Goal: Task Accomplishment & Management: Manage account settings

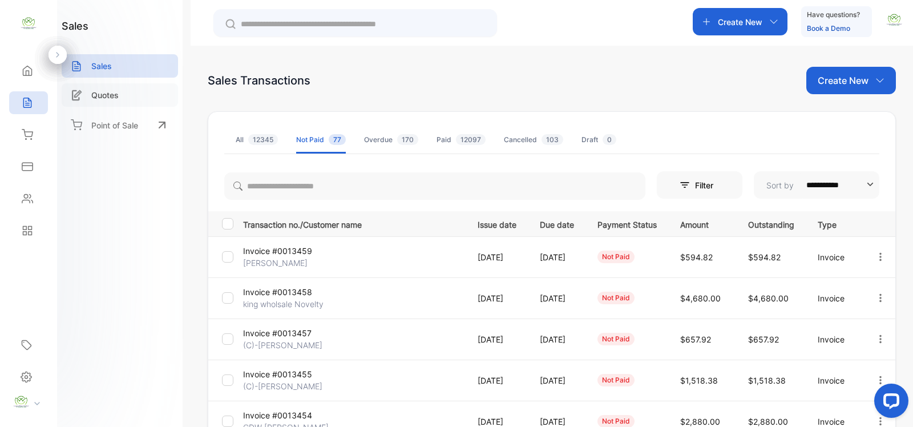
scroll to position [166, 0]
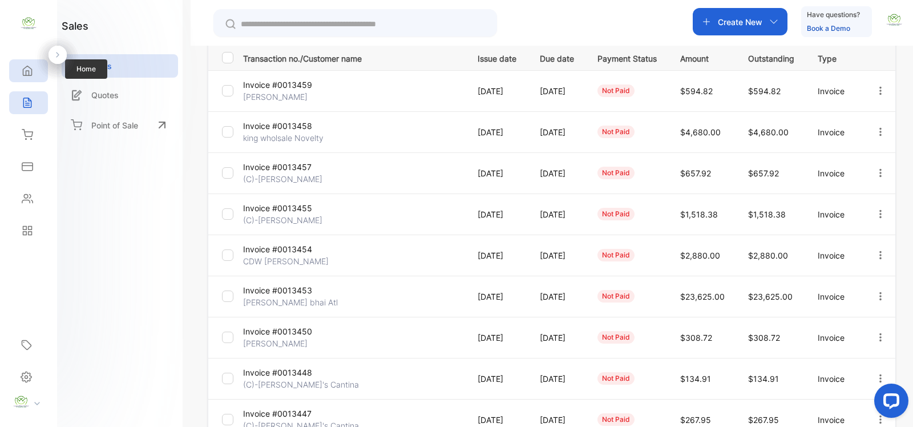
click at [31, 71] on icon at bounding box center [27, 71] width 9 height 10
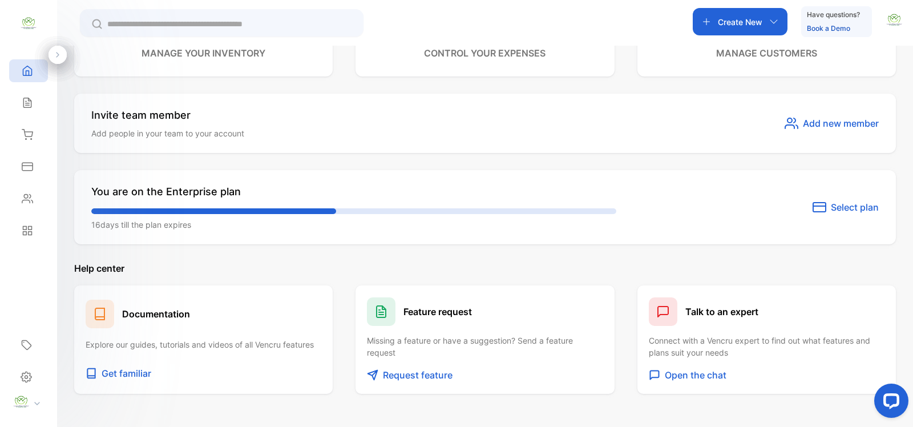
scroll to position [643, 0]
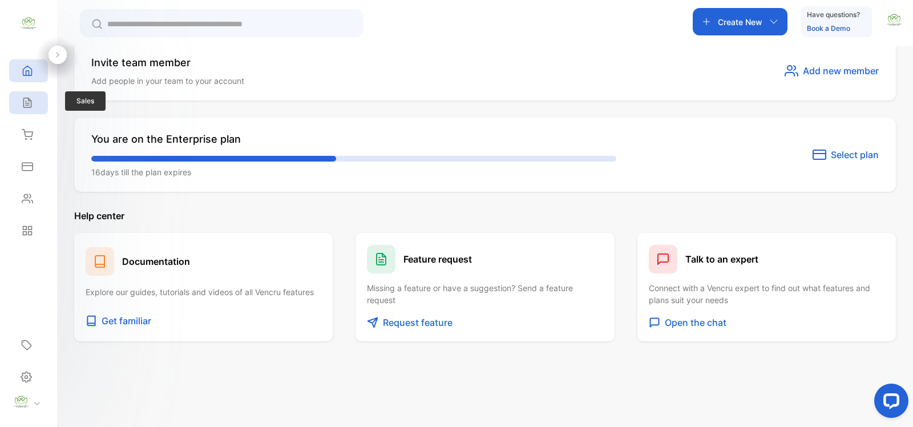
click at [23, 106] on icon at bounding box center [26, 103] width 7 height 10
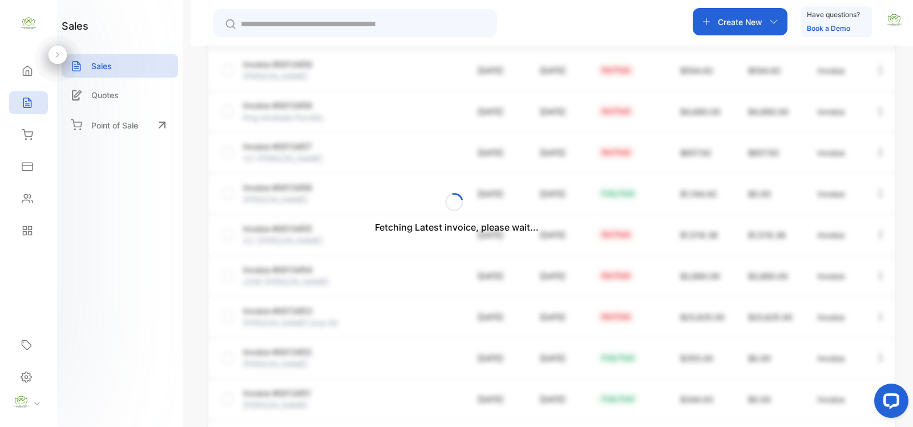
scroll to position [133, 0]
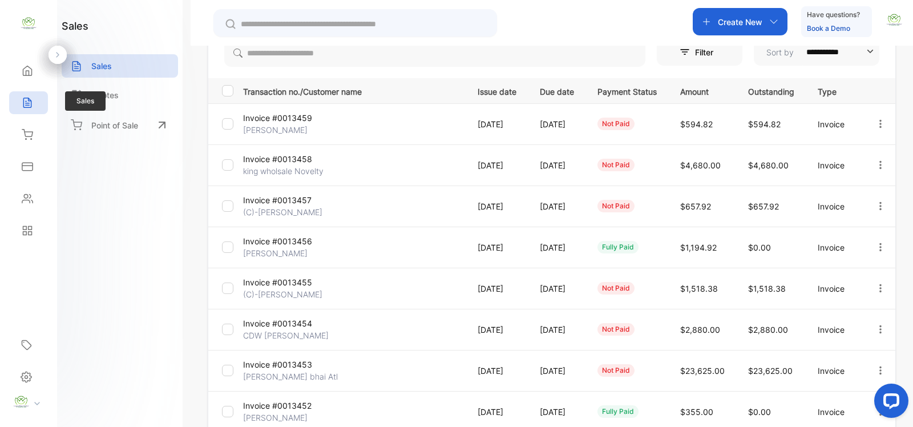
click at [32, 108] on div "Sales" at bounding box center [28, 102] width 39 height 23
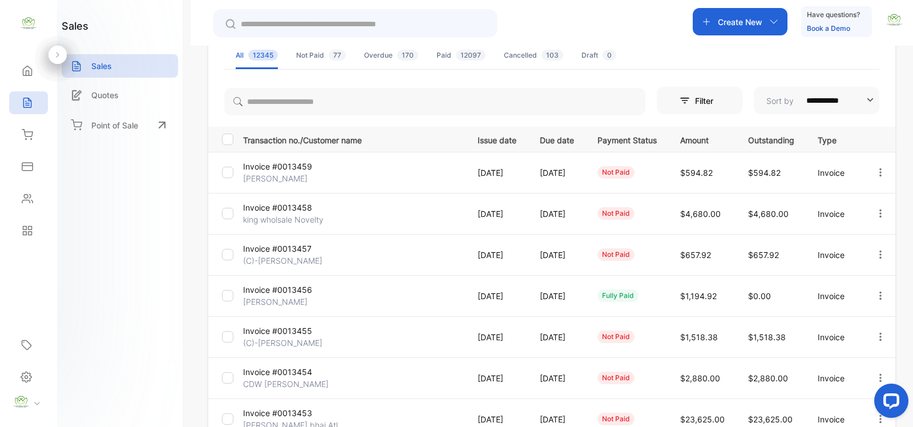
scroll to position [0, 0]
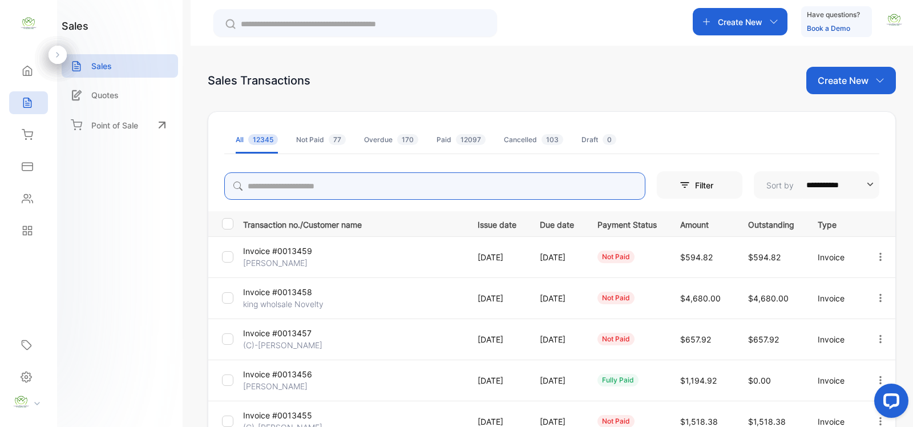
click at [323, 189] on input "search" at bounding box center [434, 185] width 421 height 27
type input "****"
click at [840, 83] on p "Create New" at bounding box center [842, 81] width 51 height 14
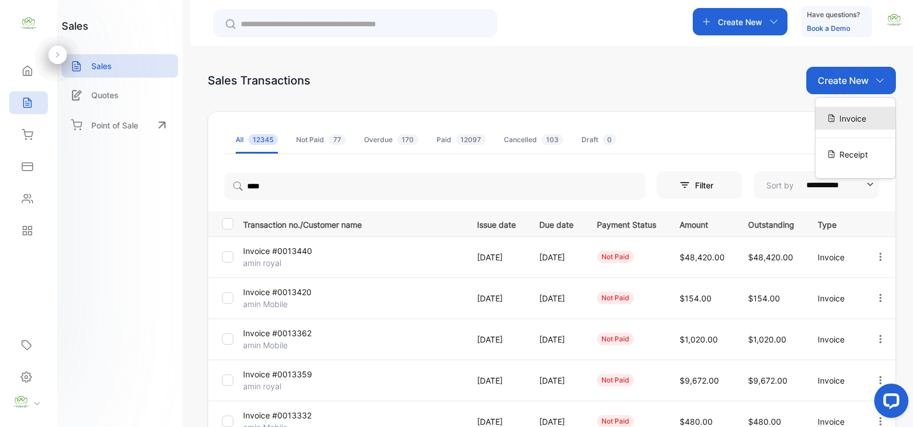
click at [859, 120] on span "Invoice" at bounding box center [852, 118] width 27 height 12
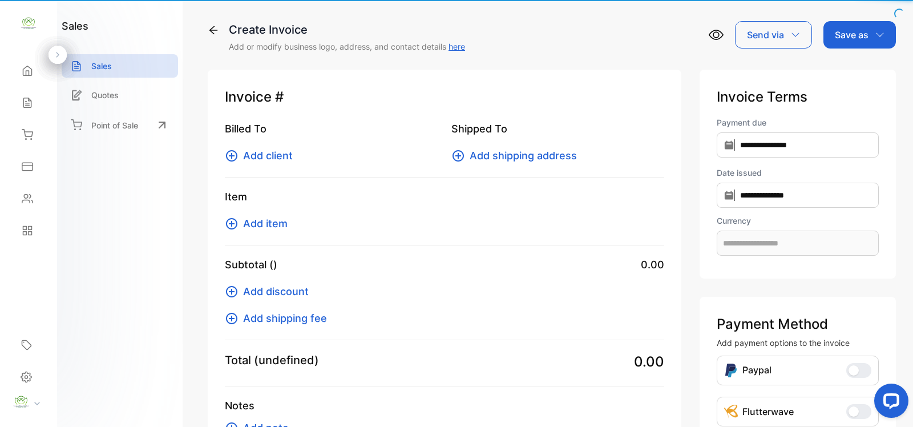
type input "**********"
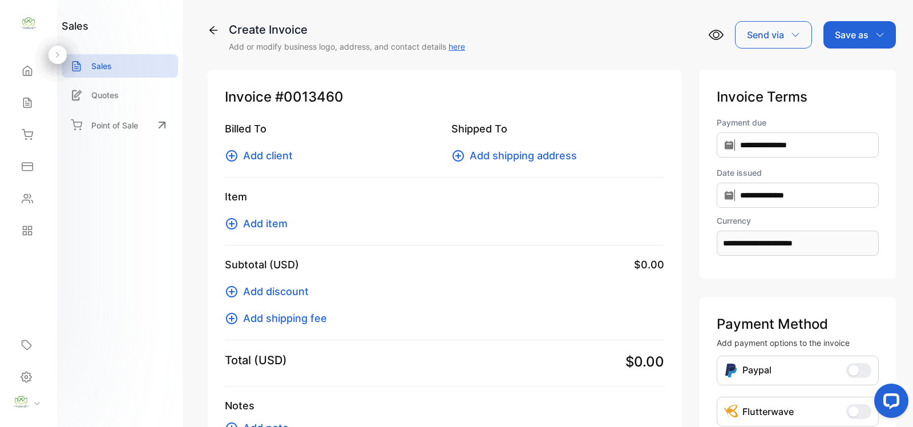
click at [266, 224] on span "Add item" at bounding box center [265, 223] width 44 height 15
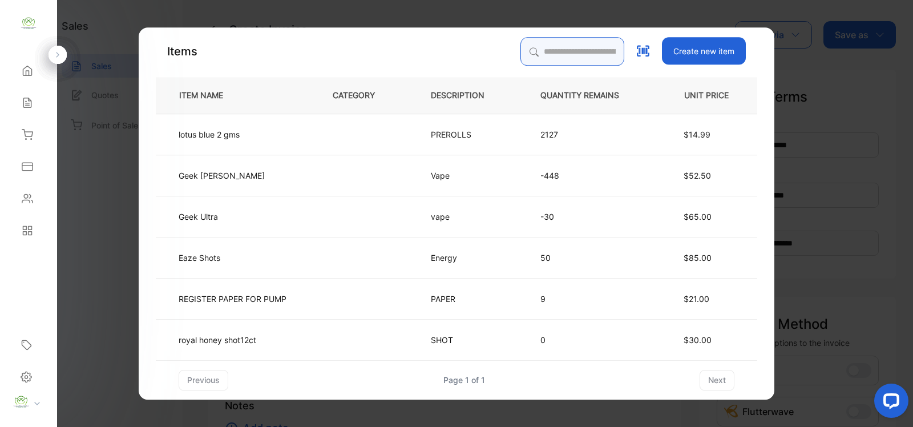
drag, startPoint x: 556, startPoint y: 53, endPoint x: 550, endPoint y: 58, distance: 7.3
click at [554, 53] on input "search" at bounding box center [572, 51] width 104 height 29
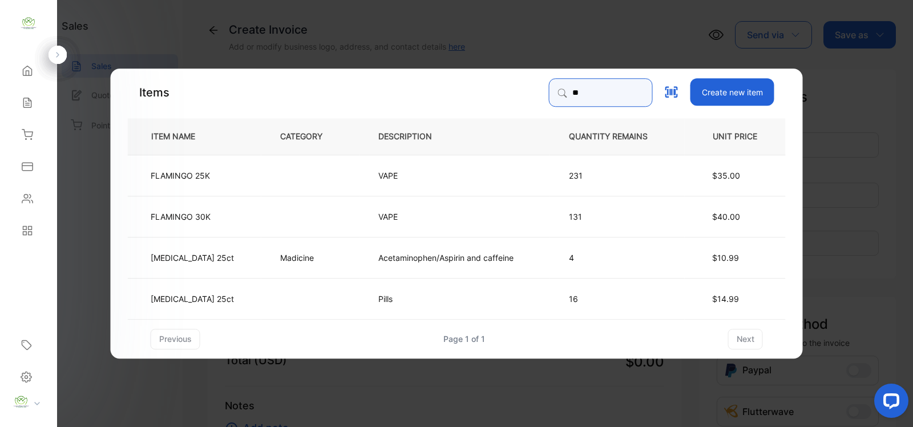
type input "*"
type input "*****"
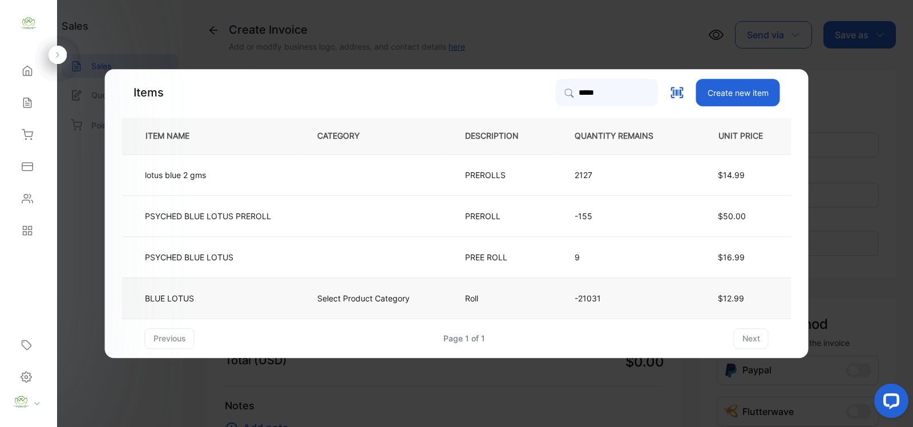
click at [270, 292] on td "BLUE LOTUS" at bounding box center [210, 297] width 176 height 41
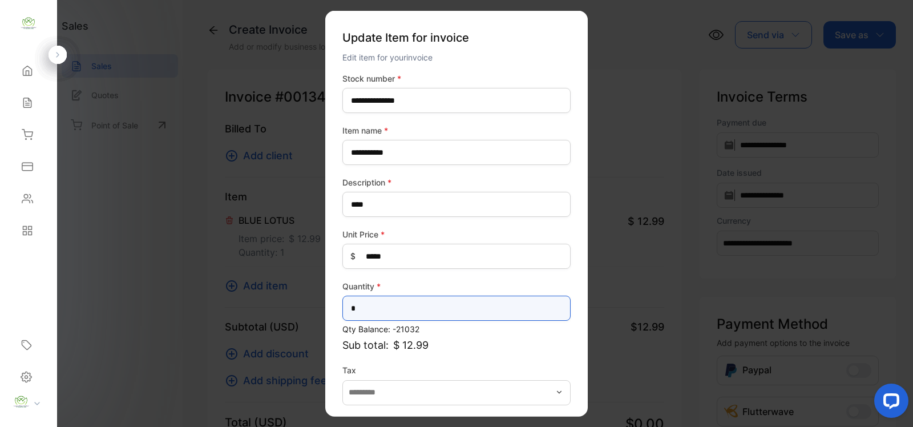
drag, startPoint x: 438, startPoint y: 303, endPoint x: 0, endPoint y: 301, distance: 437.6
click at [0, 301] on div "**********" at bounding box center [456, 225] width 913 height 450
type input "***"
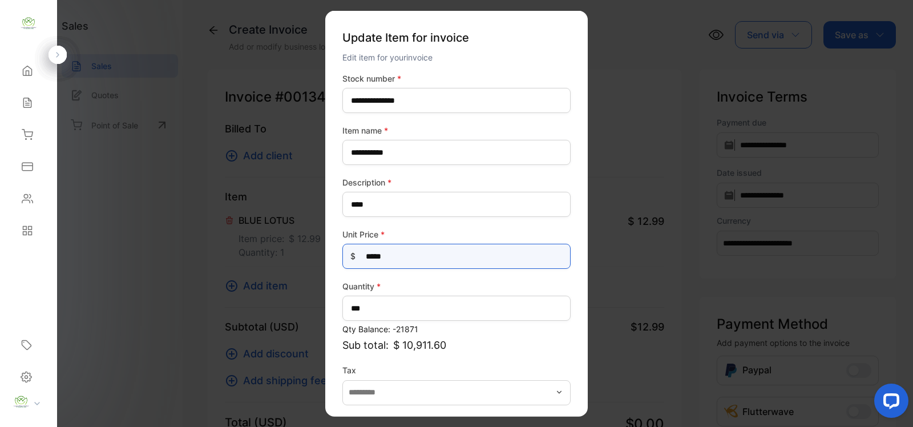
drag, startPoint x: 468, startPoint y: 261, endPoint x: 158, endPoint y: 257, distance: 309.8
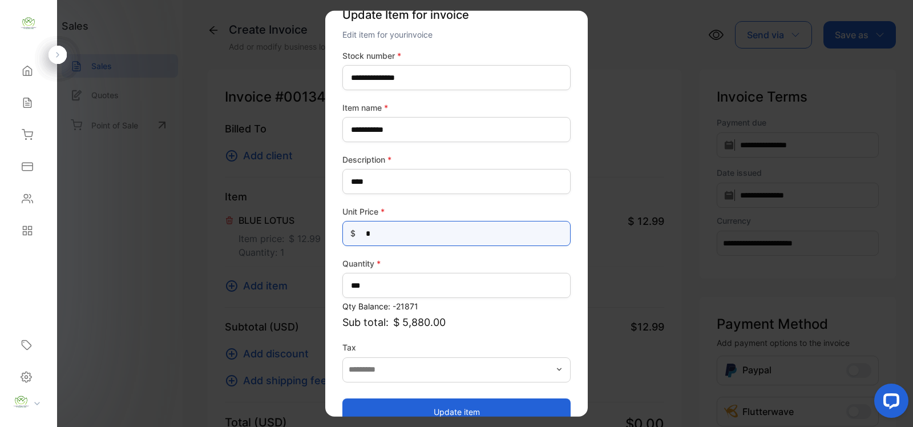
scroll to position [44, 0]
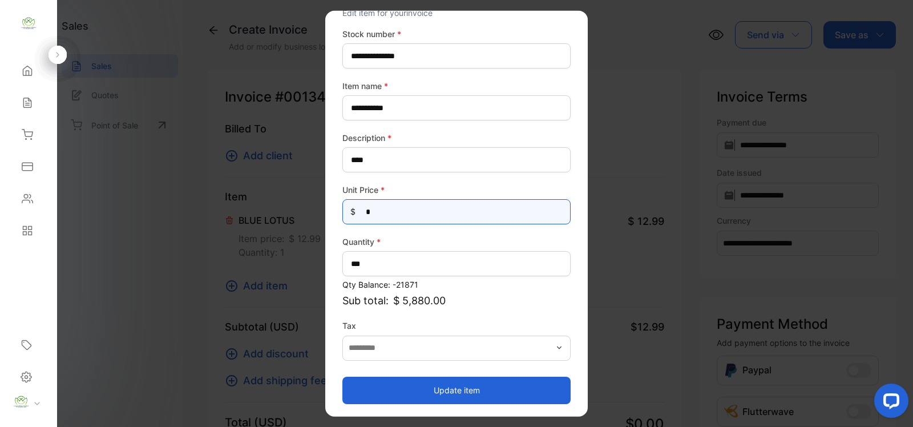
type Price-inputprice "*"
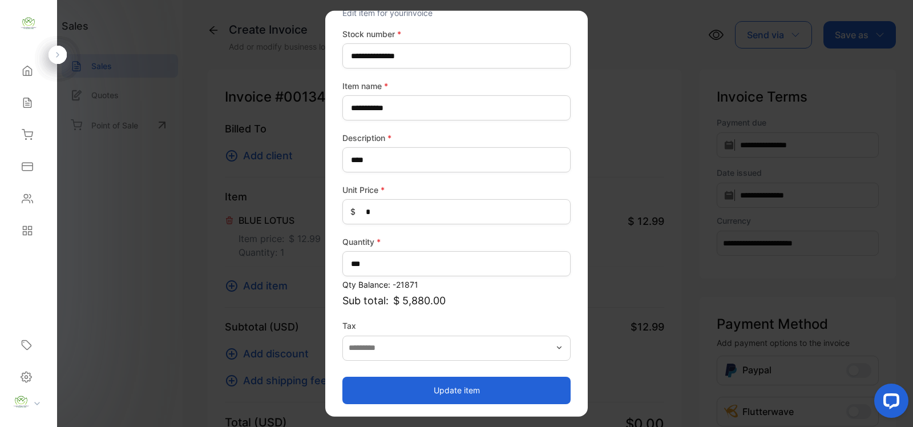
click at [460, 381] on button "Update item" at bounding box center [456, 389] width 228 height 27
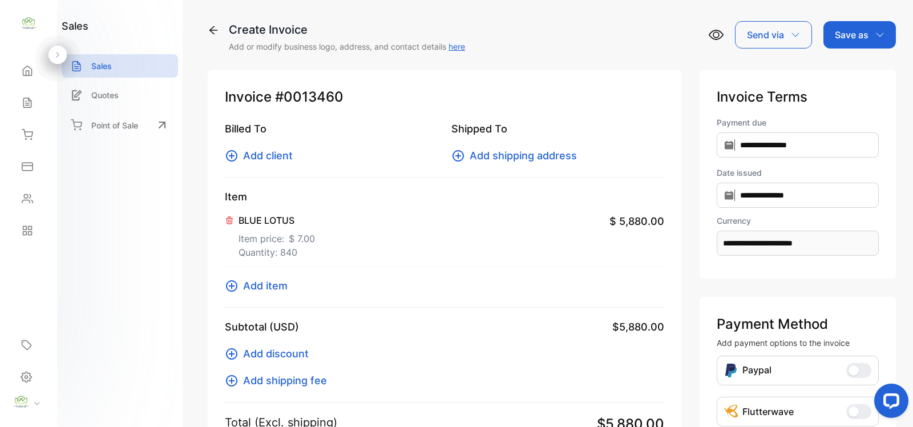
click at [249, 153] on span "Add client" at bounding box center [268, 155] width 50 height 15
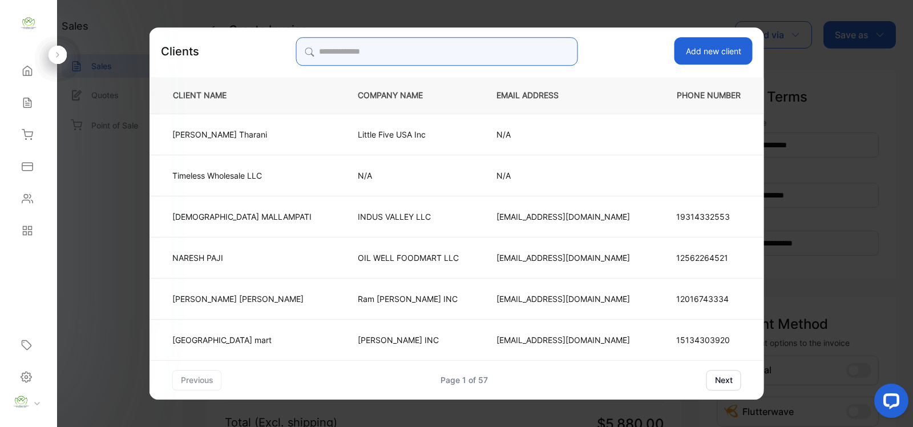
click at [471, 54] on input "search" at bounding box center [436, 51] width 282 height 29
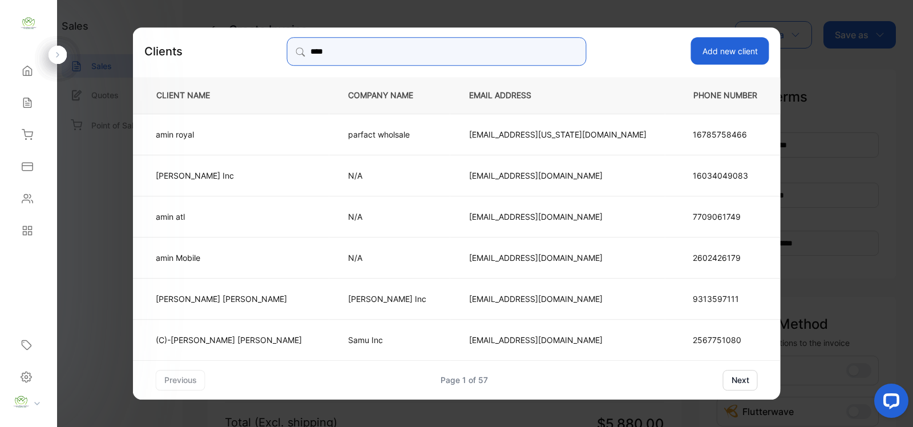
type input "****"
click at [372, 135] on p "parfact wholsale" at bounding box center [389, 134] width 83 height 12
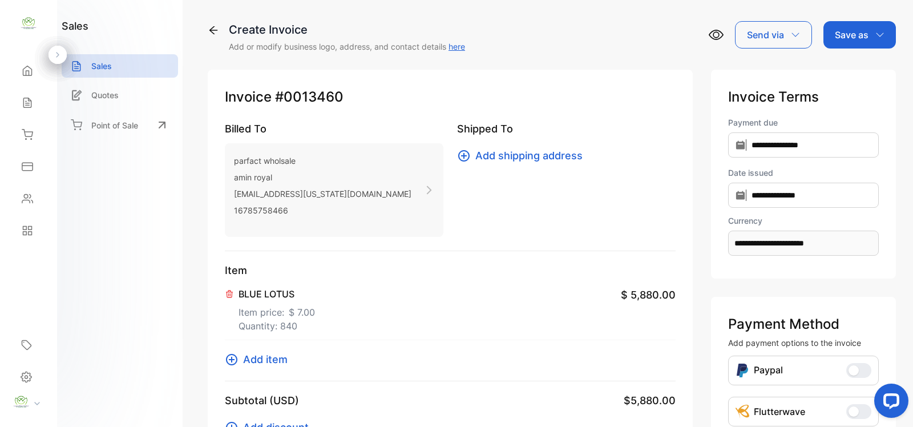
click at [849, 34] on p "Save as" at bounding box center [852, 35] width 34 height 14
click at [842, 67] on div "Invoice" at bounding box center [857, 72] width 66 height 23
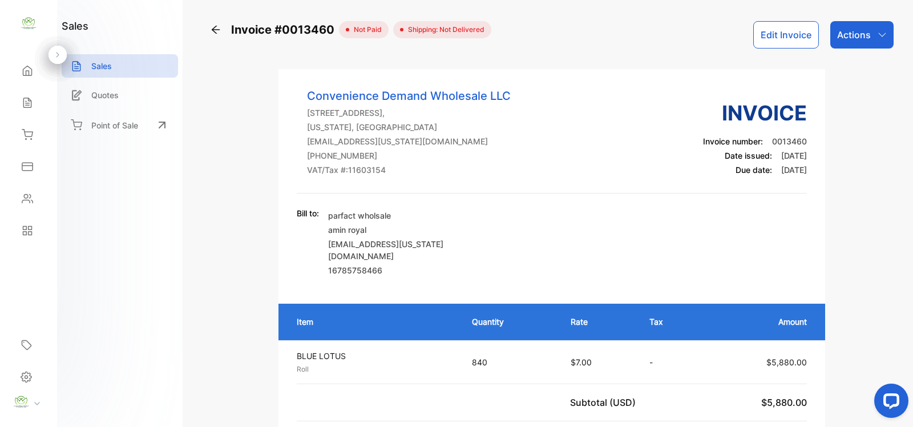
click at [796, 38] on button "Edit Invoice" at bounding box center [786, 34] width 66 height 27
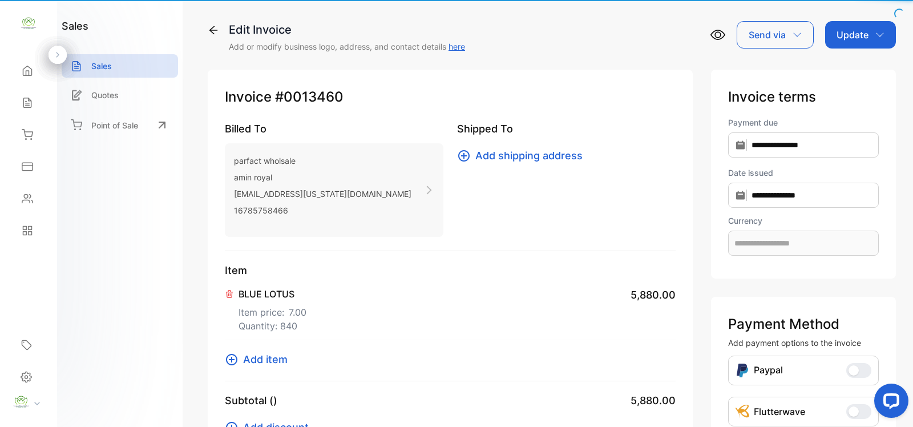
type input "**********"
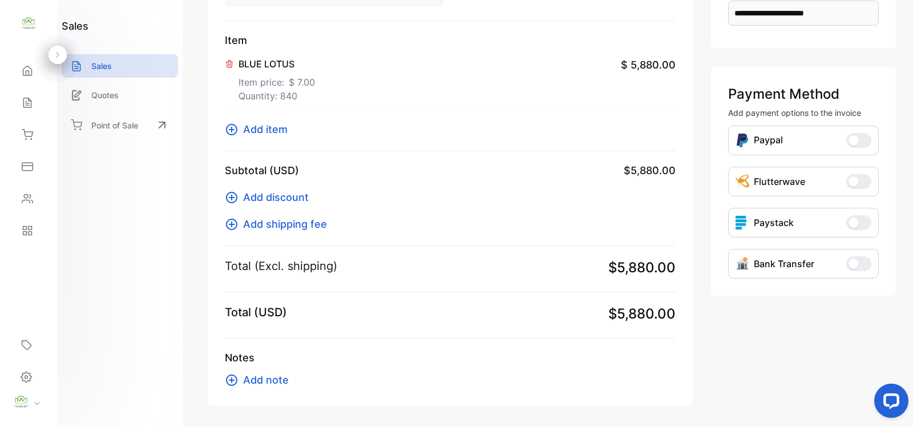
scroll to position [273, 0]
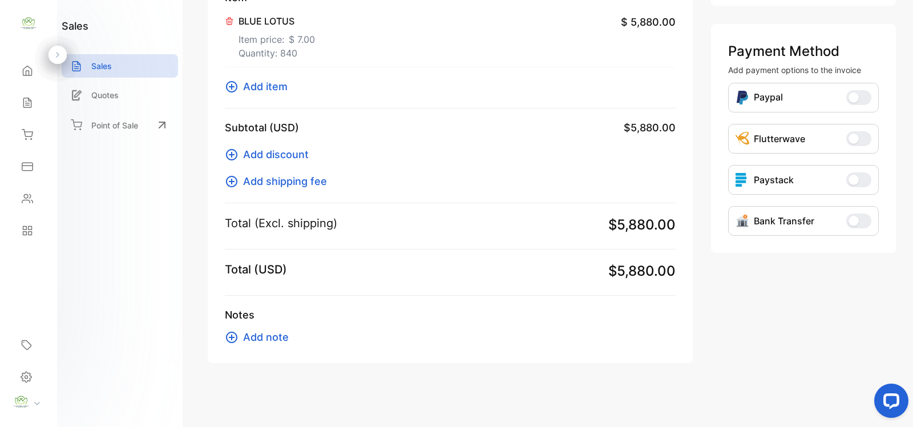
click at [274, 337] on span "Add note" at bounding box center [266, 336] width 46 height 15
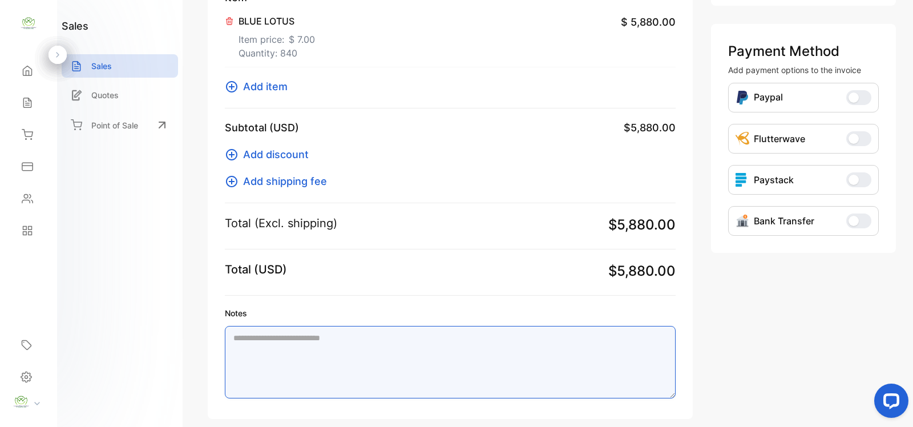
click at [284, 342] on textarea "Notes" at bounding box center [450, 362] width 451 height 72
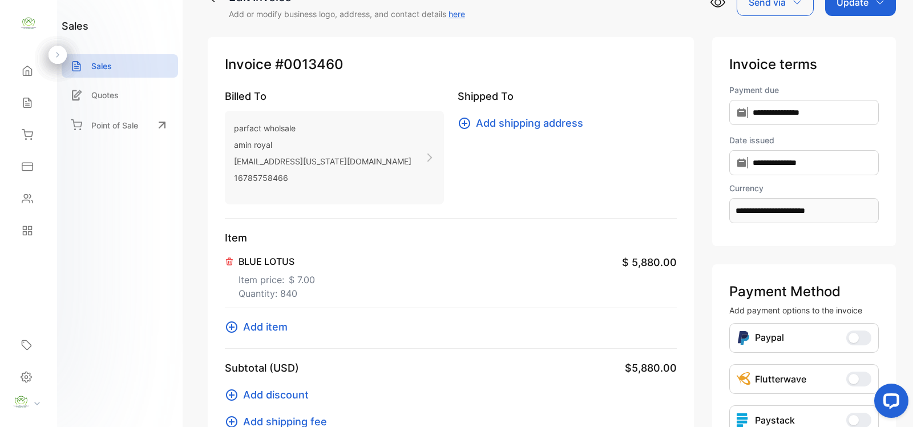
scroll to position [0, 0]
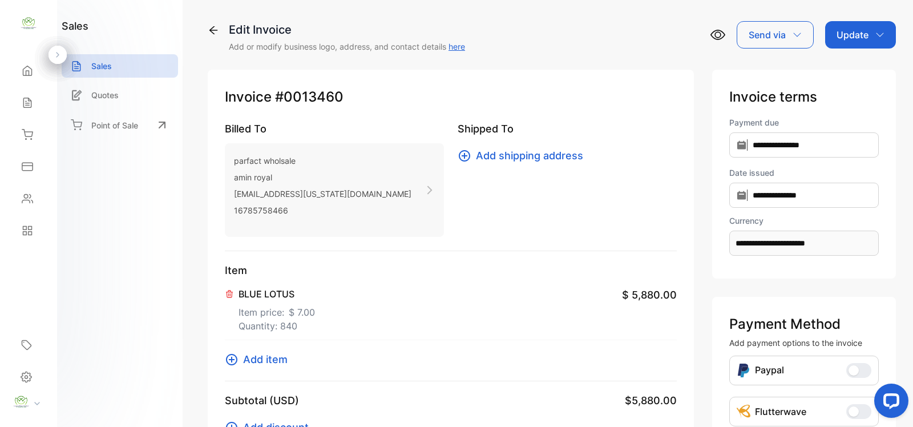
click at [837, 38] on p "Update" at bounding box center [852, 35] width 32 height 14
type textarea "**********"
click at [840, 70] on div "Invoice" at bounding box center [862, 72] width 66 height 23
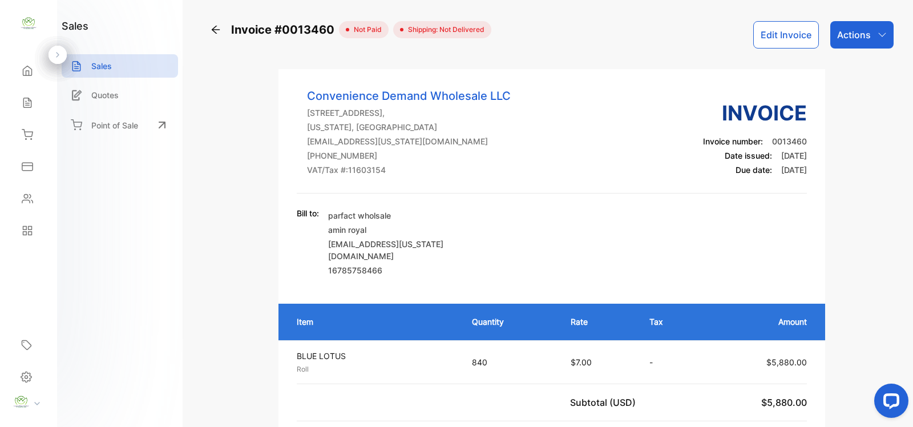
click at [217, 29] on icon at bounding box center [215, 29] width 11 height 11
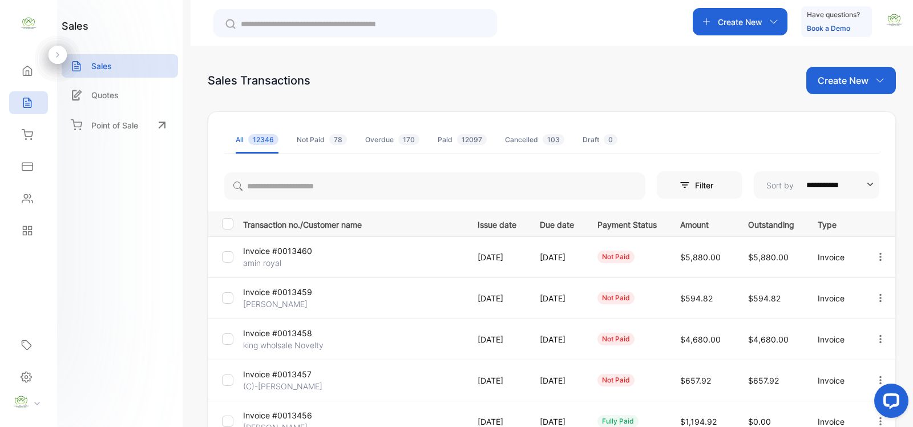
click at [871, 74] on div "Create New" at bounding box center [851, 80] width 90 height 27
click at [856, 121] on span "Invoice" at bounding box center [852, 118] width 27 height 12
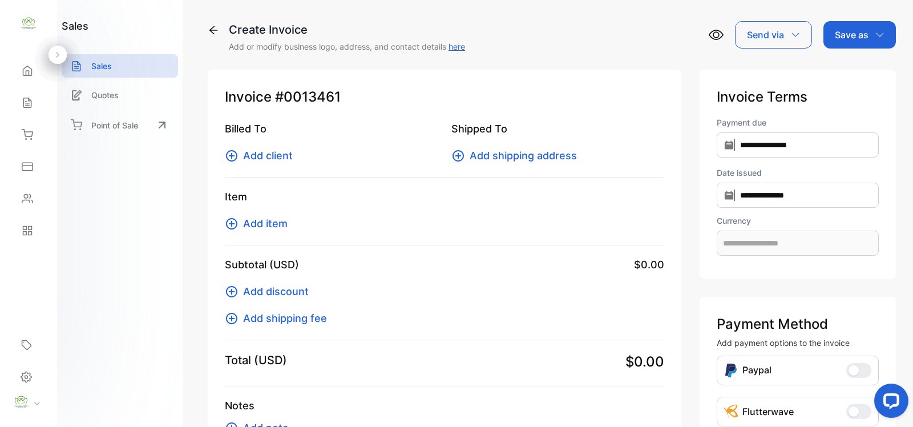
type input "**********"
click at [256, 154] on span "Add client" at bounding box center [268, 155] width 50 height 15
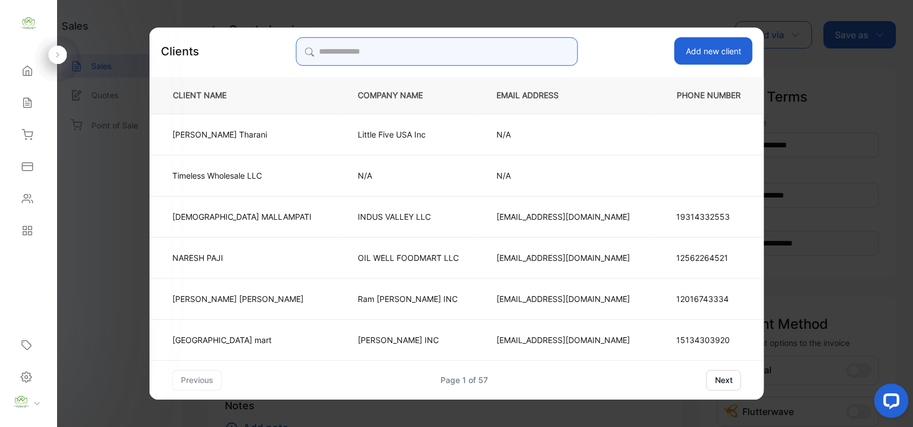
click at [473, 47] on input "search" at bounding box center [436, 51] width 282 height 29
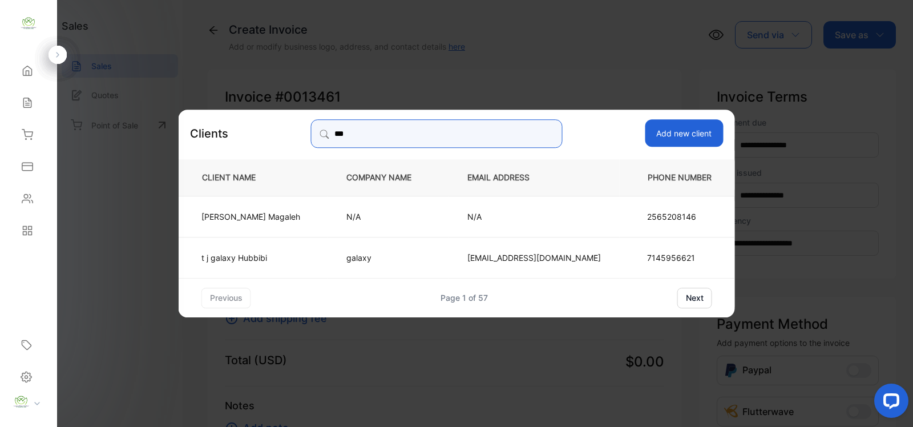
type input "******"
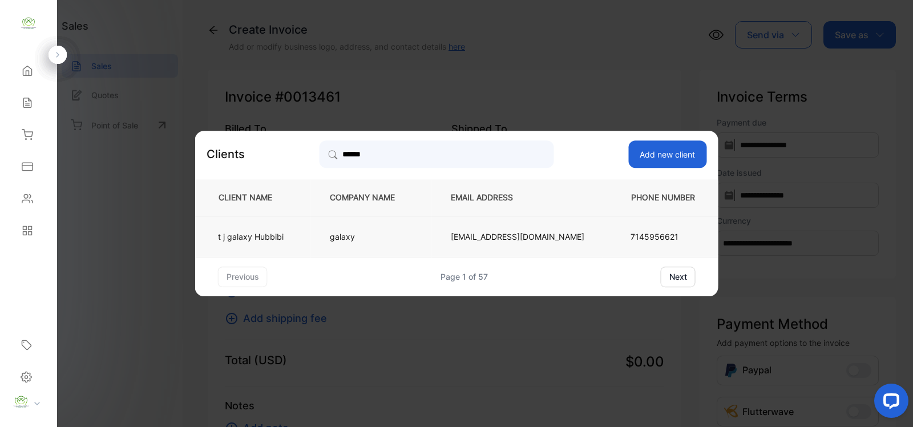
click at [321, 234] on td "galaxy" at bounding box center [371, 236] width 121 height 41
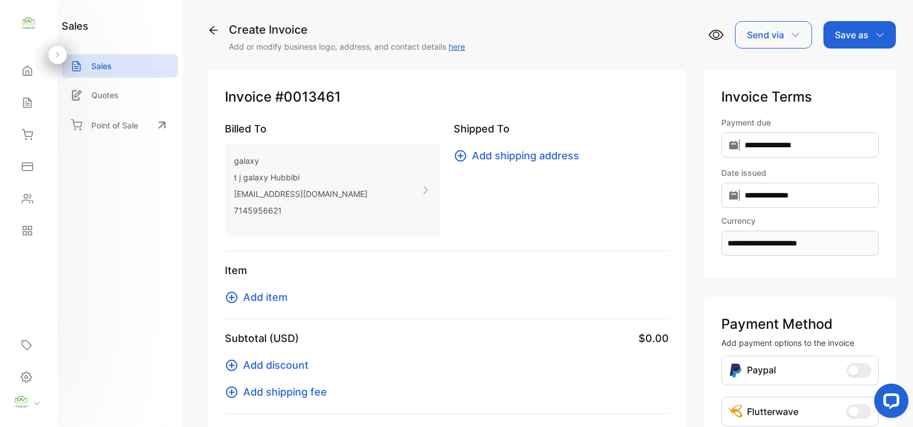
click at [252, 292] on span "Add item" at bounding box center [265, 296] width 44 height 15
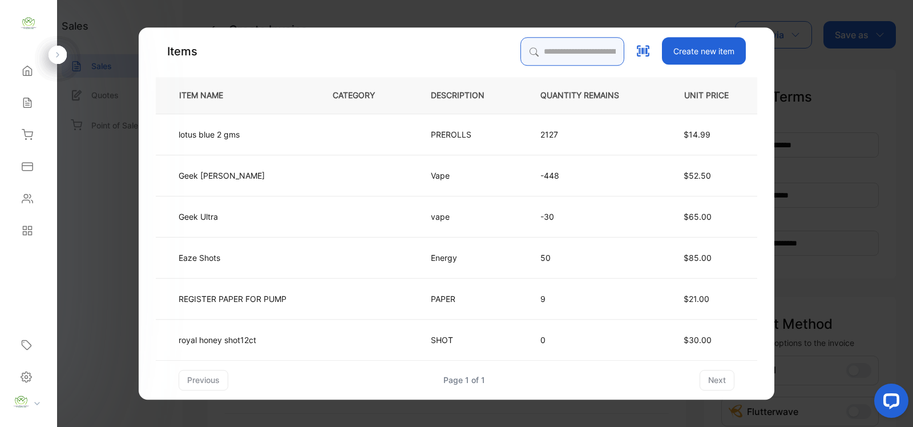
click at [579, 52] on input "search" at bounding box center [572, 51] width 104 height 29
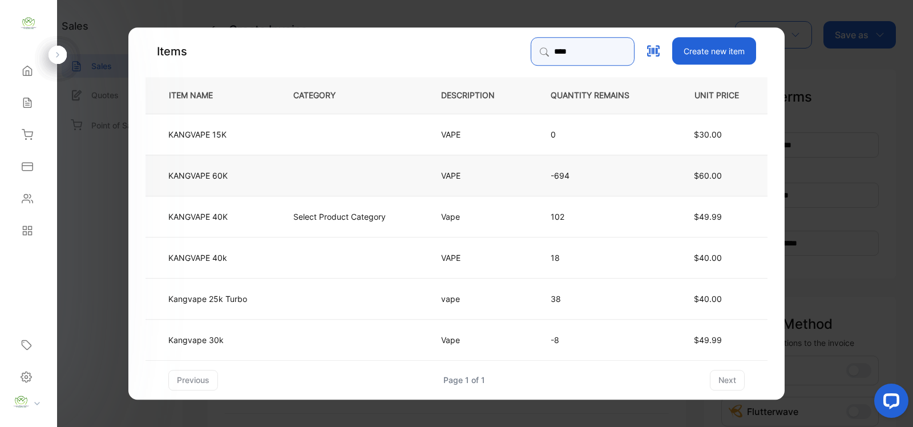
type input "****"
click at [273, 170] on td "KANGVAPE 60K" at bounding box center [209, 174] width 129 height 41
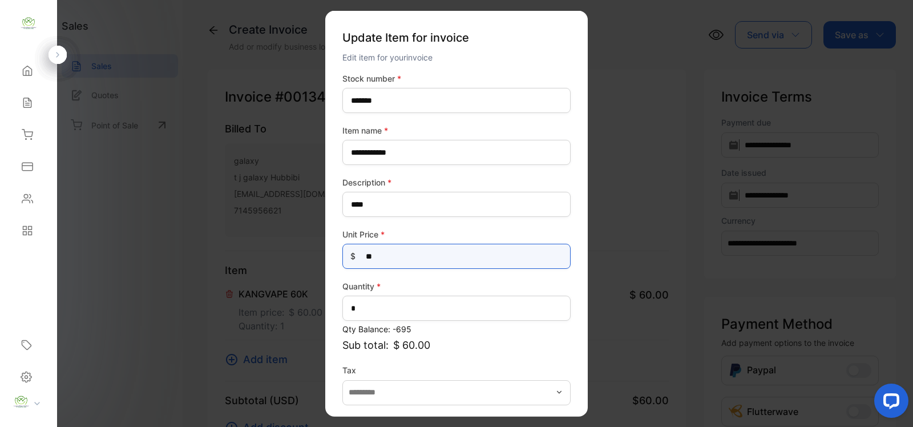
drag, startPoint x: 412, startPoint y: 257, endPoint x: 249, endPoint y: 274, distance: 164.0
type Price-inputprice "**"
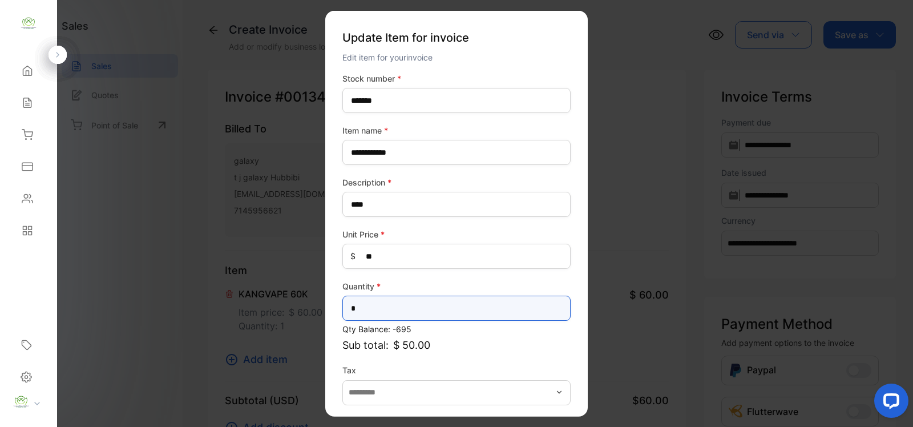
drag, startPoint x: 407, startPoint y: 312, endPoint x: 267, endPoint y: 337, distance: 142.0
type input "**"
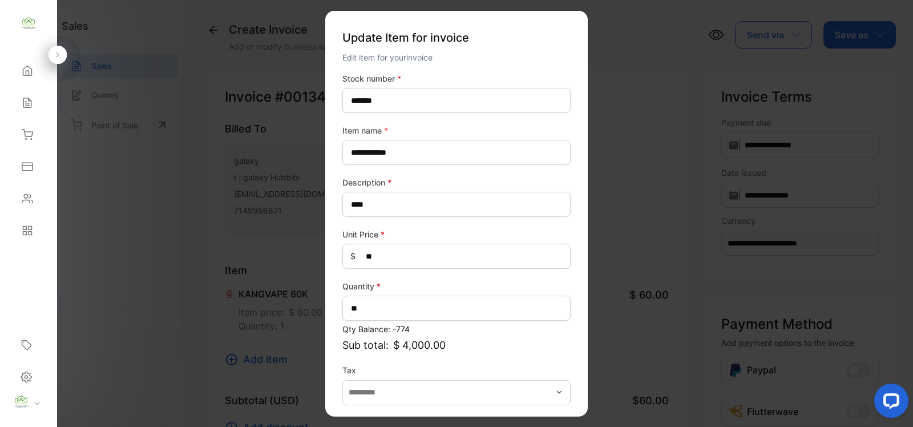
click at [572, 362] on div "**********" at bounding box center [456, 214] width 262 height 406
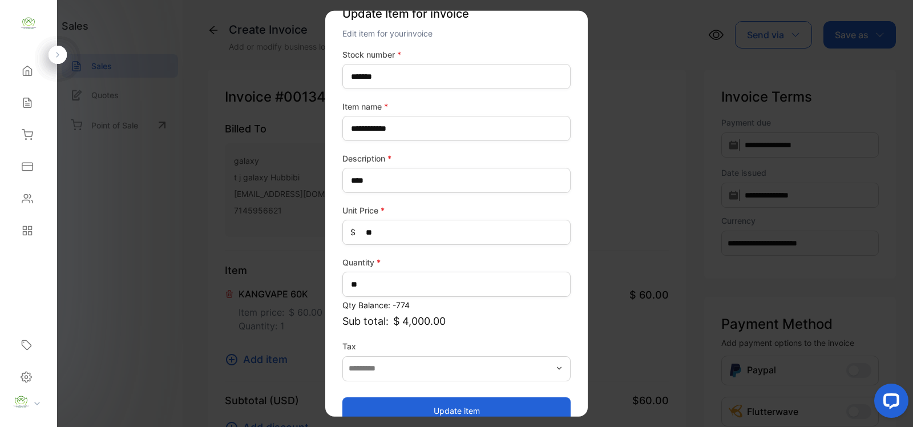
scroll to position [44, 0]
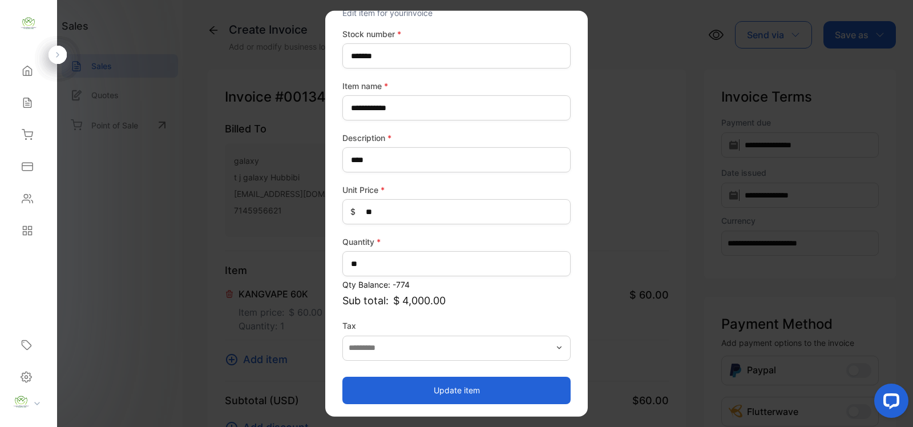
drag, startPoint x: 517, startPoint y: 388, endPoint x: 449, endPoint y: 383, distance: 68.1
click at [516, 388] on button "Update item" at bounding box center [456, 389] width 228 height 27
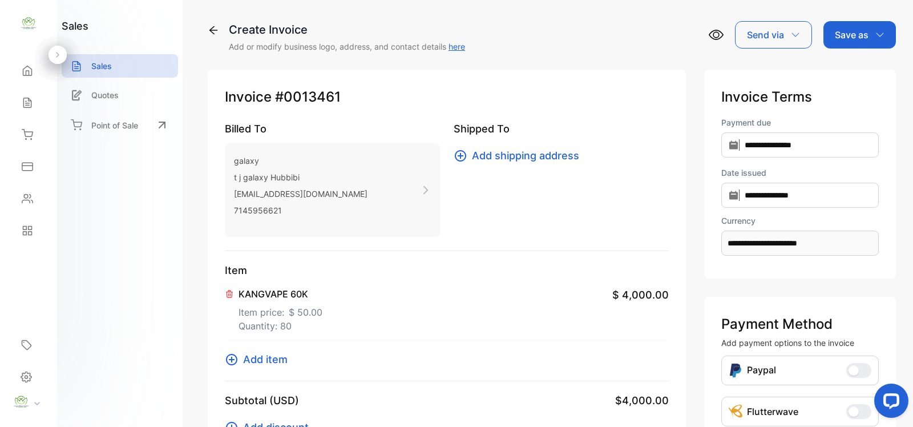
click at [264, 359] on span "Add item" at bounding box center [265, 358] width 44 height 15
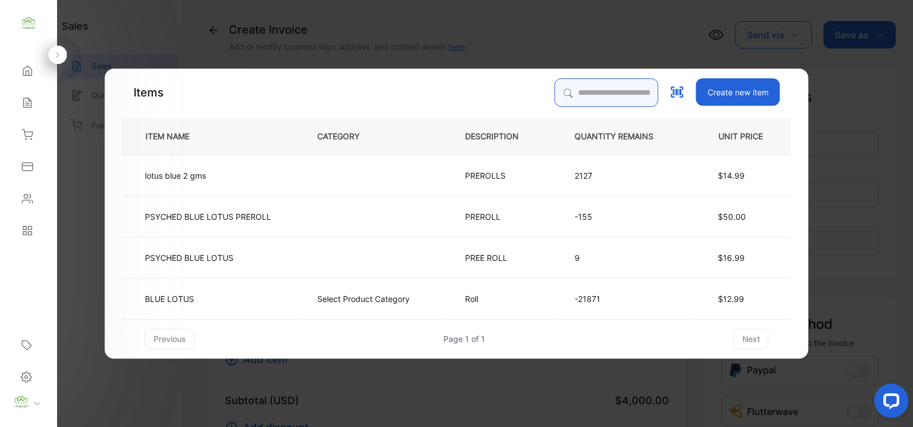
drag, startPoint x: 547, startPoint y: 46, endPoint x: 537, endPoint y: 50, distance: 9.7
click at [564, 89] on icon at bounding box center [568, 92] width 9 height 9
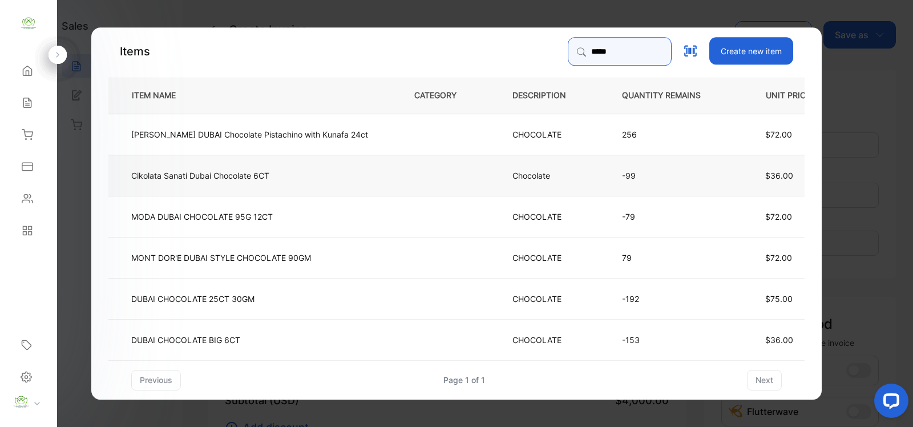
type input "*****"
click at [493, 181] on td "Chocolate" at bounding box center [548, 174] width 110 height 41
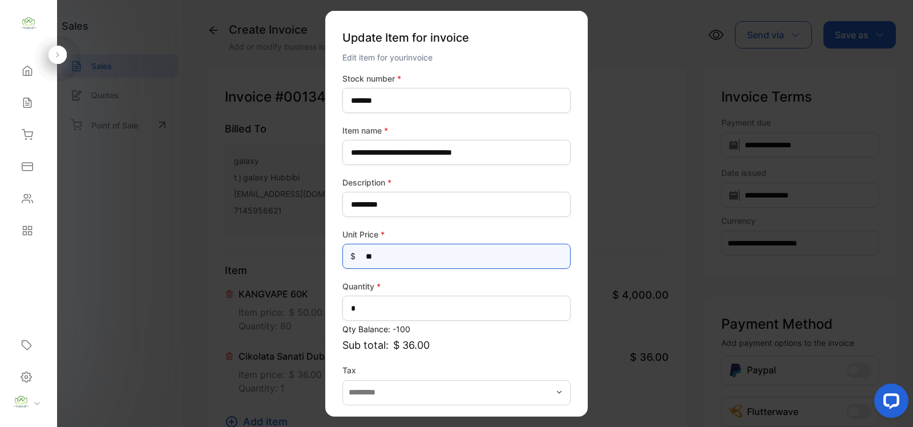
drag, startPoint x: 469, startPoint y: 257, endPoint x: 167, endPoint y: 303, distance: 305.3
type Price-inputprice "*"
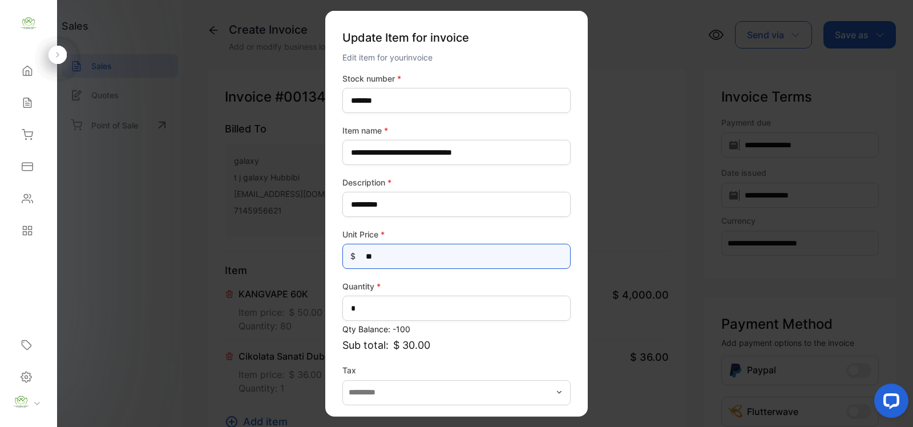
type Price-inputprice "**"
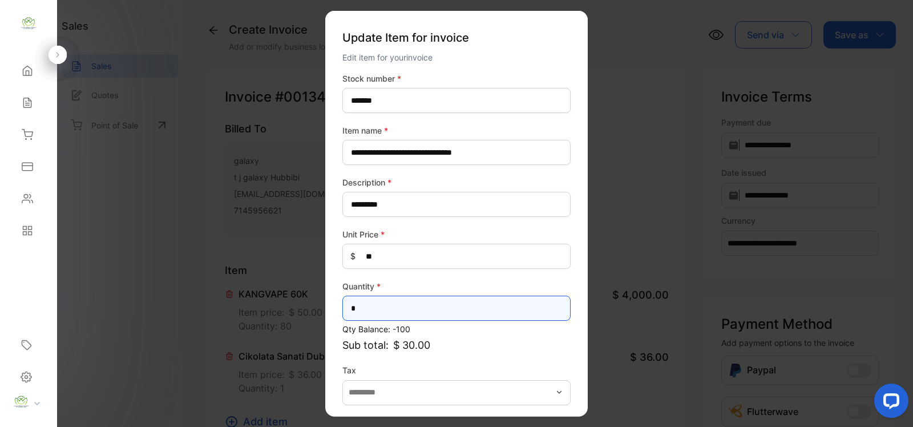
drag, startPoint x: 371, startPoint y: 303, endPoint x: 240, endPoint y: 343, distance: 137.1
type input "**"
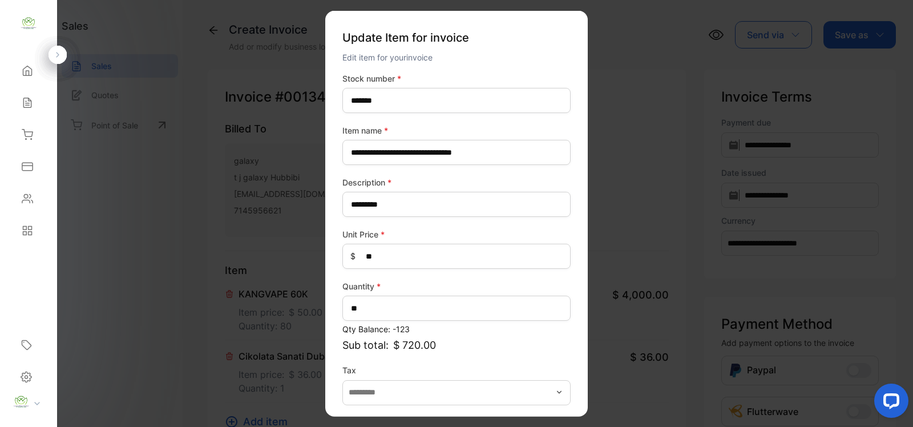
click at [385, 371] on label "Tax" at bounding box center [456, 370] width 228 height 12
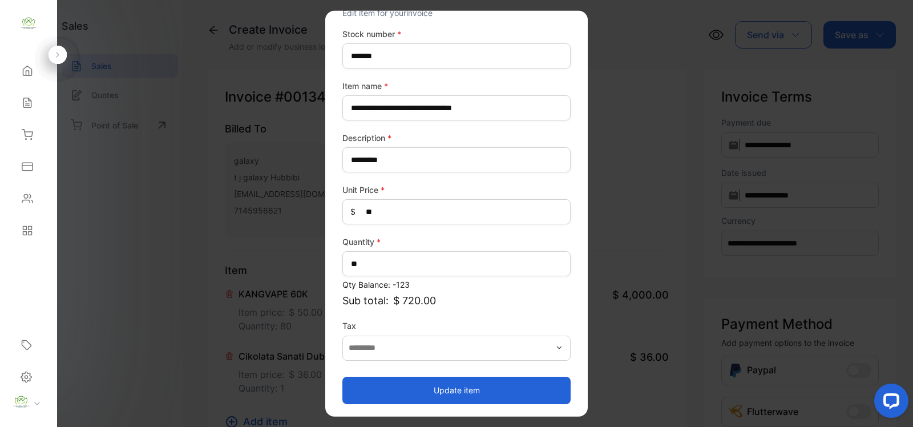
click at [406, 381] on button "Update item" at bounding box center [456, 389] width 228 height 27
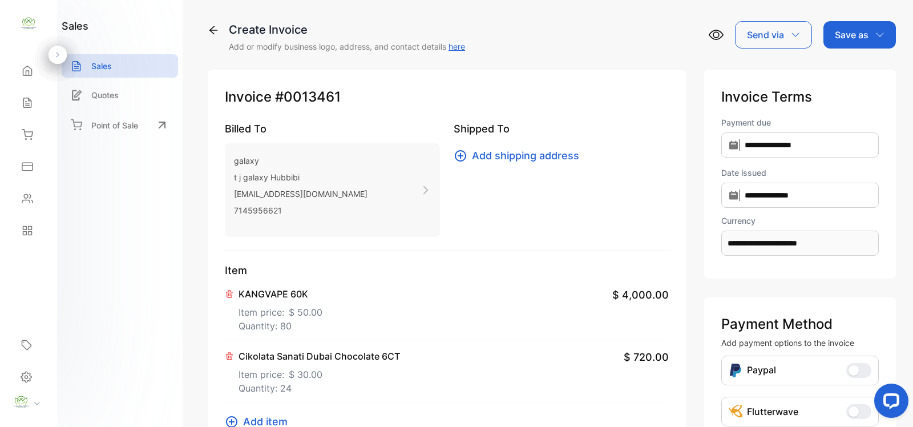
click at [283, 419] on span "Add item" at bounding box center [265, 421] width 44 height 15
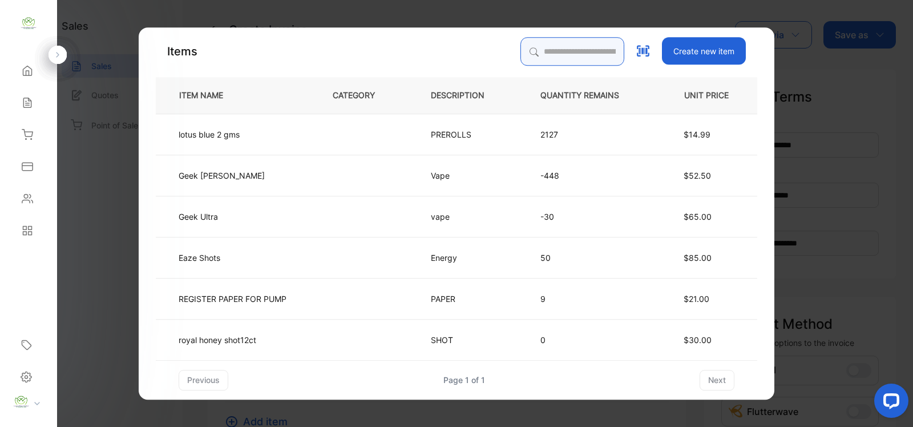
click at [601, 52] on input "search" at bounding box center [572, 51] width 104 height 29
type input "*"
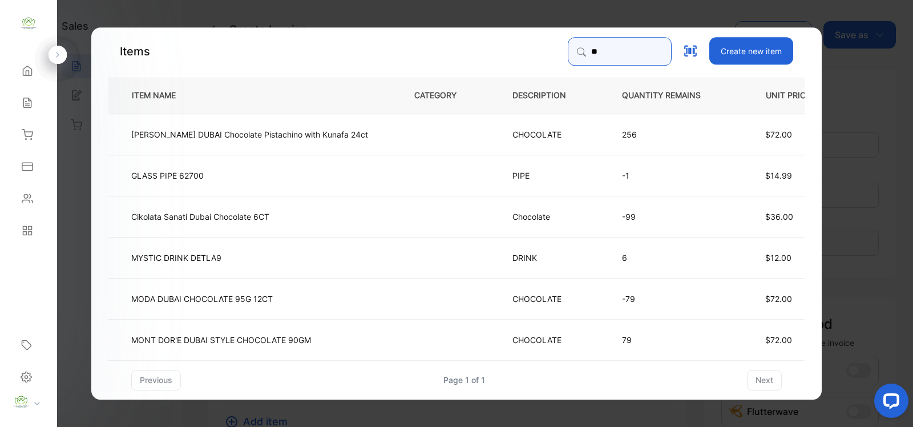
type input "*"
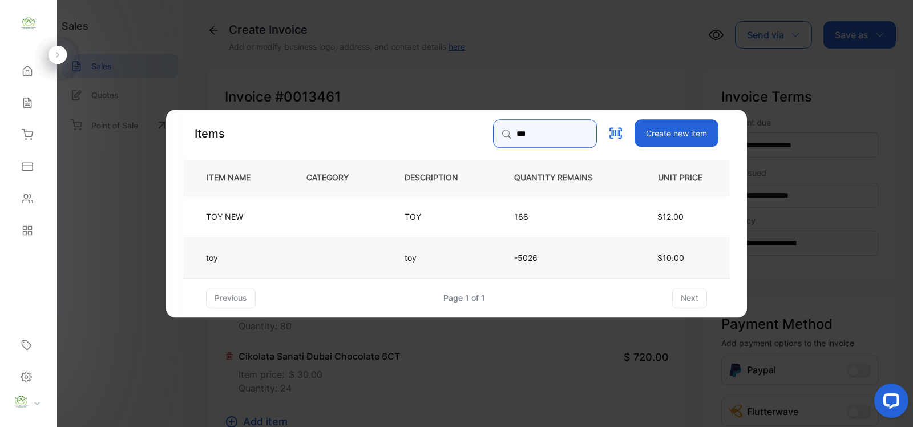
type input "***"
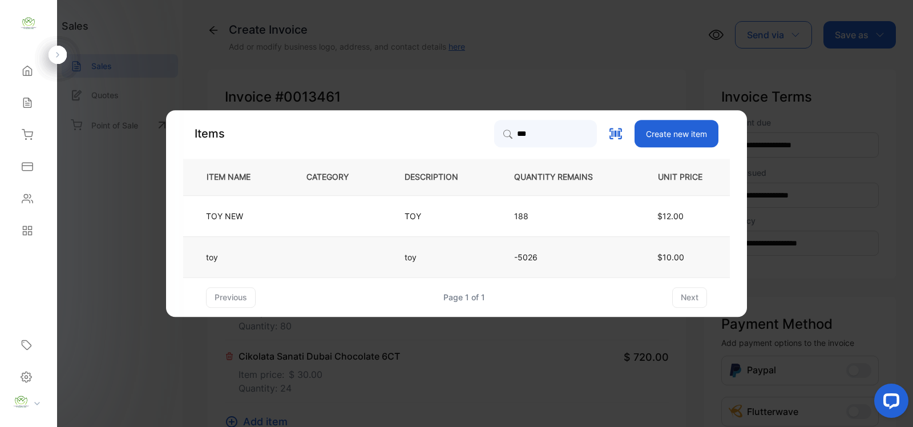
click at [321, 266] on td at bounding box center [337, 256] width 98 height 41
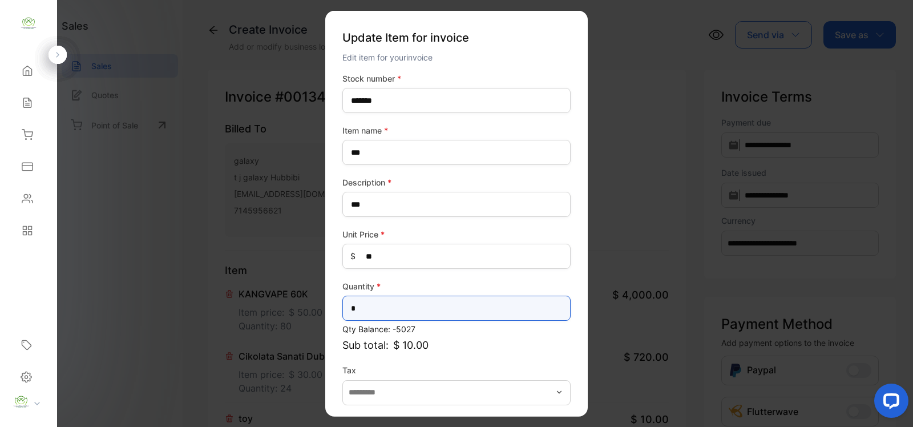
click at [399, 310] on input "*" at bounding box center [456, 307] width 228 height 25
type input "**"
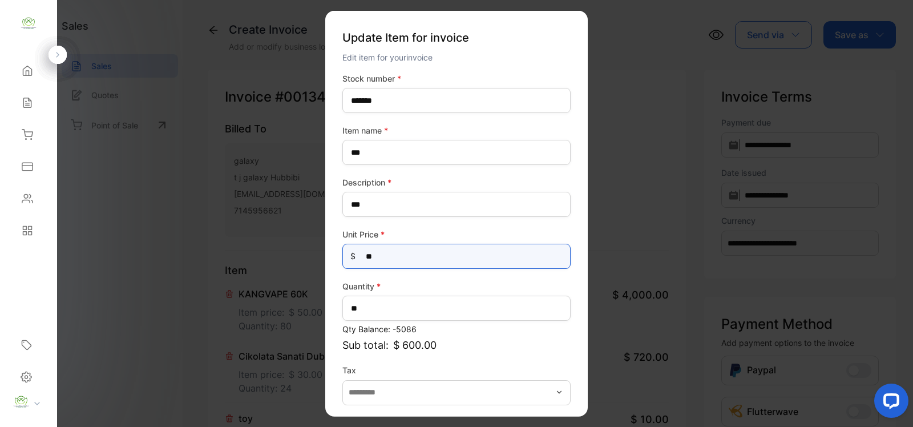
drag, startPoint x: 469, startPoint y: 264, endPoint x: 189, endPoint y: 298, distance: 282.7
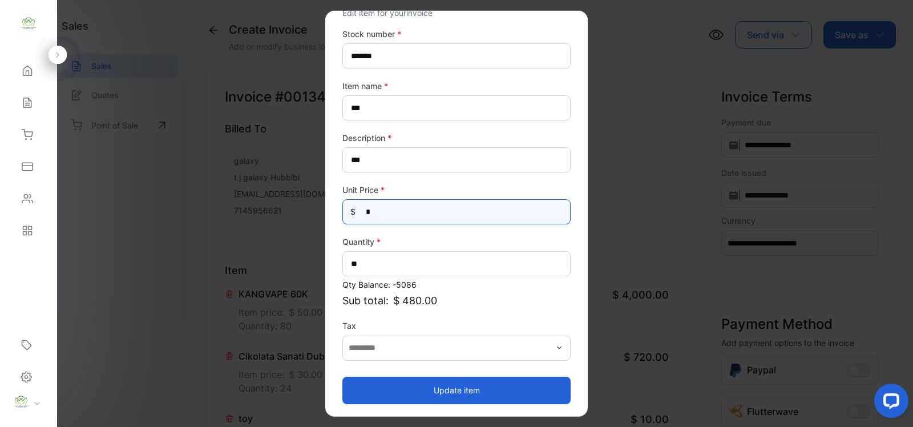
type Price-inputprice "*"
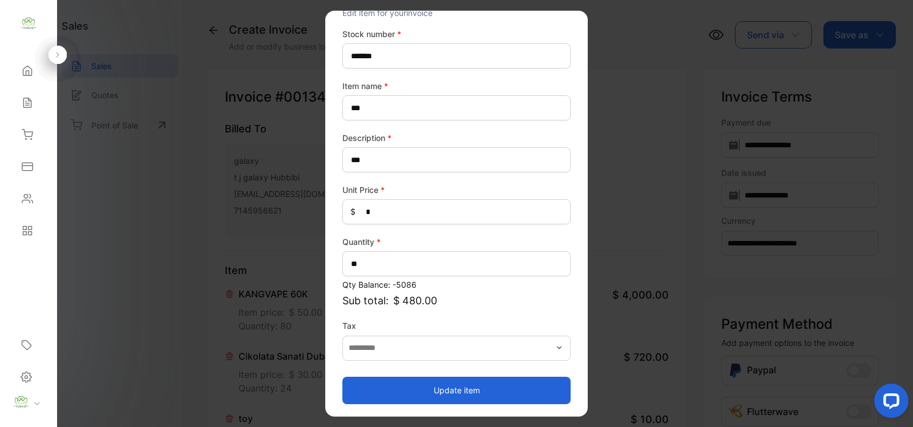
drag, startPoint x: 415, startPoint y: 389, endPoint x: 354, endPoint y: 391, distance: 61.7
click at [415, 388] on button "Update item" at bounding box center [456, 389] width 228 height 27
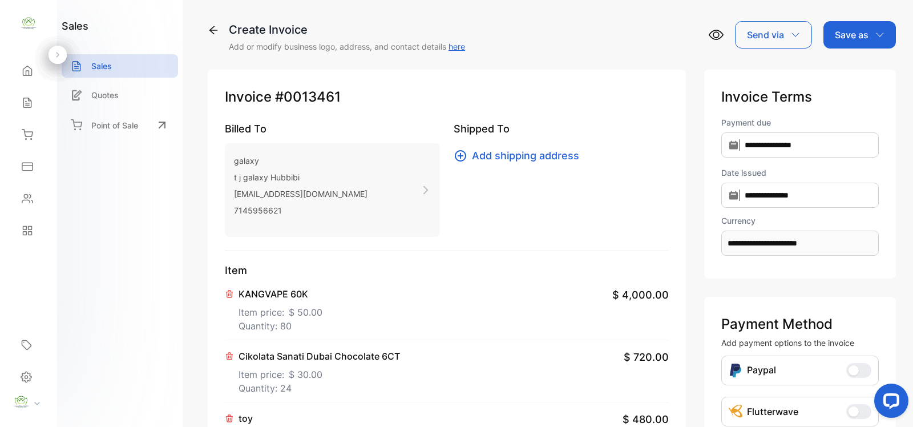
scroll to position [397, 0]
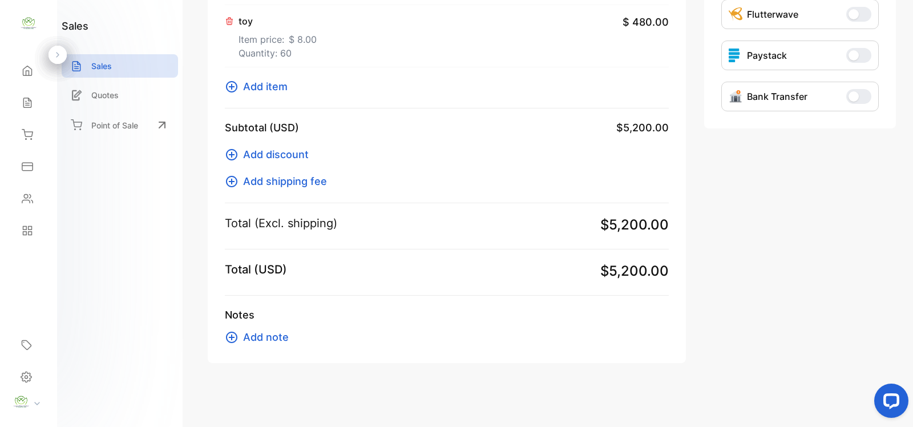
click at [252, 90] on span "Add item" at bounding box center [265, 86] width 44 height 15
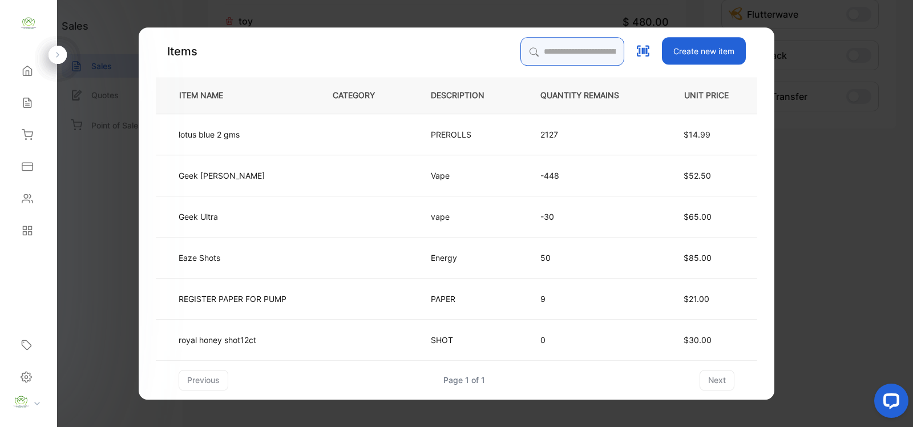
click at [568, 57] on input "search" at bounding box center [572, 51] width 104 height 29
type input "*******"
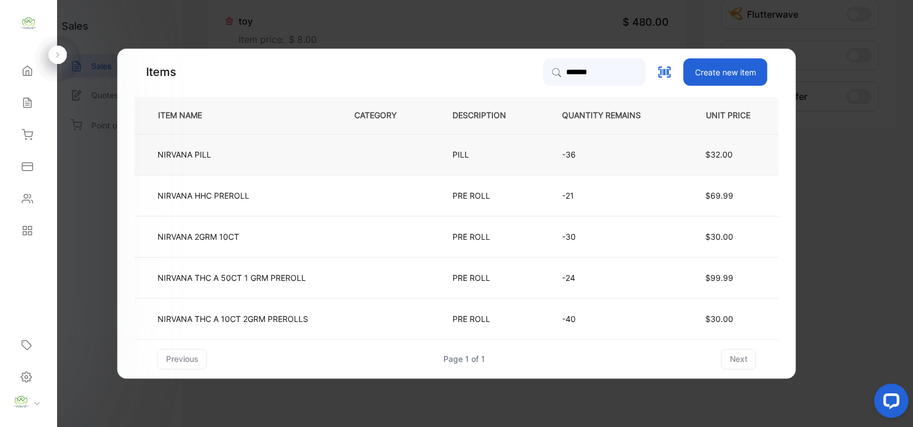
click at [311, 164] on td "NIRVANA PILL" at bounding box center [235, 153] width 201 height 41
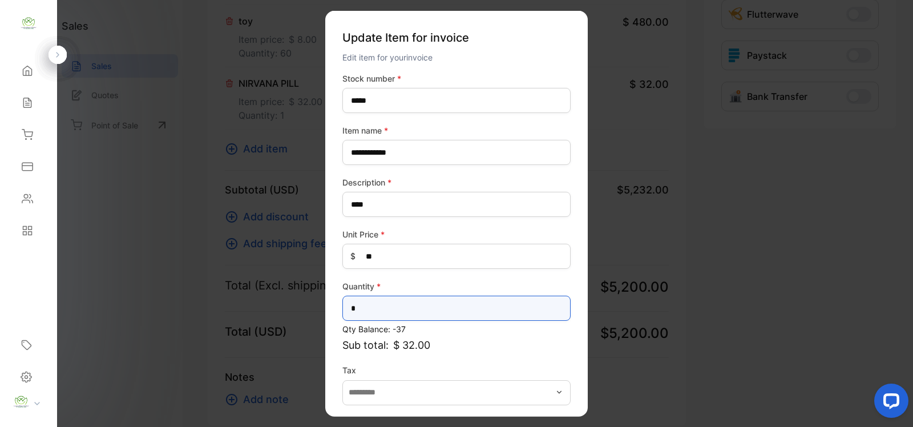
click at [380, 299] on input "*" at bounding box center [456, 307] width 228 height 25
type input "**"
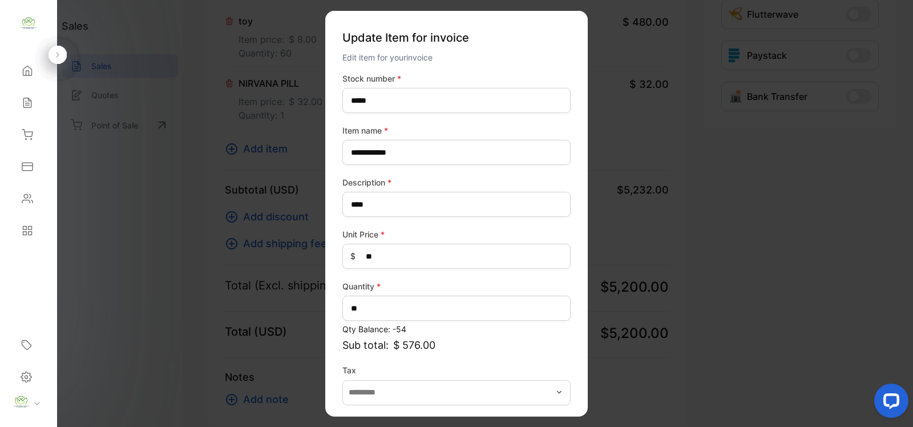
click at [552, 359] on div "**********" at bounding box center [456, 260] width 228 height 376
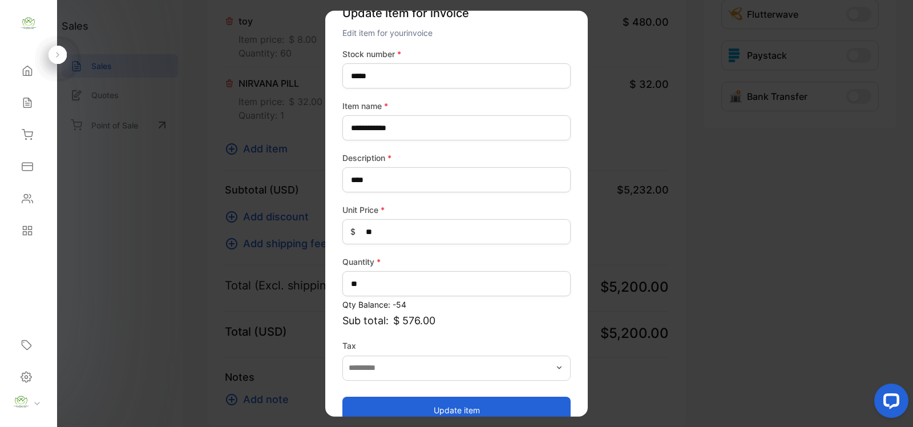
scroll to position [44, 0]
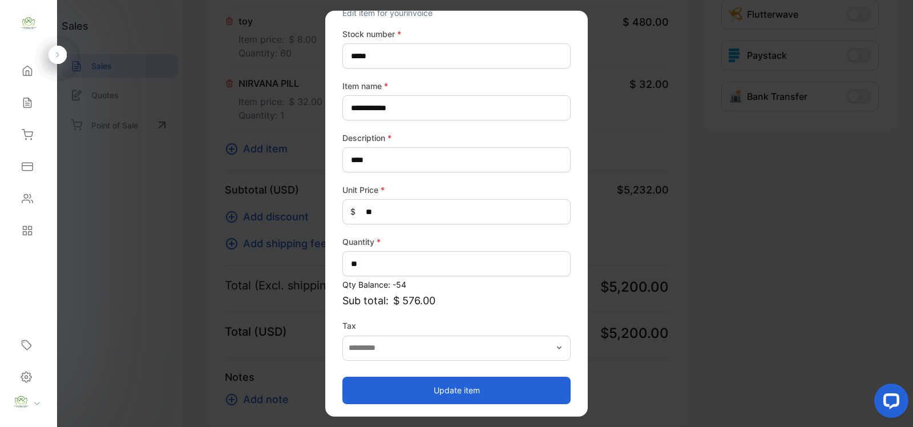
click at [538, 383] on button "Update item" at bounding box center [456, 389] width 228 height 27
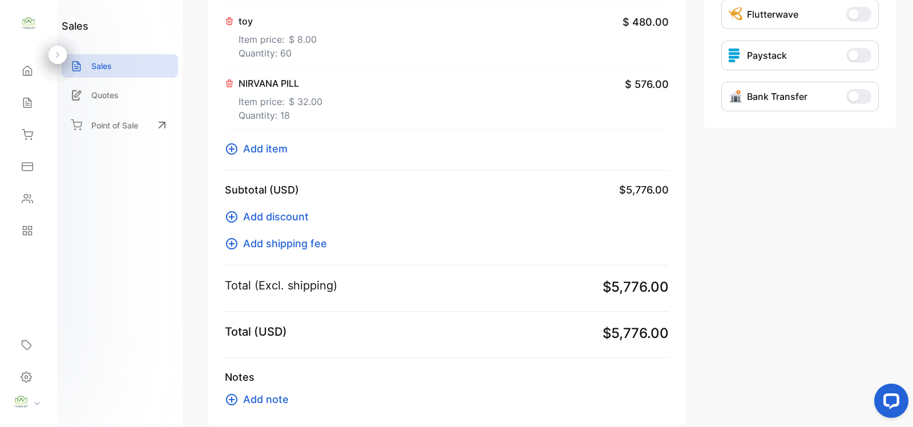
click at [260, 155] on span "Add item" at bounding box center [265, 148] width 44 height 15
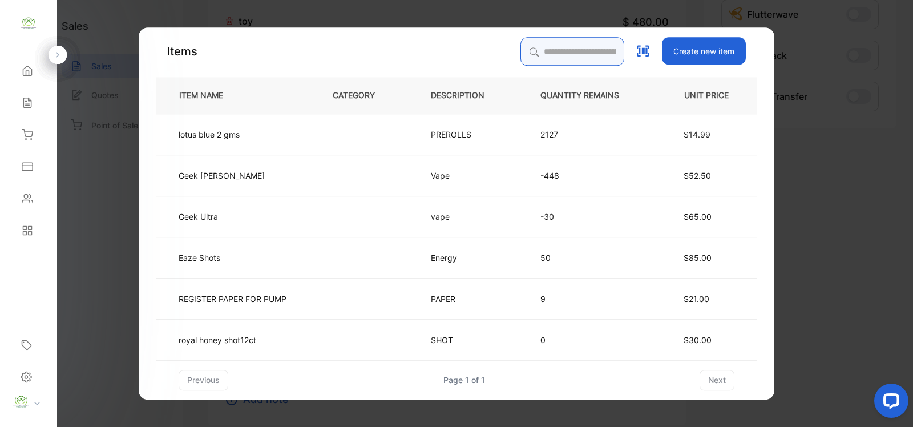
click at [586, 55] on input "search" at bounding box center [572, 51] width 104 height 29
type input "******"
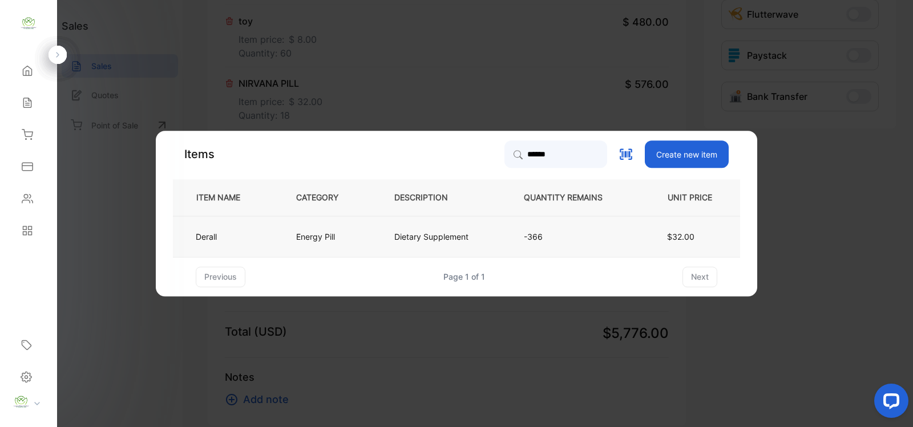
click at [352, 235] on td "Energy Pill" at bounding box center [326, 236] width 98 height 41
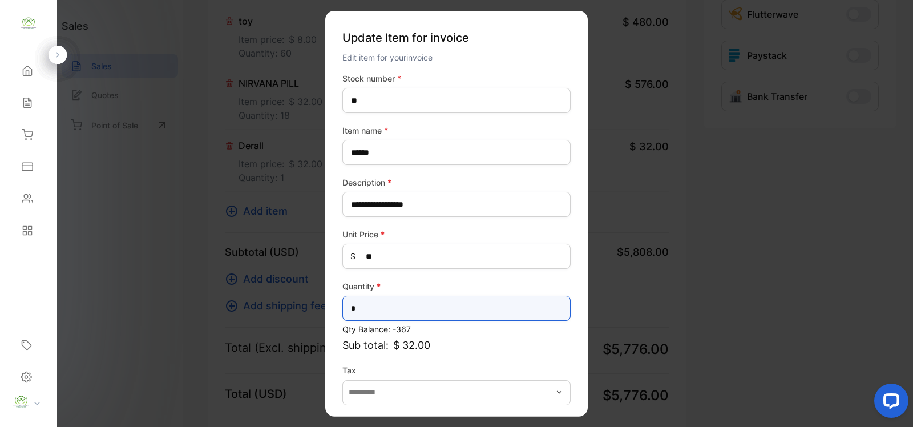
drag, startPoint x: 394, startPoint y: 312, endPoint x: 231, endPoint y: 337, distance: 165.1
type input "*"
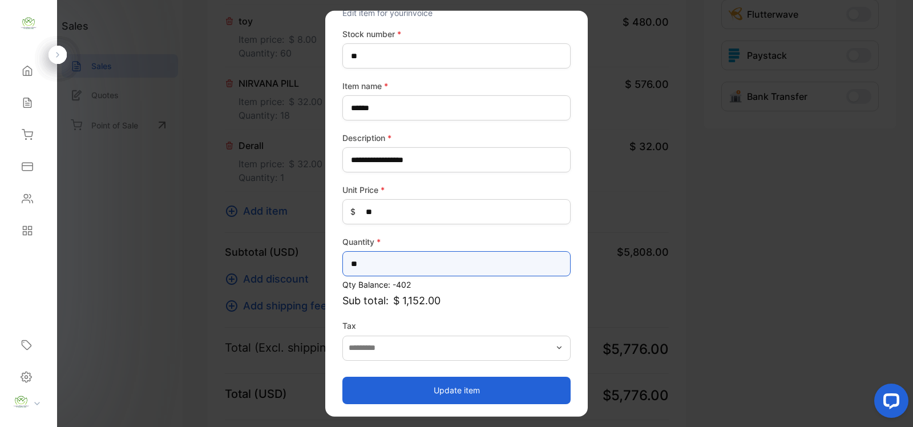
type input "**"
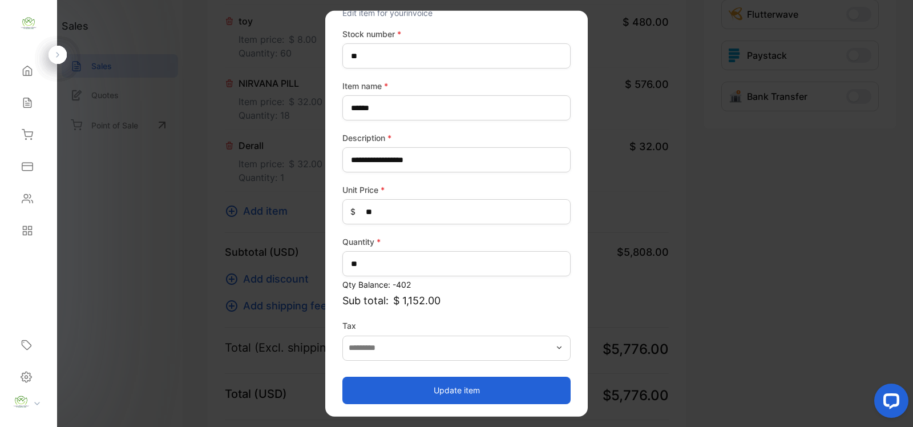
click at [517, 380] on button "Update item" at bounding box center [456, 389] width 228 height 27
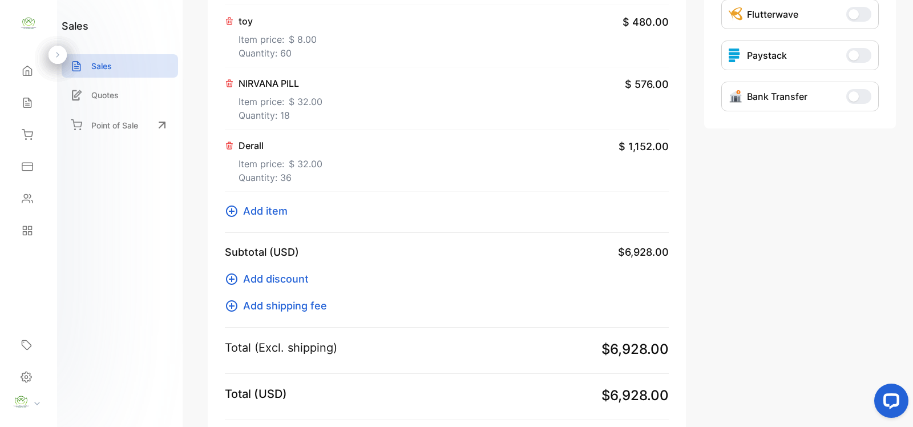
click at [269, 212] on span "Add item" at bounding box center [265, 210] width 44 height 15
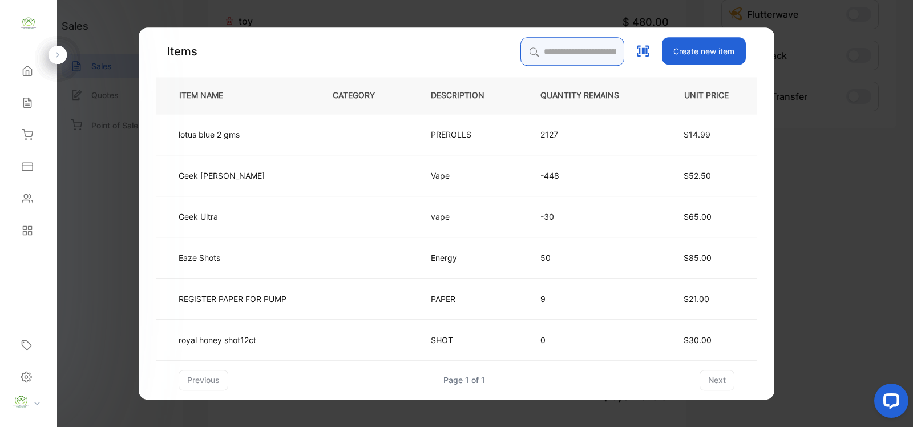
click at [559, 50] on input "search" at bounding box center [572, 51] width 104 height 29
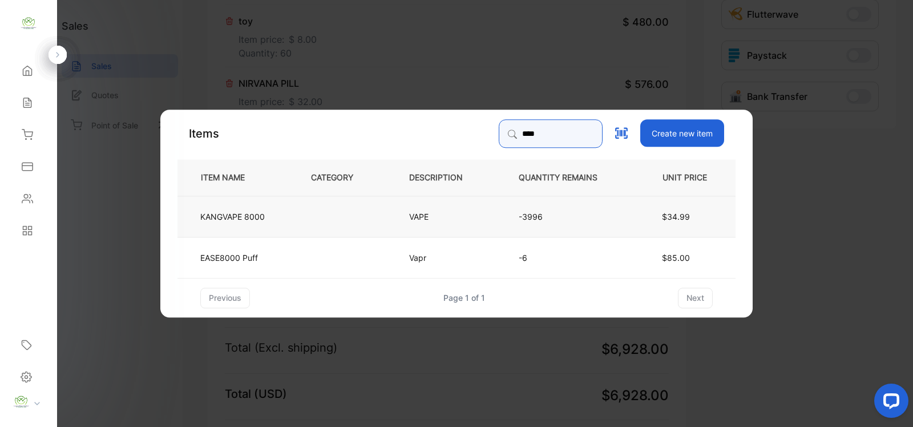
type input "****"
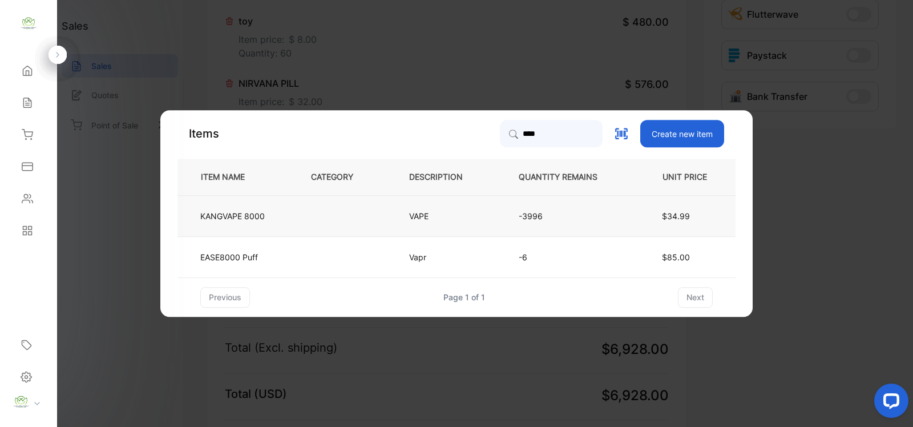
click at [312, 214] on td at bounding box center [341, 215] width 98 height 41
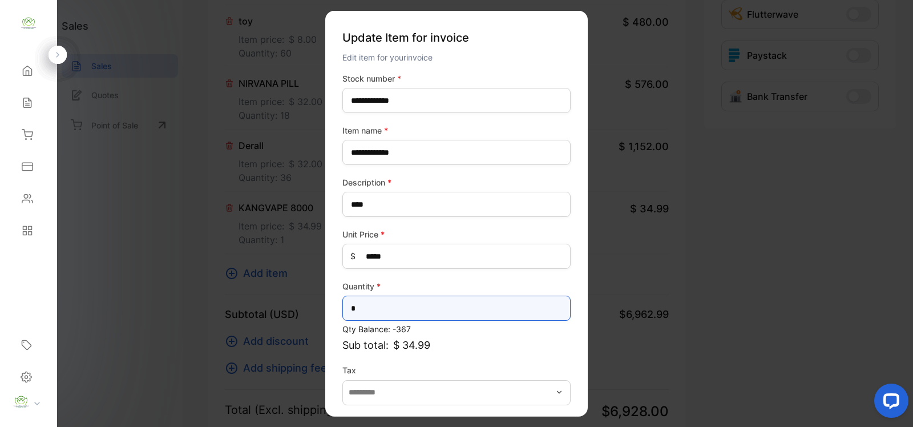
click at [378, 314] on input "*" at bounding box center [456, 307] width 228 height 25
type input "***"
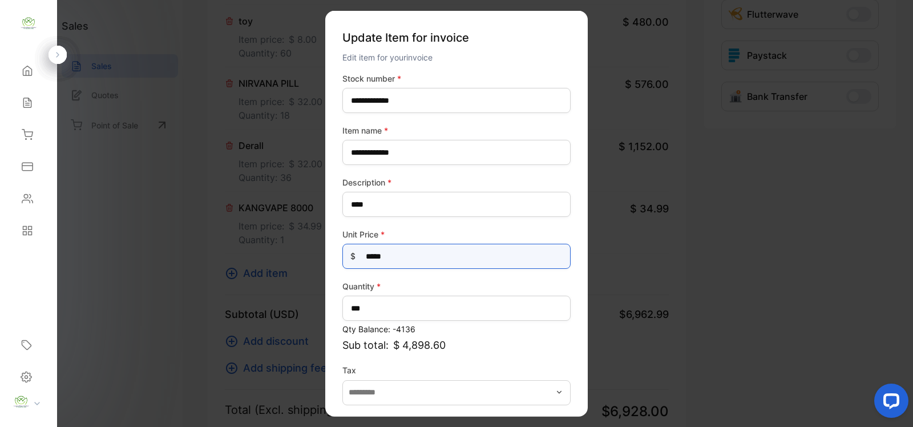
click at [409, 244] on Price-inputprice "*****" at bounding box center [456, 256] width 228 height 25
type Price-inputprice "**"
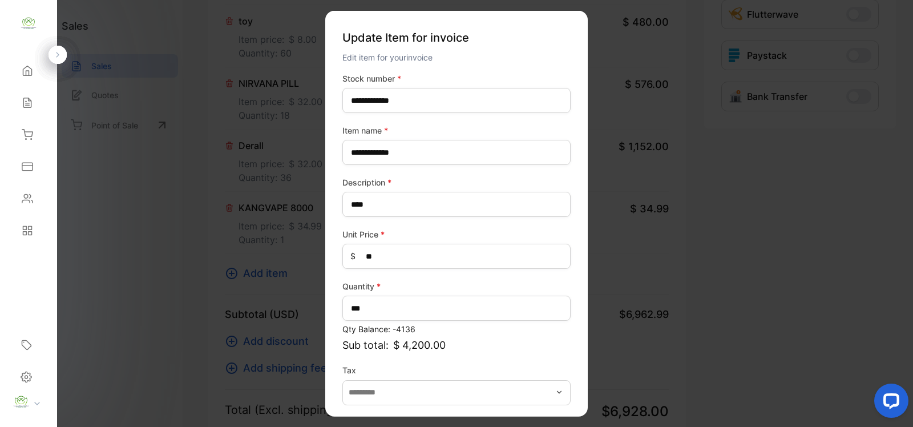
click at [557, 355] on div "**********" at bounding box center [456, 260] width 228 height 376
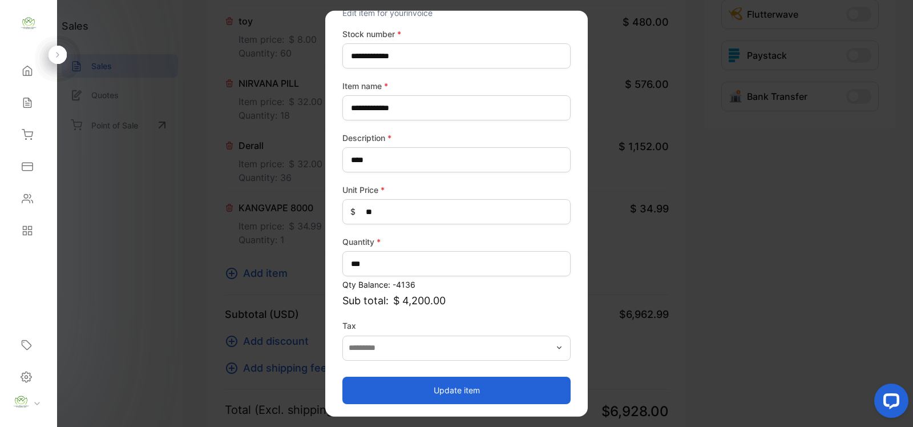
click at [529, 385] on button "Update item" at bounding box center [456, 389] width 228 height 27
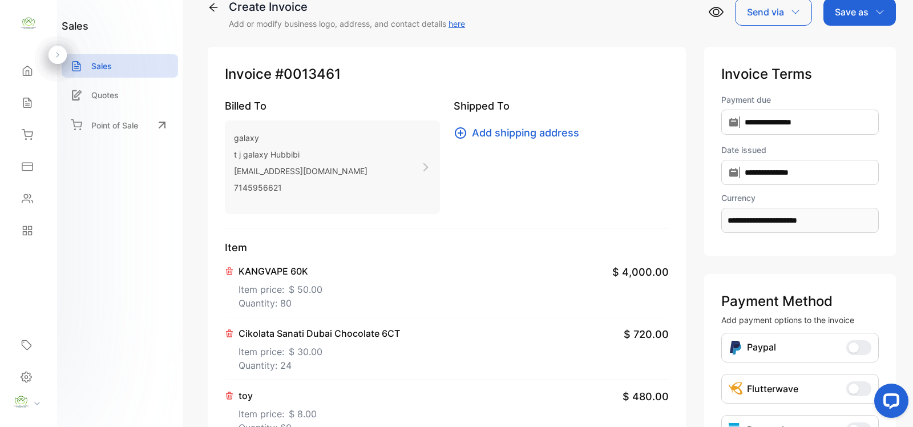
scroll to position [0, 0]
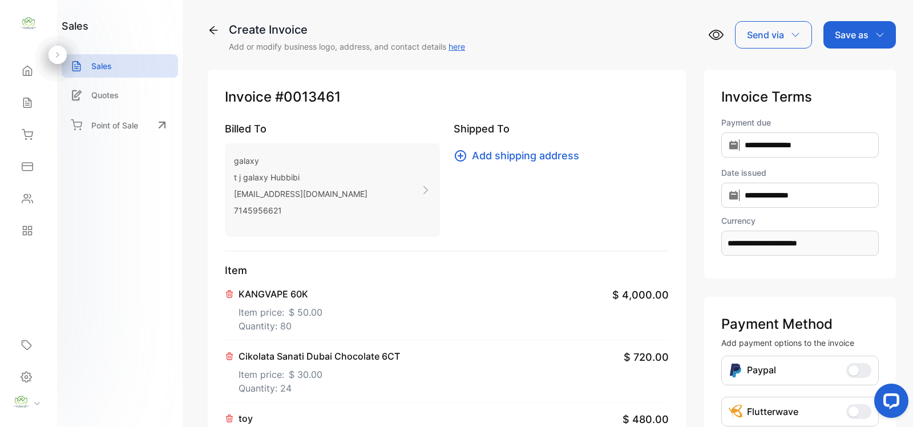
click at [835, 38] on p "Save as" at bounding box center [852, 35] width 34 height 14
click at [834, 72] on div "Invoice" at bounding box center [857, 72] width 66 height 23
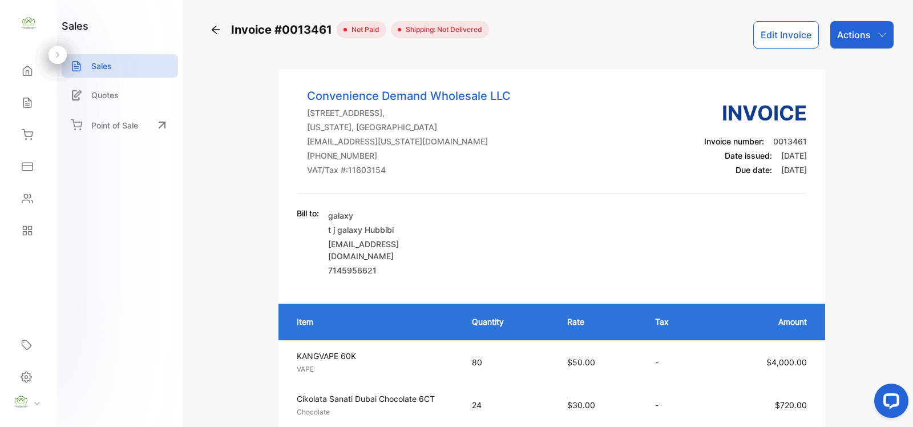
click at [794, 31] on button "Edit Invoice" at bounding box center [786, 34] width 66 height 27
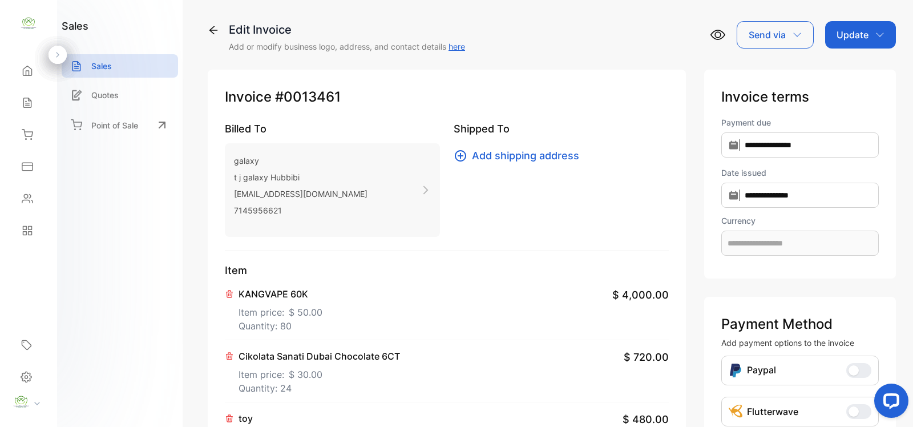
type input "**********"
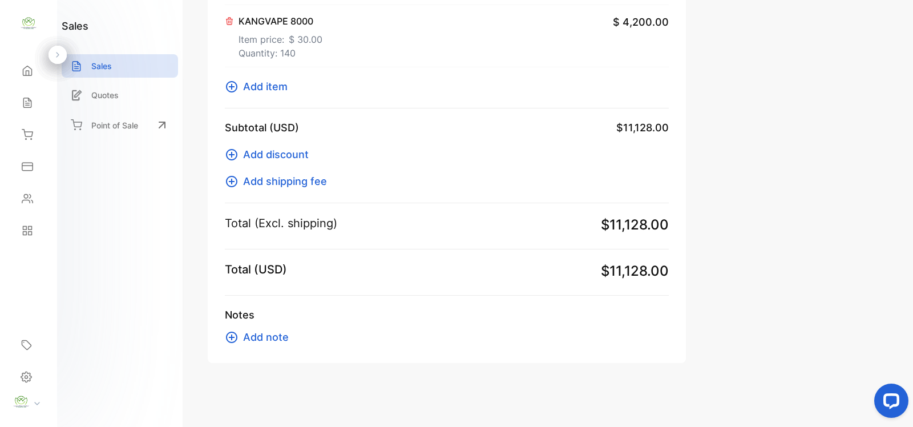
click at [251, 83] on span "Add item" at bounding box center [265, 86] width 44 height 15
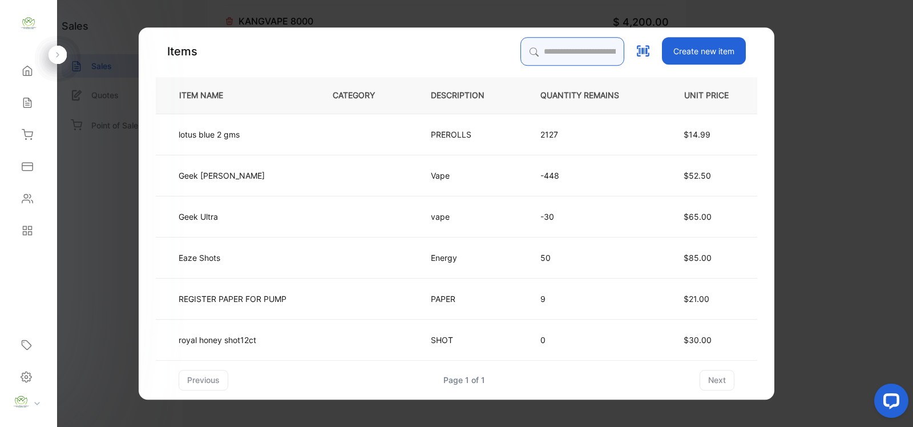
click at [575, 51] on input "search" at bounding box center [572, 51] width 104 height 29
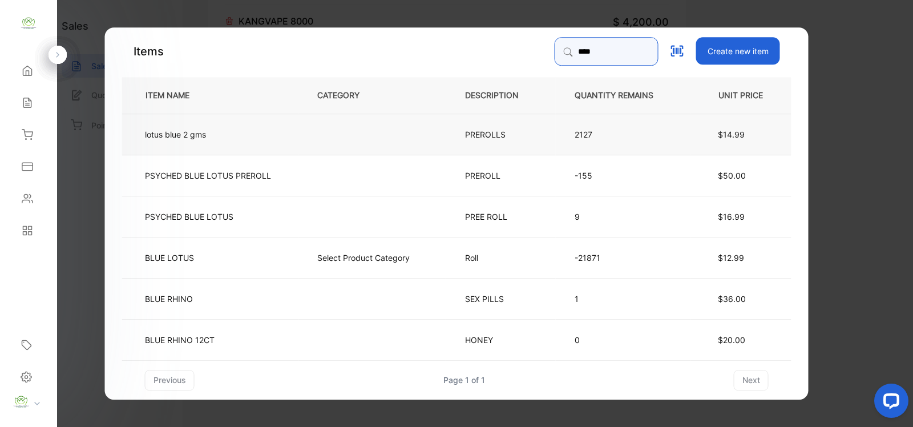
type input "****"
click at [256, 140] on td "lotus blue 2 gms" at bounding box center [210, 133] width 176 height 41
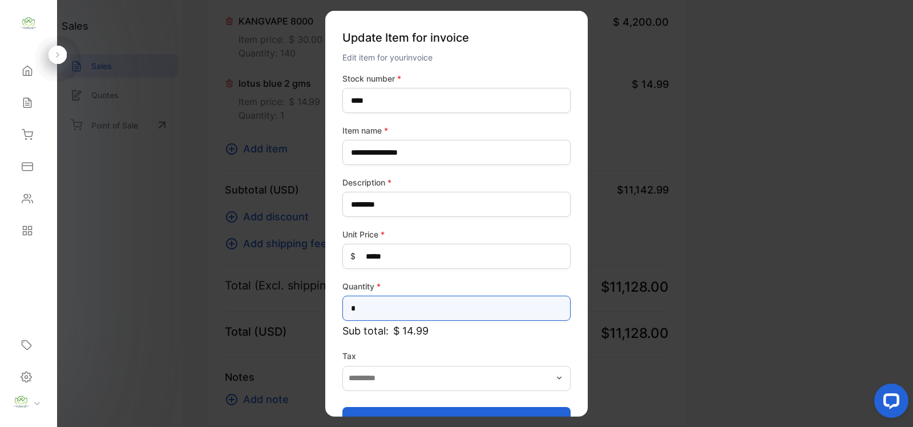
drag, startPoint x: 375, startPoint y: 303, endPoint x: 232, endPoint y: 339, distance: 147.8
click at [227, 425] on div "**********" at bounding box center [447, 425] width 478 height 0
type input "***"
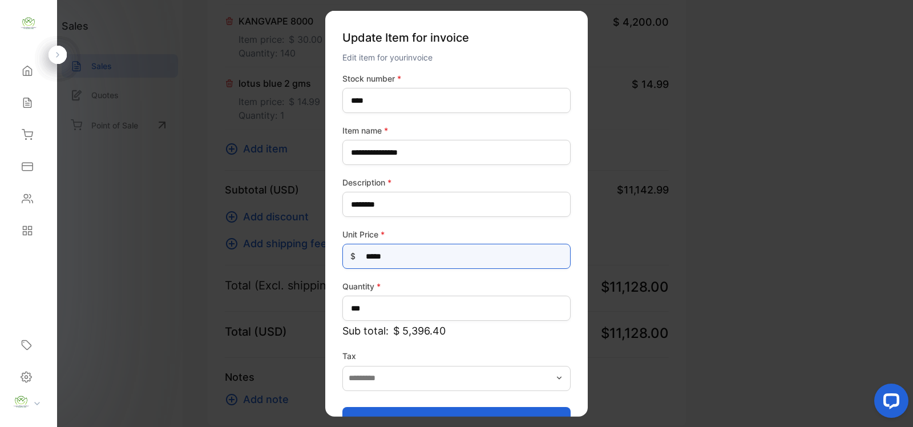
drag, startPoint x: 419, startPoint y: 258, endPoint x: 244, endPoint y: 264, distance: 175.8
click at [244, 425] on div "**********" at bounding box center [447, 425] width 478 height 0
type Price-inputprice "*"
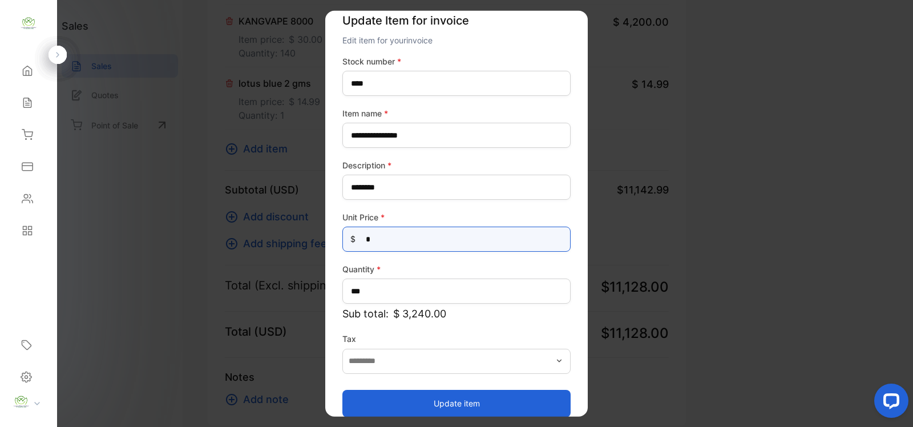
scroll to position [30, 0]
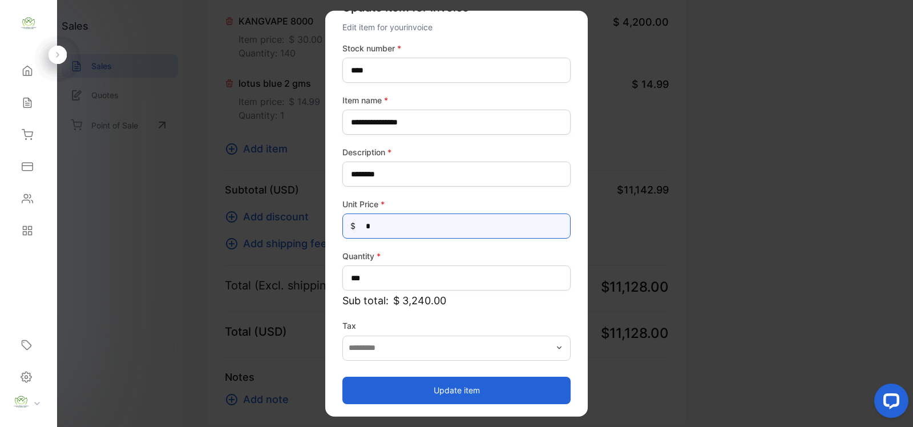
type Price-inputprice "*"
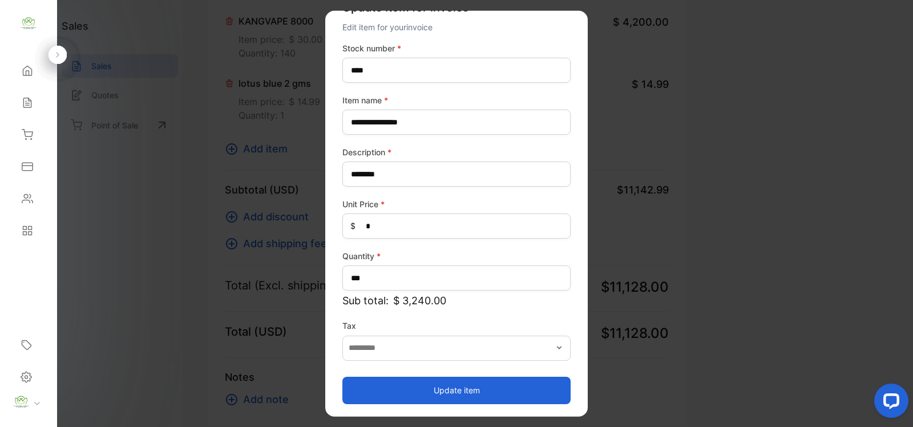
click at [463, 384] on button "Update item" at bounding box center [456, 389] width 228 height 27
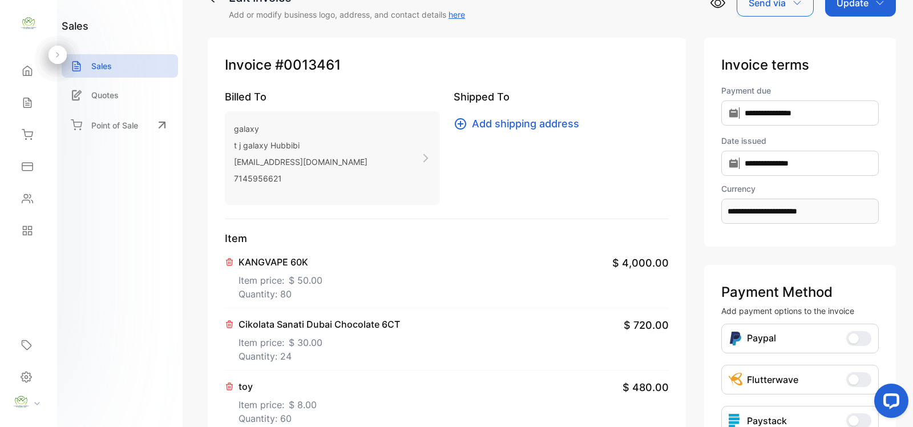
scroll to position [0, 0]
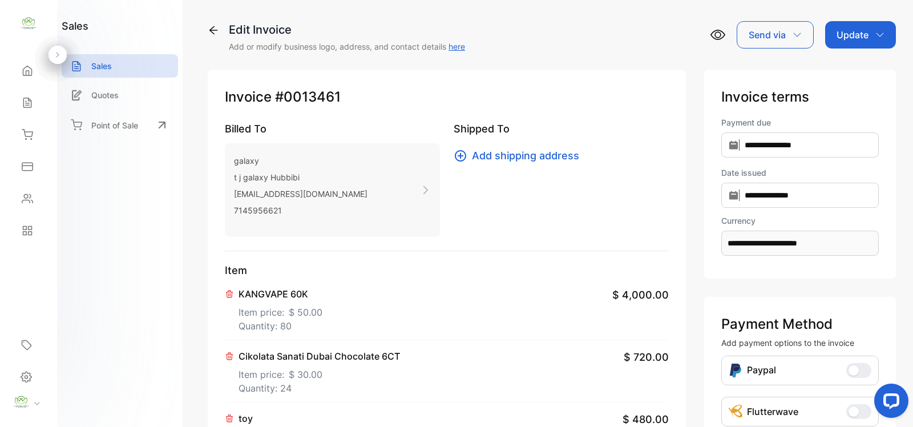
drag, startPoint x: 854, startPoint y: 23, endPoint x: 851, endPoint y: 42, distance: 18.5
click at [855, 31] on div "Update" at bounding box center [860, 34] width 71 height 27
click at [845, 67] on div "Invoice" at bounding box center [862, 72] width 66 height 23
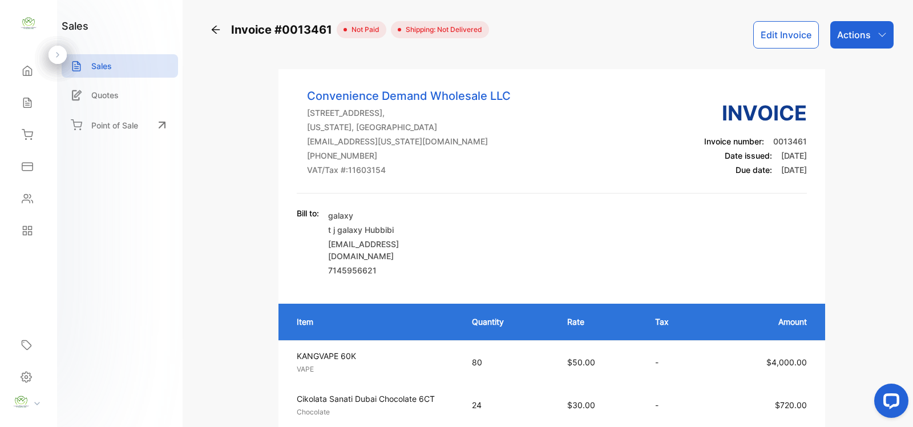
click at [860, 34] on p "Actions" at bounding box center [854, 35] width 34 height 14
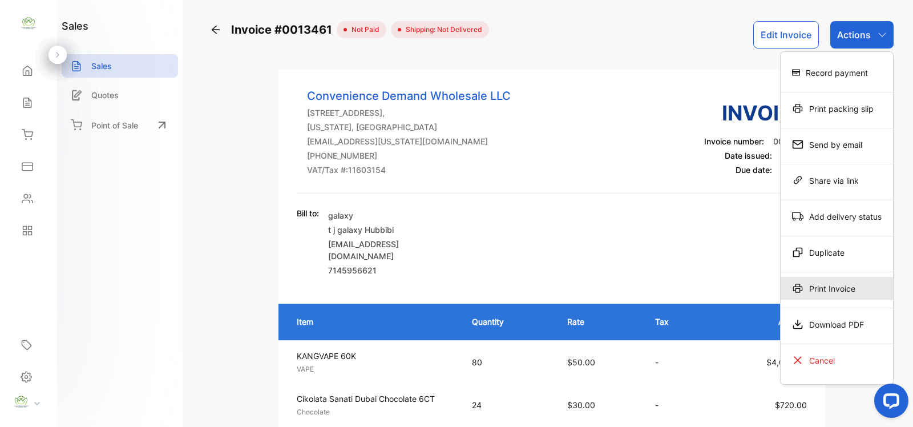
click at [863, 291] on div "Print Invoice" at bounding box center [836, 288] width 112 height 23
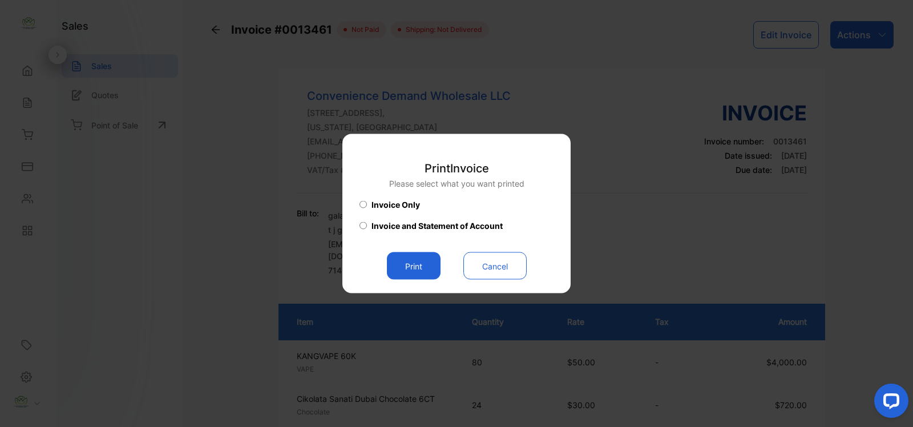
click at [474, 260] on button "Cancel" at bounding box center [494, 265] width 63 height 27
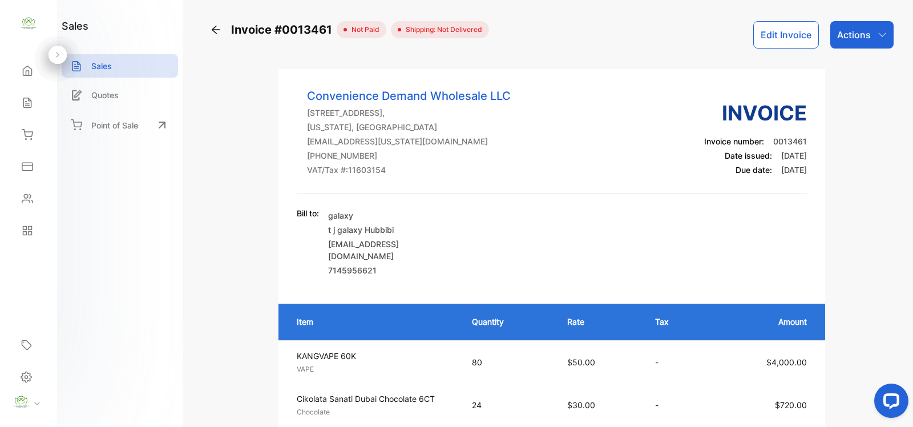
click at [867, 27] on div "Actions" at bounding box center [861, 34] width 63 height 27
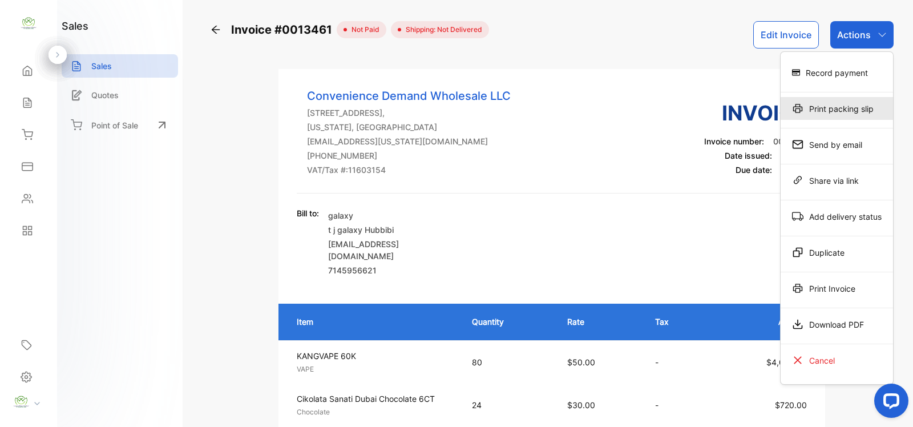
click at [828, 115] on div "Print packing slip" at bounding box center [836, 108] width 112 height 23
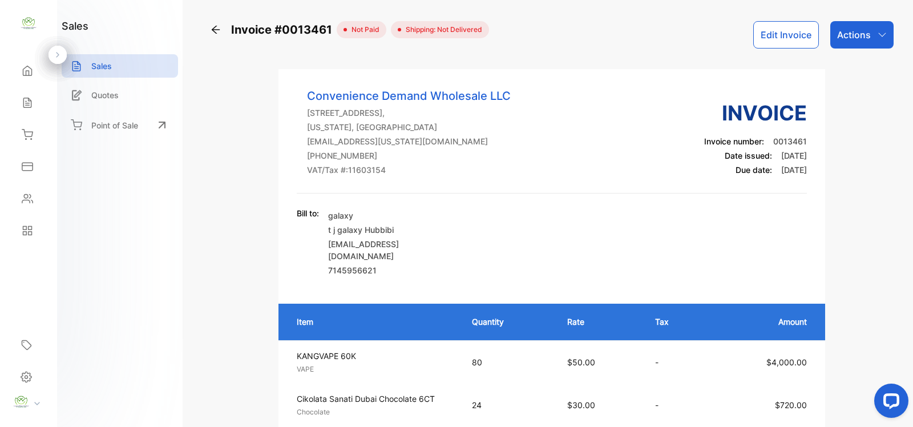
click at [210, 33] on icon at bounding box center [215, 29] width 11 height 11
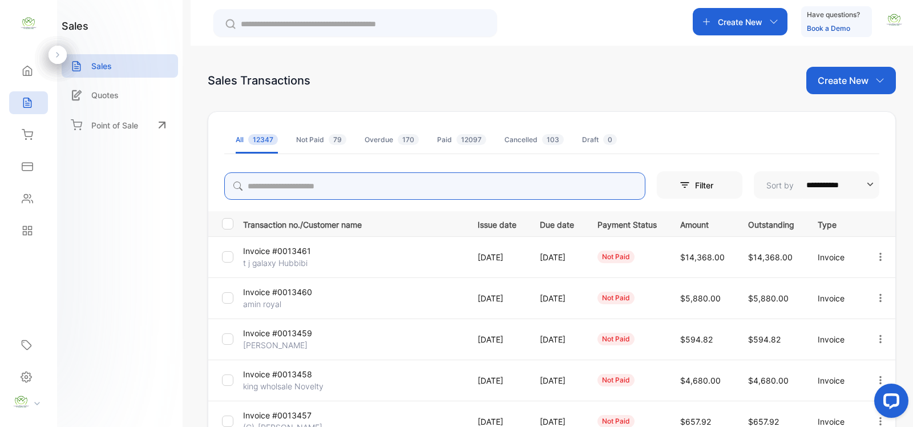
click at [355, 183] on input "search" at bounding box center [434, 185] width 421 height 27
click at [857, 76] on p "Create New" at bounding box center [842, 81] width 51 height 14
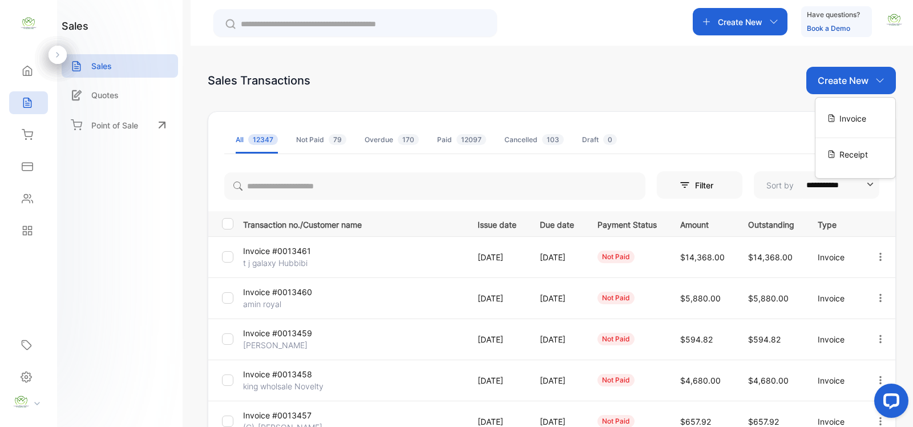
click at [839, 124] on div "Invoice" at bounding box center [855, 118] width 80 height 23
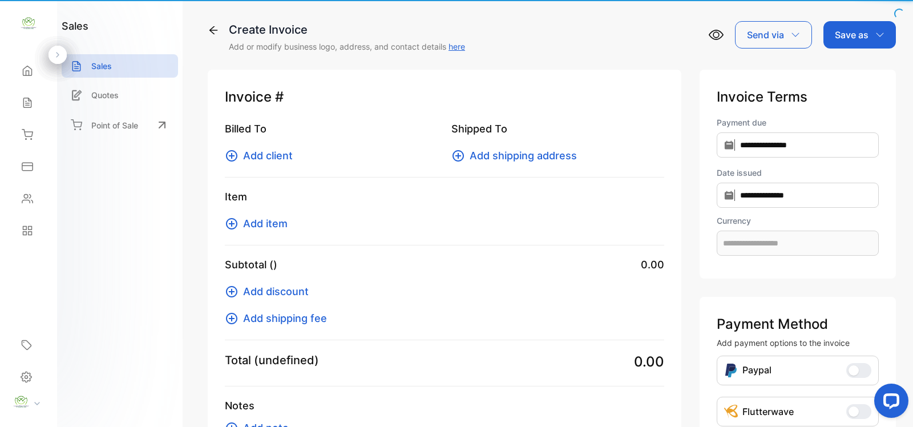
type input "**********"
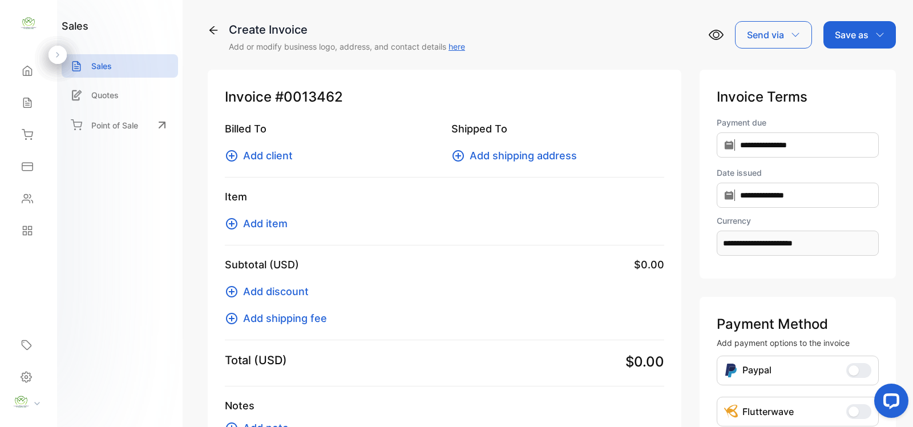
click at [274, 223] on span "Add item" at bounding box center [265, 223] width 44 height 15
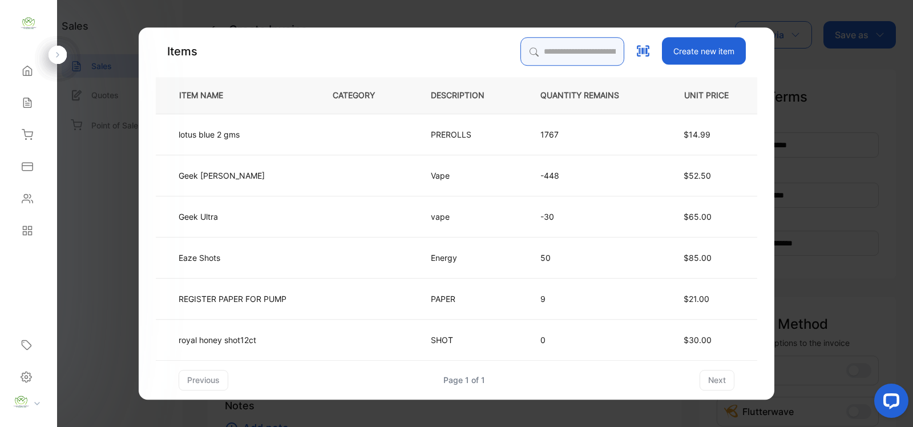
click at [586, 60] on input "search" at bounding box center [572, 51] width 104 height 29
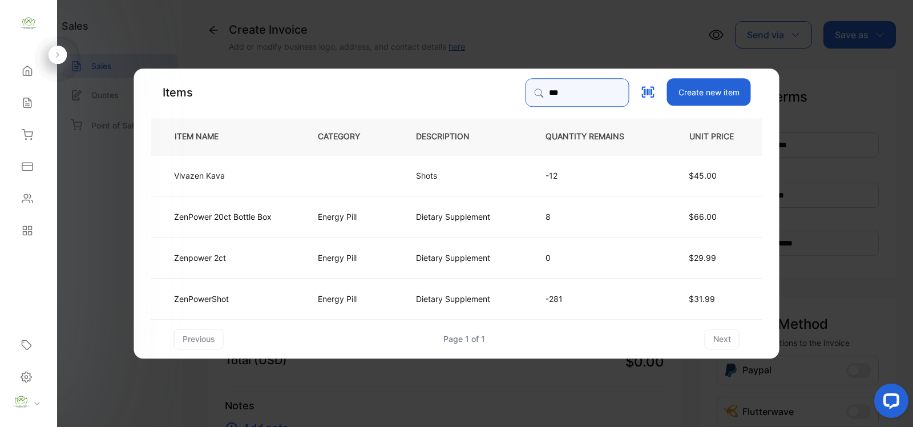
type input "***"
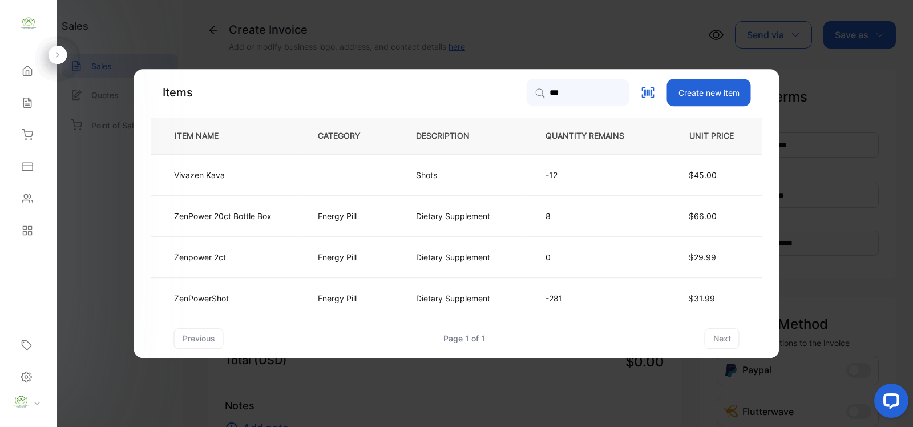
click at [275, 297] on td "ZenPowerShot" at bounding box center [225, 297] width 148 height 41
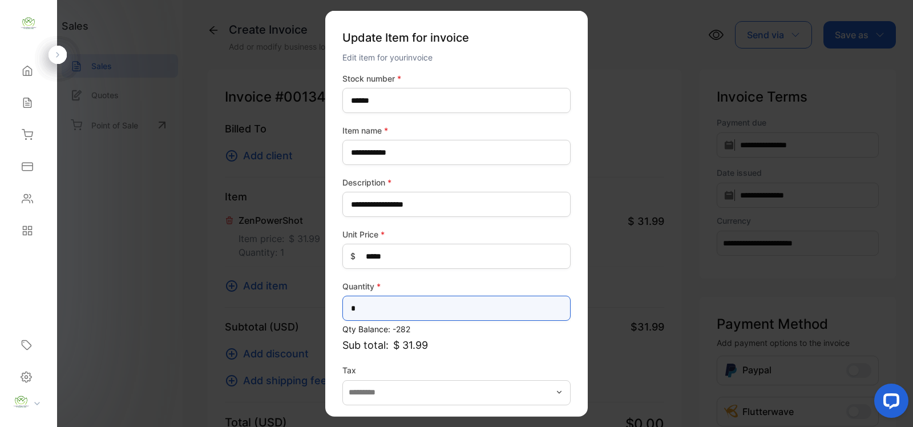
drag, startPoint x: 447, startPoint y: 308, endPoint x: 126, endPoint y: 321, distance: 321.4
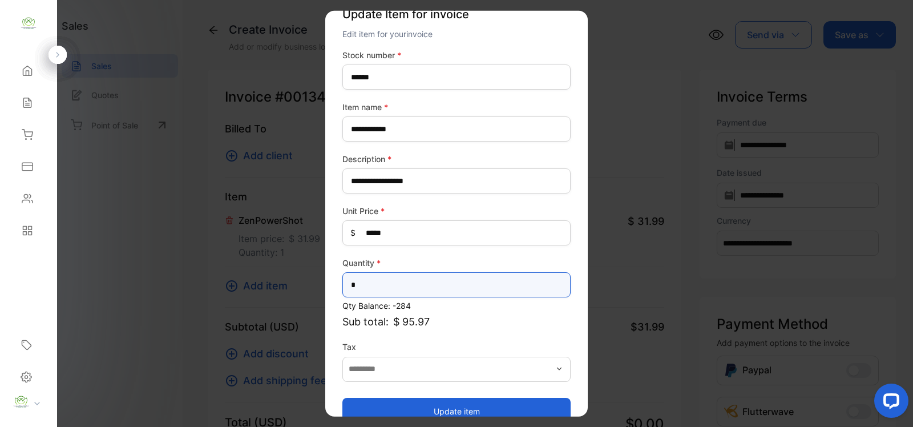
scroll to position [44, 0]
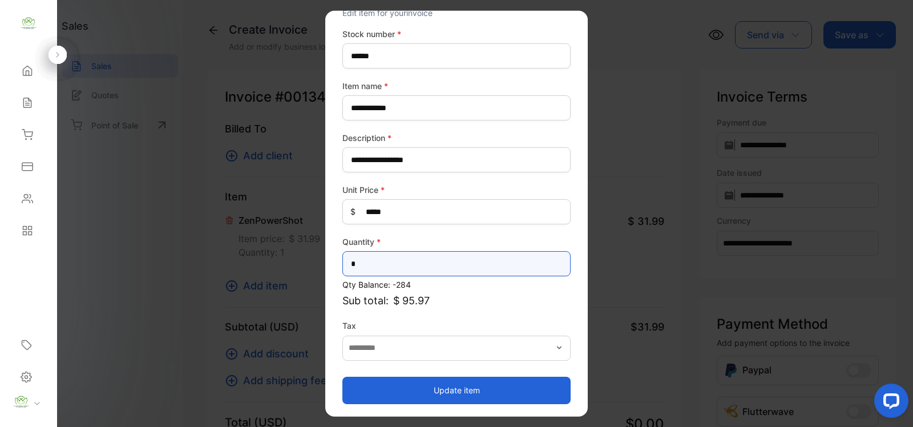
type input "*"
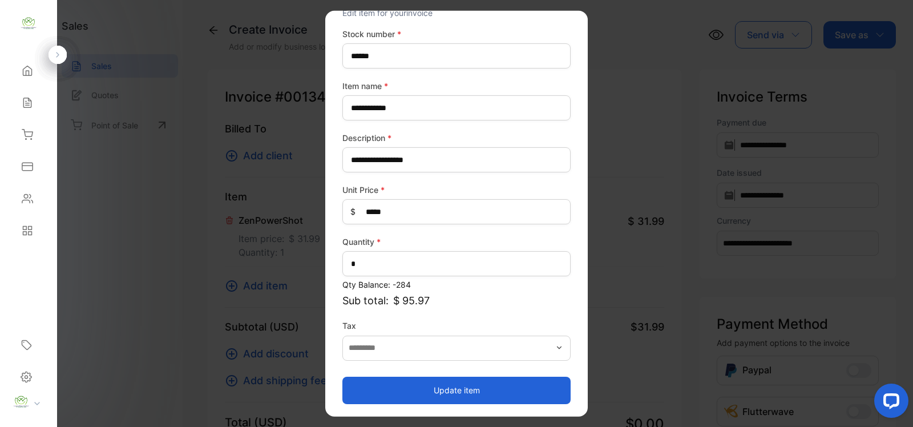
click at [536, 388] on button "Update item" at bounding box center [456, 389] width 228 height 27
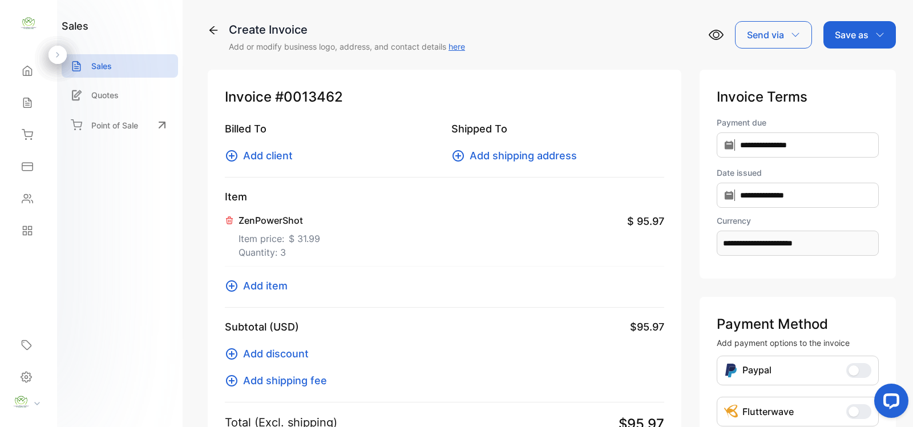
click at [275, 278] on span "Add item" at bounding box center [265, 285] width 44 height 15
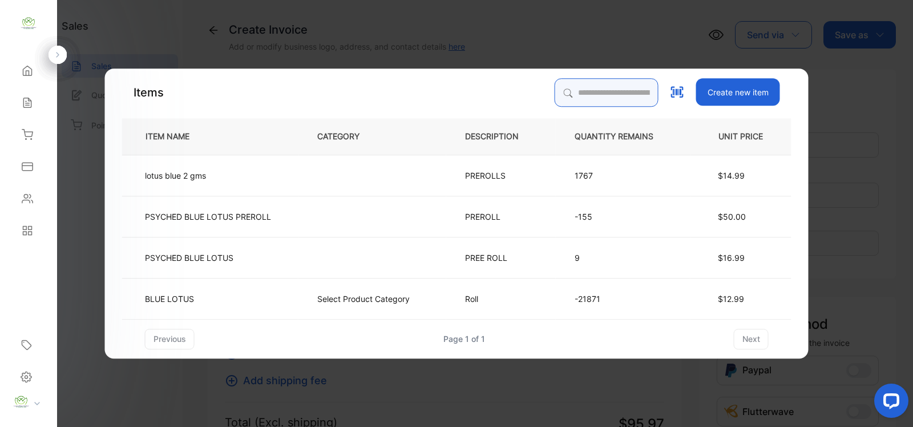
click at [561, 84] on input "search" at bounding box center [606, 92] width 104 height 29
type input "*********"
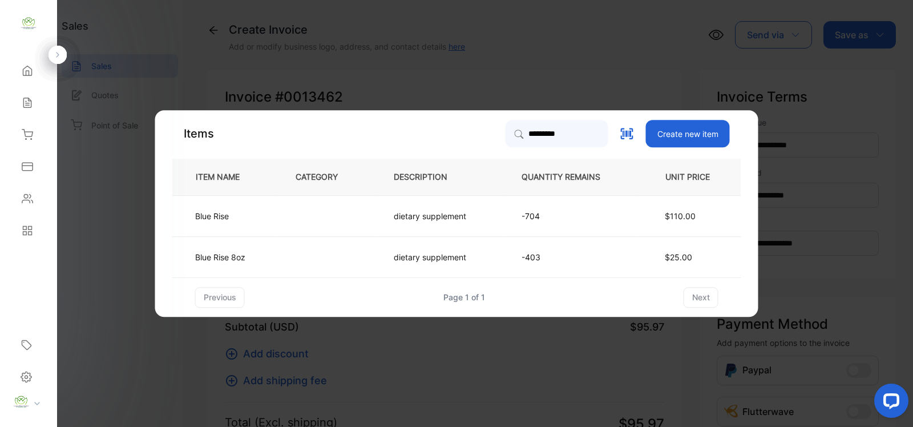
click at [349, 218] on td at bounding box center [326, 215] width 98 height 41
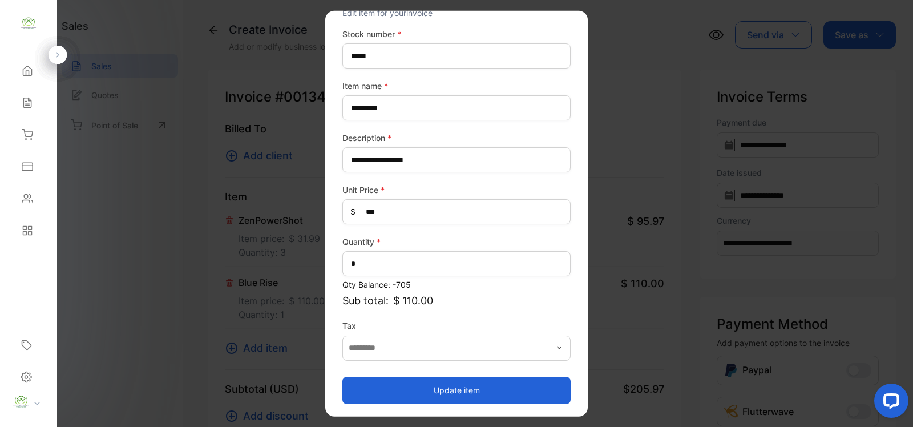
click at [487, 392] on button "Update item" at bounding box center [456, 389] width 228 height 27
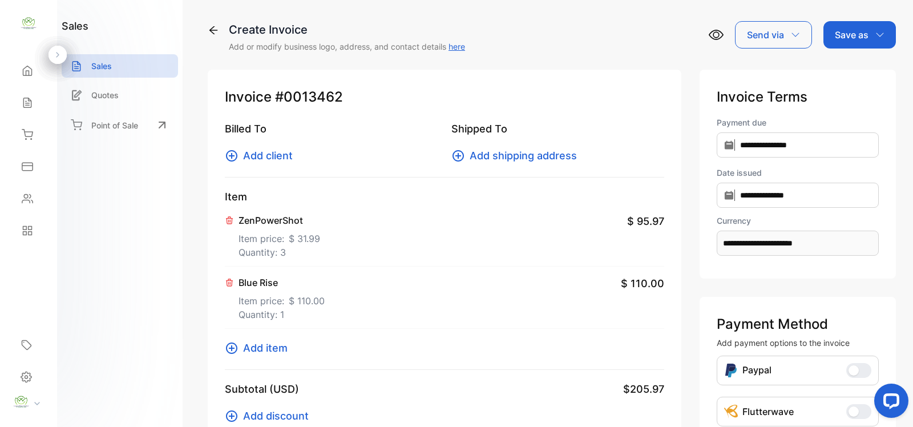
click at [280, 342] on span "Add item" at bounding box center [265, 347] width 44 height 15
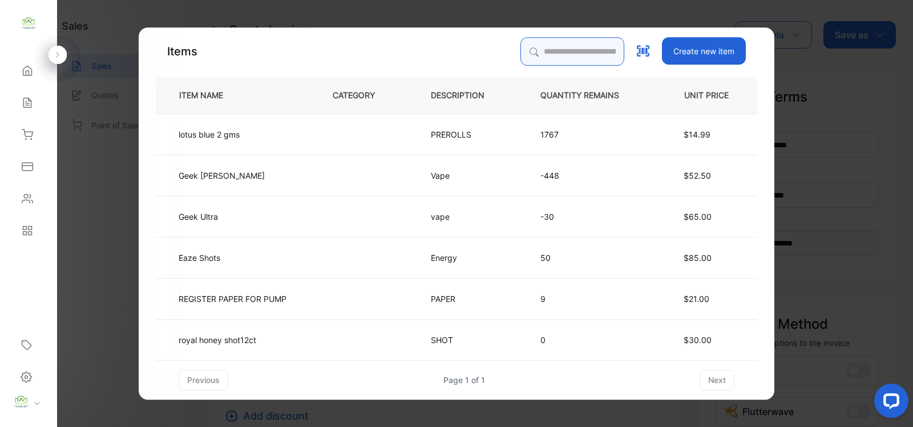
click at [566, 47] on input "search" at bounding box center [572, 51] width 104 height 29
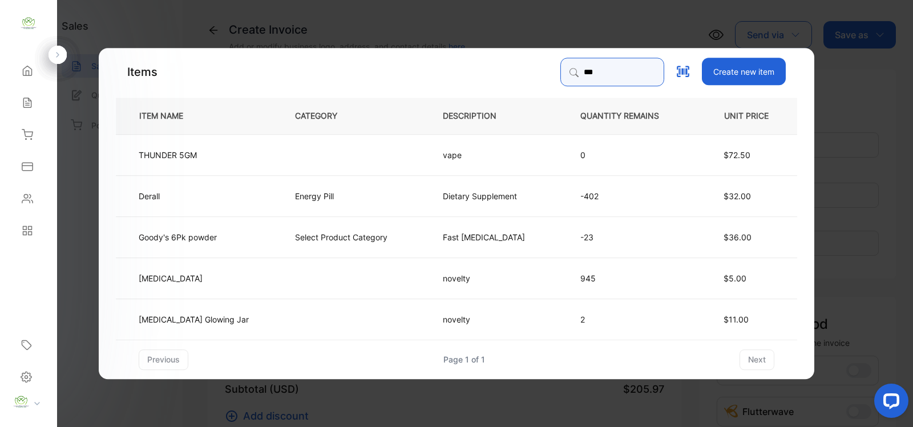
type input "******"
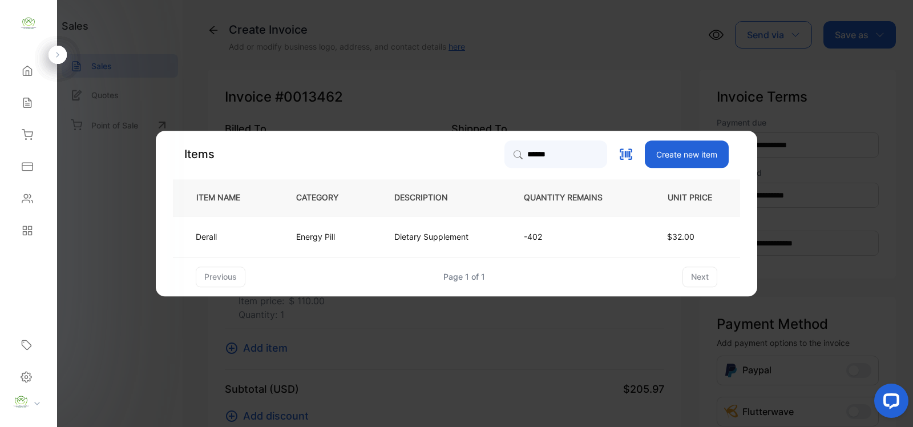
click at [315, 241] on p "Energy Pill" at bounding box center [315, 236] width 39 height 12
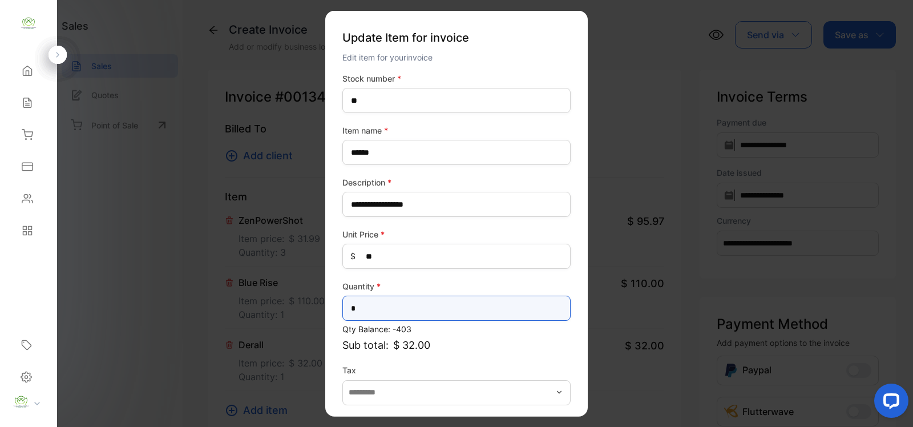
drag, startPoint x: 397, startPoint y: 300, endPoint x: 227, endPoint y: 326, distance: 172.0
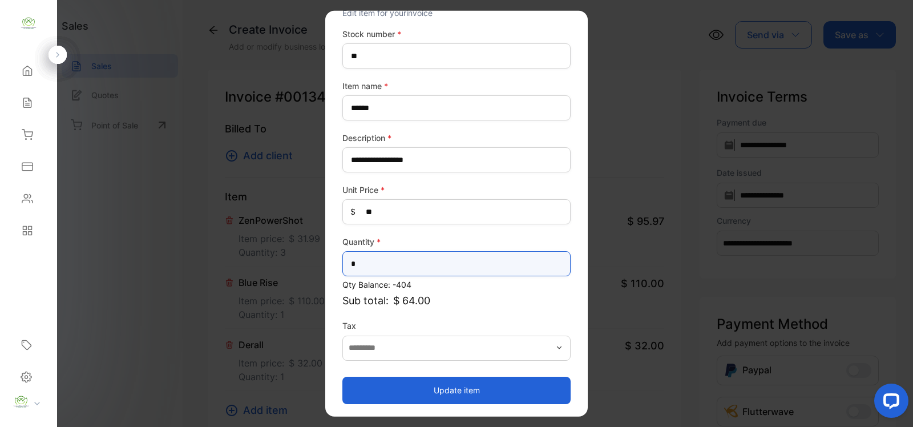
type input "*"
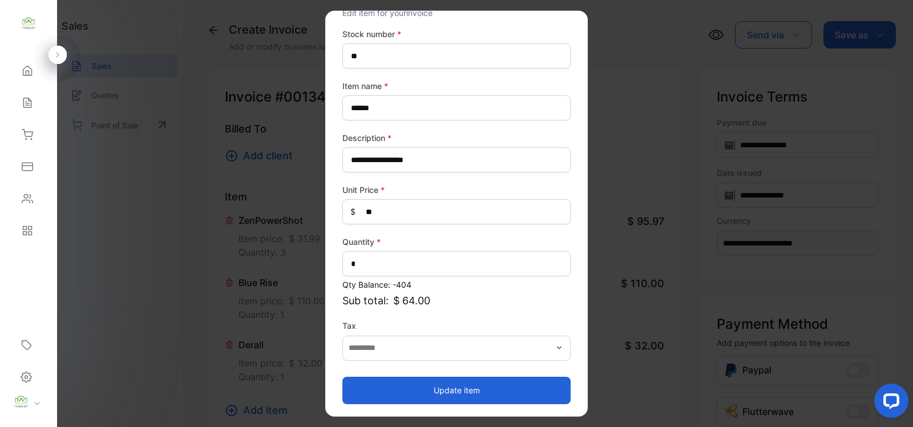
click at [446, 383] on button "Update item" at bounding box center [456, 389] width 228 height 27
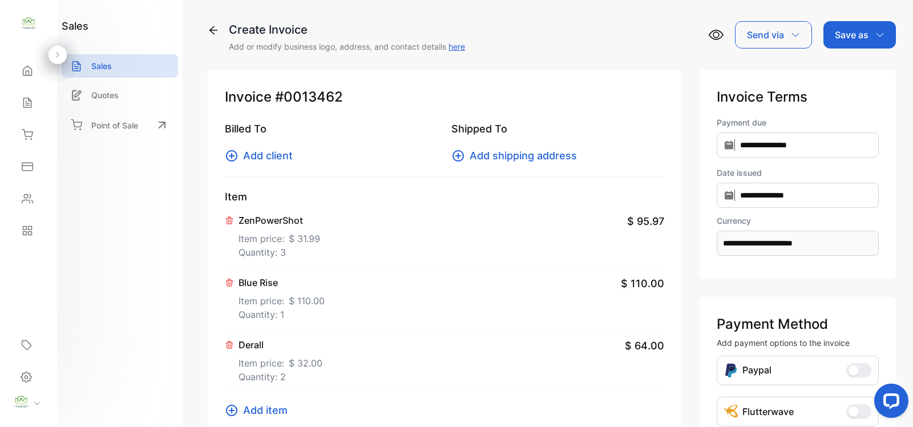
click at [265, 148] on span "Add client" at bounding box center [268, 155] width 50 height 15
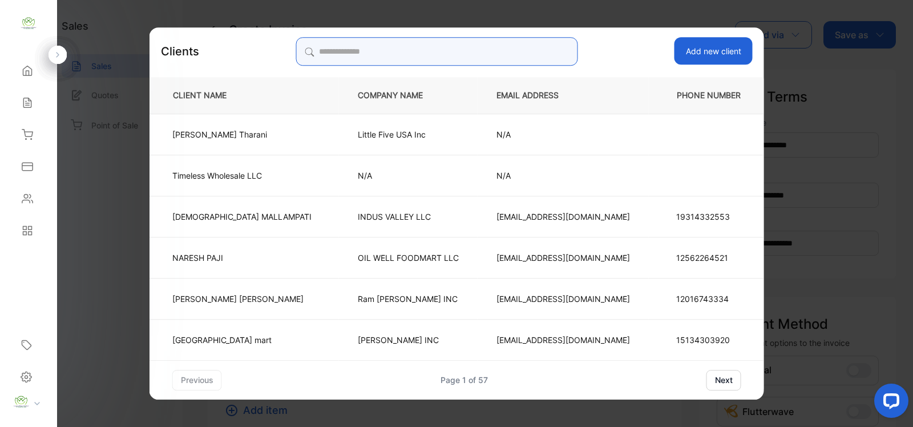
click at [475, 55] on input "search" at bounding box center [436, 51] width 282 height 29
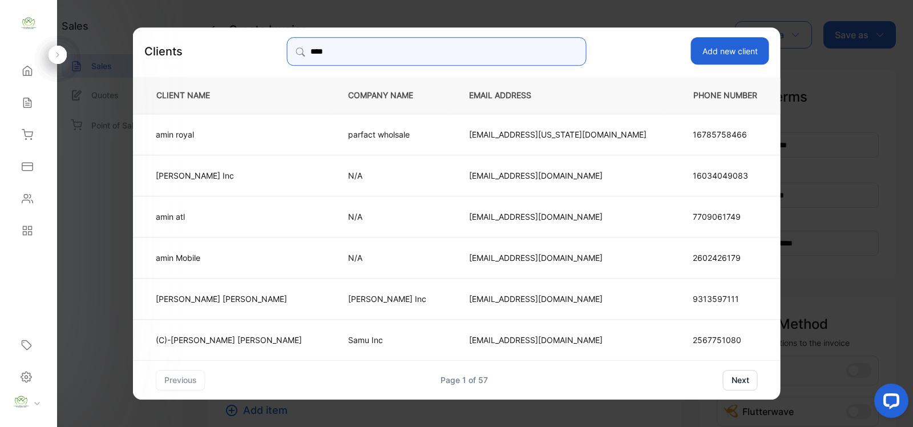
type input "****"
click at [303, 268] on td "amin Mobile" at bounding box center [231, 256] width 196 height 41
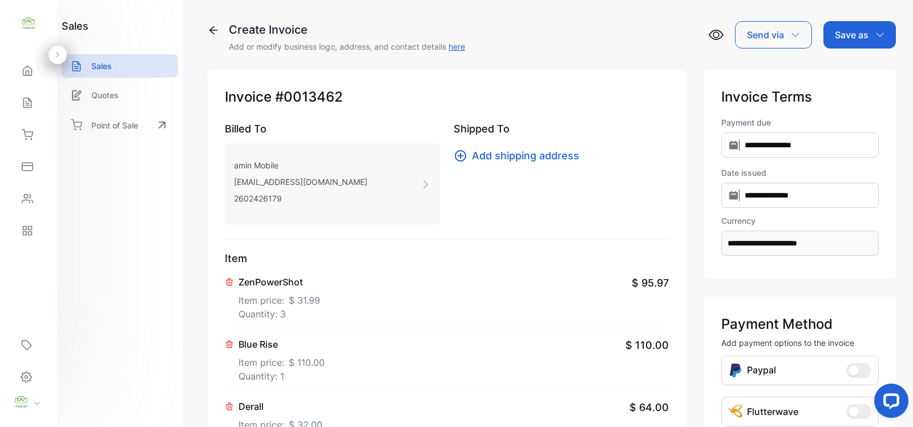
click at [844, 28] on p "Save as" at bounding box center [852, 35] width 34 height 14
click at [854, 73] on div "Invoice" at bounding box center [857, 72] width 66 height 23
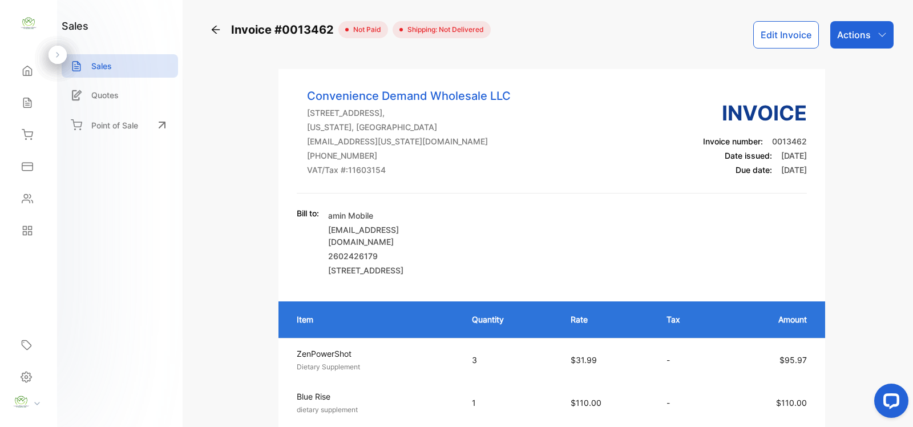
click at [857, 36] on p "Actions" at bounding box center [854, 35] width 34 height 14
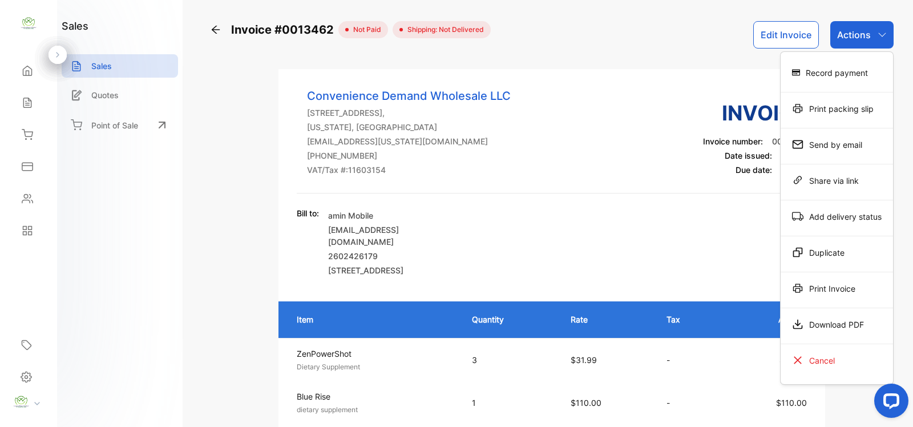
click at [218, 31] on icon at bounding box center [215, 29] width 11 height 11
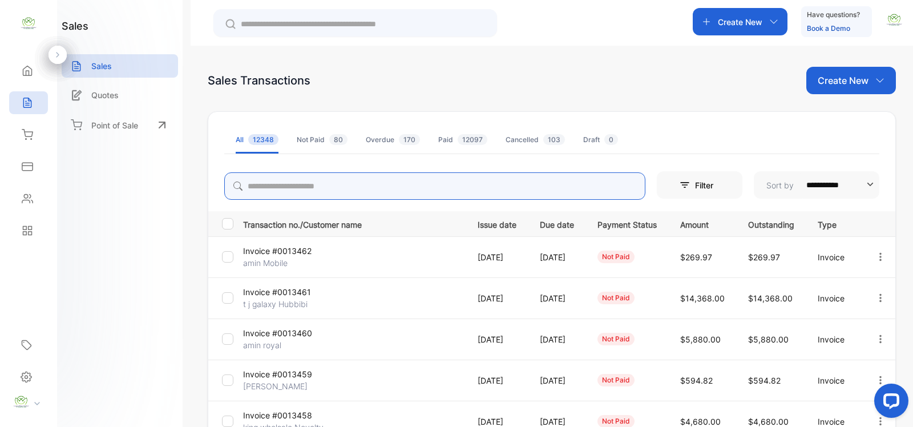
drag, startPoint x: 291, startPoint y: 189, endPoint x: 298, endPoint y: 188, distance: 7.5
click at [294, 188] on input "search" at bounding box center [434, 185] width 421 height 27
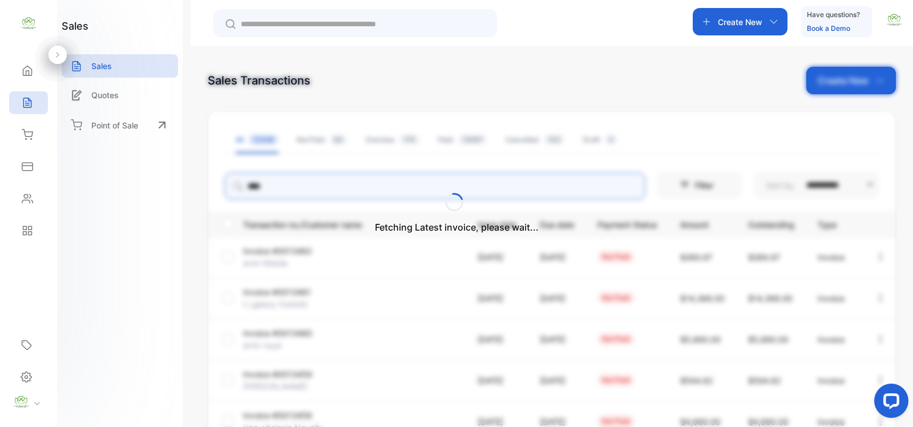
type input "****"
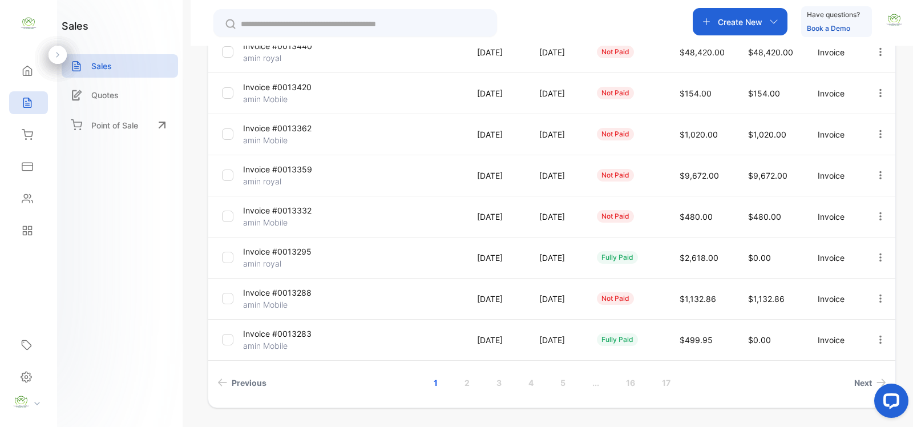
scroll to position [321, 0]
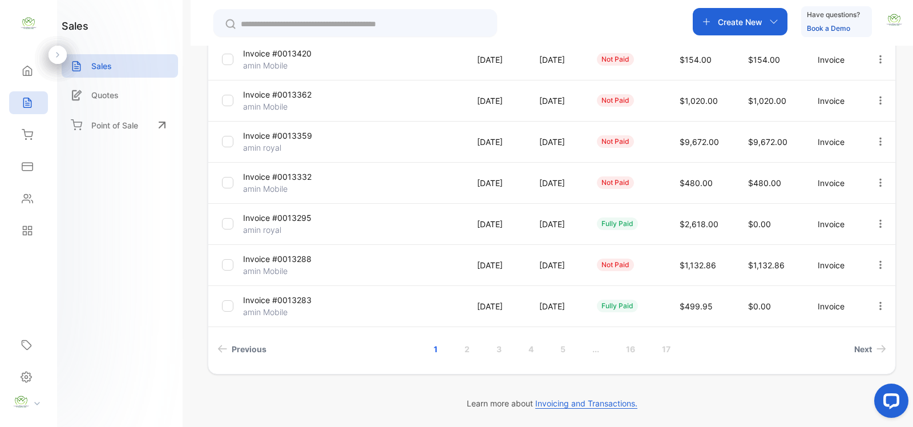
click at [463, 347] on link "2" at bounding box center [467, 348] width 33 height 21
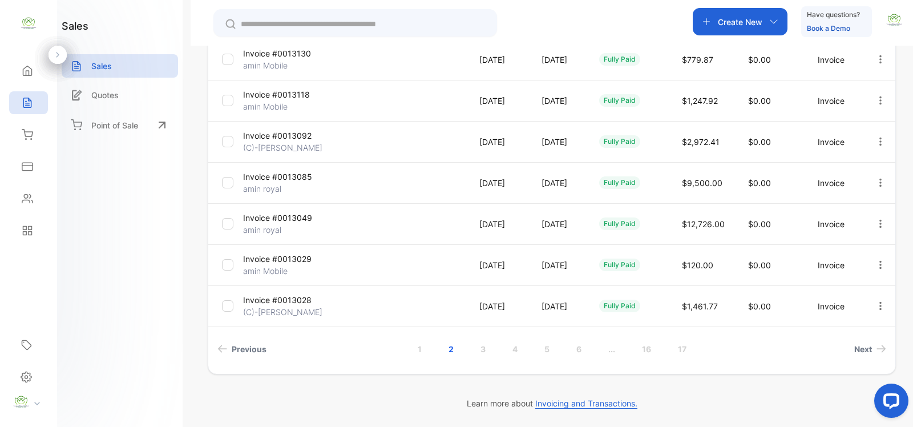
click at [422, 351] on link "1" at bounding box center [419, 348] width 31 height 21
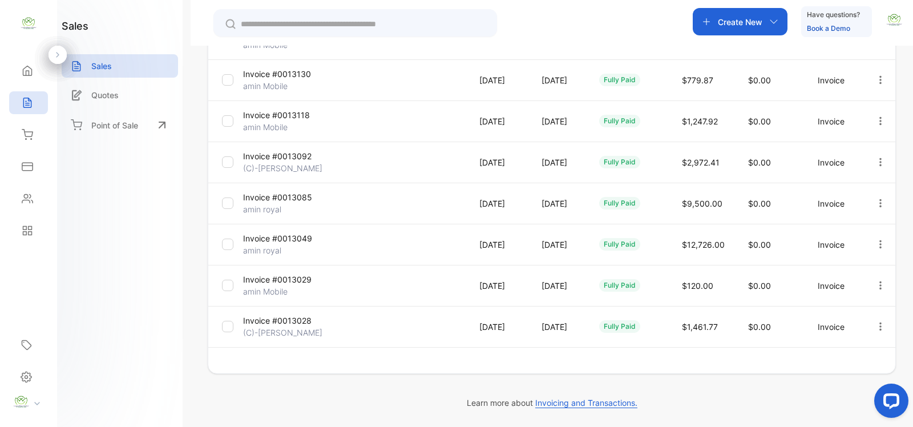
scroll to position [299, 0]
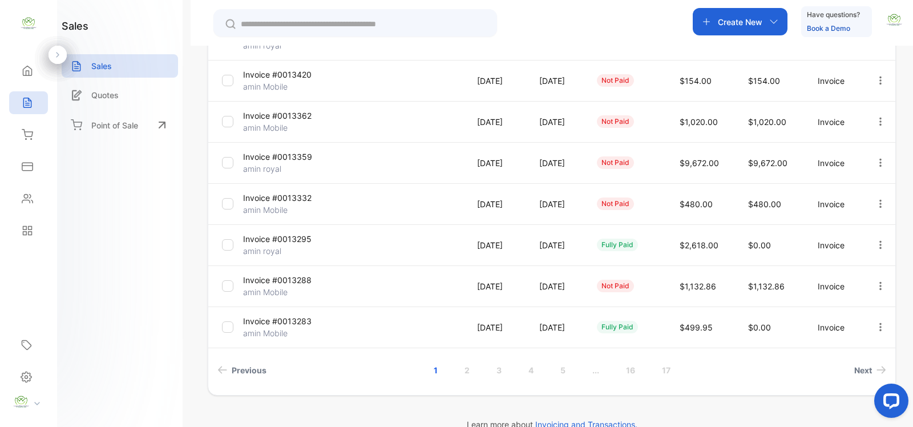
click at [877, 123] on icon "button" at bounding box center [880, 121] width 10 height 10
click at [868, 149] on span "View / Edit Invoice" at bounding box center [852, 154] width 81 height 14
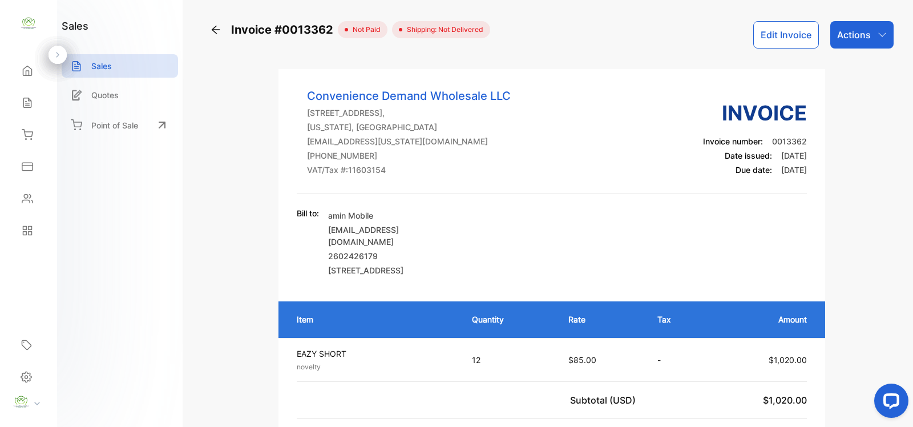
click at [808, 29] on button "Edit Invoice" at bounding box center [786, 34] width 66 height 27
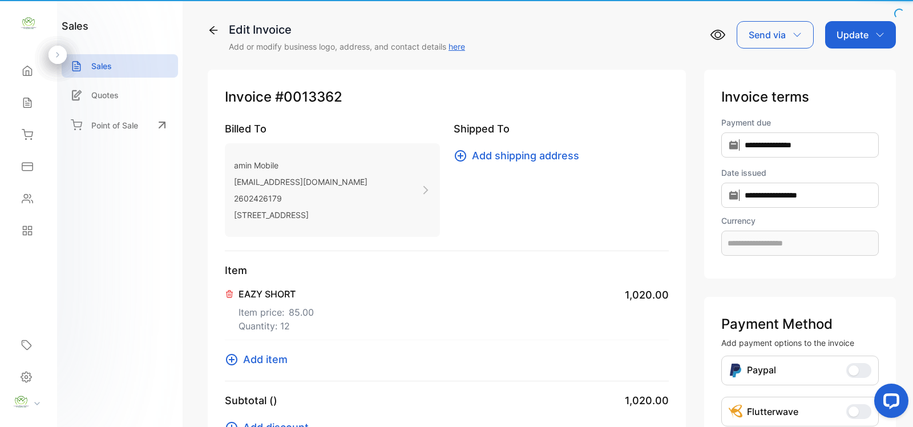
type input "**********"
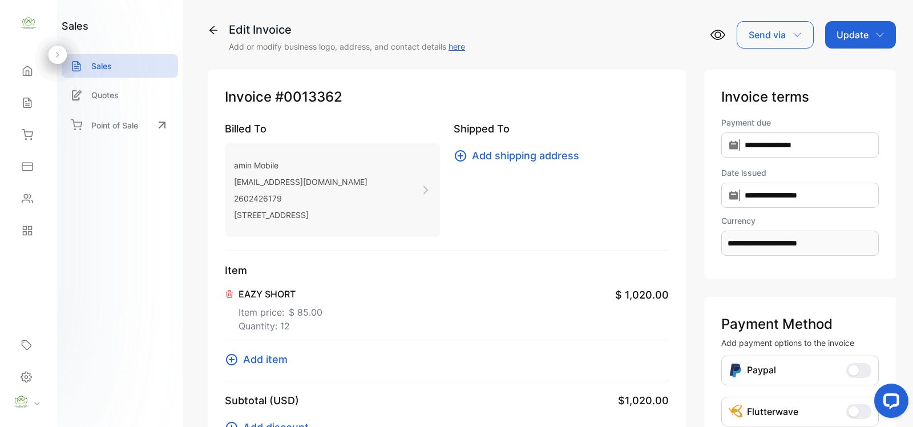
click at [272, 309] on p "Item price: $ 85.00" at bounding box center [280, 310] width 84 height 18
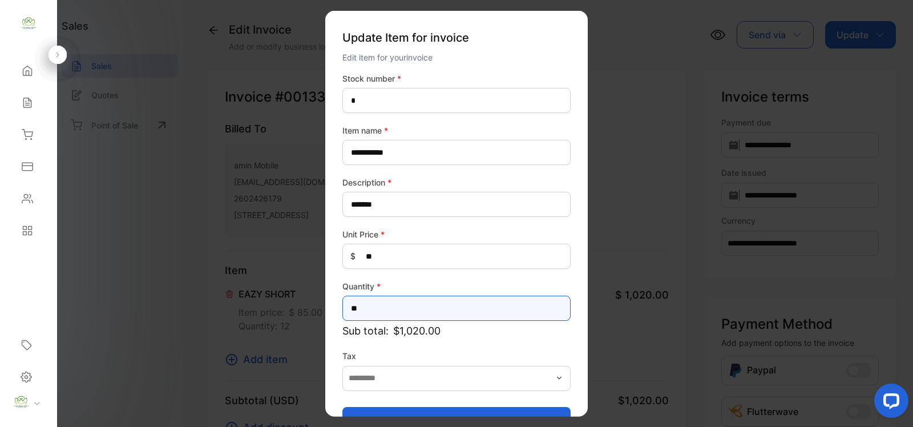
drag, startPoint x: 387, startPoint y: 302, endPoint x: 95, endPoint y: 358, distance: 297.4
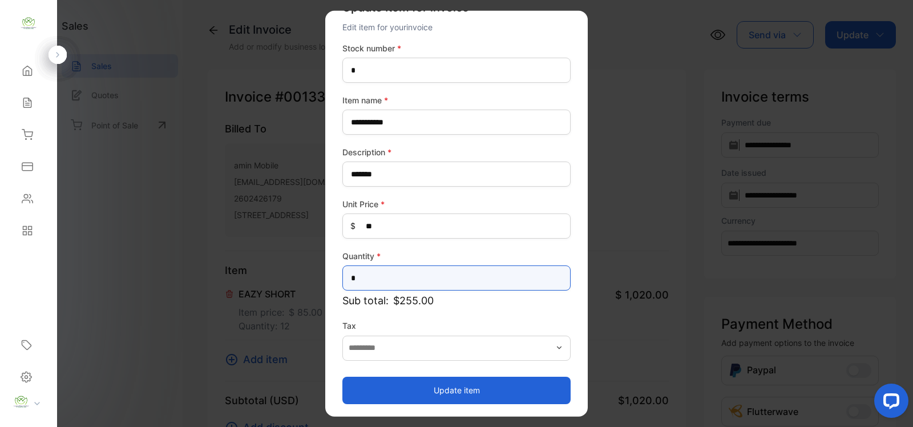
type input "*"
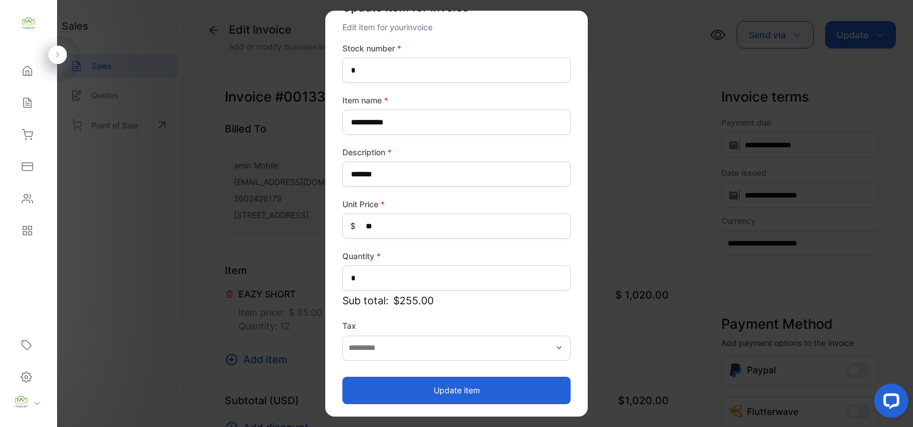
click at [455, 384] on button "Update item" at bounding box center [456, 389] width 228 height 27
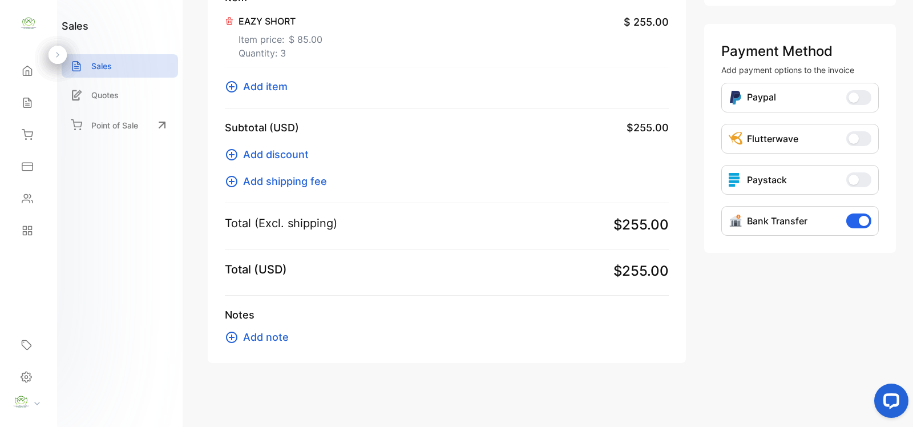
scroll to position [0, 0]
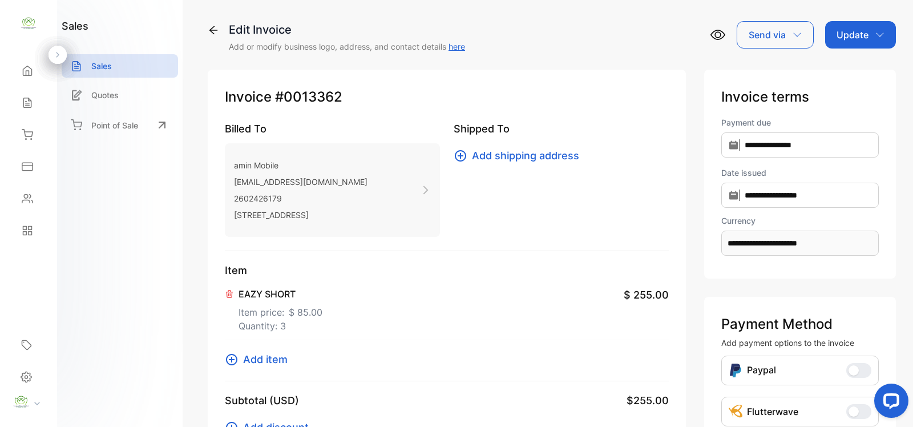
drag, startPoint x: 837, startPoint y: 34, endPoint x: 841, endPoint y: 44, distance: 10.5
click at [839, 34] on p "Update" at bounding box center [852, 35] width 32 height 14
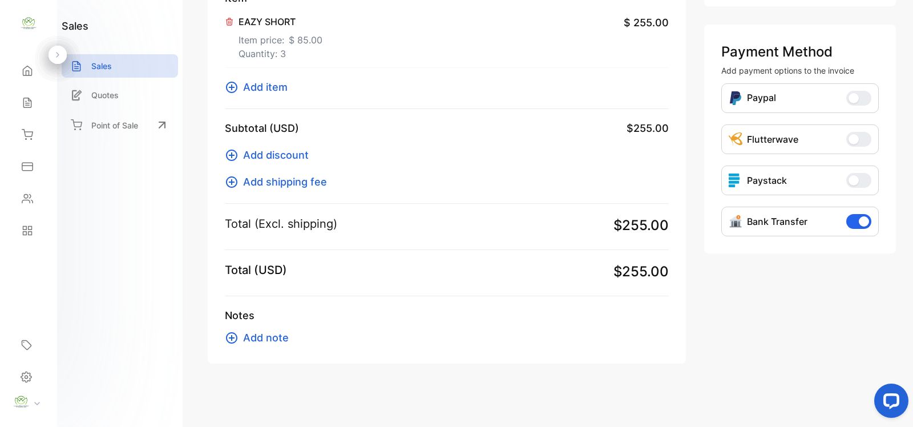
scroll to position [273, 0]
click at [248, 343] on span "Add note" at bounding box center [266, 336] width 46 height 15
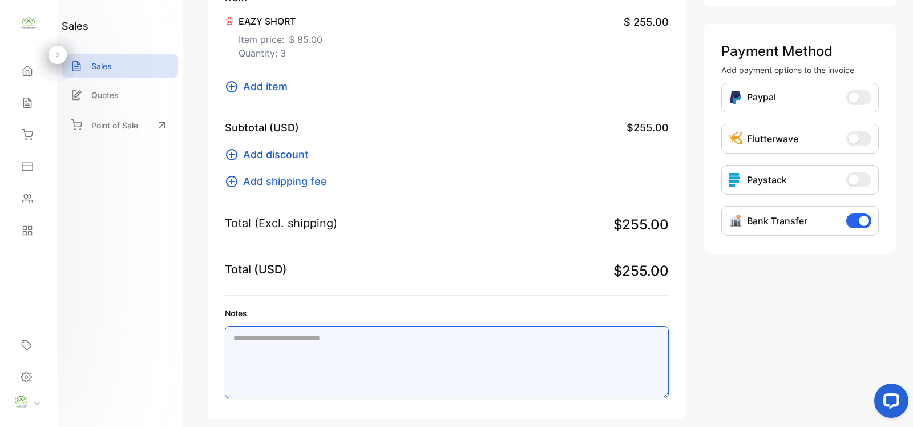
click at [301, 354] on textarea "Notes" at bounding box center [447, 362] width 444 height 72
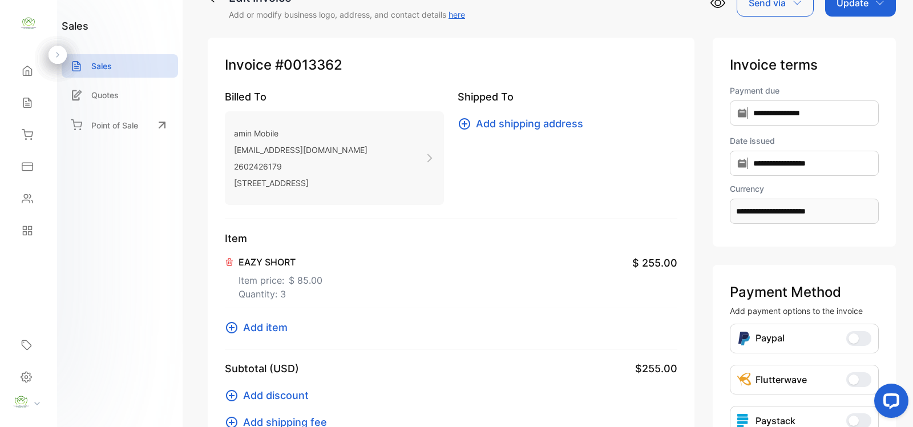
scroll to position [0, 0]
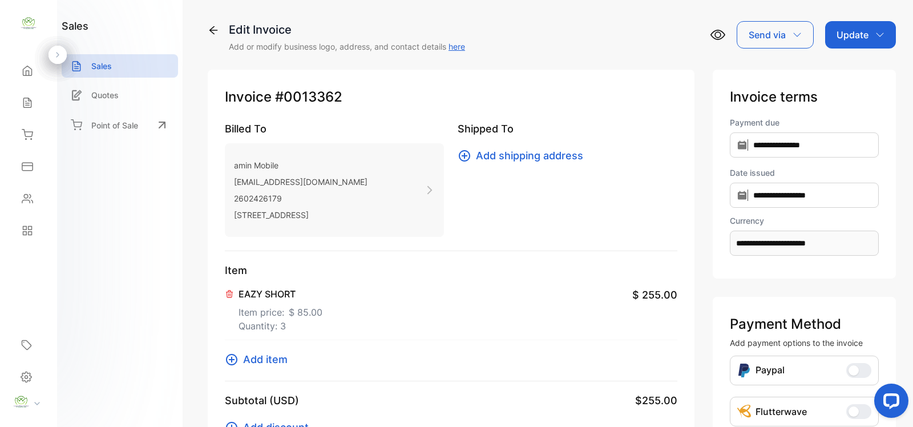
click at [843, 35] on p "Update" at bounding box center [852, 35] width 32 height 14
type textarea "**********"
click at [840, 70] on div "Invoice" at bounding box center [862, 72] width 66 height 23
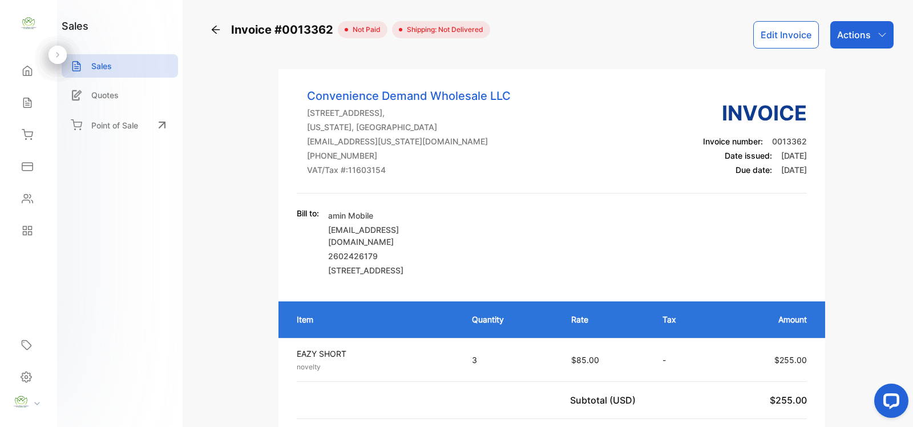
click at [210, 30] on icon at bounding box center [215, 29] width 11 height 11
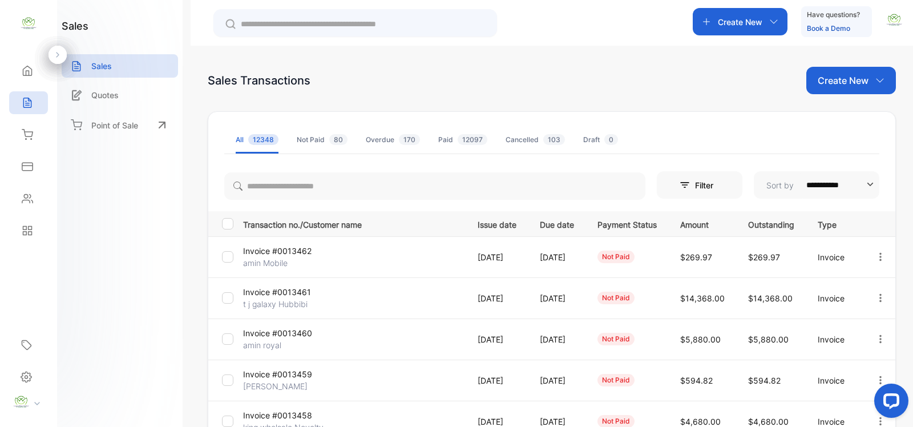
click at [24, 103] on icon at bounding box center [27, 102] width 11 height 11
click at [879, 253] on icon "button" at bounding box center [880, 257] width 10 height 10
click at [840, 295] on span "View / Edit Invoice" at bounding box center [852, 289] width 81 height 14
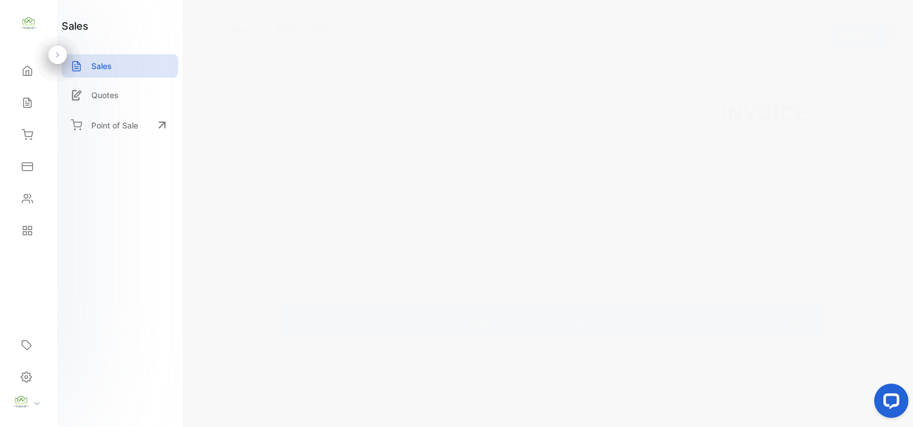
click at [783, 33] on button "Edit Invoice" at bounding box center [786, 34] width 66 height 27
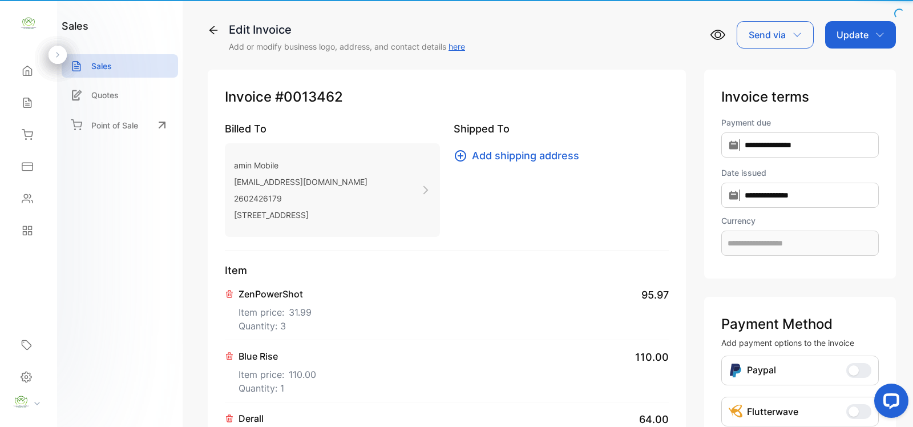
type input "**********"
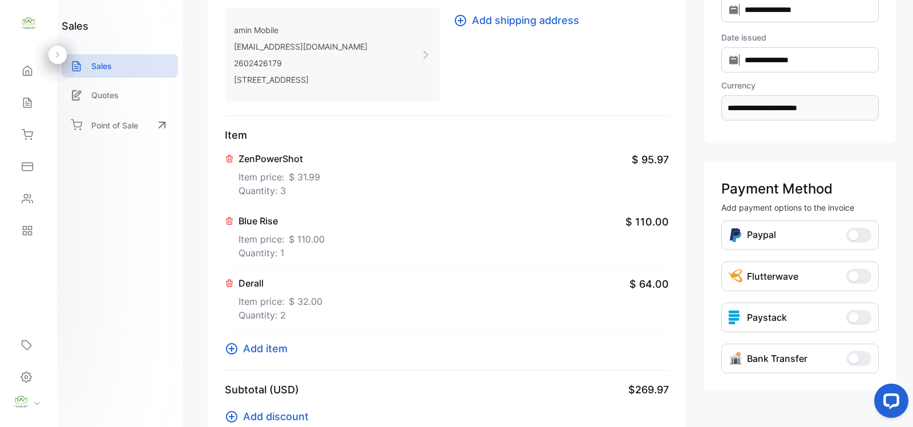
scroll to position [333, 0]
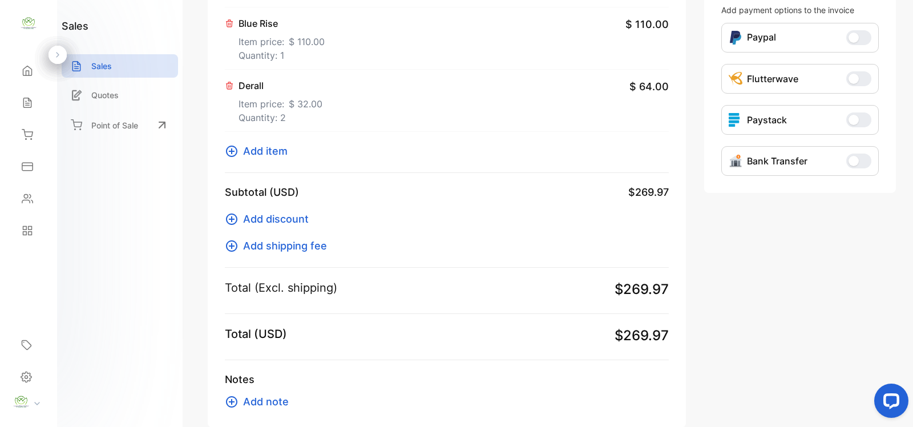
click at [289, 149] on button "Add item" at bounding box center [260, 150] width 70 height 15
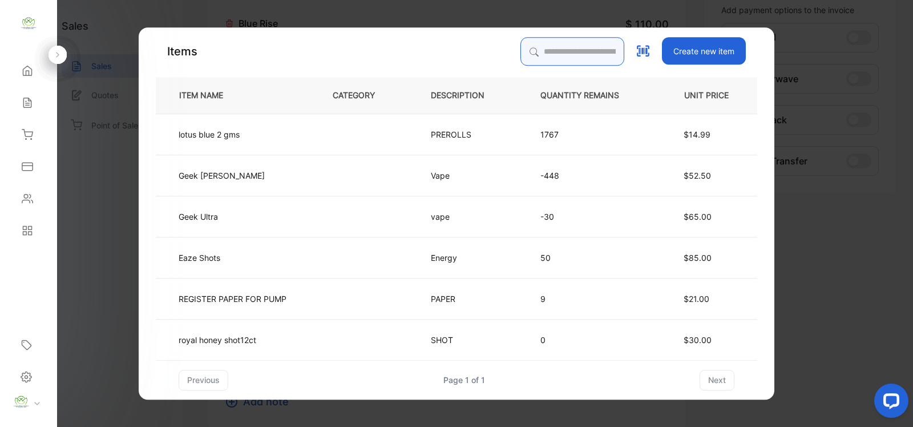
click at [556, 47] on input "search" at bounding box center [572, 51] width 104 height 29
type input "*****"
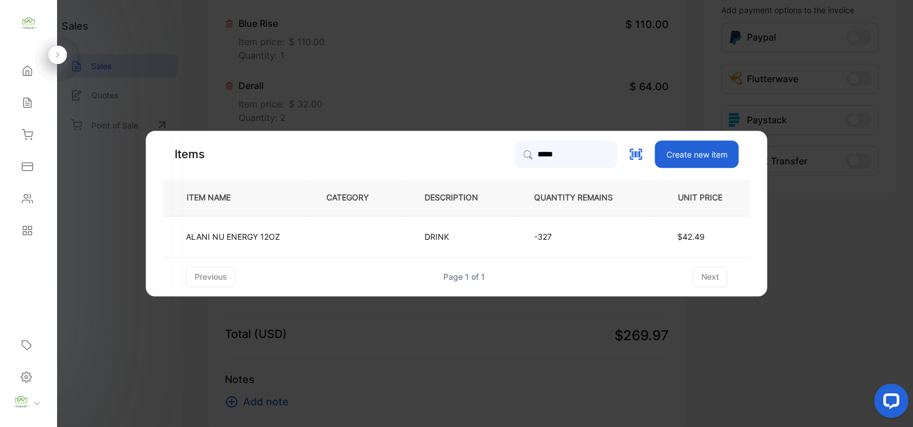
click at [443, 237] on p "DRINK" at bounding box center [439, 236] width 30 height 12
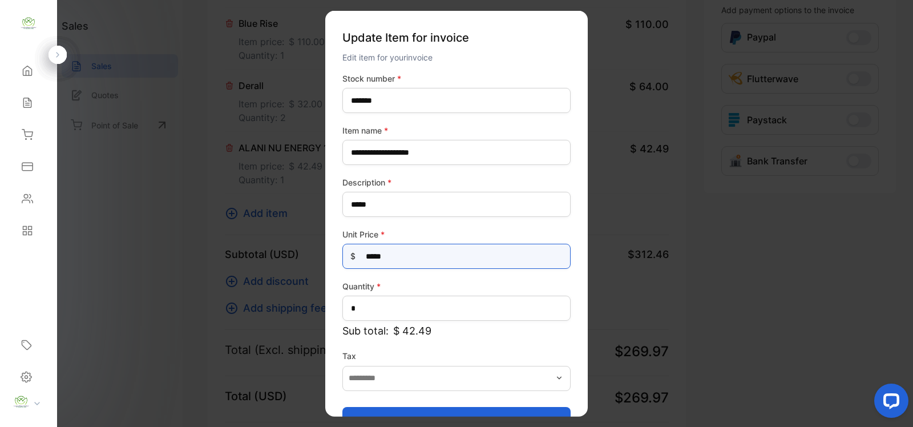
drag, startPoint x: 455, startPoint y: 258, endPoint x: 176, endPoint y: 300, distance: 282.7
type Price-inputprice "*****"
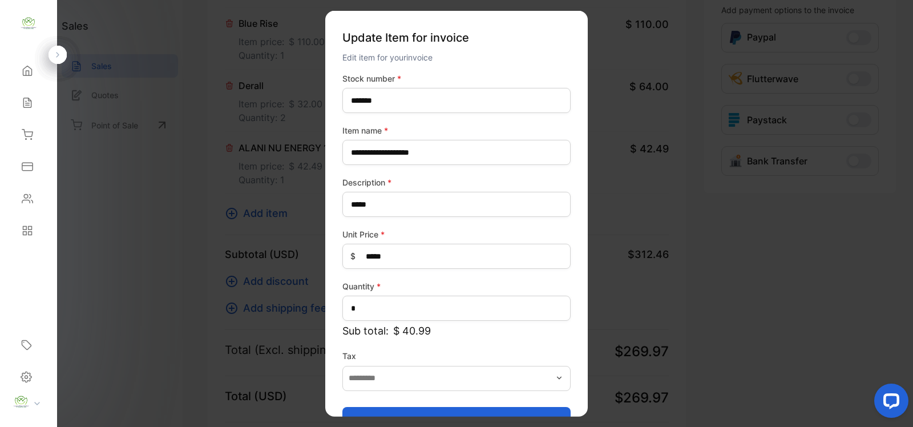
click at [400, 409] on button "Update item" at bounding box center [456, 419] width 228 height 27
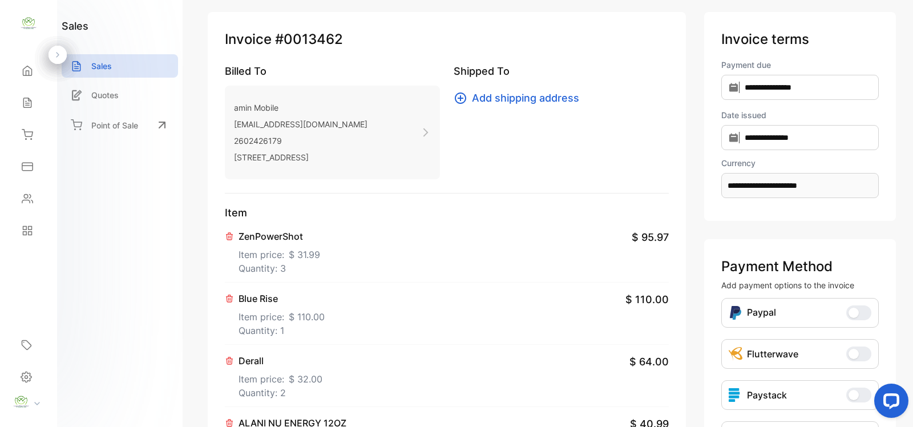
scroll to position [0, 0]
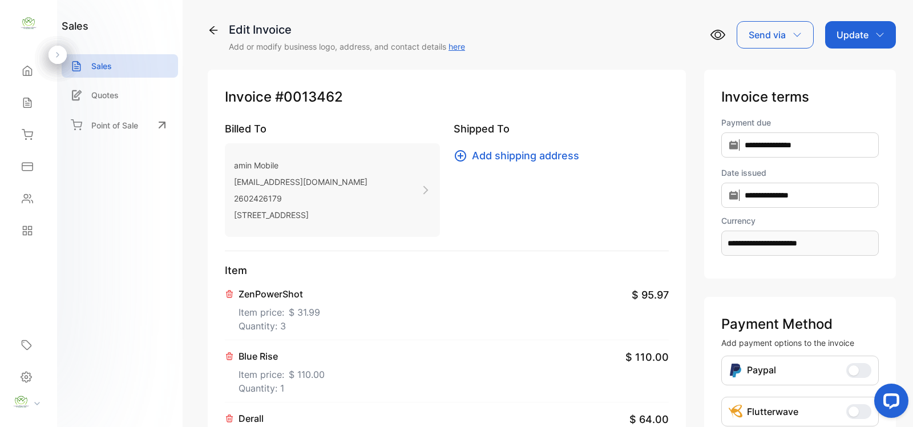
click at [876, 31] on icon "button" at bounding box center [879, 34] width 9 height 9
click at [860, 67] on div "Invoice" at bounding box center [862, 72] width 66 height 23
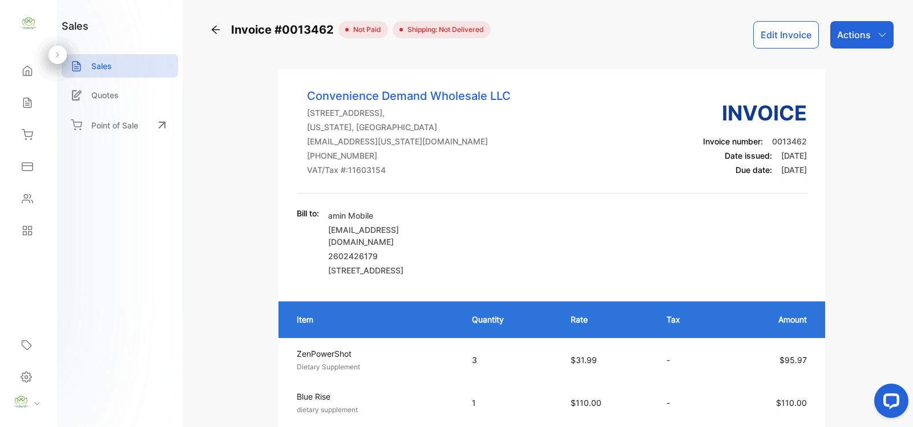
drag, startPoint x: 843, startPoint y: 41, endPoint x: 842, endPoint y: 50, distance: 8.6
click at [845, 43] on div "Actions" at bounding box center [861, 34] width 63 height 27
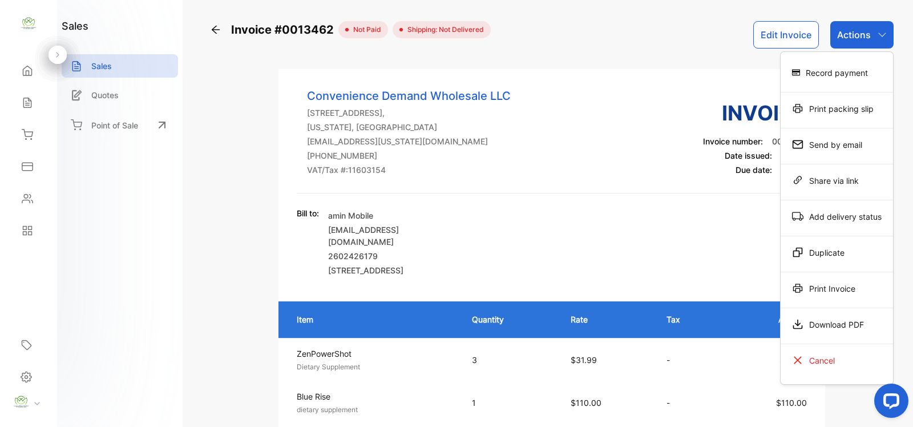
click at [827, 290] on div "Print Invoice" at bounding box center [836, 288] width 112 height 23
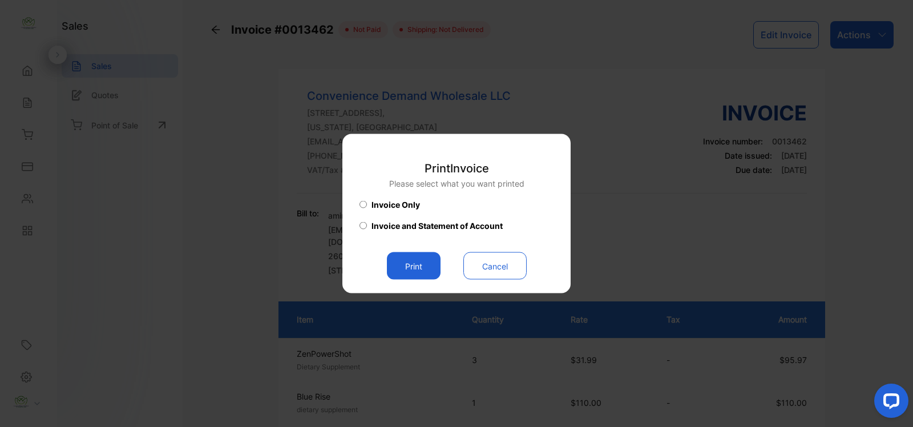
click at [394, 262] on button "Print" at bounding box center [414, 265] width 54 height 27
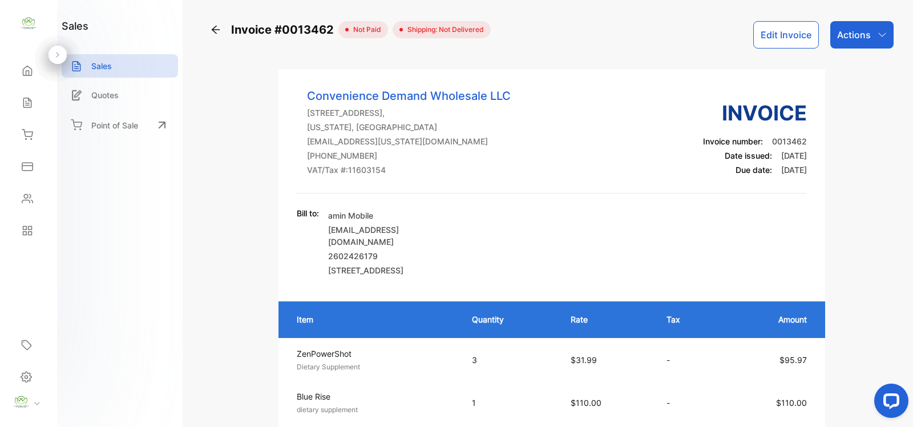
click at [217, 33] on icon at bounding box center [216, 30] width 8 height 8
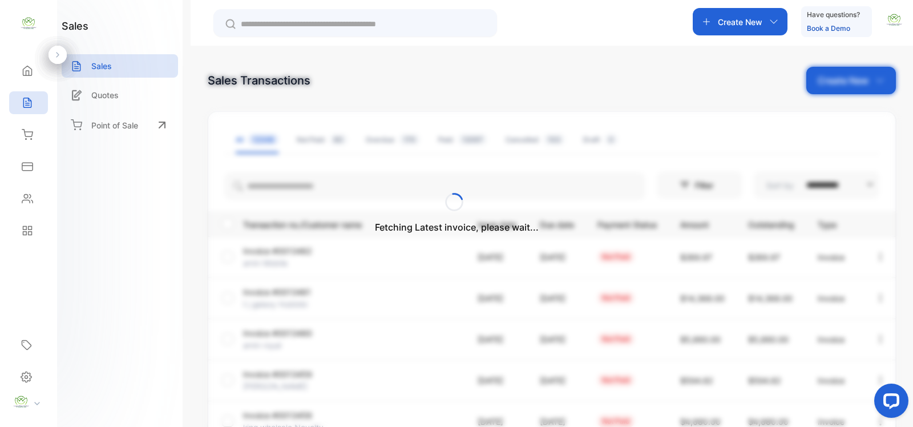
click at [837, 80] on div "Fetching Latest invoice, please wait..." at bounding box center [456, 213] width 913 height 427
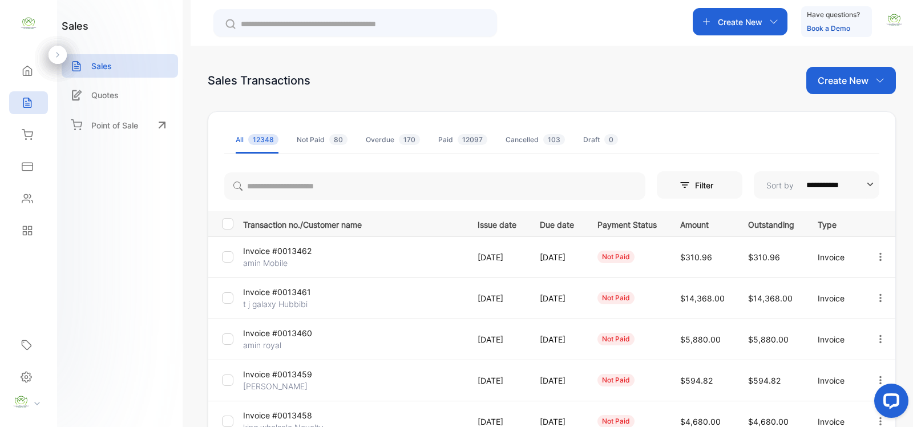
click at [837, 80] on p "Create New" at bounding box center [842, 81] width 51 height 14
click at [837, 124] on div "Invoice" at bounding box center [855, 118] width 80 height 23
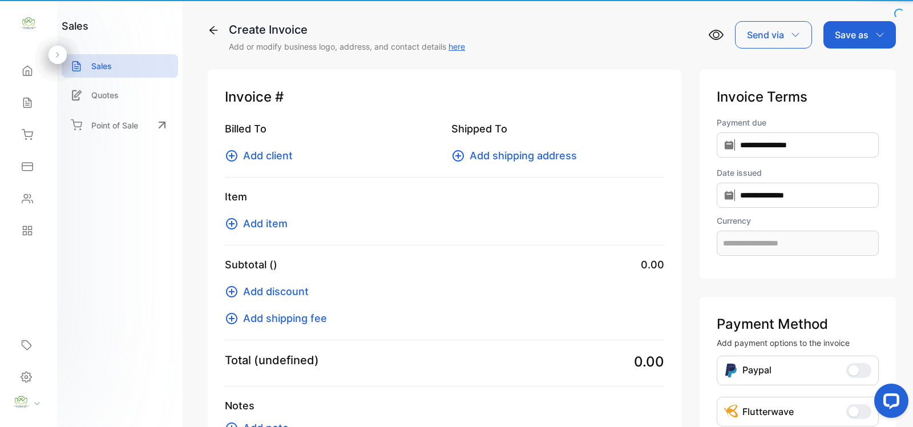
type input "**********"
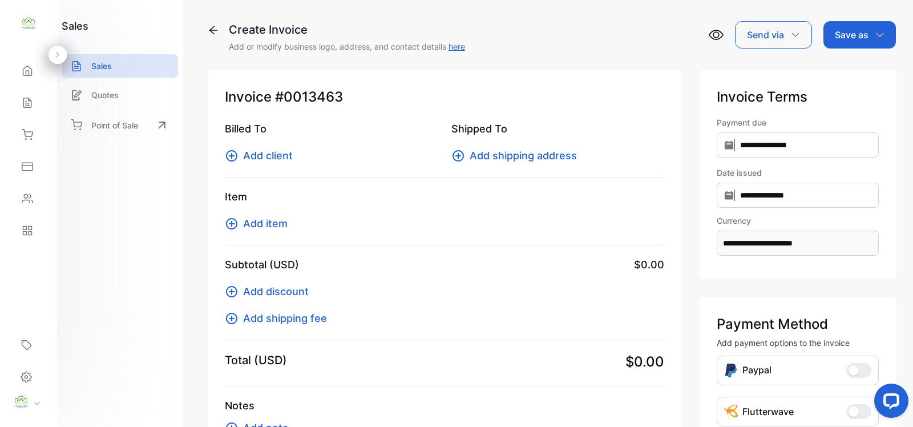
click at [277, 222] on span "Add item" at bounding box center [265, 223] width 44 height 15
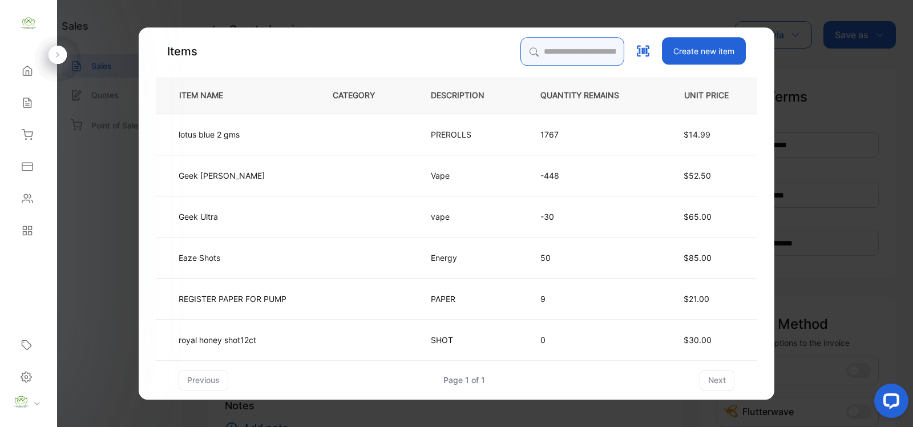
click at [589, 55] on input "search" at bounding box center [572, 51] width 104 height 29
type input "*******"
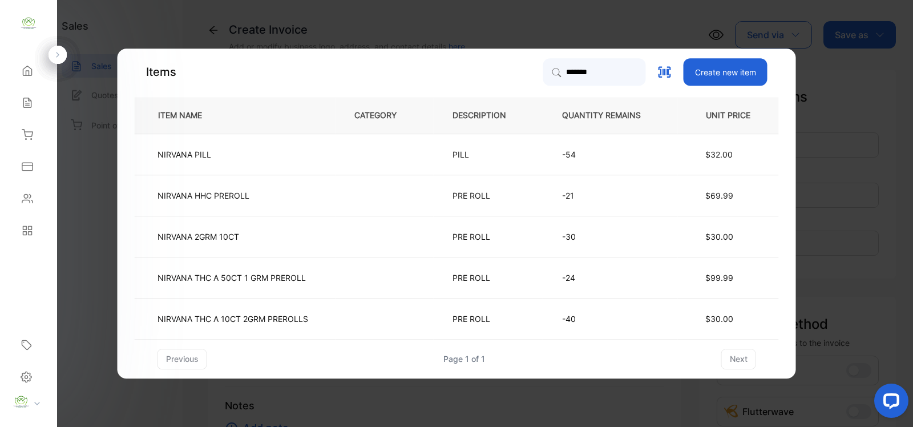
click at [351, 159] on td at bounding box center [384, 153] width 98 height 41
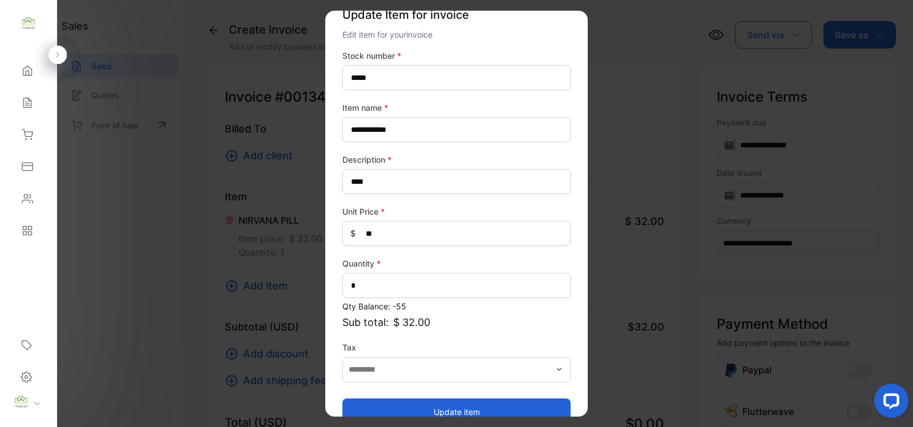
scroll to position [44, 0]
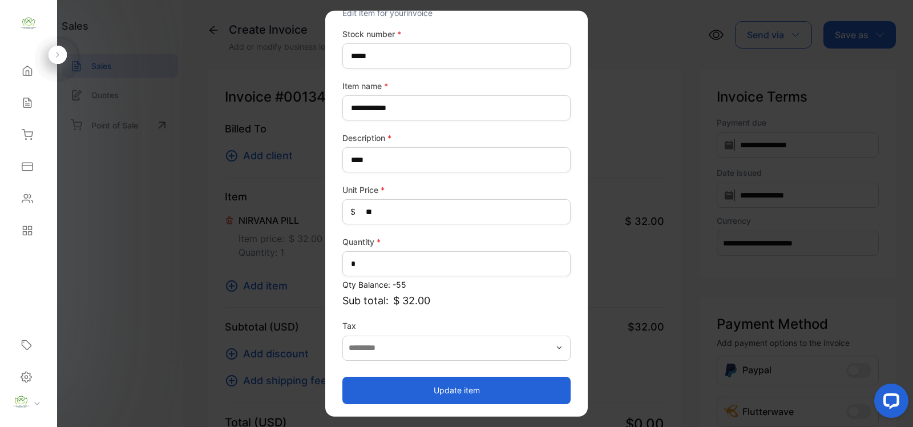
click at [469, 400] on button "Update item" at bounding box center [456, 389] width 228 height 27
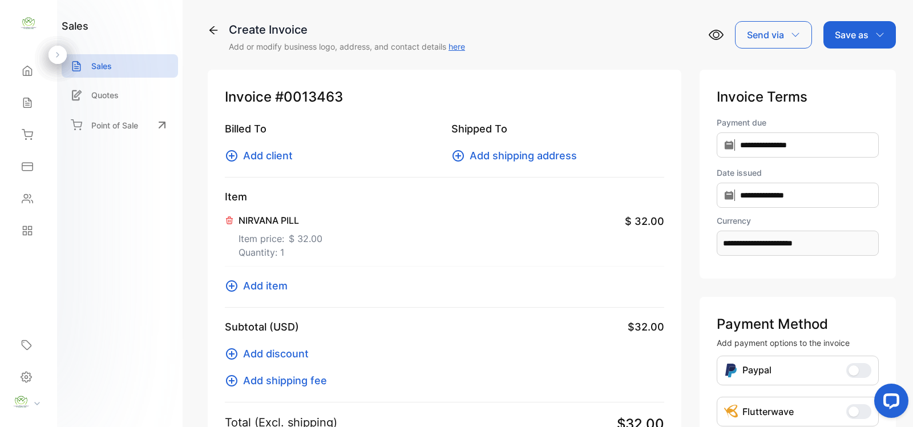
click at [260, 289] on span "Add item" at bounding box center [265, 285] width 44 height 15
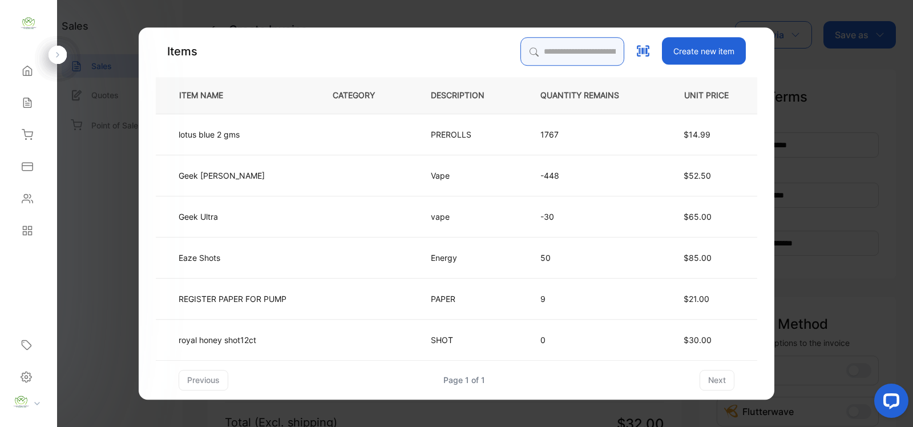
click at [571, 55] on input "search" at bounding box center [572, 51] width 104 height 29
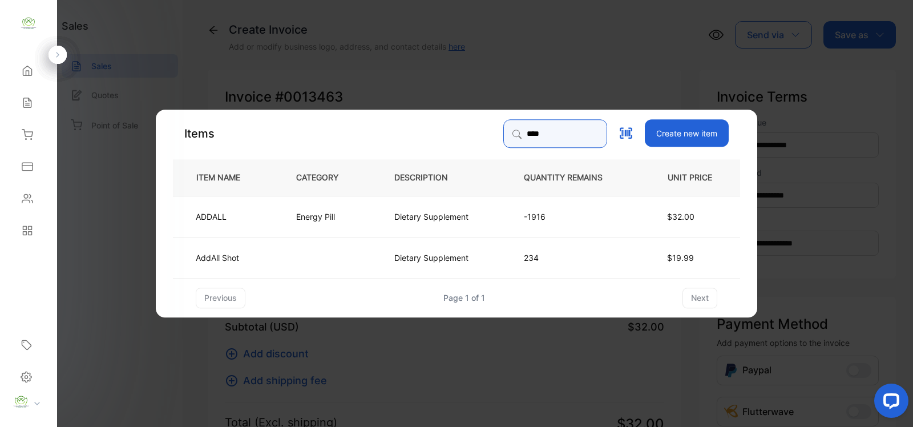
type input "******"
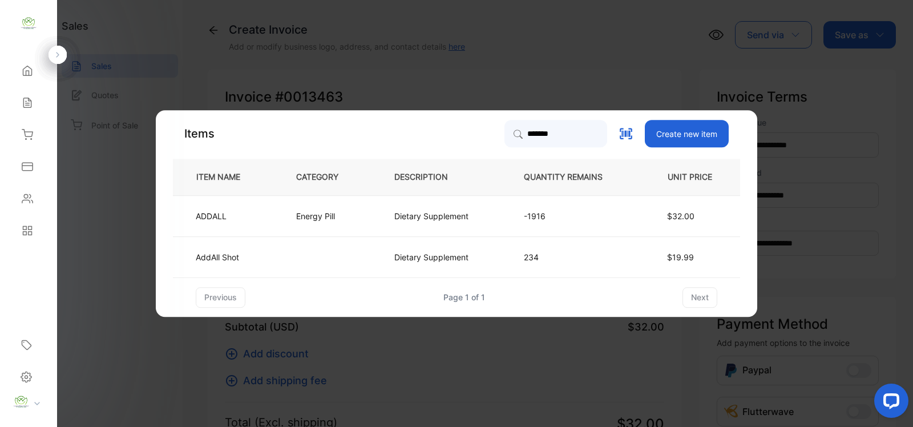
click at [380, 214] on td "Dietary Supplement" at bounding box center [439, 215] width 129 height 41
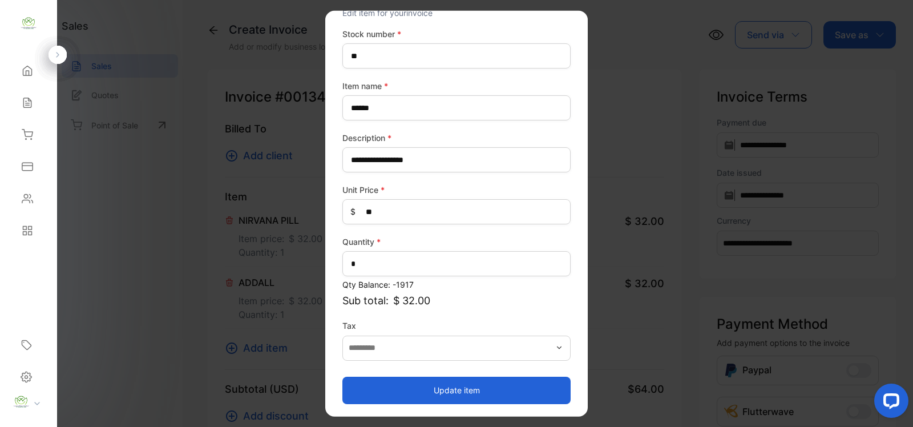
click at [467, 385] on button "Update item" at bounding box center [456, 389] width 228 height 27
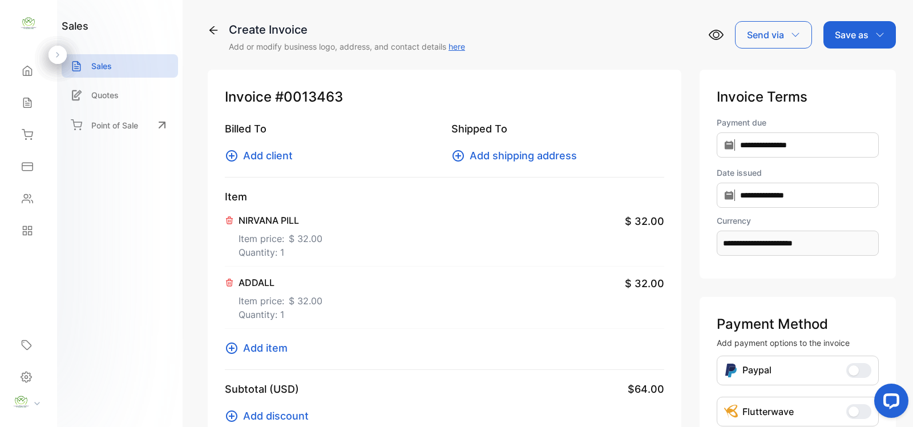
click at [277, 238] on p "Item price: $ 32.00" at bounding box center [280, 236] width 84 height 18
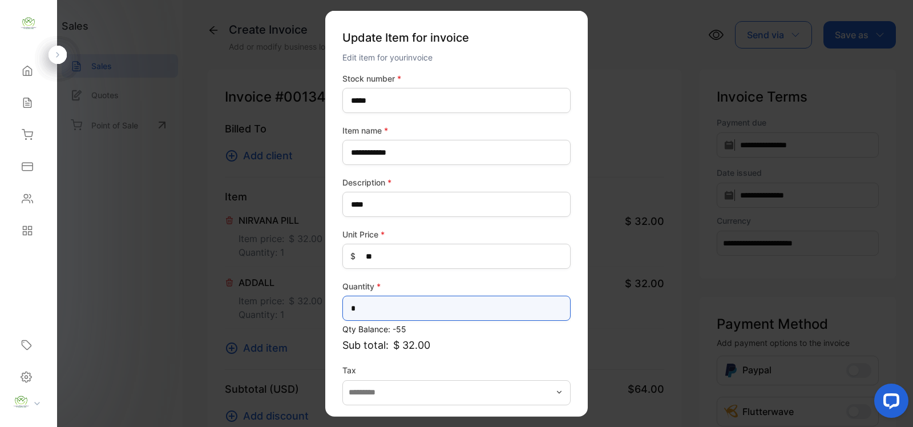
drag, startPoint x: 380, startPoint y: 304, endPoint x: 351, endPoint y: 321, distance: 33.3
click at [354, 319] on input "*" at bounding box center [456, 307] width 228 height 25
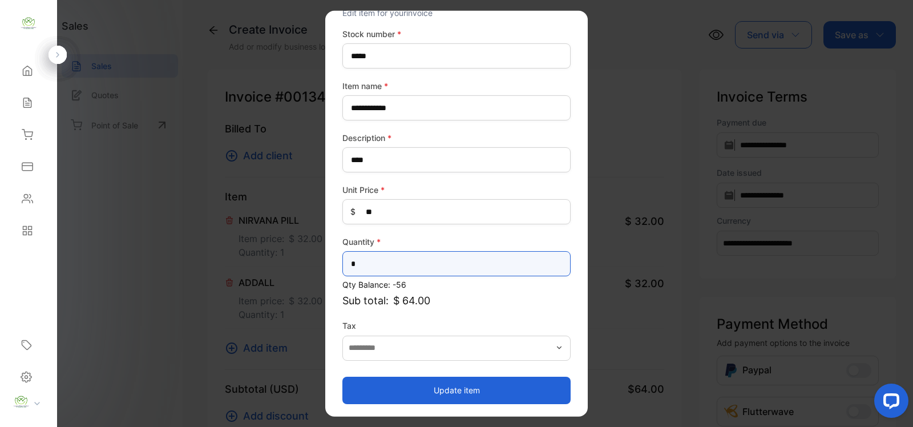
type input "*"
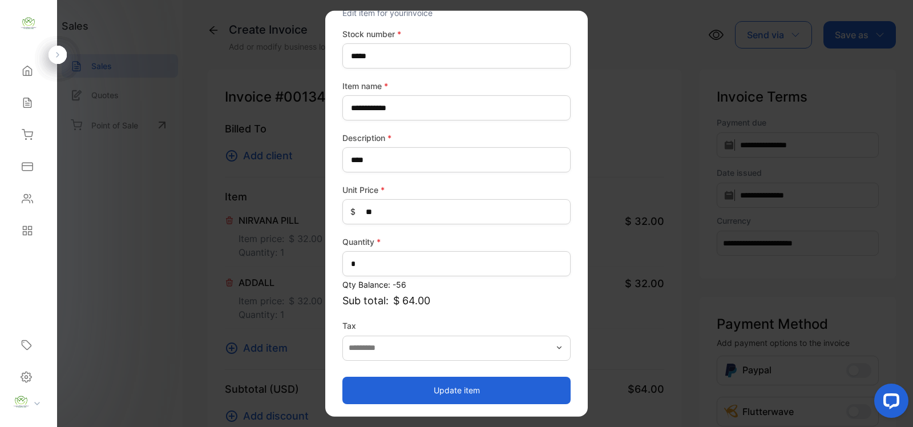
click at [480, 387] on button "Update item" at bounding box center [456, 389] width 228 height 27
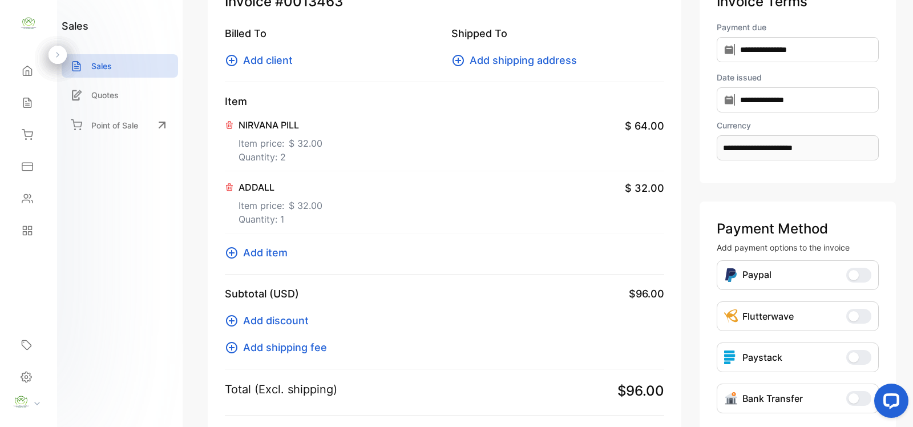
scroll to position [0, 0]
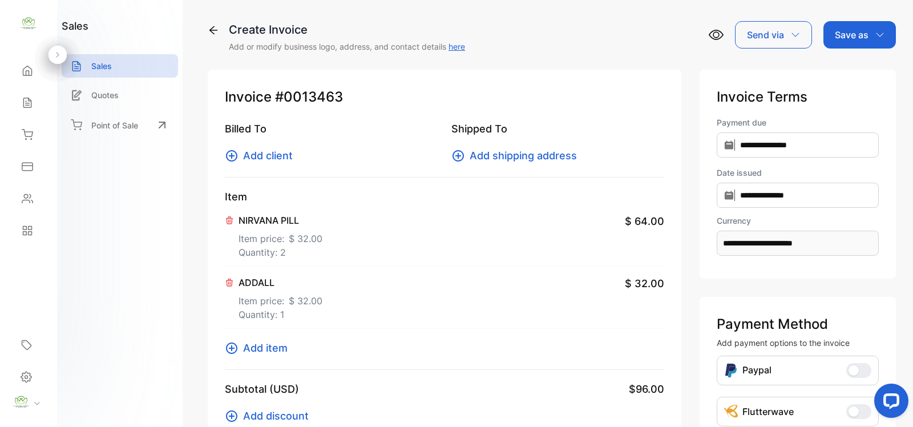
click at [255, 245] on p "Quantity: 2" at bounding box center [280, 252] width 84 height 14
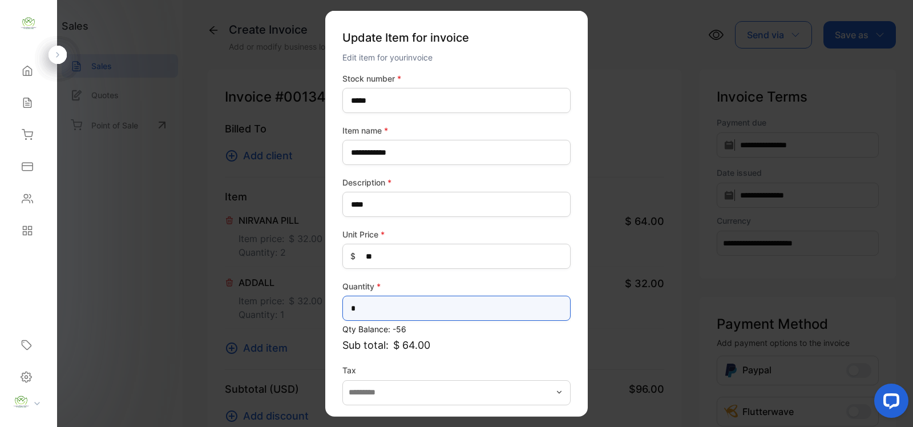
drag, startPoint x: 370, startPoint y: 308, endPoint x: 175, endPoint y: 313, distance: 195.2
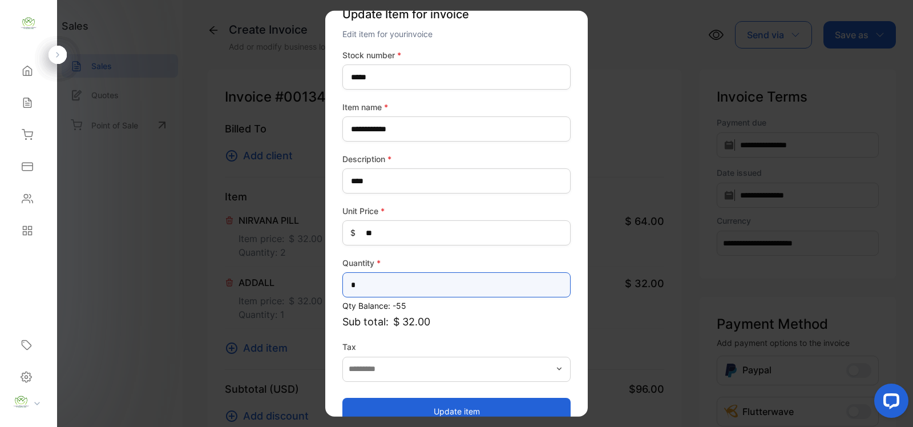
scroll to position [44, 0]
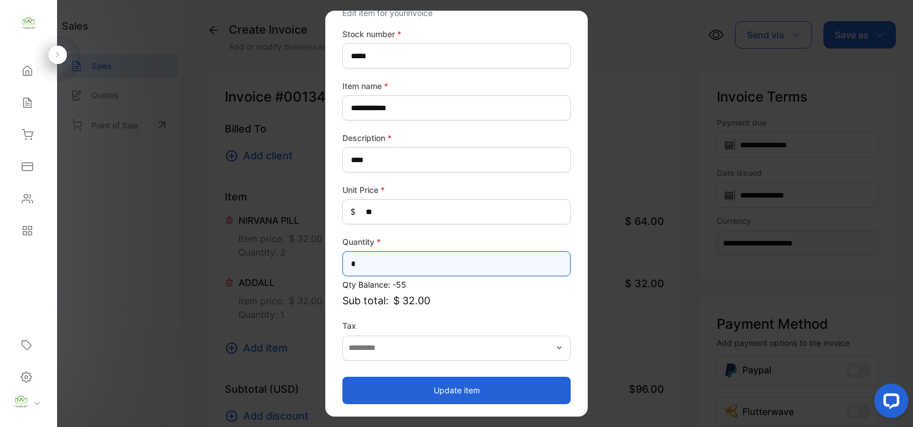
type input "*"
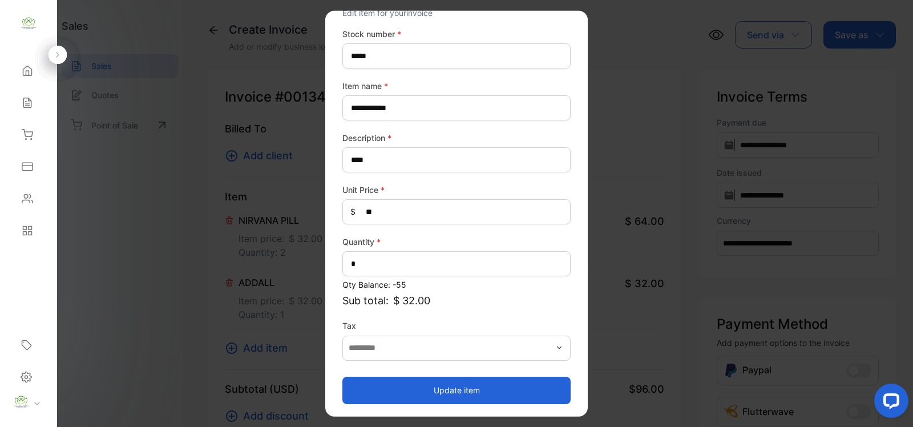
click at [458, 386] on button "Update item" at bounding box center [456, 389] width 228 height 27
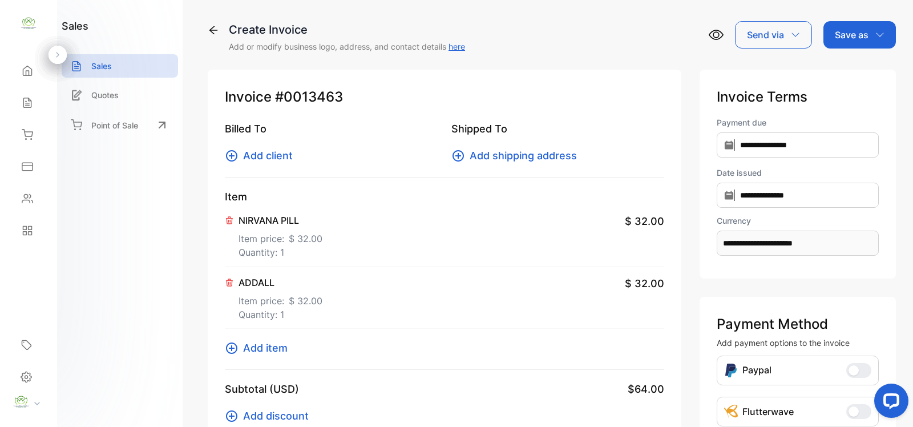
drag, startPoint x: 264, startPoint y: 146, endPoint x: 264, endPoint y: 155, distance: 9.1
click at [264, 147] on div "Billed To Add client" at bounding box center [331, 142] width 213 height 42
click at [264, 155] on span "Add client" at bounding box center [268, 155] width 50 height 15
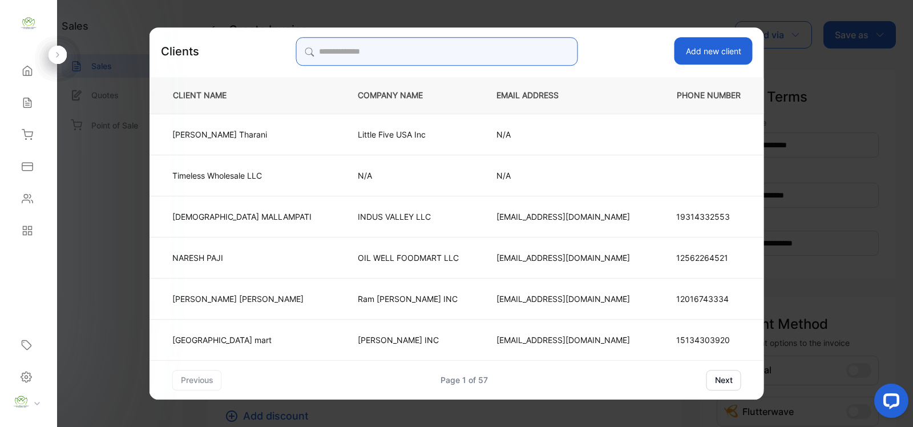
click at [411, 44] on input "search" at bounding box center [436, 51] width 282 height 29
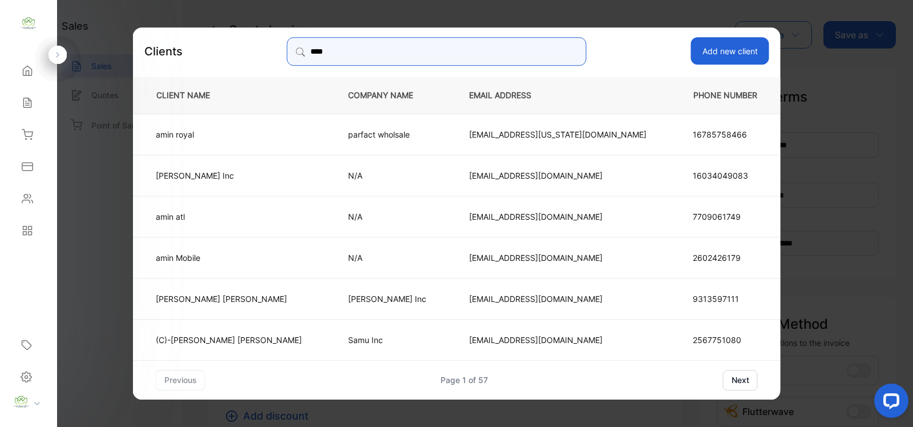
type input "****"
click at [289, 246] on td "amin Mobile" at bounding box center [231, 256] width 196 height 41
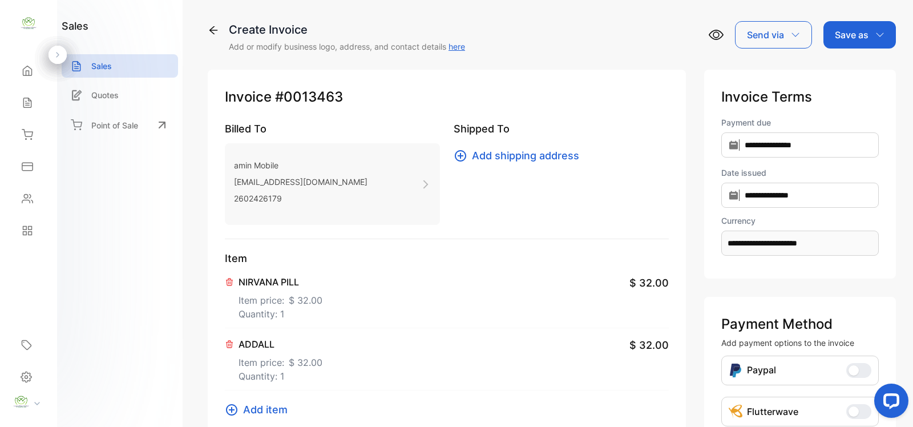
click at [868, 35] on div "Save as" at bounding box center [859, 34] width 72 height 27
click at [833, 73] on div "Invoice" at bounding box center [857, 72] width 66 height 23
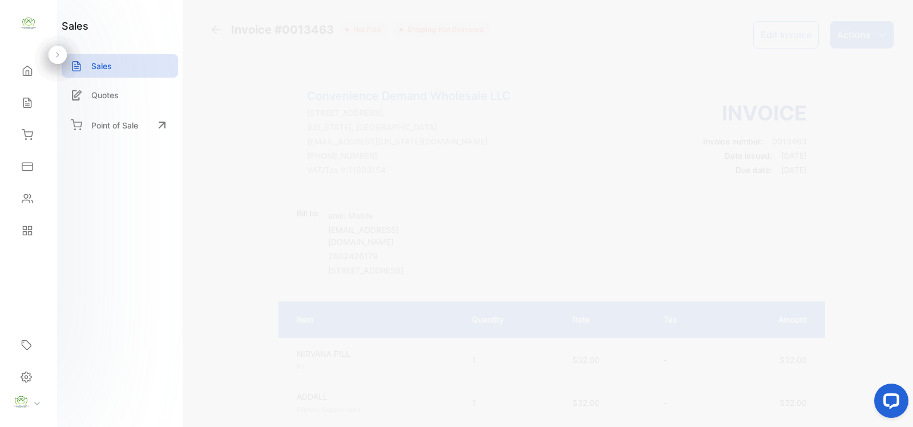
click at [218, 31] on icon at bounding box center [215, 29] width 11 height 11
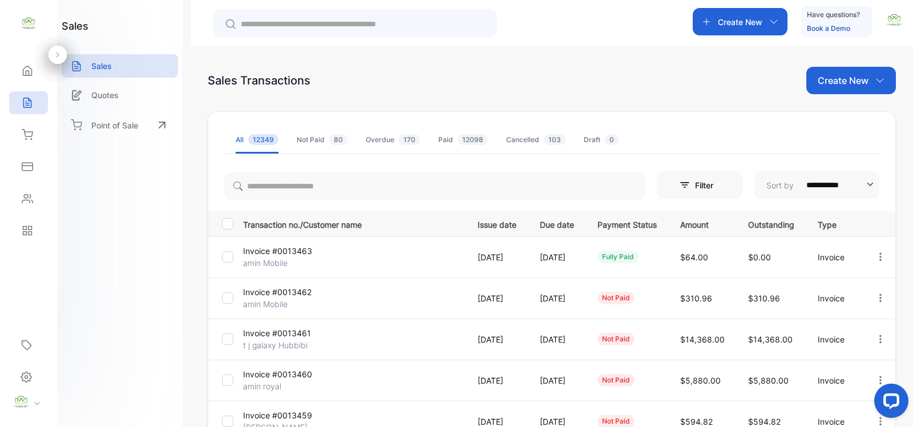
click at [866, 80] on div "Create New" at bounding box center [851, 80] width 90 height 27
click at [860, 110] on div "Invoice" at bounding box center [855, 118] width 80 height 23
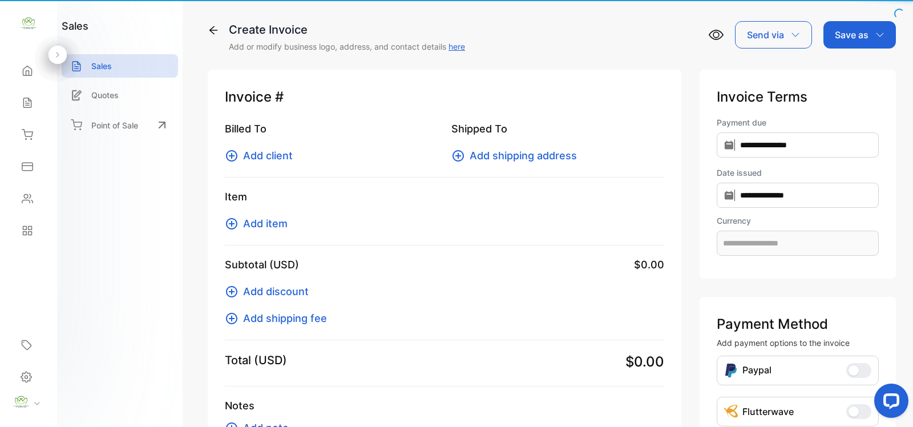
type input "**********"
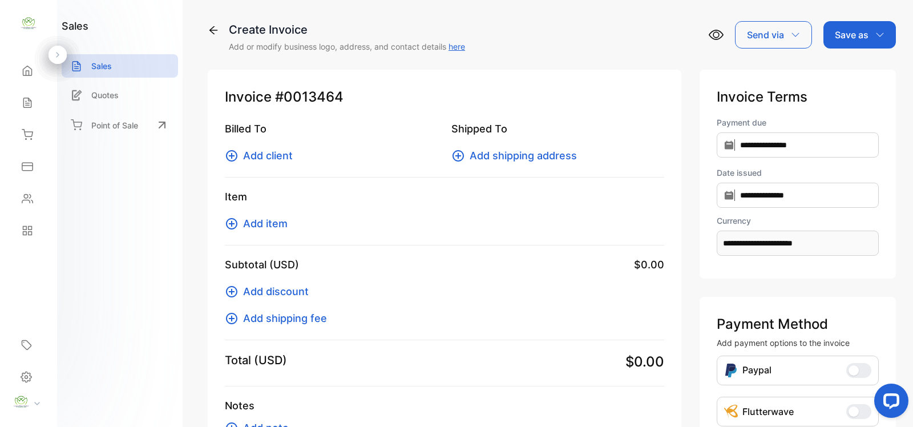
click at [276, 227] on span "Add item" at bounding box center [265, 223] width 44 height 15
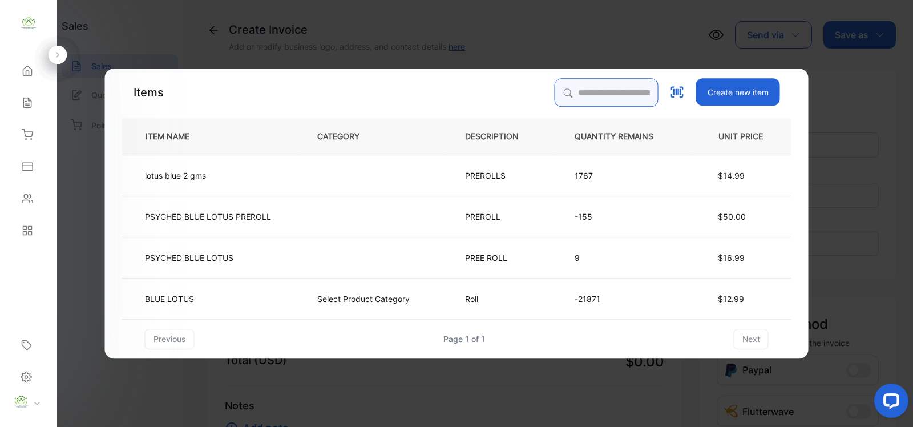
click at [593, 86] on input "search" at bounding box center [606, 92] width 104 height 29
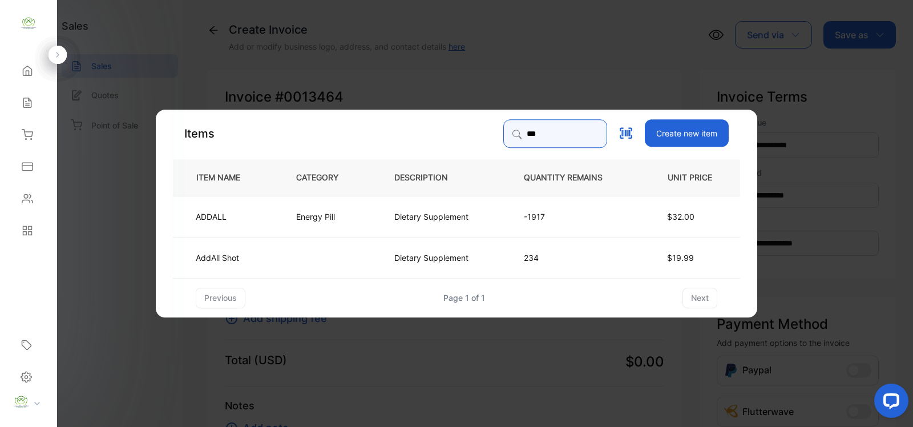
type input "******"
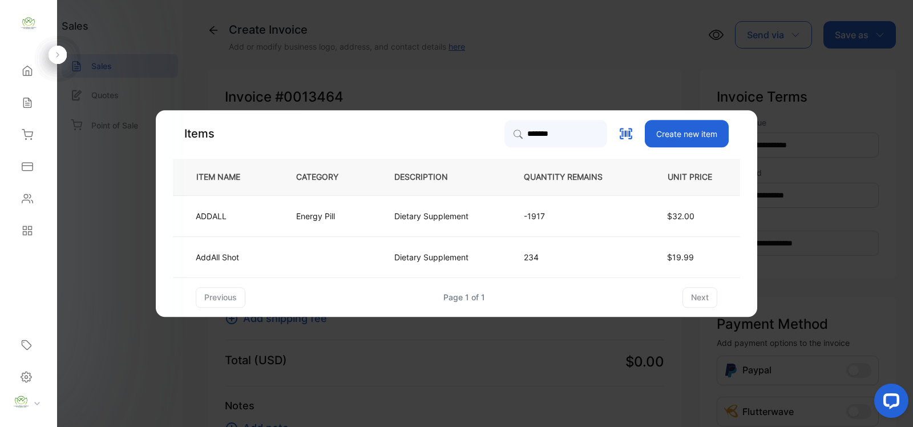
click at [319, 223] on td "Energy Pill" at bounding box center [326, 215] width 98 height 41
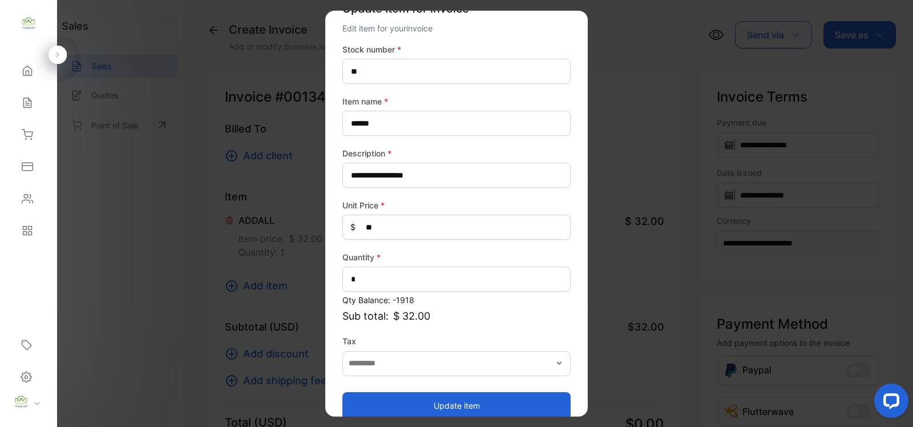
scroll to position [44, 0]
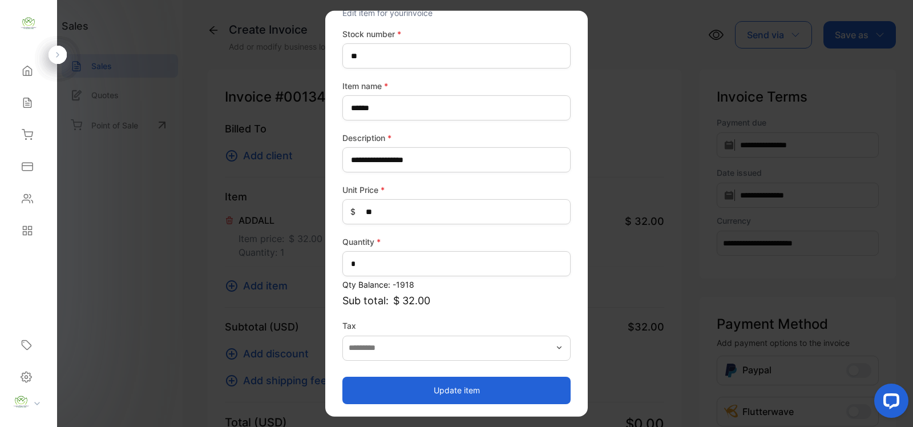
drag, startPoint x: 451, startPoint y: 388, endPoint x: 348, endPoint y: 355, distance: 108.6
click at [450, 388] on button "Update item" at bounding box center [456, 389] width 228 height 27
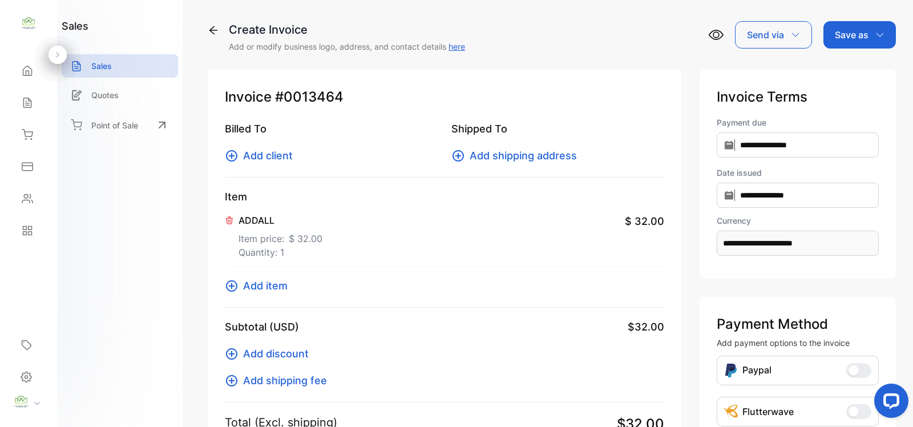
click at [270, 289] on span "Add item" at bounding box center [265, 285] width 44 height 15
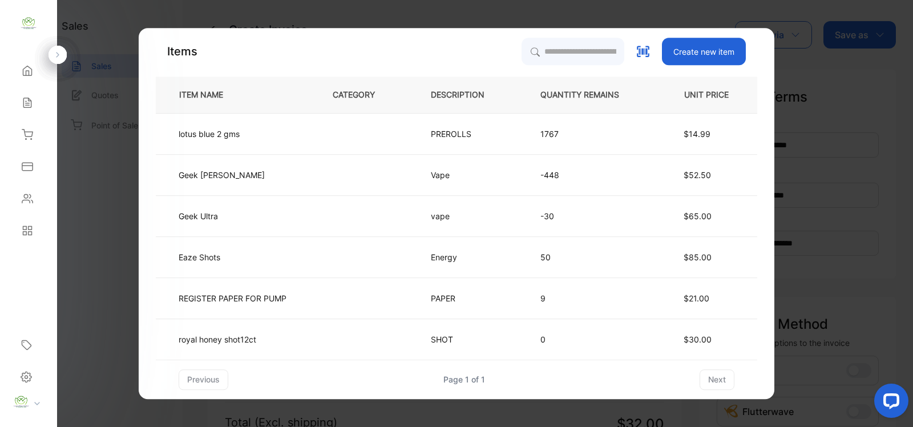
click at [569, 87] on th "QUANTITY REMAINS" at bounding box center [588, 94] width 135 height 37
drag, startPoint x: 566, startPoint y: 47, endPoint x: 548, endPoint y: 55, distance: 19.2
click at [565, 47] on input "search" at bounding box center [572, 51] width 104 height 29
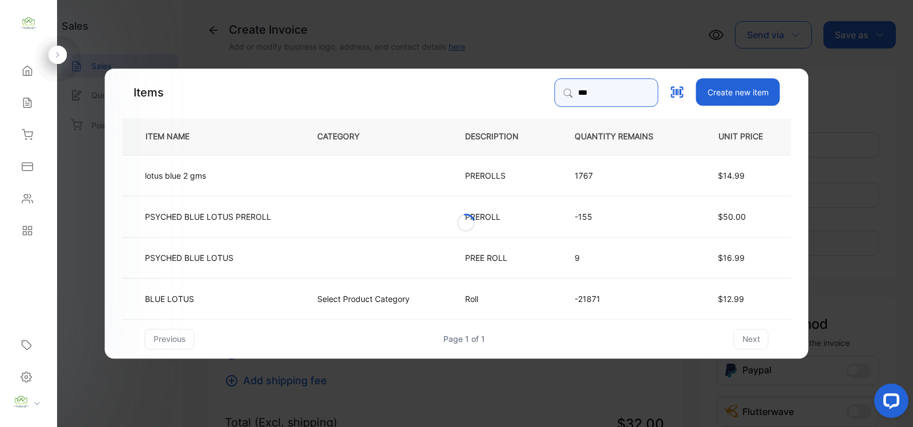
type input "******"
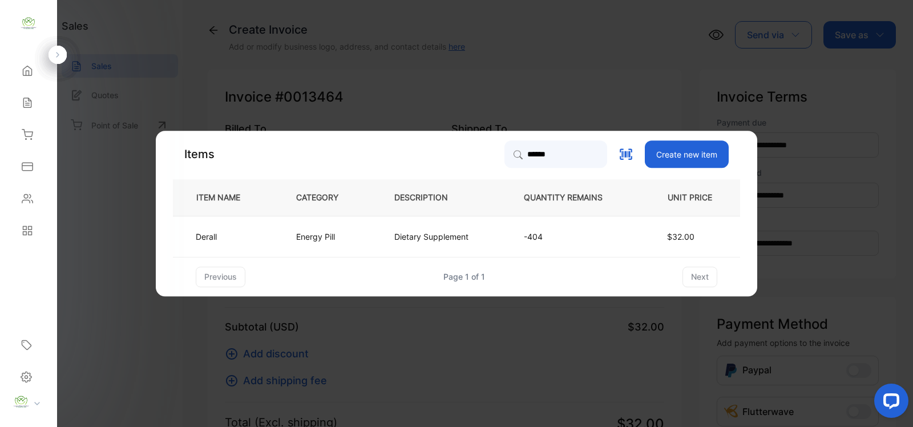
click at [296, 234] on p "Energy Pill" at bounding box center [315, 236] width 39 height 12
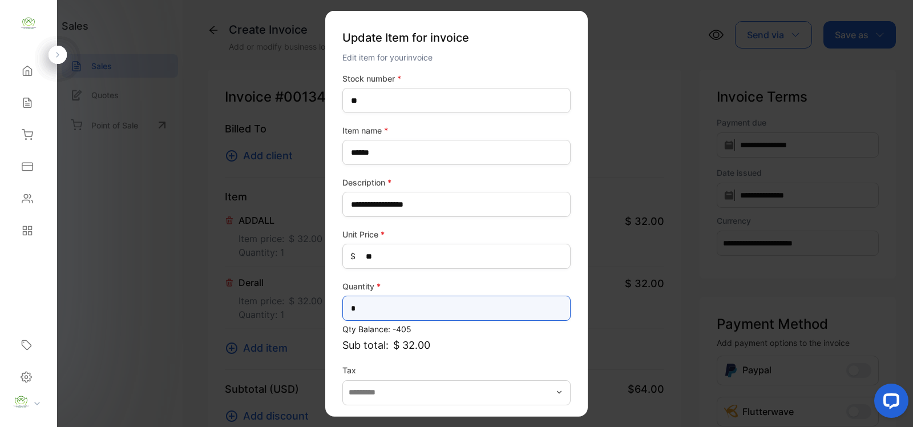
drag, startPoint x: 377, startPoint y: 309, endPoint x: 293, endPoint y: 314, distance: 84.6
type input "*"
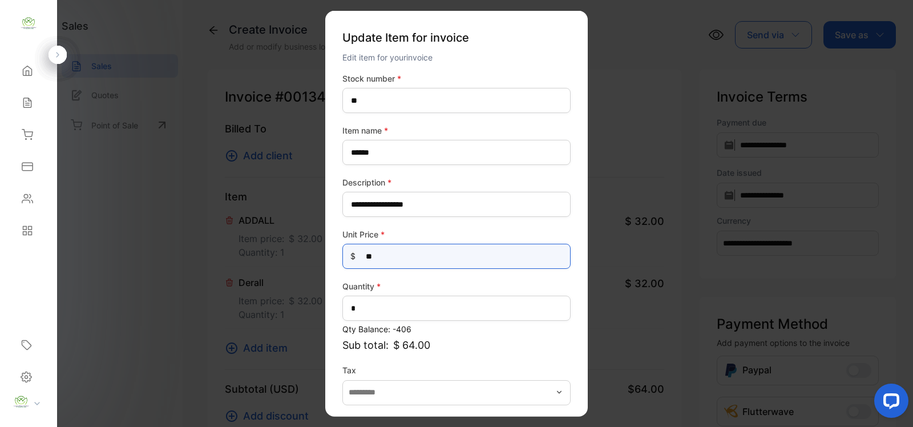
drag, startPoint x: 382, startPoint y: 252, endPoint x: 301, endPoint y: 272, distance: 83.9
type Price-inputprice "*****"
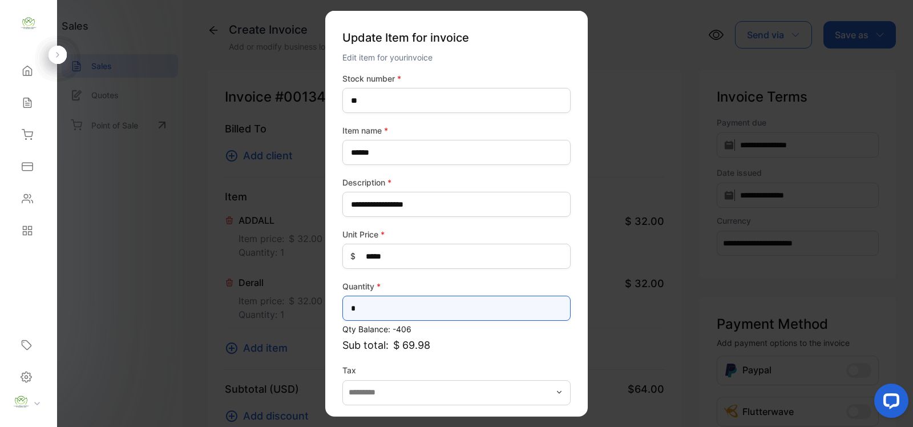
click at [379, 297] on input "*" at bounding box center [456, 307] width 228 height 25
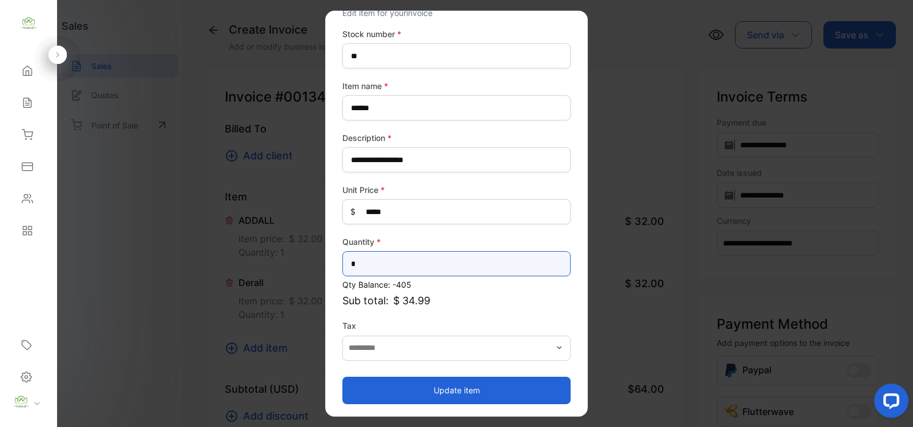
type input "*"
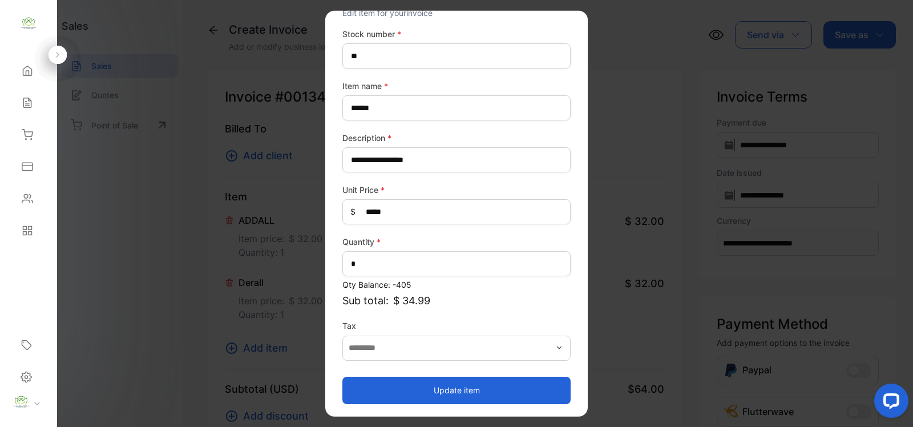
click at [484, 379] on button "Update item" at bounding box center [456, 389] width 228 height 27
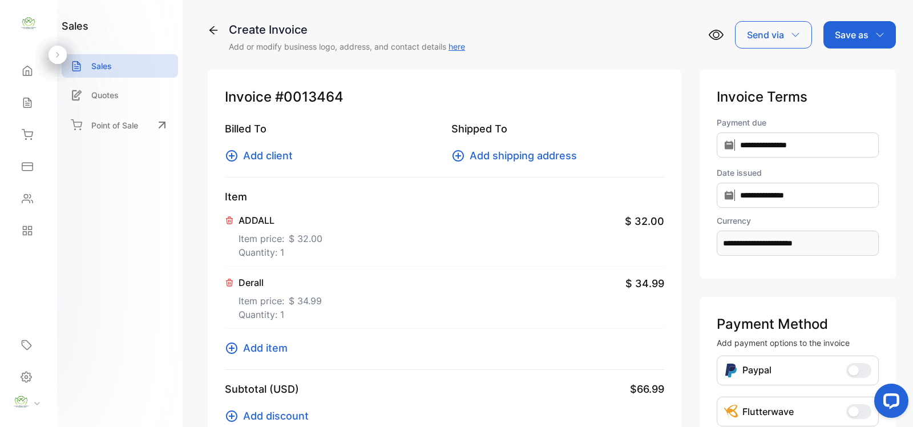
click at [261, 349] on span "Add item" at bounding box center [265, 347] width 44 height 15
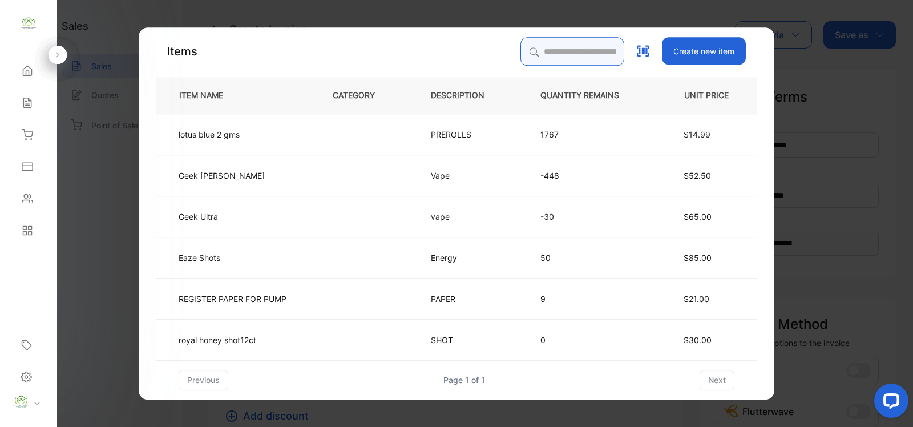
click at [582, 49] on input "search" at bounding box center [572, 51] width 104 height 29
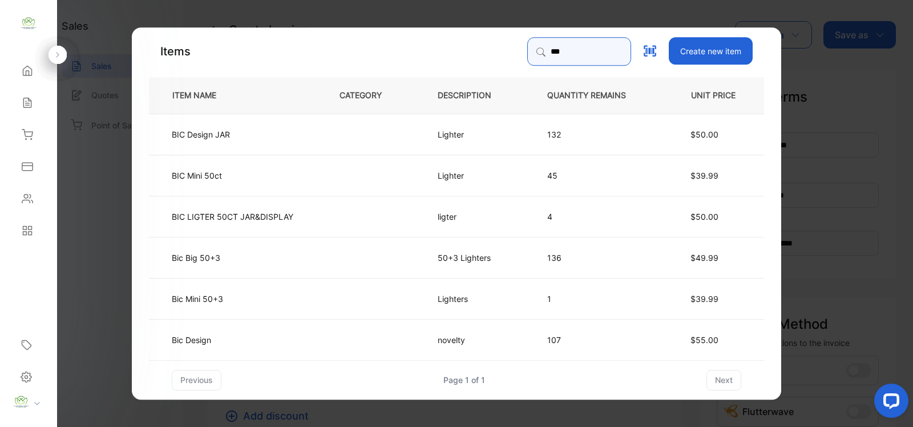
type input "***"
click at [322, 188] on td at bounding box center [370, 174] width 98 height 41
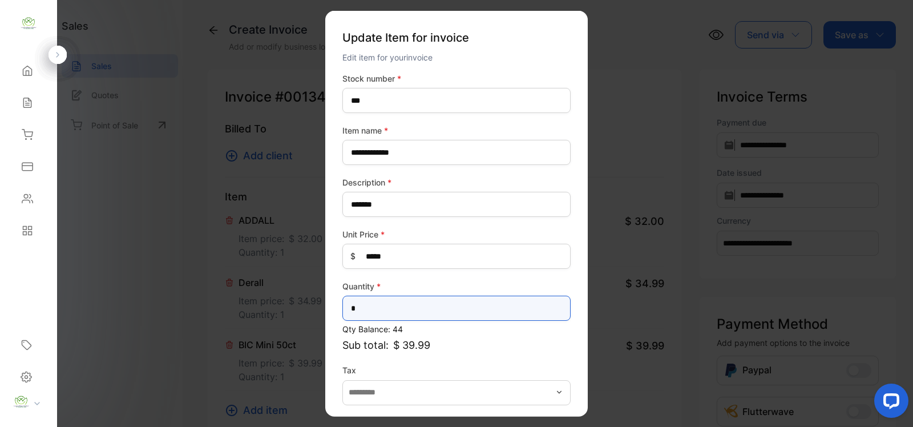
drag, startPoint x: 374, startPoint y: 308, endPoint x: 190, endPoint y: 335, distance: 186.3
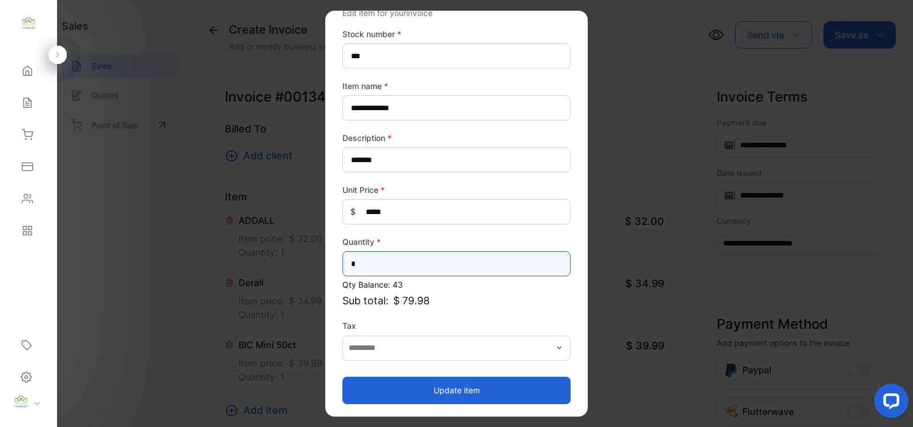
type input "*"
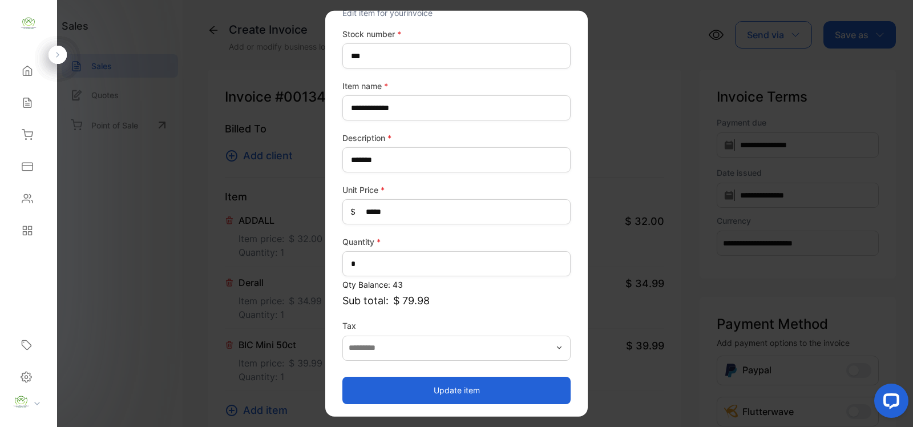
click at [485, 390] on button "Update item" at bounding box center [456, 389] width 228 height 27
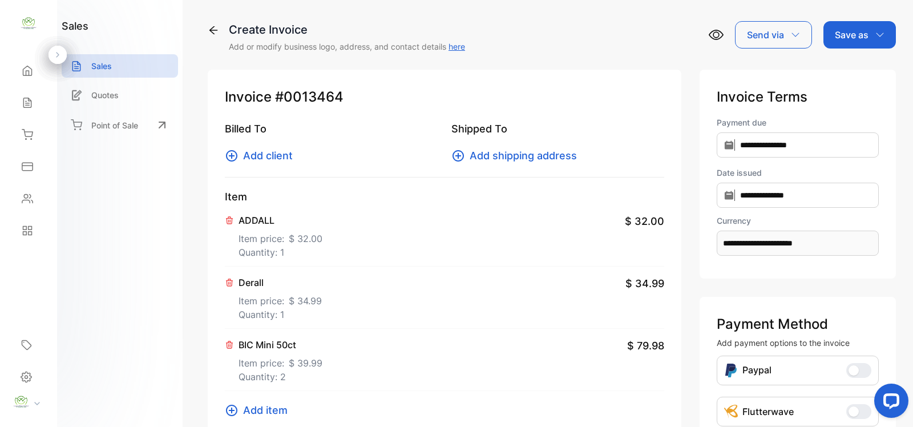
click at [258, 406] on span "Add item" at bounding box center [265, 409] width 44 height 15
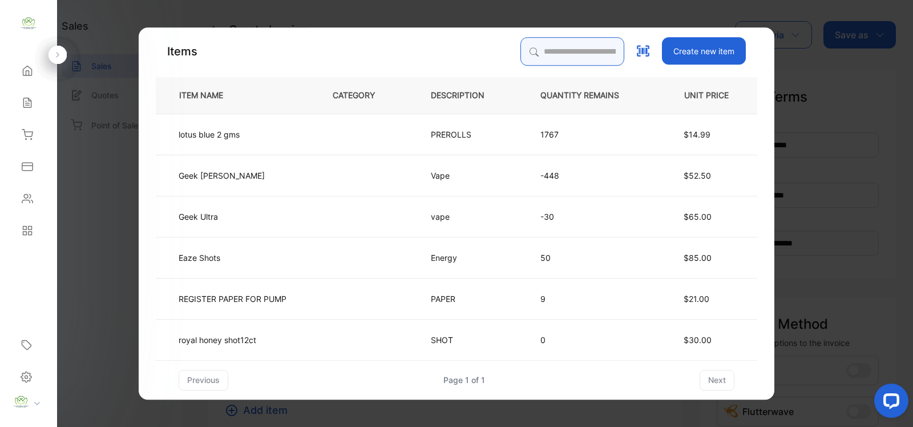
click at [591, 51] on input "search" at bounding box center [572, 51] width 104 height 29
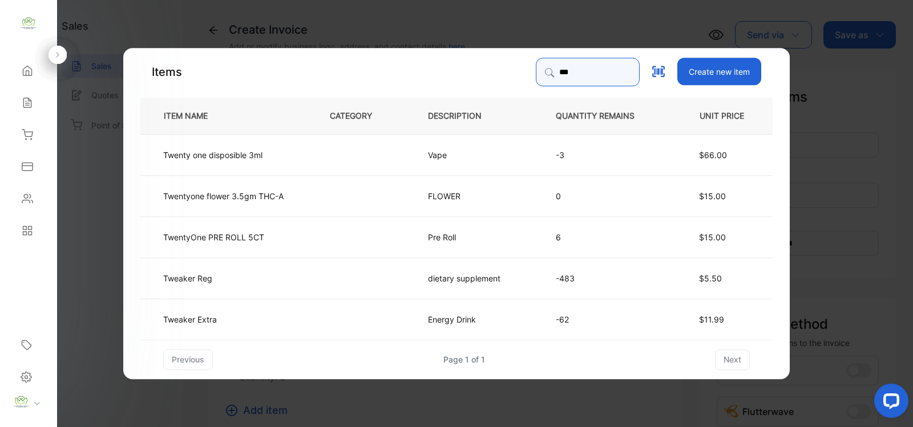
type input "***"
click at [448, 265] on td "dietary supplement" at bounding box center [473, 277] width 128 height 41
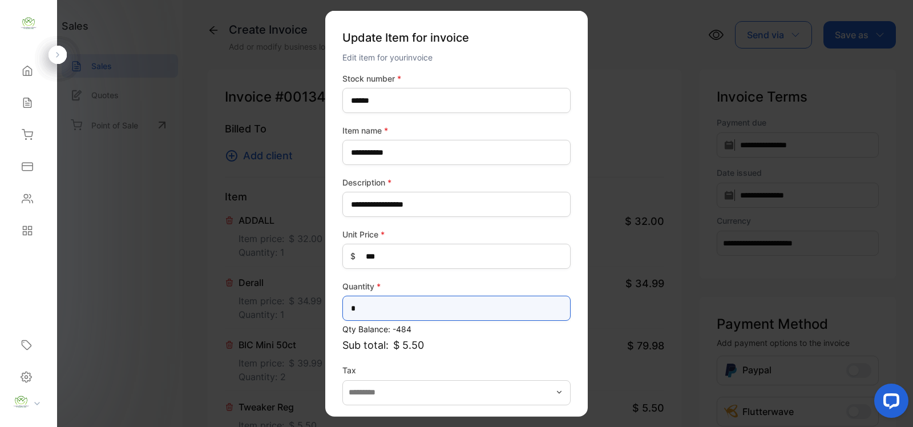
drag, startPoint x: 421, startPoint y: 309, endPoint x: 252, endPoint y: 314, distance: 169.5
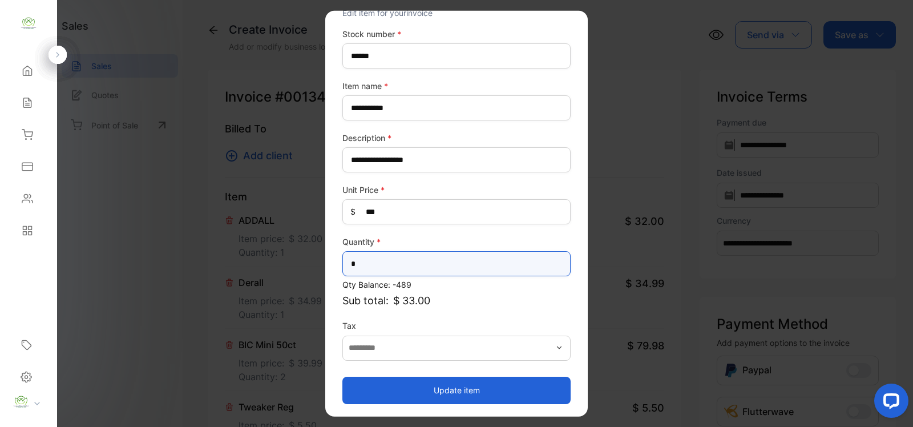
type input "*"
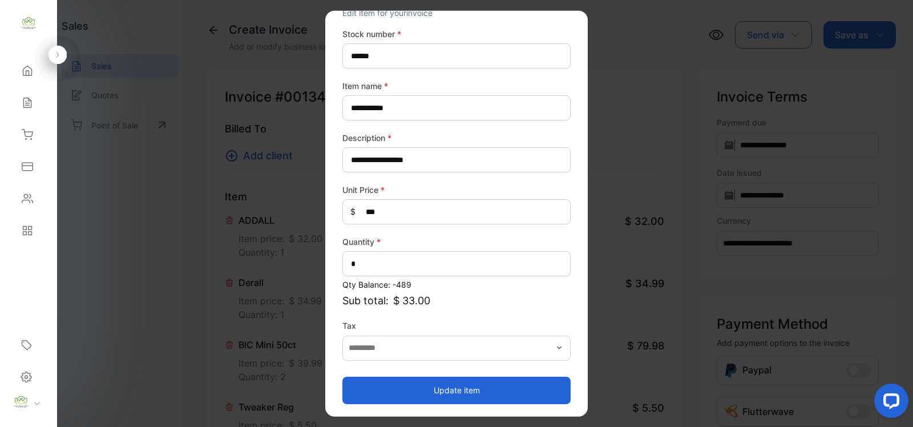
click at [415, 391] on button "Update item" at bounding box center [456, 389] width 228 height 27
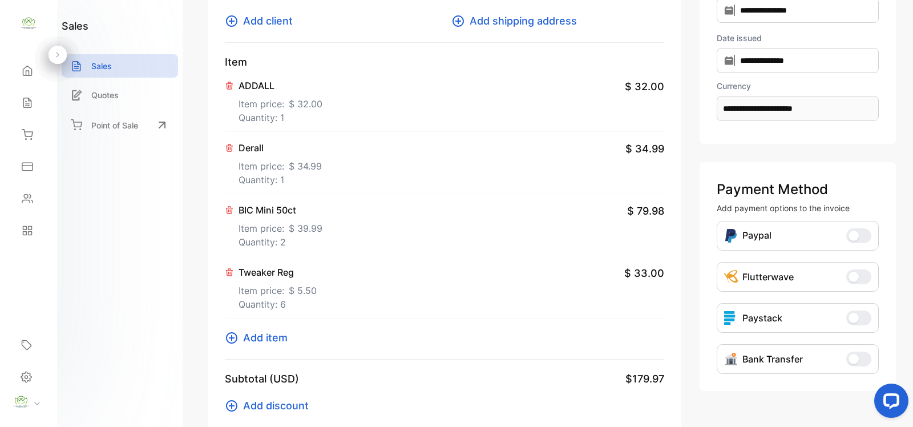
scroll to position [166, 0]
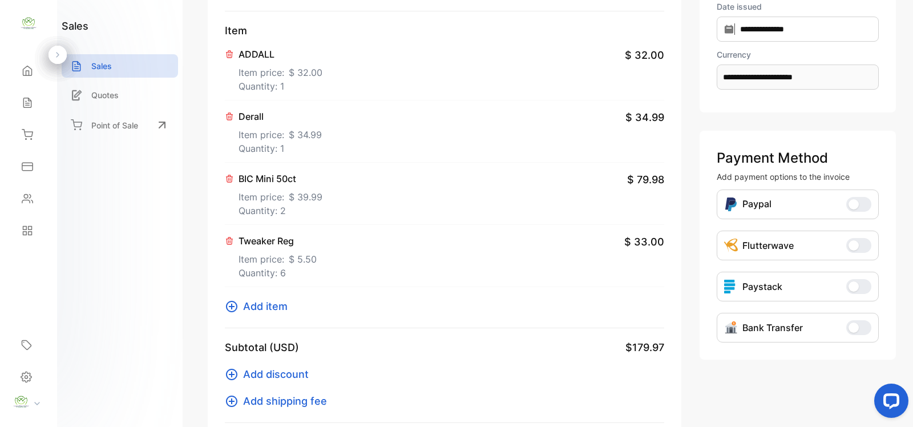
click at [256, 306] on span "Add item" at bounding box center [265, 305] width 44 height 15
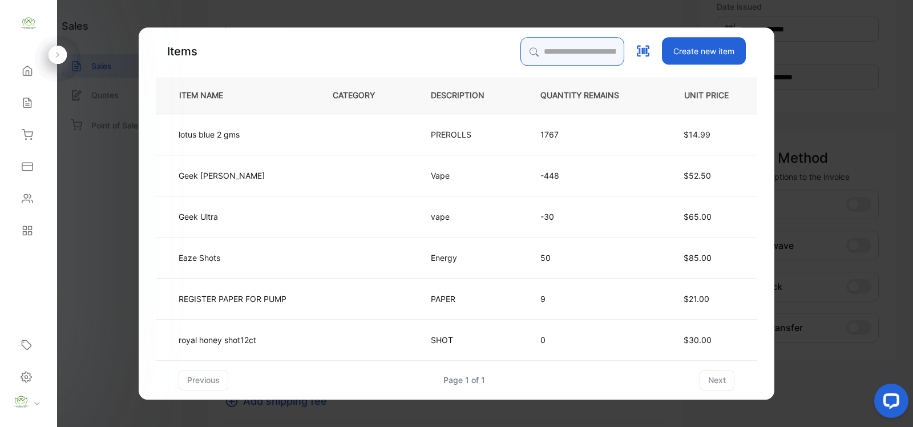
click at [585, 46] on input "search" at bounding box center [572, 51] width 104 height 29
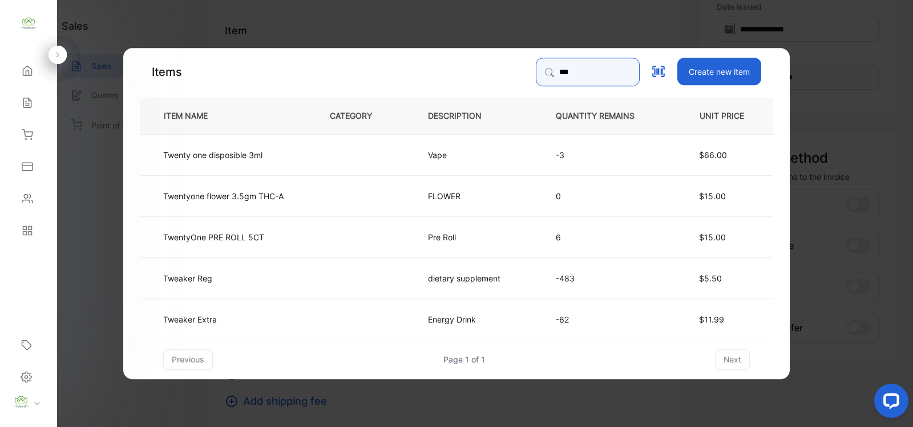
type input "***"
click at [317, 314] on td at bounding box center [360, 318] width 98 height 41
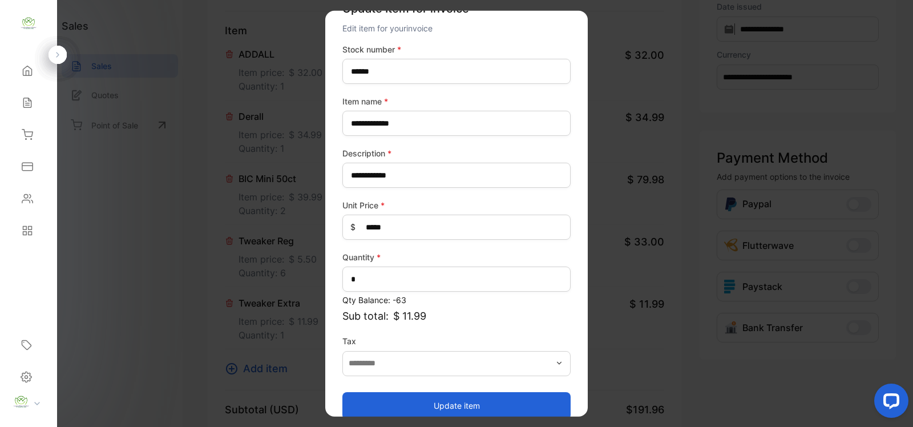
scroll to position [44, 0]
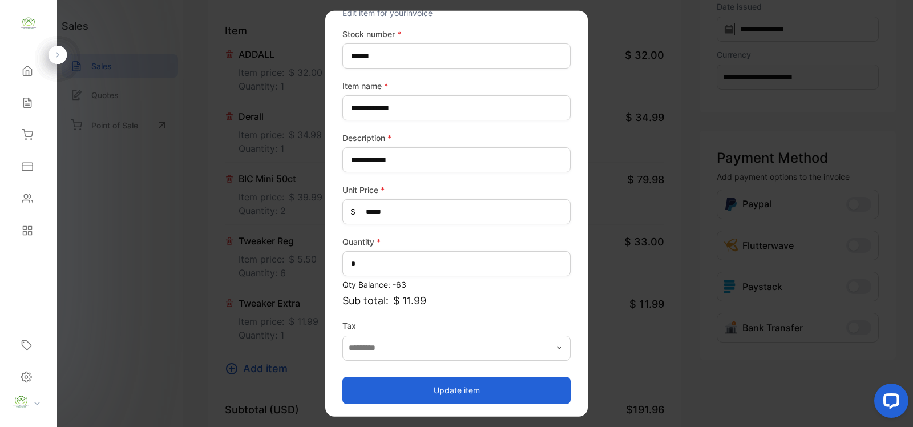
click at [499, 380] on button "Update item" at bounding box center [456, 389] width 228 height 27
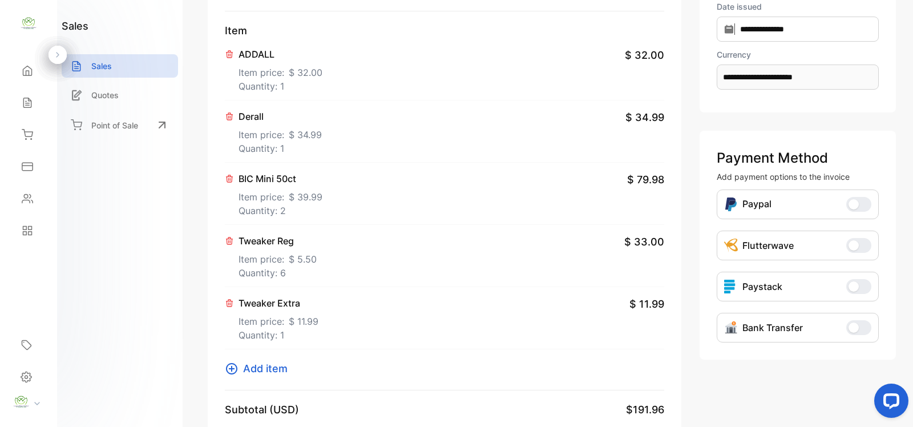
click at [236, 367] on icon at bounding box center [231, 368] width 11 height 11
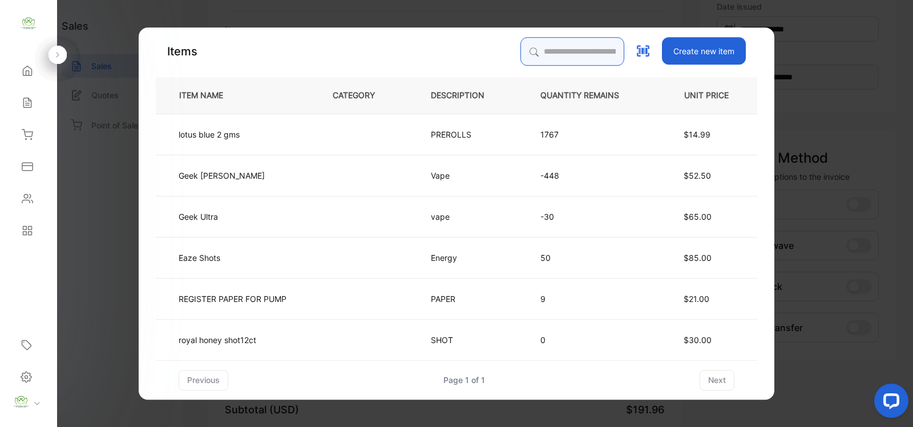
click at [572, 57] on input "search" at bounding box center [572, 51] width 104 height 29
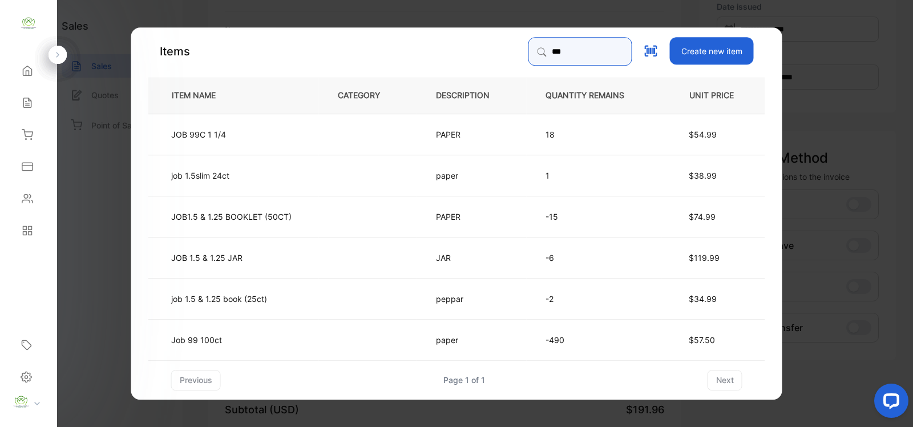
type input "******"
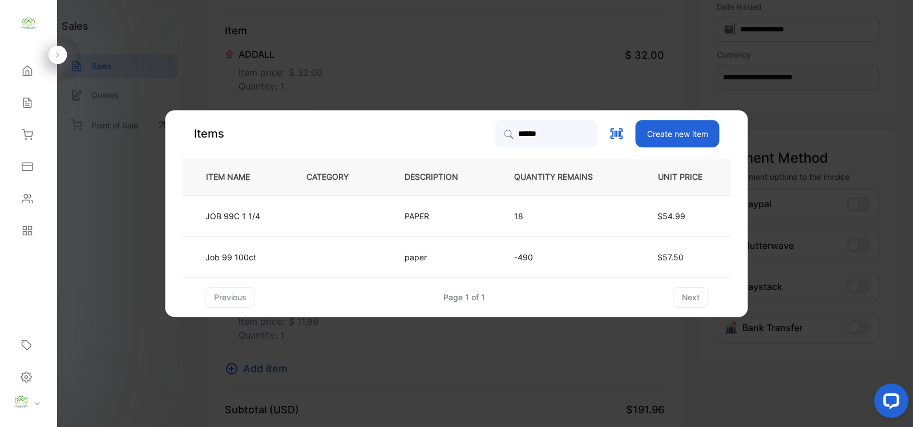
click at [410, 258] on p "paper" at bounding box center [419, 257] width 30 height 12
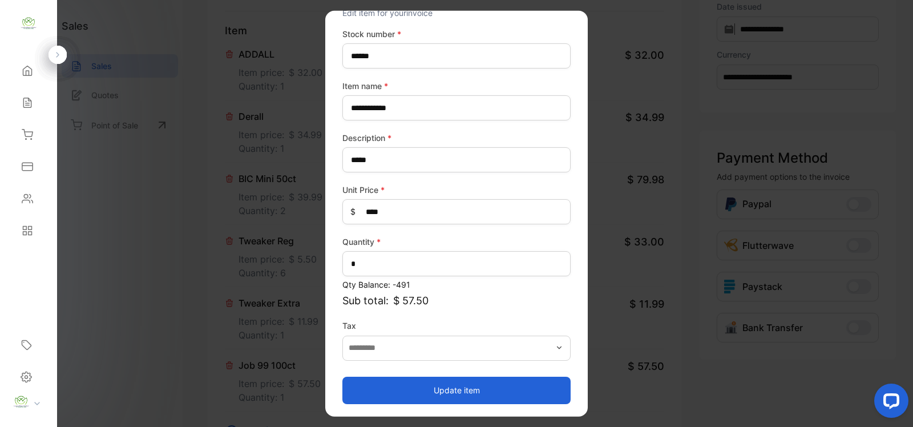
click at [460, 384] on button "Update item" at bounding box center [456, 389] width 228 height 27
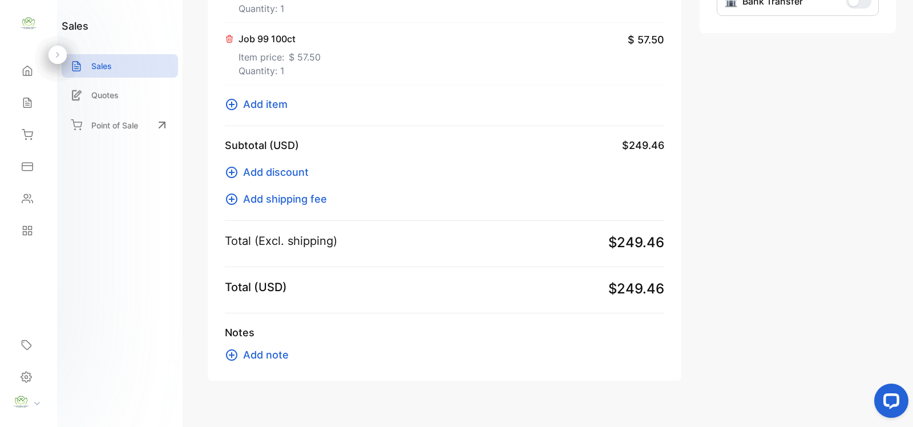
scroll to position [499, 0]
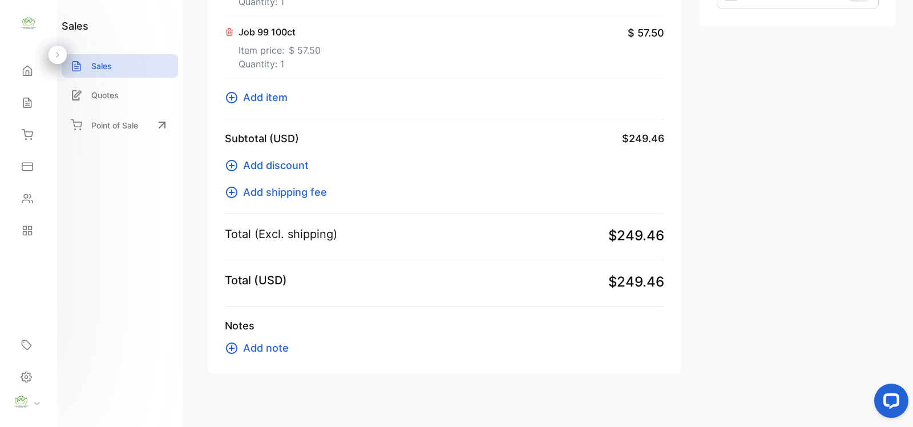
click at [280, 94] on span "Add item" at bounding box center [265, 97] width 44 height 15
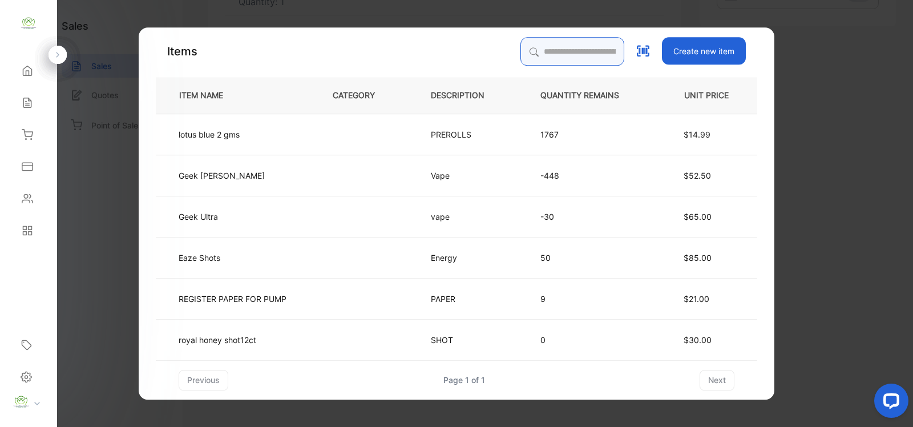
click at [548, 50] on input "search" at bounding box center [572, 51] width 104 height 29
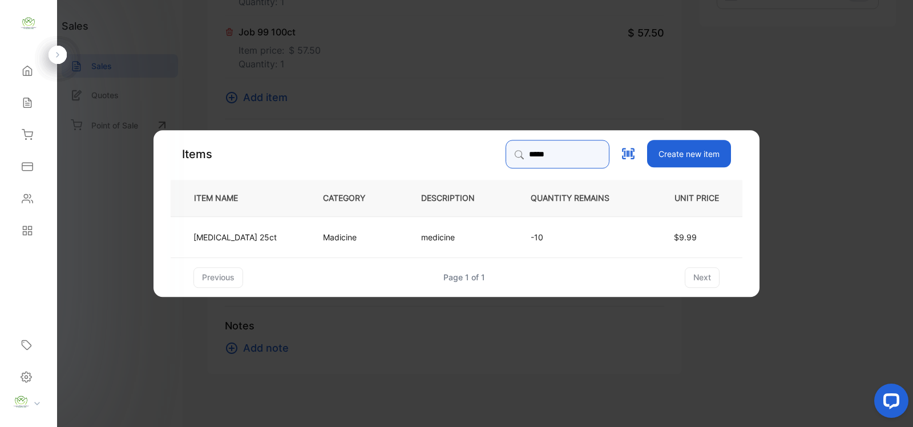
type input "*****"
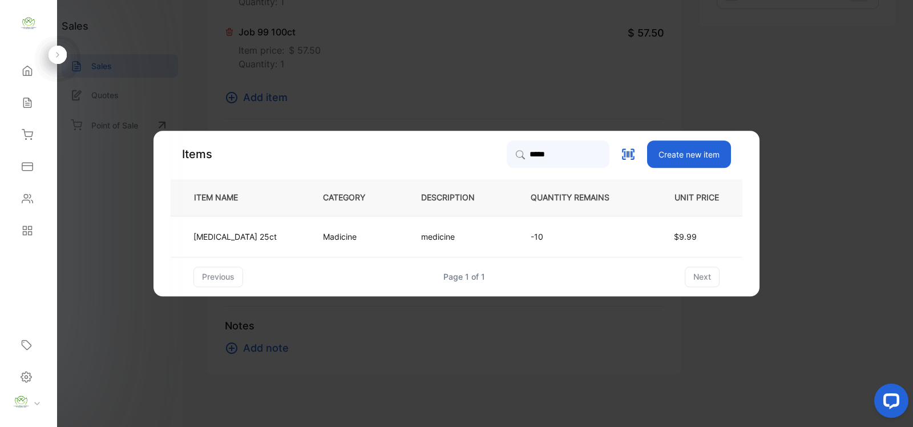
click at [452, 238] on td "medicine" at bounding box center [457, 236] width 110 height 41
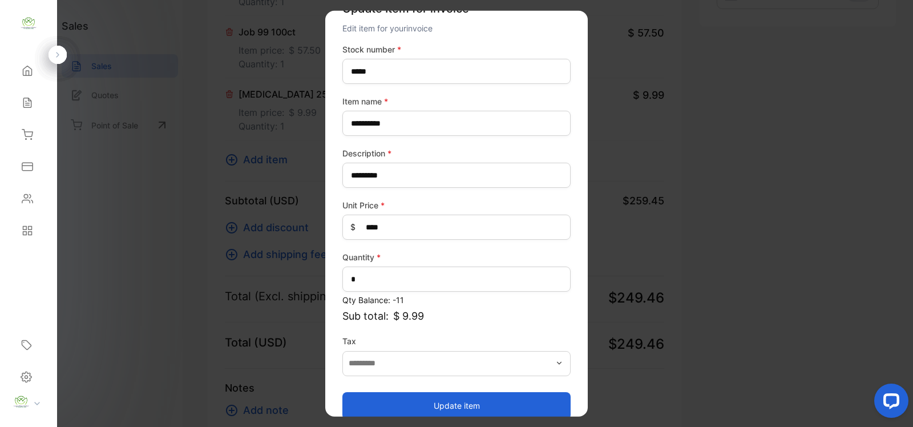
scroll to position [44, 0]
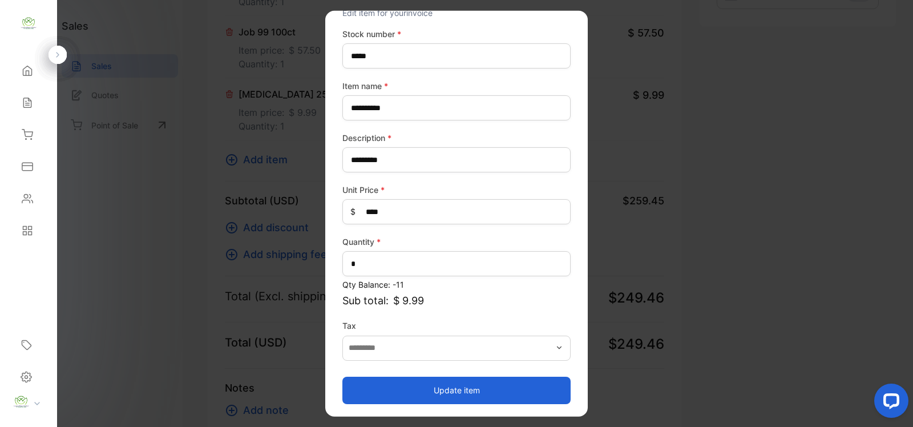
click at [435, 380] on button "Update item" at bounding box center [456, 389] width 228 height 27
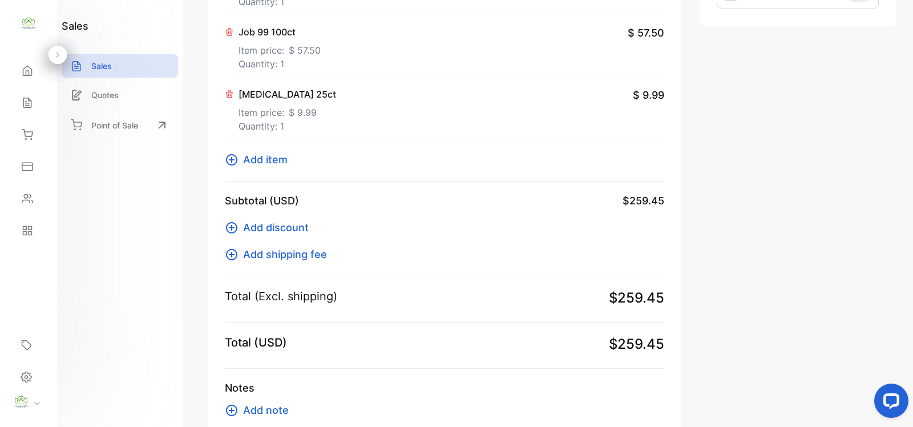
click at [263, 160] on span "Add item" at bounding box center [265, 159] width 44 height 15
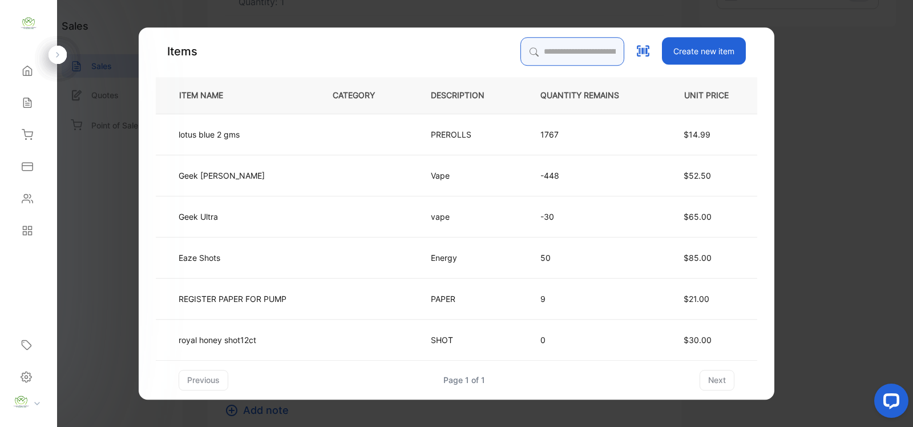
click at [573, 53] on input "search" at bounding box center [572, 51] width 104 height 29
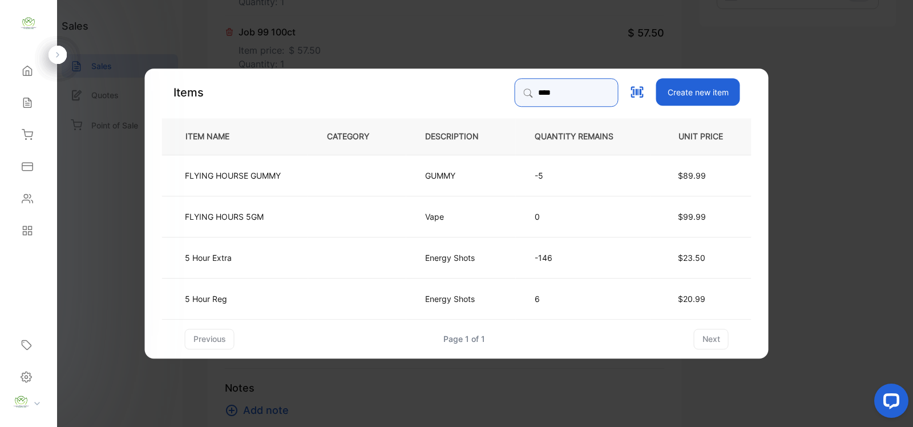
type input "****"
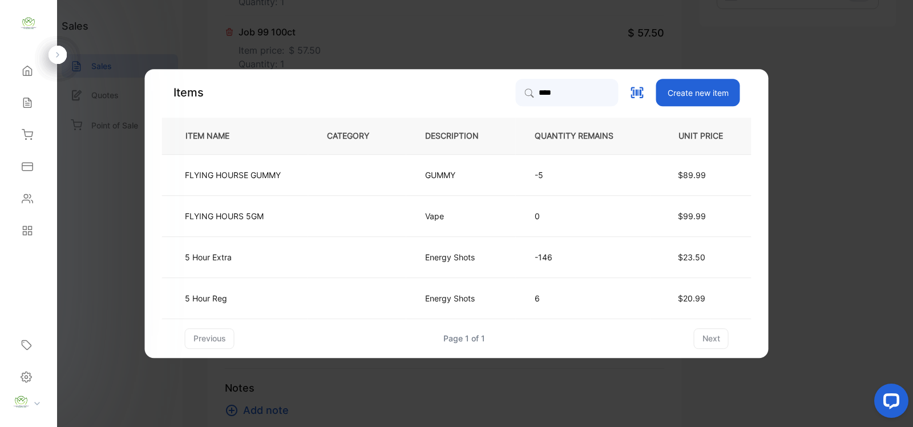
click at [299, 271] on td "5 Hour Extra" at bounding box center [235, 256] width 146 height 41
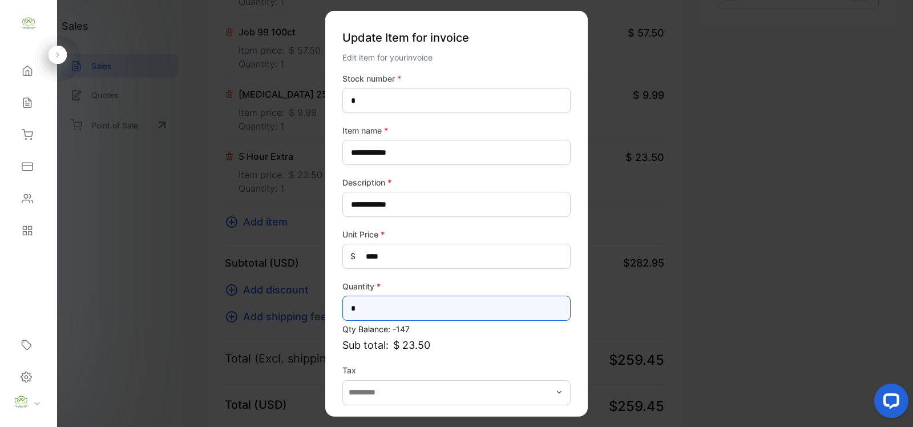
drag, startPoint x: 361, startPoint y: 309, endPoint x: 190, endPoint y: 326, distance: 171.4
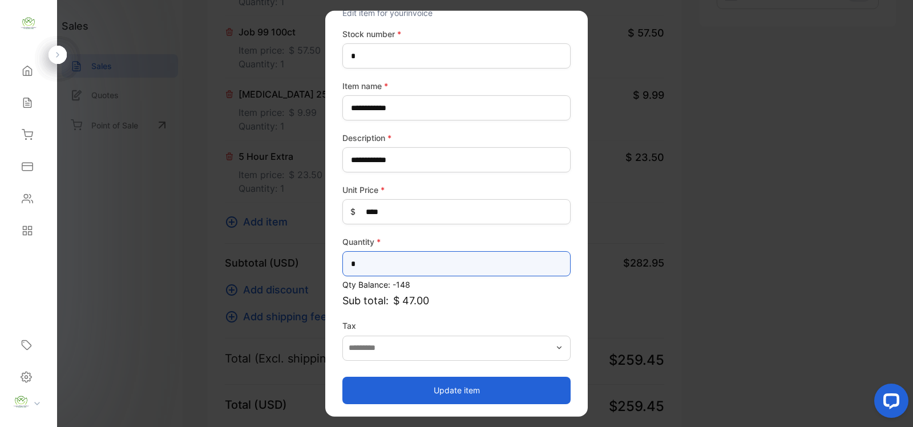
type input "*"
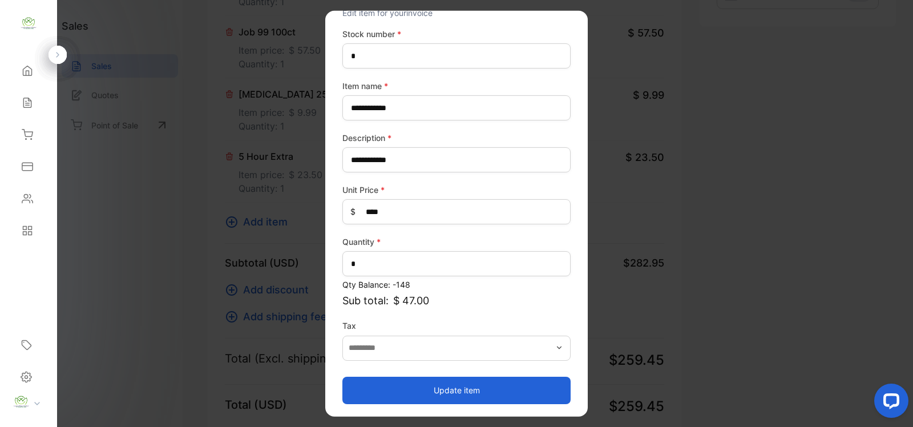
click at [482, 388] on button "Update item" at bounding box center [456, 389] width 228 height 27
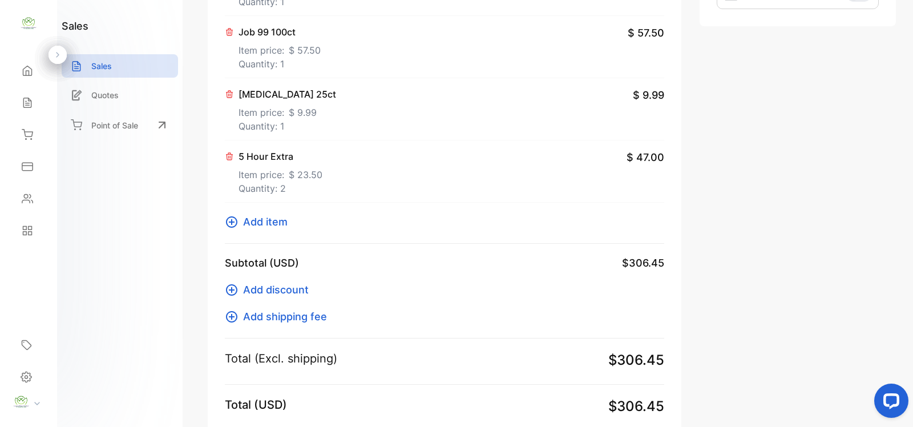
click at [237, 220] on icon at bounding box center [232, 222] width 14 height 14
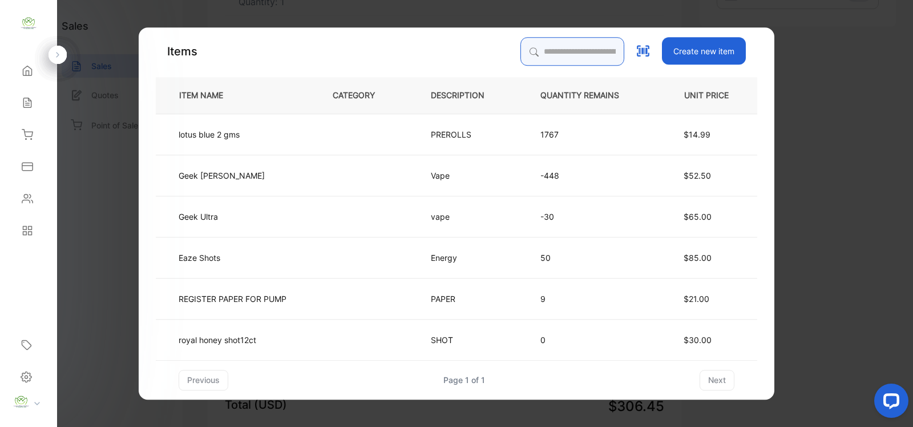
click at [568, 43] on input "search" at bounding box center [572, 51] width 104 height 29
type input "**********"
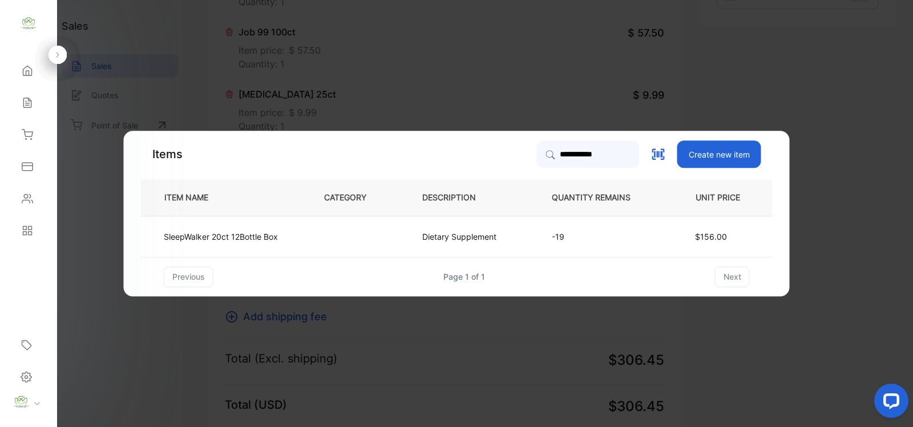
click at [650, 238] on td "-19" at bounding box center [600, 236] width 135 height 41
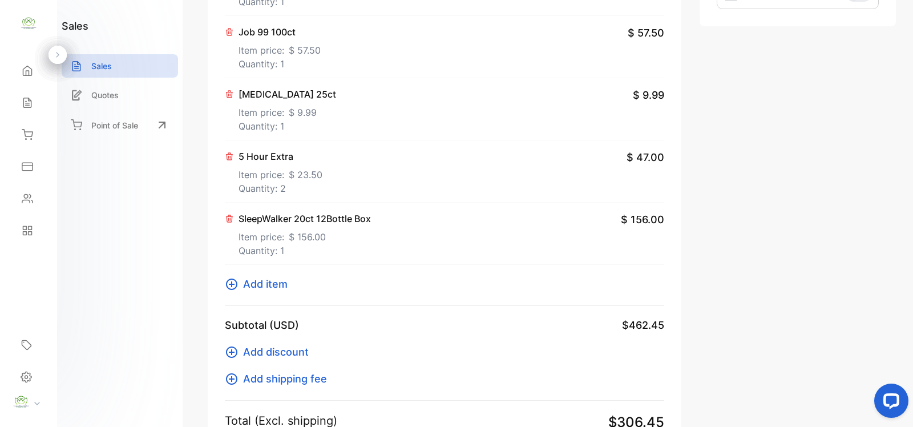
click at [231, 220] on icon at bounding box center [229, 218] width 9 height 9
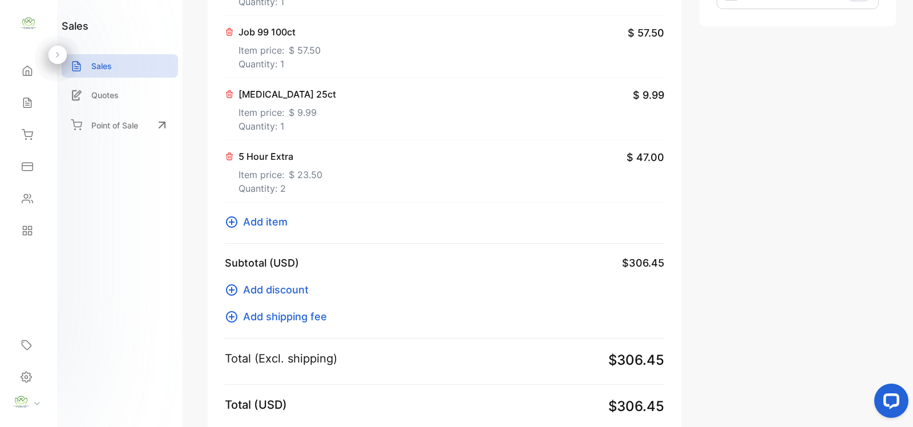
click at [229, 226] on icon at bounding box center [232, 222] width 14 height 14
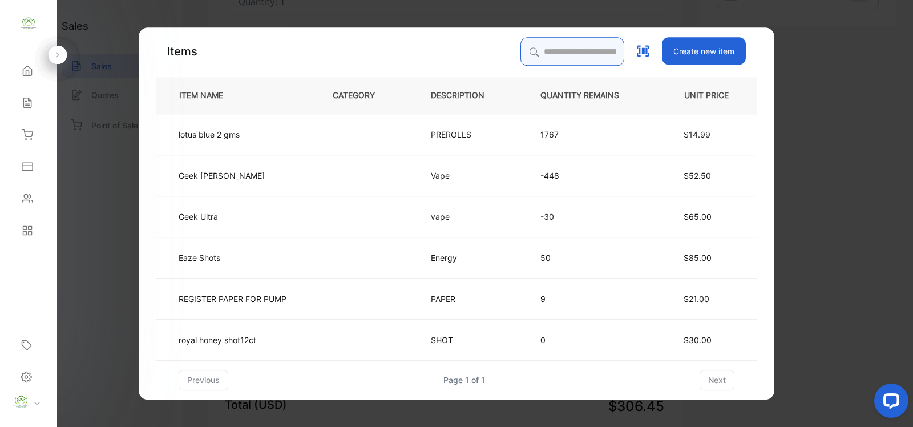
click at [568, 52] on input "search" at bounding box center [572, 51] width 104 height 29
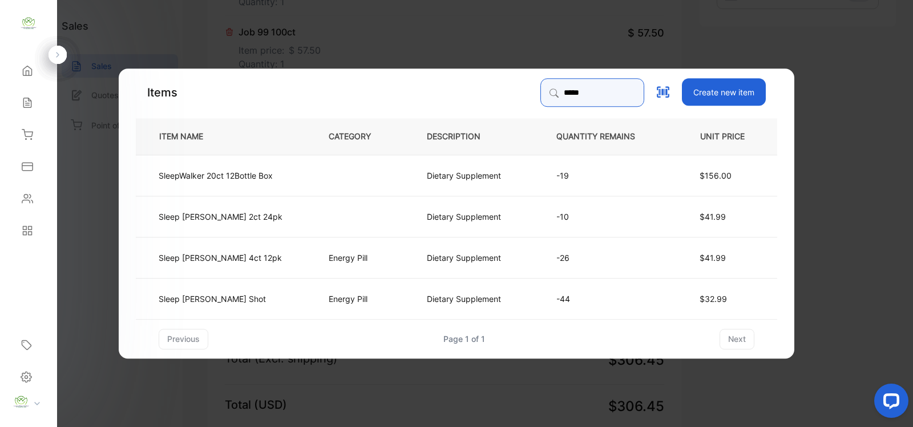
type input "*****"
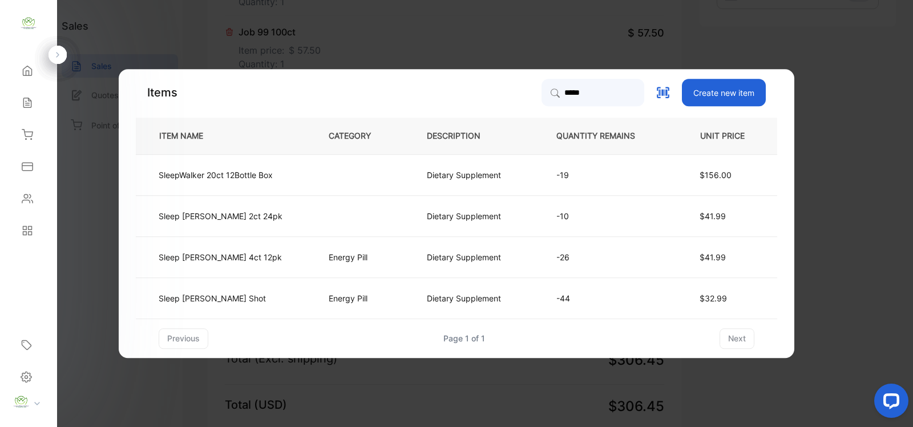
click at [324, 308] on td "Energy Pill" at bounding box center [359, 297] width 98 height 41
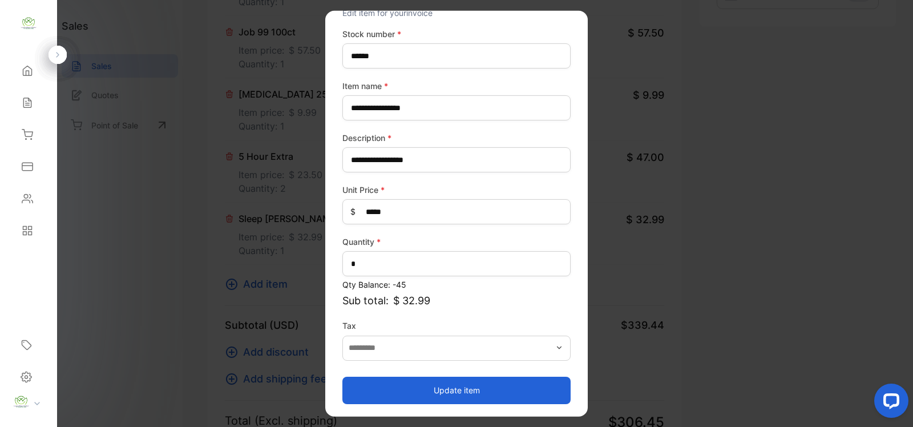
drag, startPoint x: 474, startPoint y: 383, endPoint x: 425, endPoint y: 378, distance: 49.3
click at [473, 383] on button "Update item" at bounding box center [456, 389] width 228 height 27
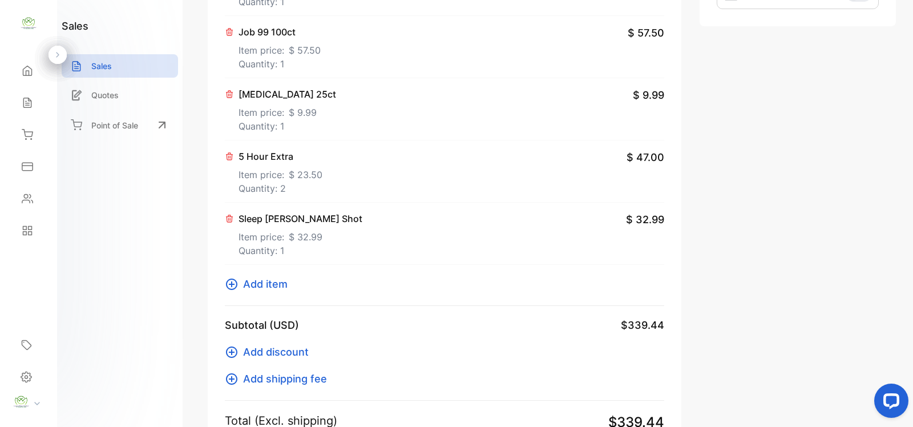
click at [278, 280] on span "Add item" at bounding box center [265, 283] width 44 height 15
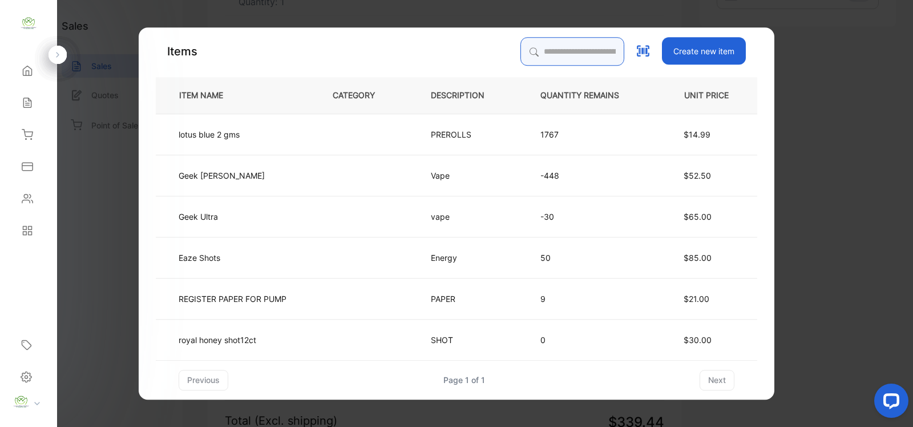
click at [566, 58] on input "search" at bounding box center [572, 51] width 104 height 29
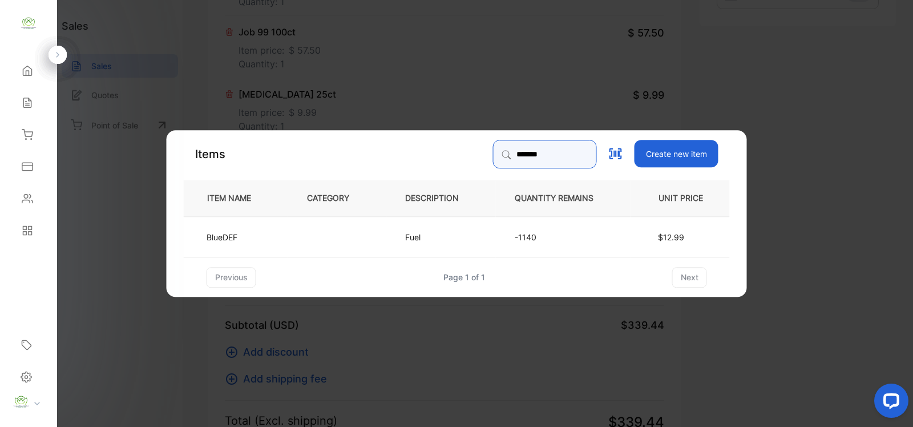
type input "*******"
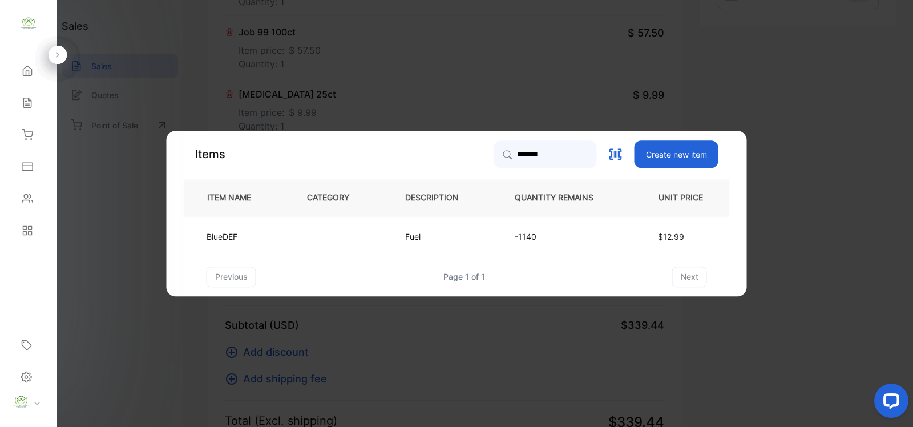
click at [220, 234] on p "BlueDEF" at bounding box center [222, 236] width 31 height 12
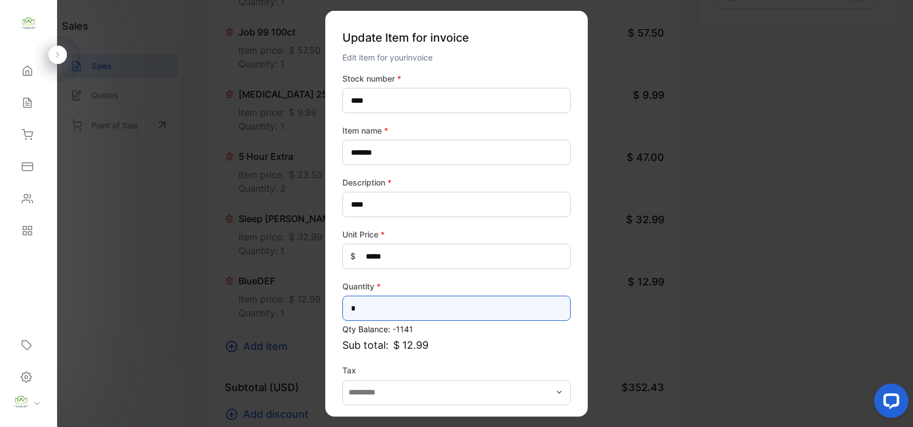
drag, startPoint x: 377, startPoint y: 307, endPoint x: 246, endPoint y: 307, distance: 130.6
type input "**"
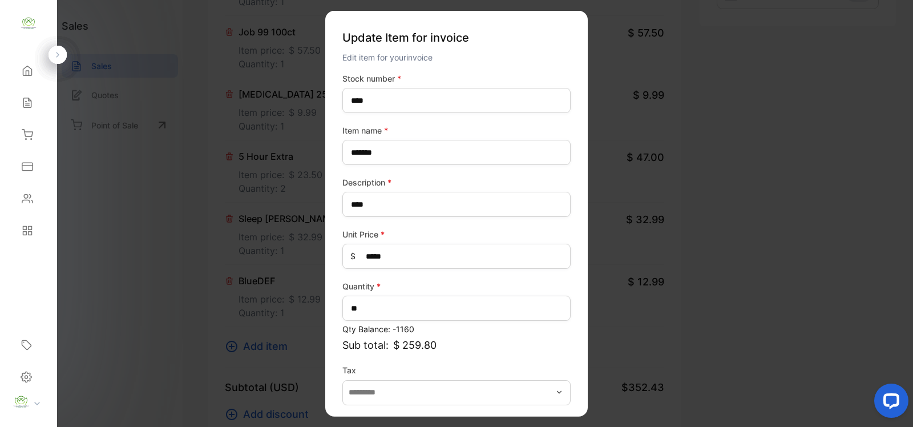
click at [371, 367] on label "Tax" at bounding box center [456, 370] width 228 height 12
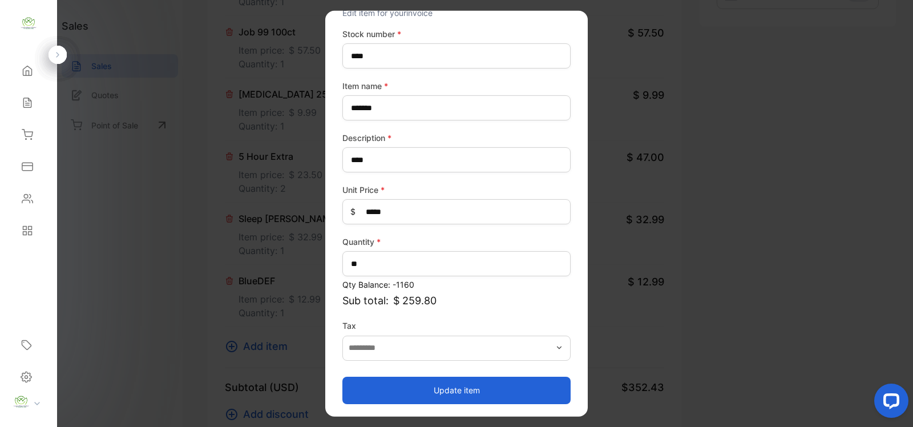
click at [443, 386] on button "Update item" at bounding box center [456, 389] width 228 height 27
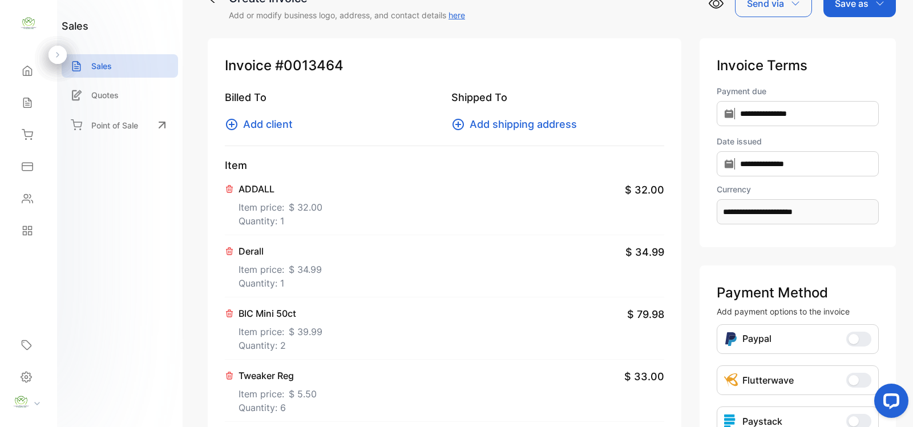
scroll to position [0, 0]
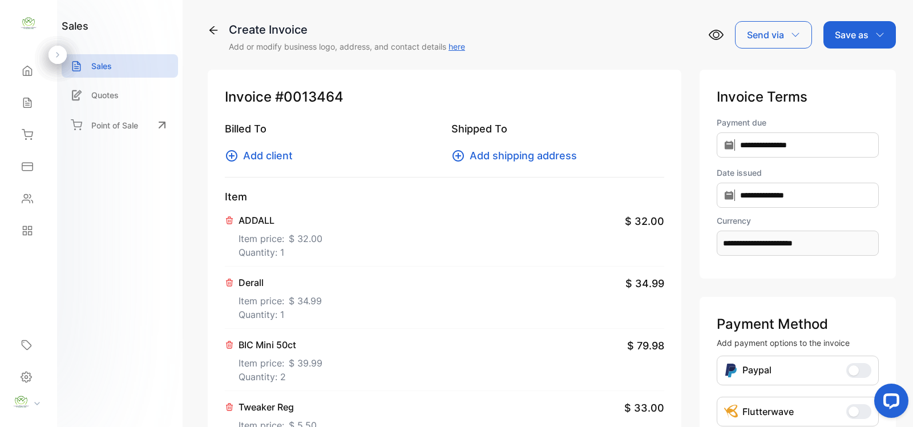
click at [278, 159] on span "Add client" at bounding box center [268, 155] width 50 height 15
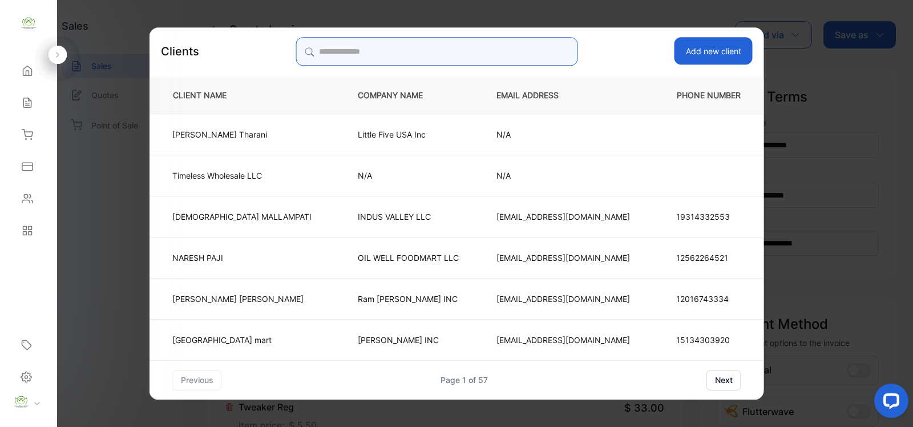
click at [436, 52] on input "search" at bounding box center [436, 51] width 282 height 29
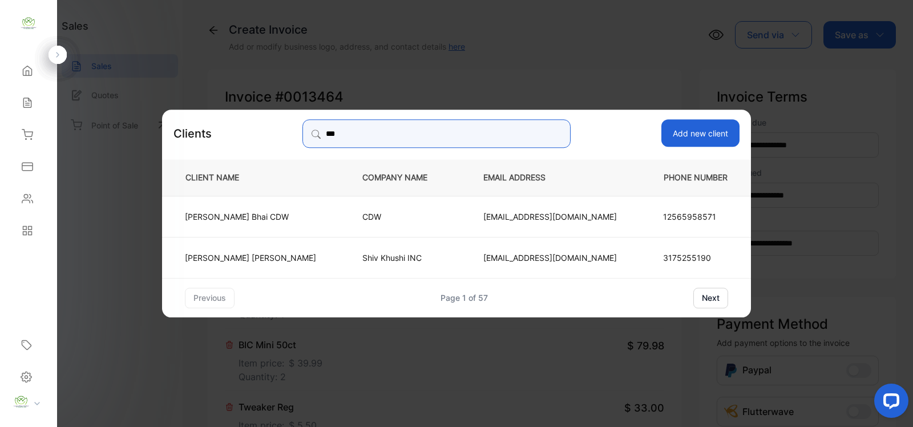
type input "***"
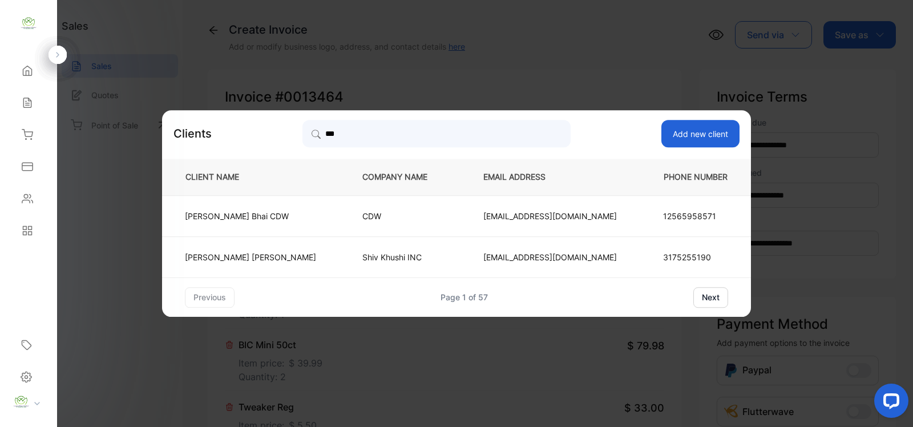
click at [314, 258] on td "Bipin Patel" at bounding box center [252, 256] width 181 height 41
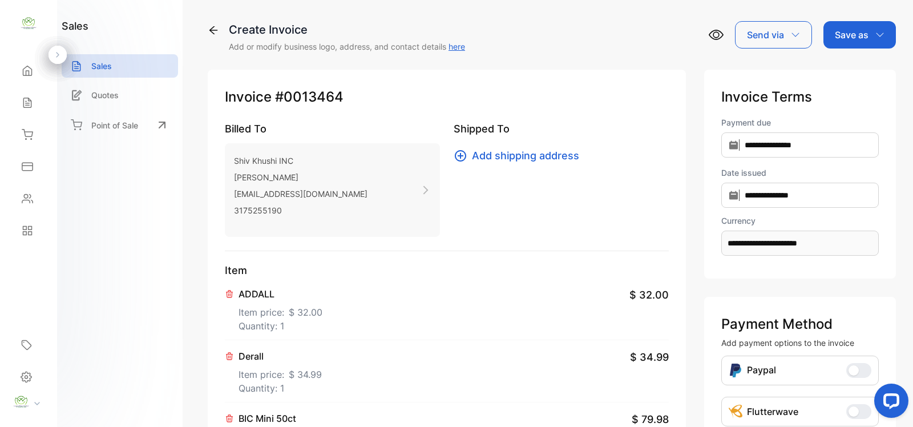
click at [837, 36] on p "Save as" at bounding box center [852, 35] width 34 height 14
click at [835, 75] on div "Invoice" at bounding box center [857, 72] width 66 height 23
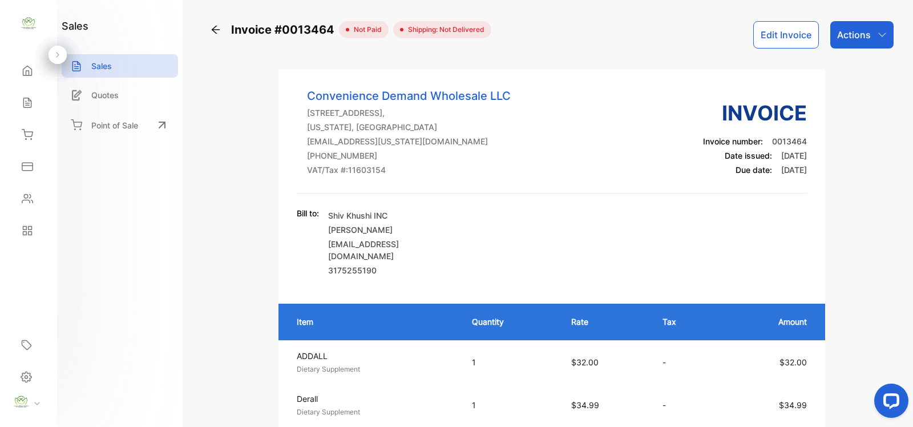
click at [855, 38] on p "Actions" at bounding box center [854, 35] width 34 height 14
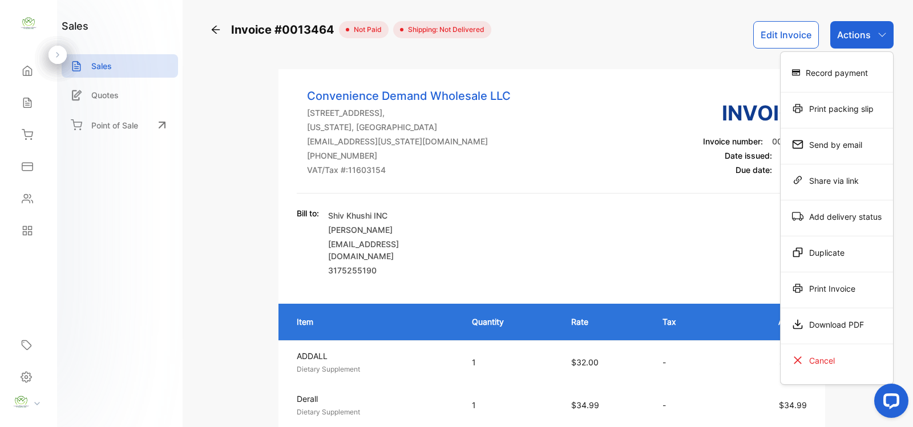
click at [849, 289] on div "Print Invoice" at bounding box center [836, 288] width 112 height 23
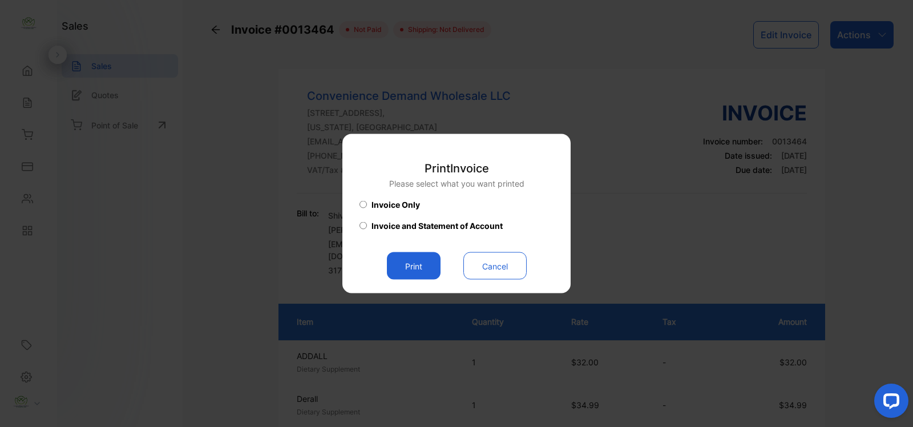
click at [477, 258] on button "Cancel" at bounding box center [494, 265] width 63 height 27
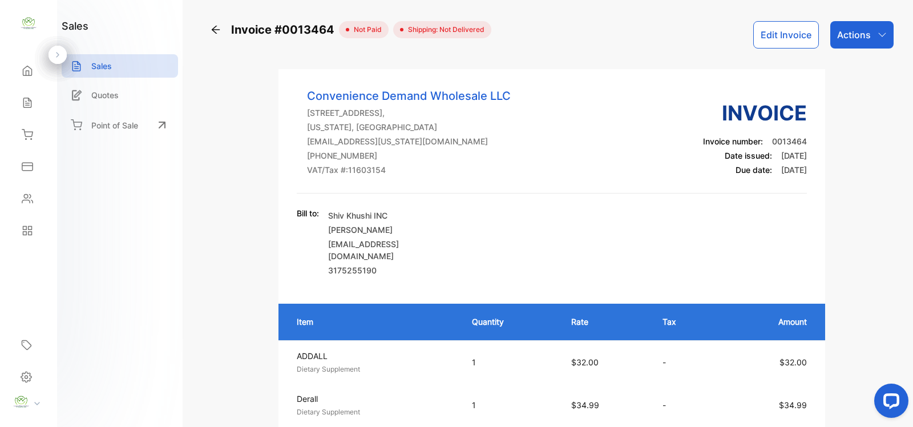
click at [854, 27] on div "Actions" at bounding box center [861, 34] width 63 height 27
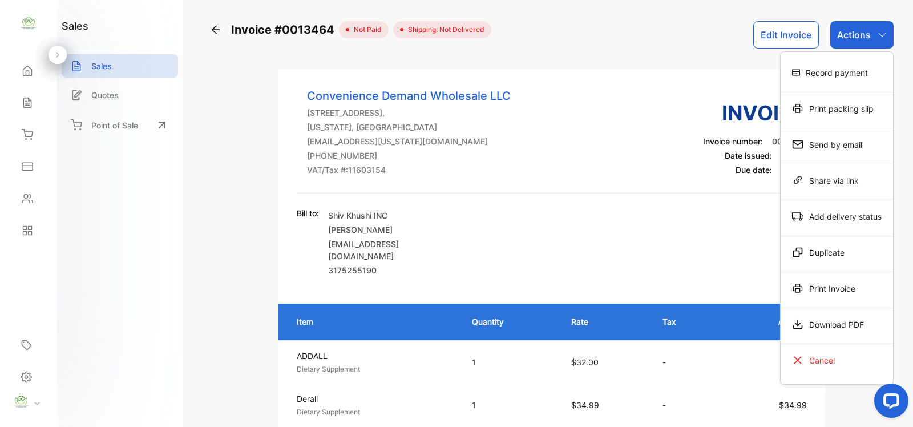
drag, startPoint x: 830, startPoint y: 107, endPoint x: 809, endPoint y: 132, distance: 32.4
click at [830, 109] on div "Print packing slip" at bounding box center [836, 108] width 112 height 23
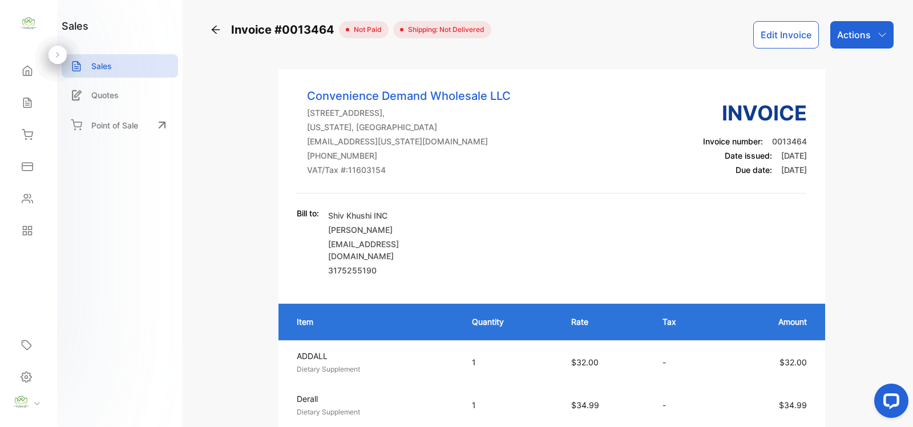
click at [862, 28] on p "Actions" at bounding box center [854, 35] width 34 height 14
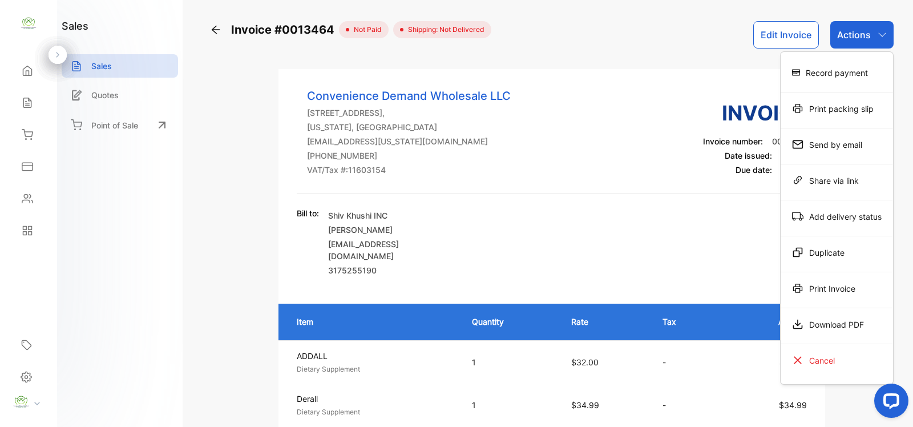
click at [808, 294] on div "Print Invoice" at bounding box center [836, 288] width 112 height 23
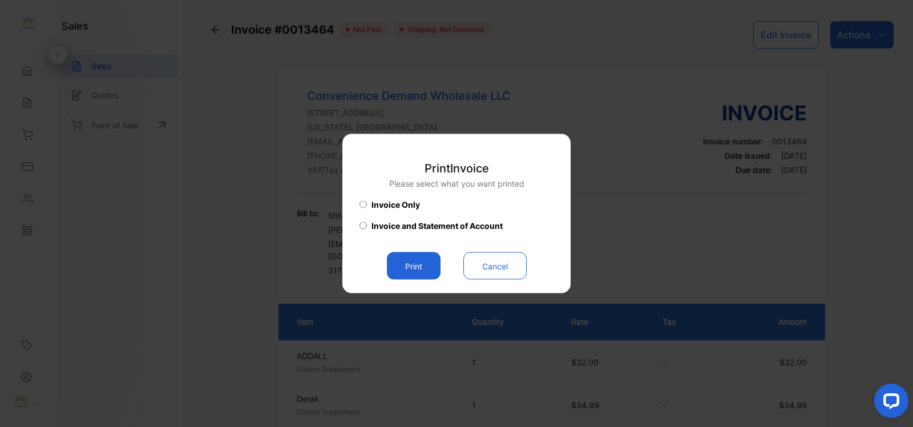
click at [420, 268] on button "Print" at bounding box center [414, 265] width 54 height 27
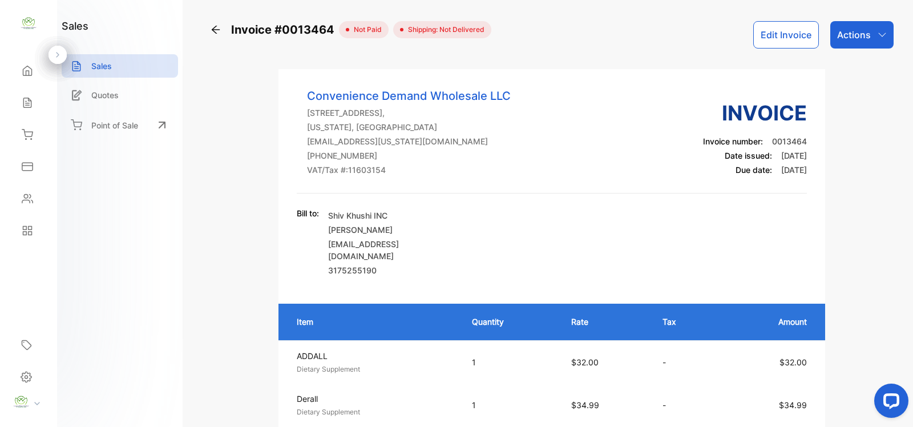
click at [856, 38] on p "Actions" at bounding box center [854, 35] width 34 height 14
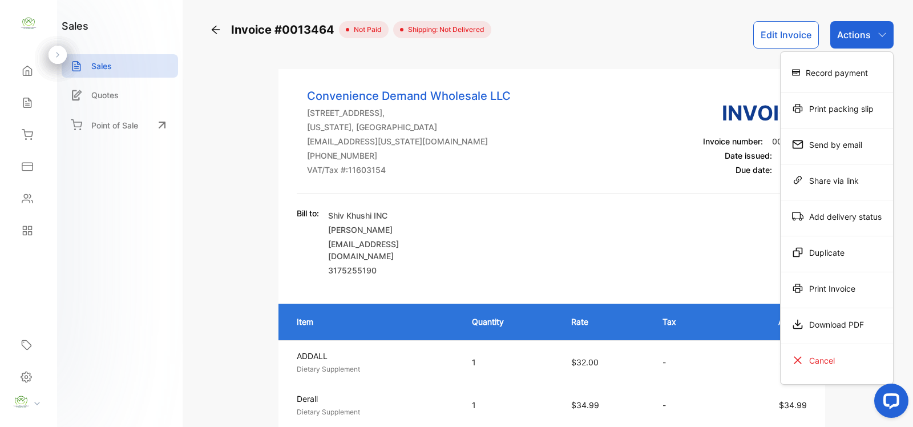
click at [830, 288] on div "Print Invoice" at bounding box center [836, 288] width 112 height 23
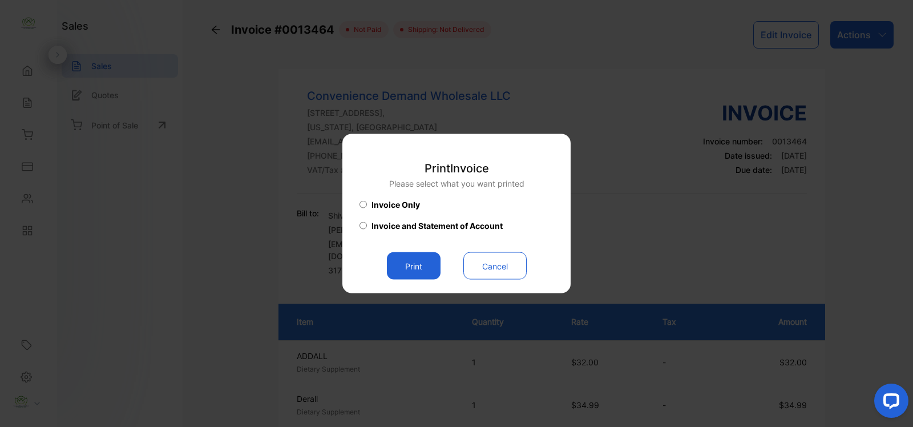
click at [414, 260] on button "Print" at bounding box center [414, 265] width 54 height 27
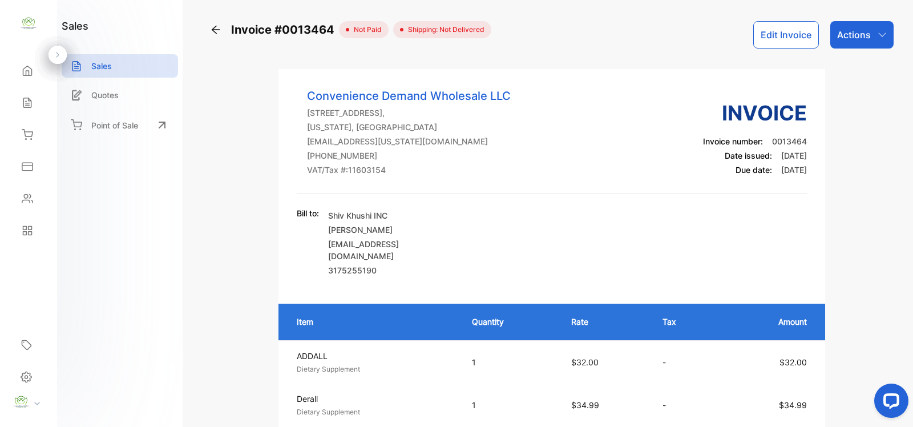
drag, startPoint x: 881, startPoint y: 31, endPoint x: 868, endPoint y: 43, distance: 17.4
click at [881, 32] on icon "button" at bounding box center [881, 34] width 9 height 9
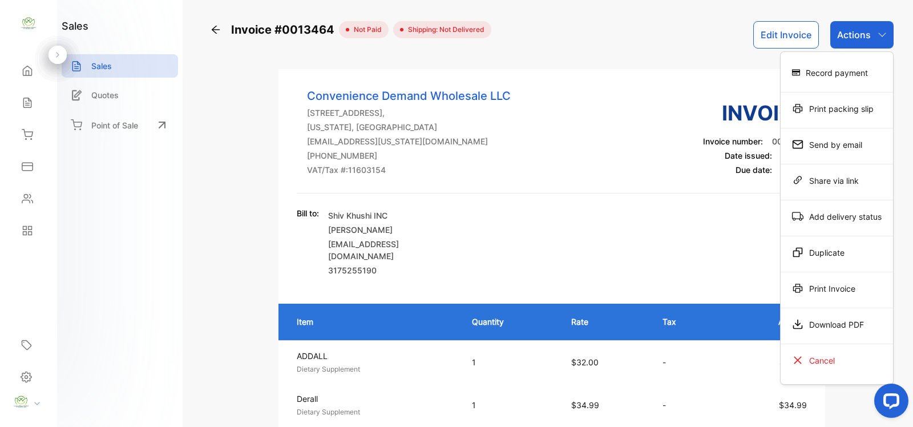
click at [806, 297] on div "Print Invoice" at bounding box center [836, 288] width 112 height 23
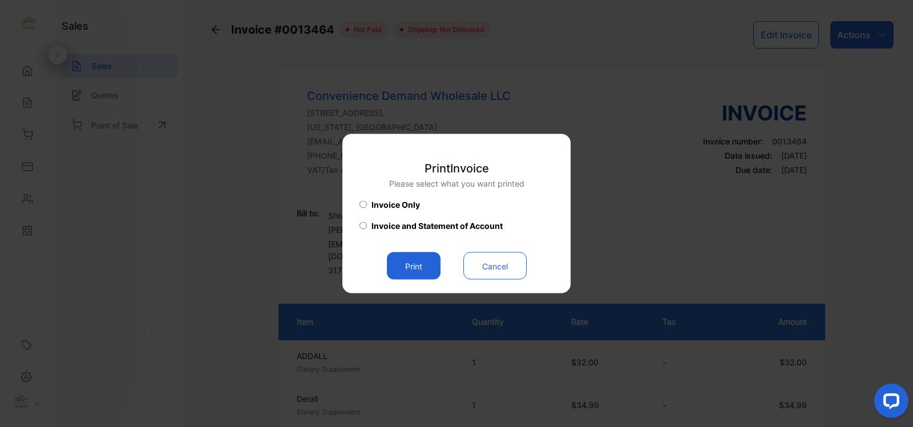
click at [415, 264] on button "Print" at bounding box center [414, 265] width 54 height 27
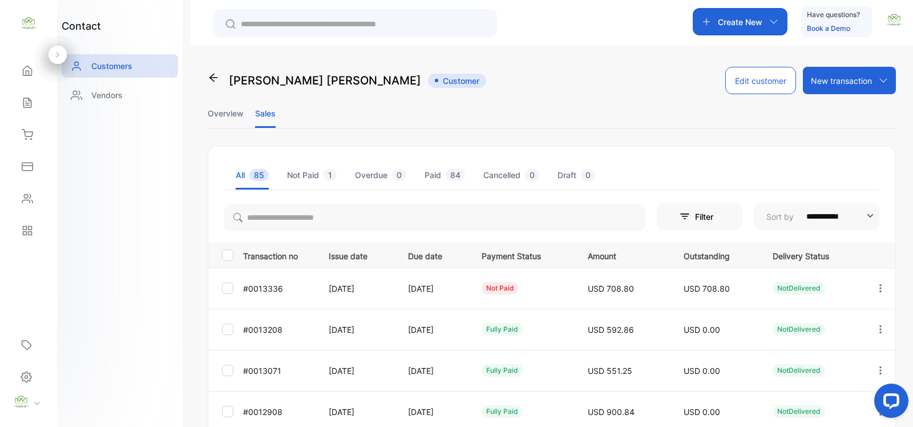
scroll to position [166, 0]
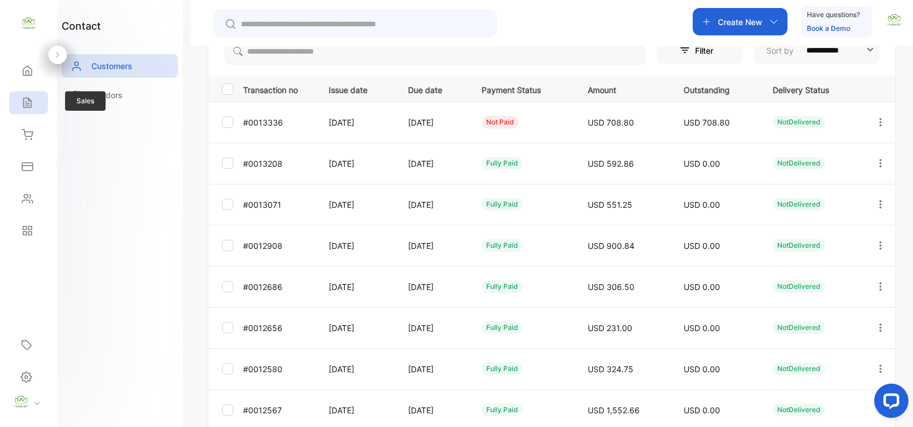
drag, startPoint x: 31, startPoint y: 107, endPoint x: 47, endPoint y: 107, distance: 15.4
click at [33, 107] on icon at bounding box center [27, 102] width 11 height 11
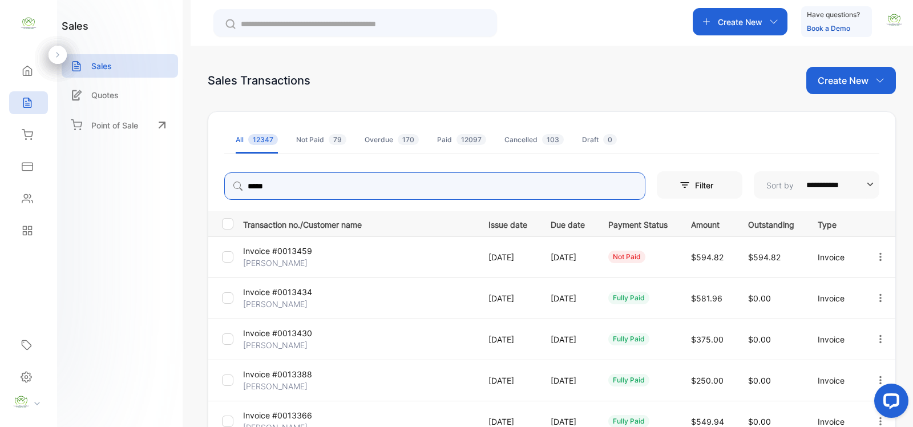
drag, startPoint x: 298, startPoint y: 195, endPoint x: 72, endPoint y: 217, distance: 227.1
click at [61, 220] on div "**********" at bounding box center [456, 247] width 913 height 495
type input "**"
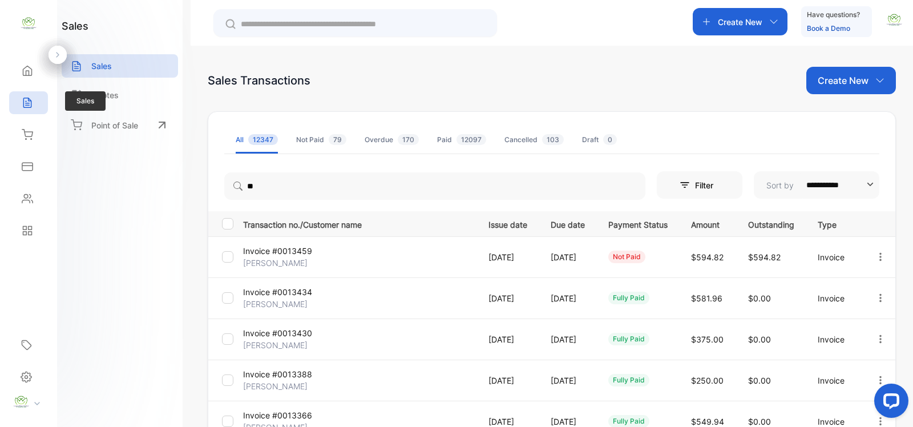
click at [23, 109] on div "Sales" at bounding box center [28, 102] width 39 height 23
click at [27, 161] on icon at bounding box center [27, 166] width 11 height 11
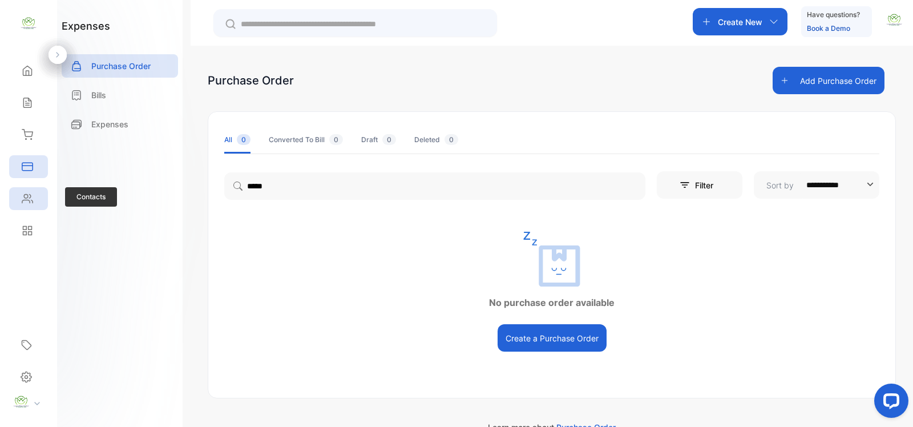
click at [32, 203] on icon at bounding box center [27, 198] width 11 height 11
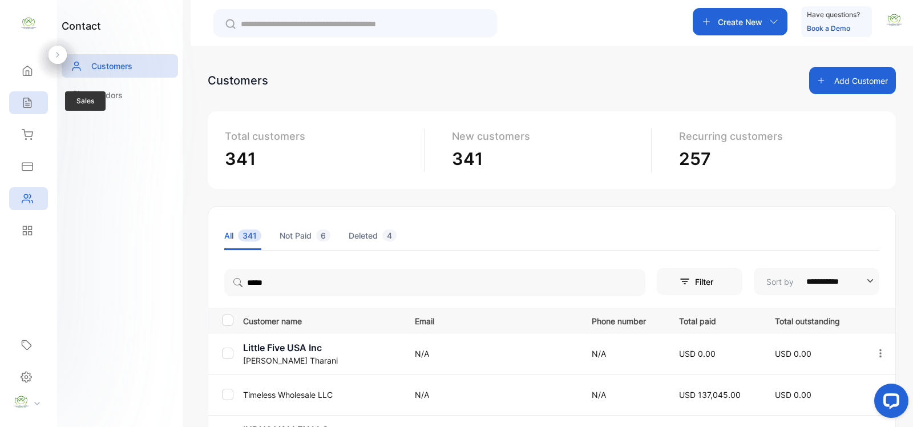
click at [27, 113] on div "**********" at bounding box center [456, 247] width 913 height 495
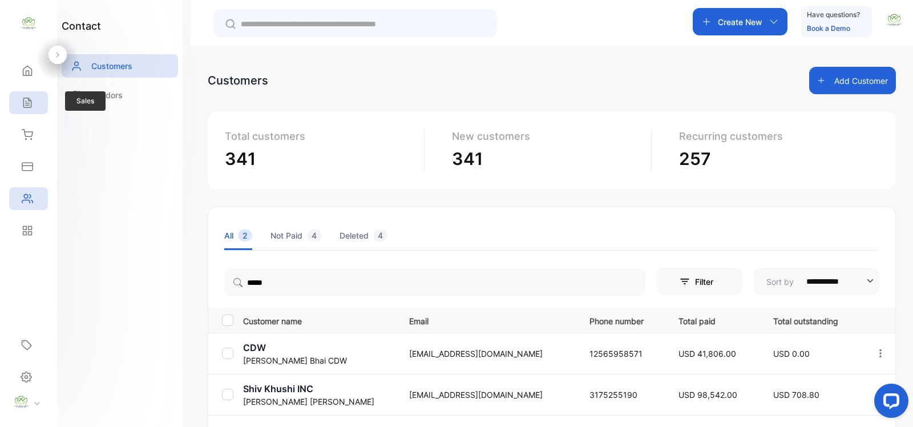
click at [35, 109] on div "Sales" at bounding box center [28, 102] width 39 height 23
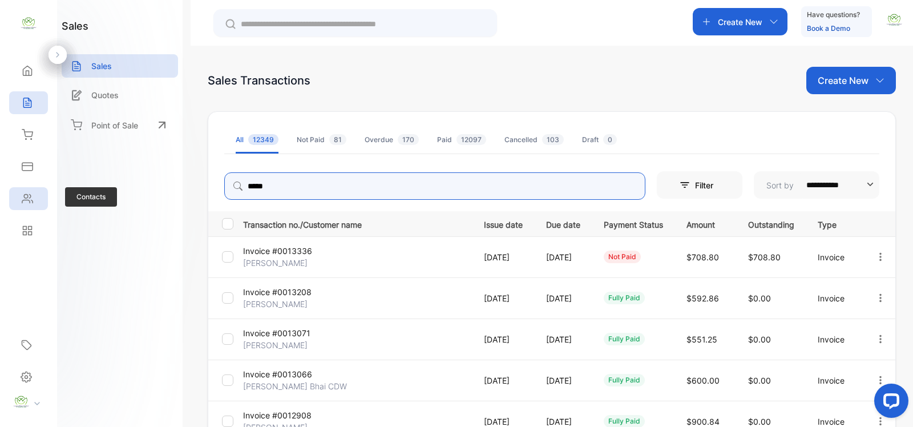
drag, startPoint x: 308, startPoint y: 190, endPoint x: 43, endPoint y: 190, distance: 264.7
click at [43, 190] on div "**********" at bounding box center [456, 247] width 913 height 495
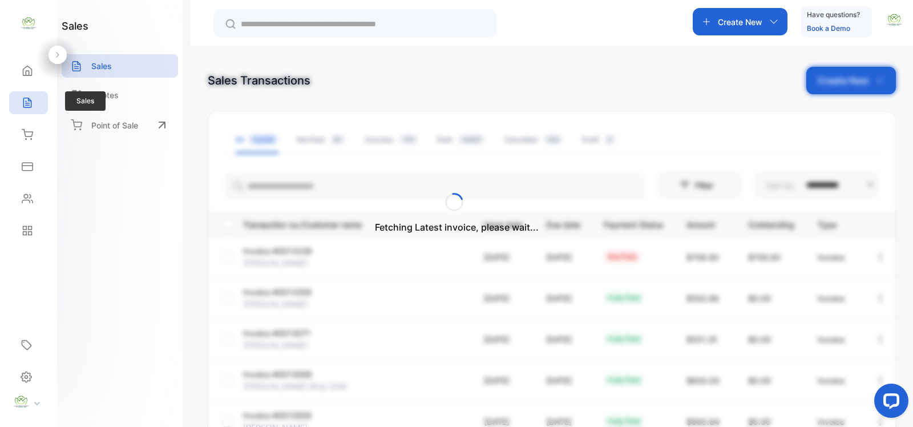
click at [21, 107] on div "Sales" at bounding box center [25, 102] width 15 height 11
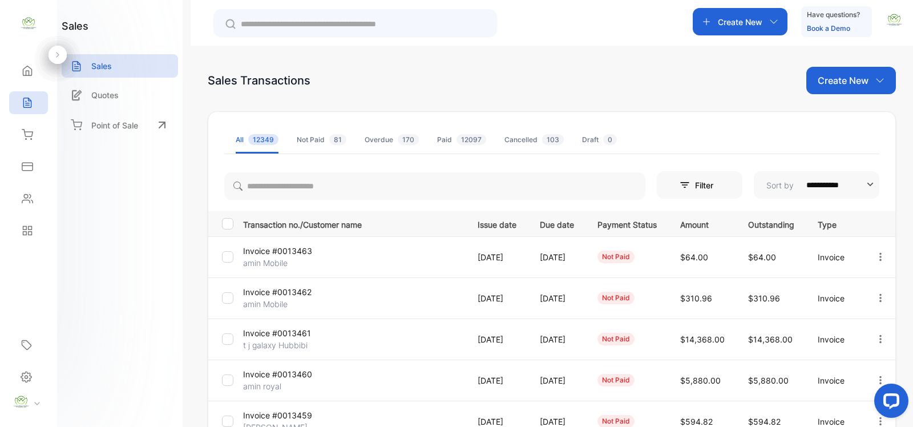
click at [879, 258] on icon "button" at bounding box center [880, 257] width 10 height 10
click at [841, 313] on div "Record payment" at bounding box center [844, 321] width 115 height 23
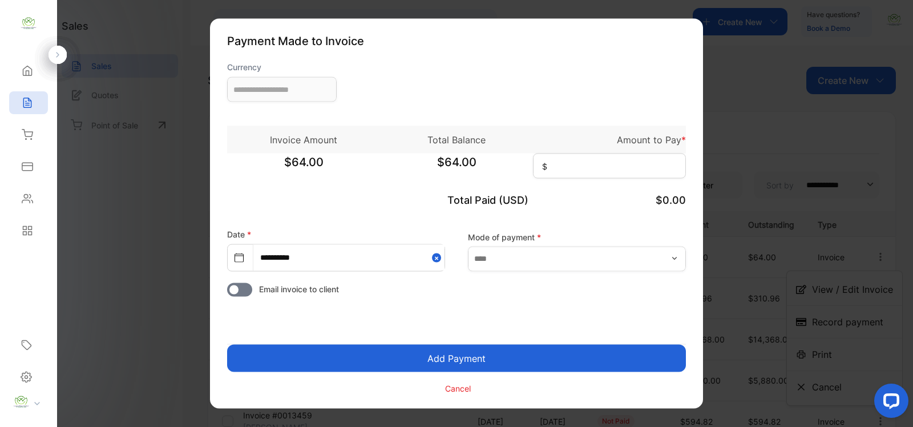
type input "**********"
click at [566, 172] on input at bounding box center [609, 165] width 153 height 25
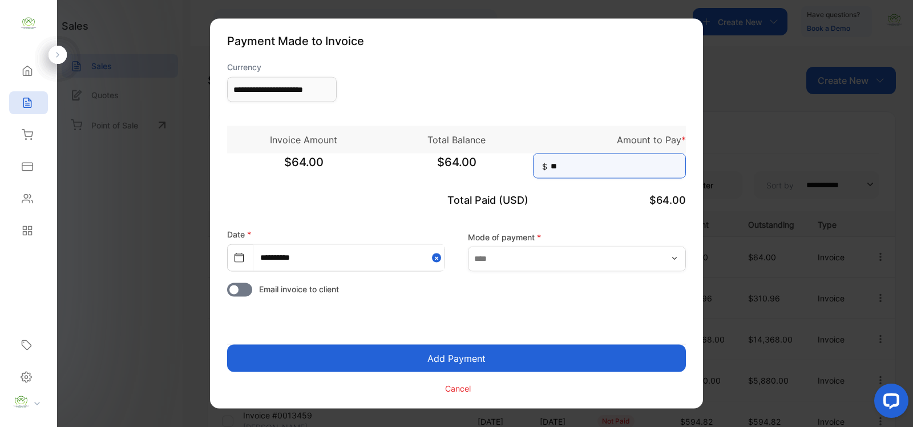
type input "**"
click at [475, 357] on button "Add Payment" at bounding box center [456, 358] width 459 height 27
type input "**********"
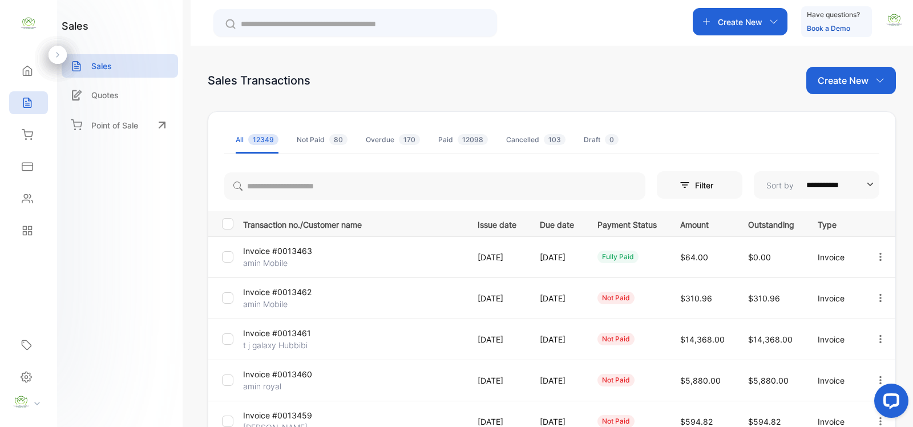
click at [879, 299] on icon "button" at bounding box center [880, 298] width 10 height 10
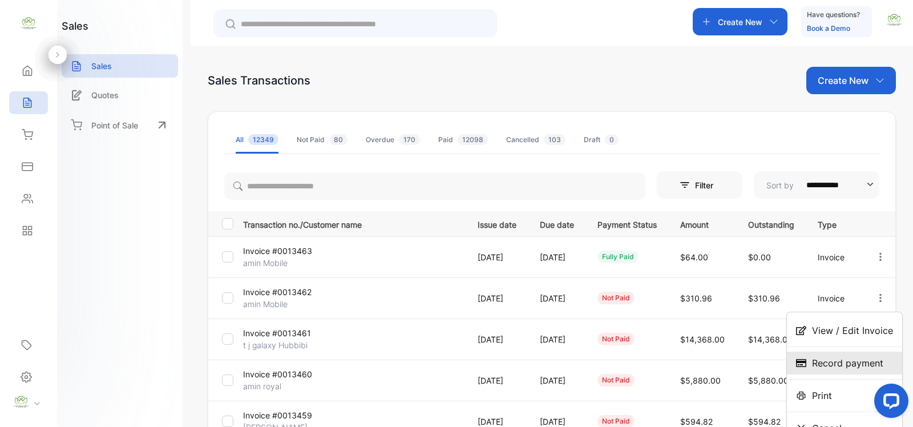
click at [808, 362] on div "Record payment" at bounding box center [844, 362] width 115 height 23
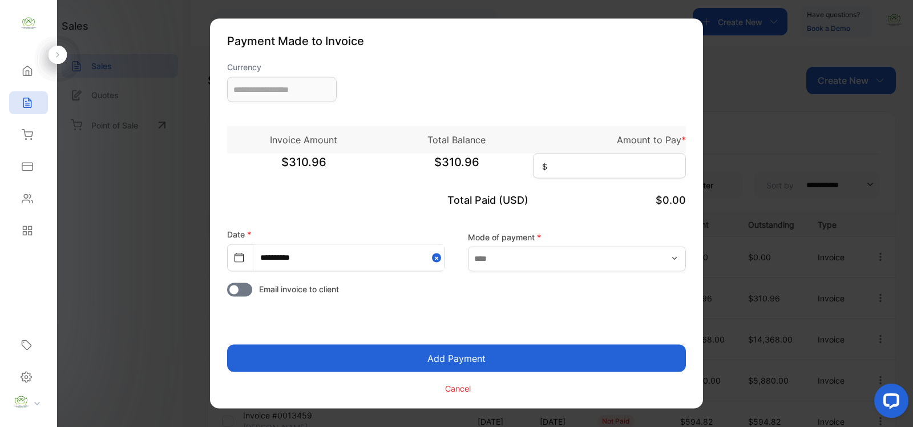
type input "**********"
click at [582, 157] on input at bounding box center [609, 165] width 153 height 25
type input "*"
type input "******"
click at [463, 357] on button "Add Payment" at bounding box center [456, 358] width 459 height 27
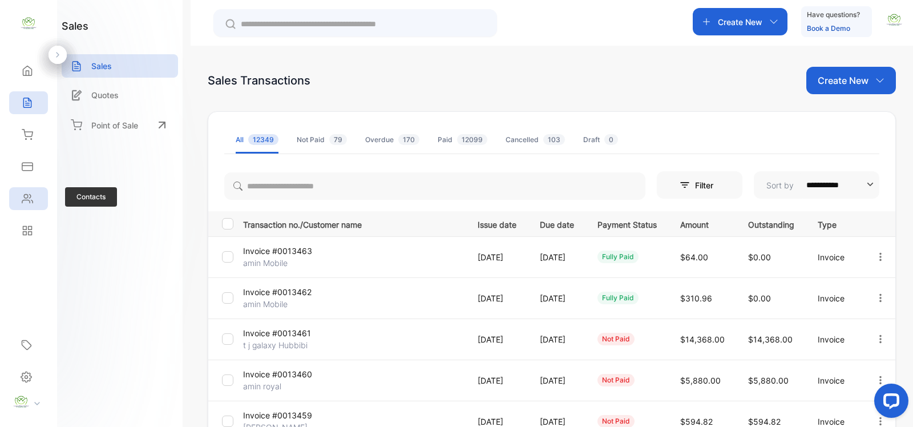
click at [26, 205] on div "Contacts" at bounding box center [28, 198] width 39 height 23
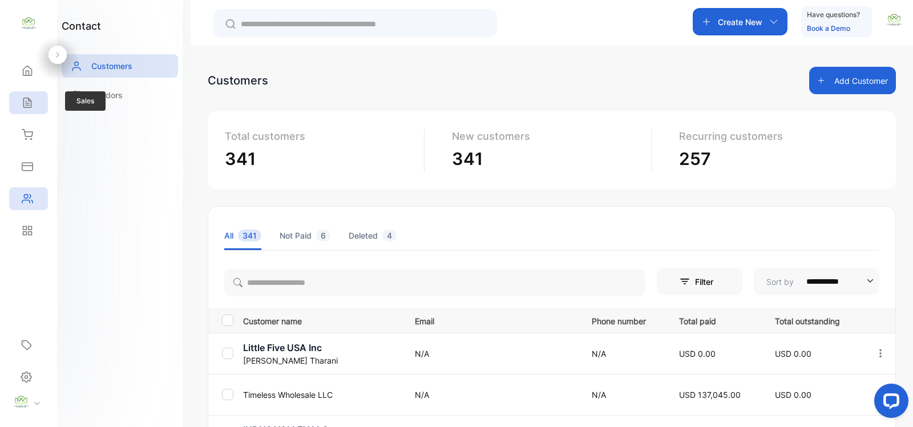
click at [23, 100] on icon at bounding box center [26, 103] width 7 height 10
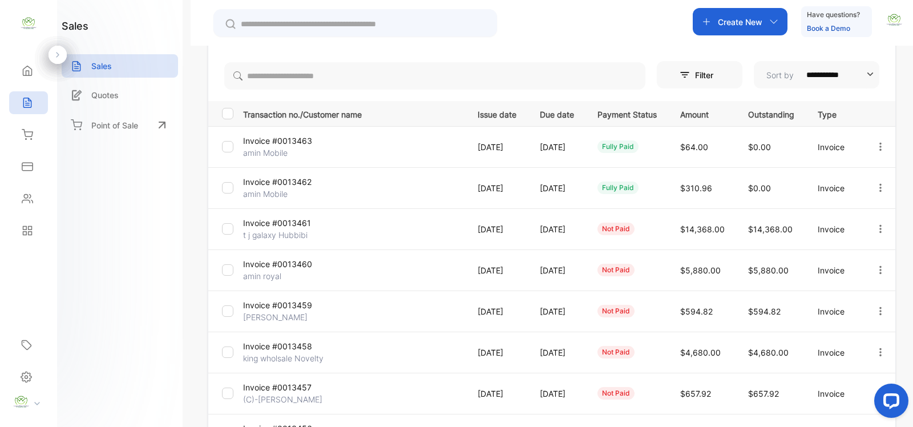
scroll to position [166, 0]
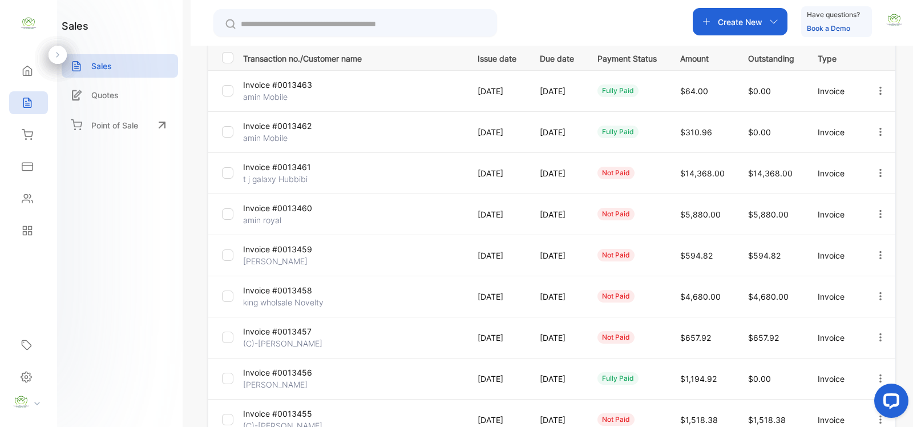
click at [876, 177] on icon "button" at bounding box center [880, 173] width 10 height 10
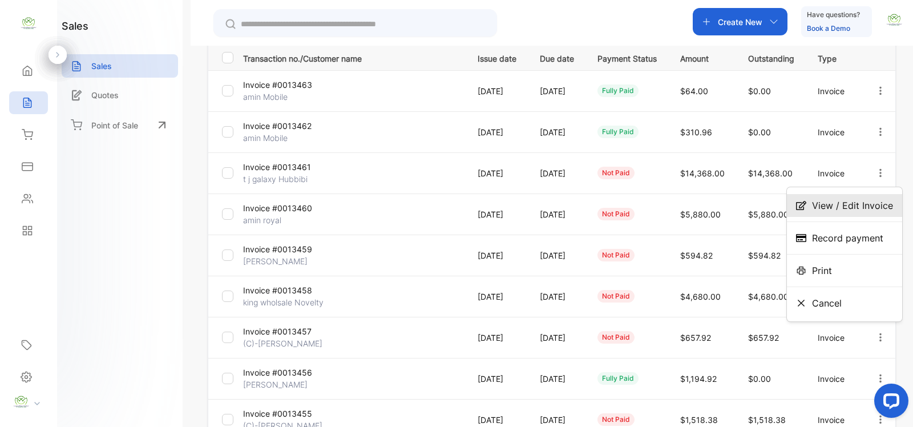
click at [862, 207] on span "View / Edit Invoice" at bounding box center [852, 206] width 81 height 14
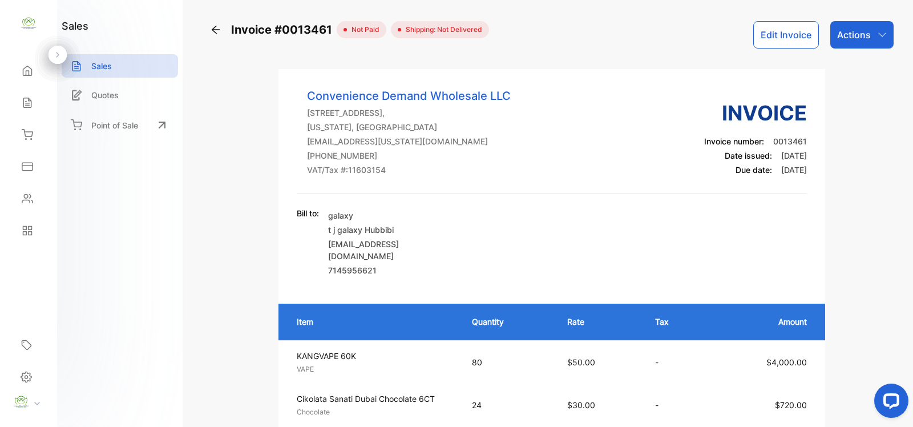
click at [769, 35] on button "Edit Invoice" at bounding box center [786, 34] width 66 height 27
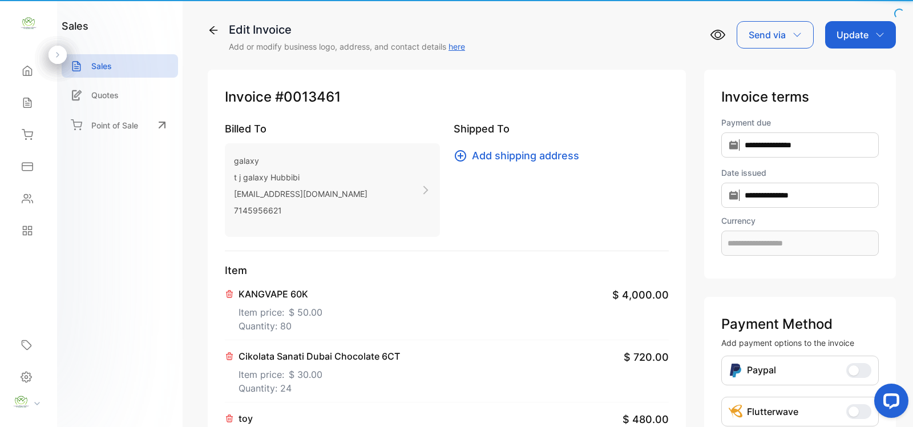
type input "**********"
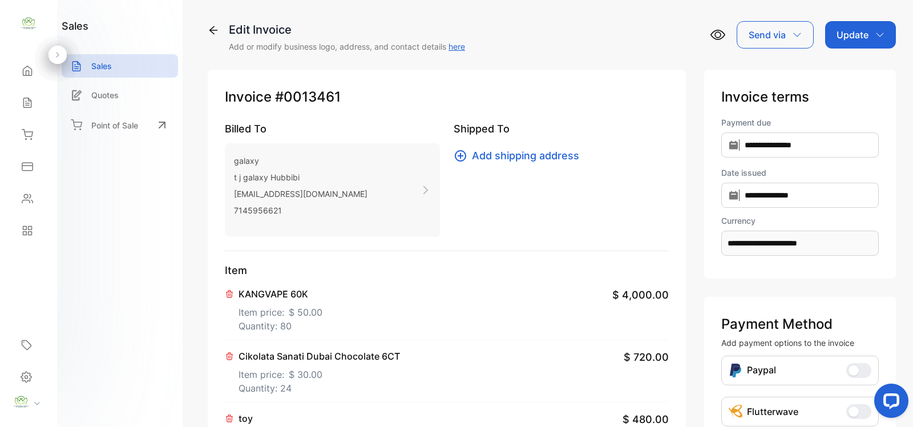
scroll to position [166, 0]
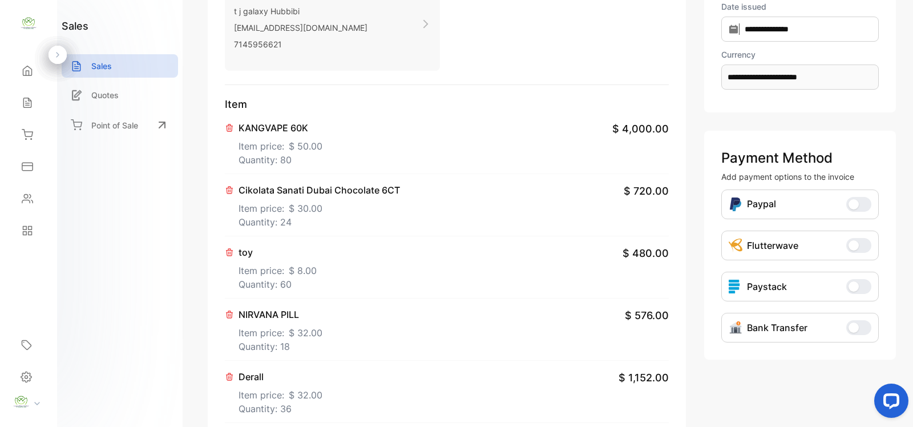
click at [263, 340] on p "Quantity: 18" at bounding box center [280, 346] width 84 height 14
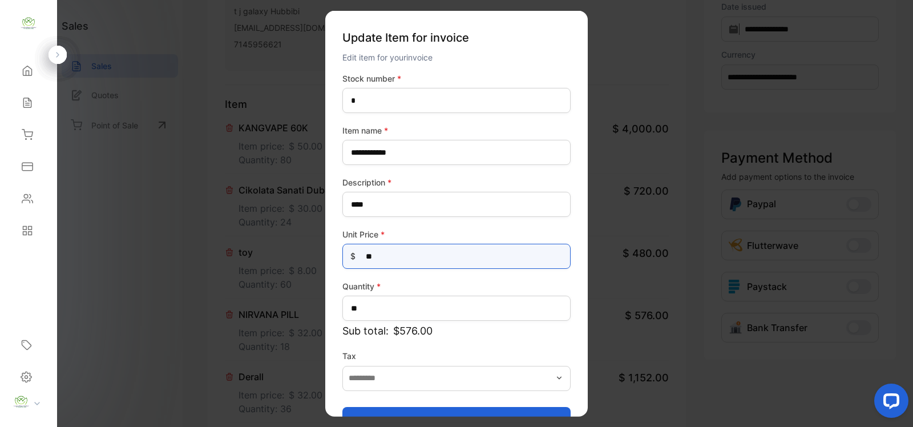
drag, startPoint x: 408, startPoint y: 261, endPoint x: 291, endPoint y: 281, distance: 118.6
type Price-inputprice "**"
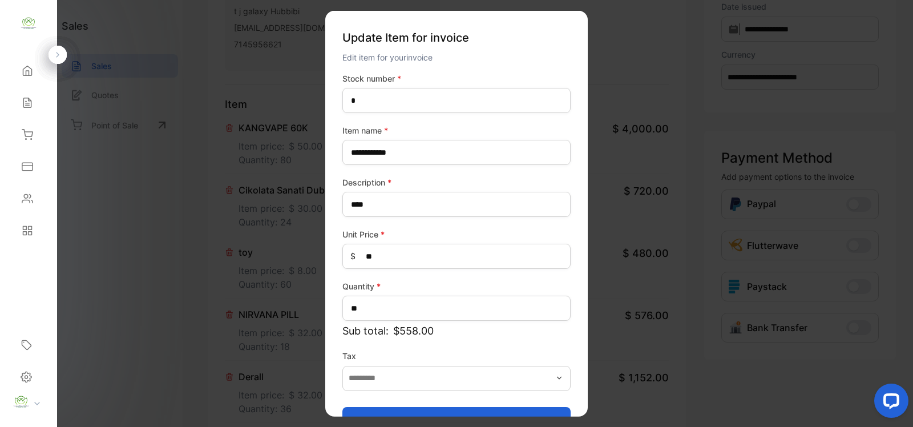
click at [388, 409] on button "Update item" at bounding box center [456, 419] width 228 height 27
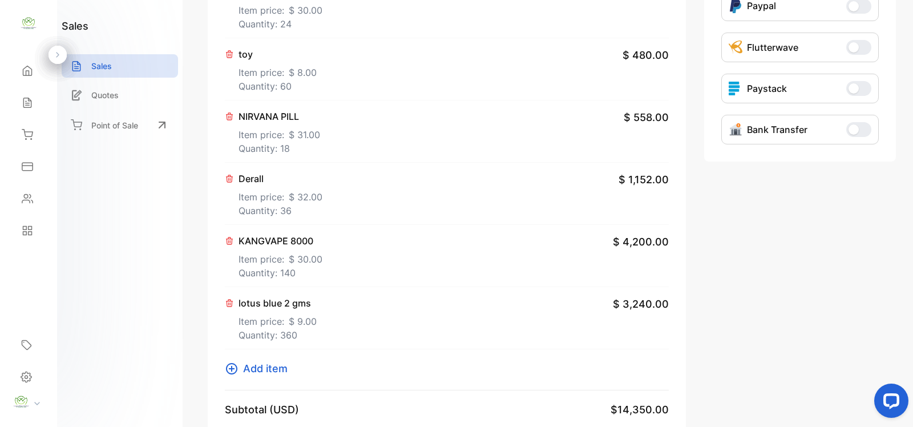
scroll to position [333, 0]
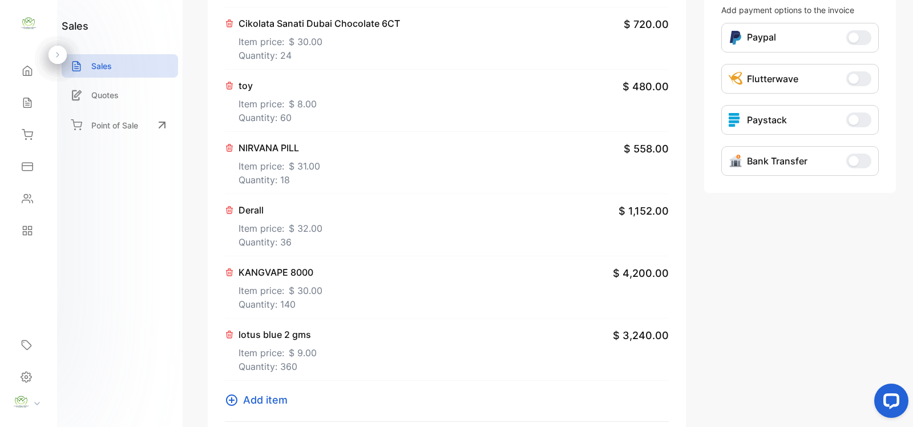
click at [289, 222] on span "$ 32.00" at bounding box center [306, 228] width 34 height 14
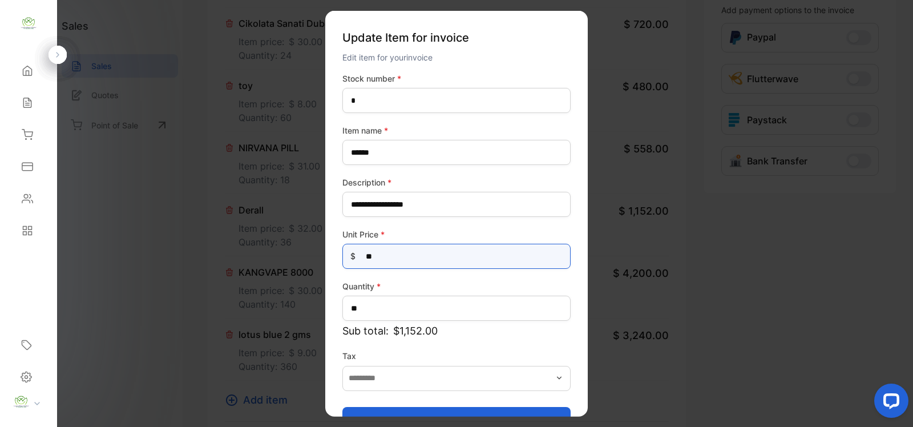
drag, startPoint x: 411, startPoint y: 263, endPoint x: 198, endPoint y: 275, distance: 213.1
type Price-inputprice "*"
type Price-inputprice "**"
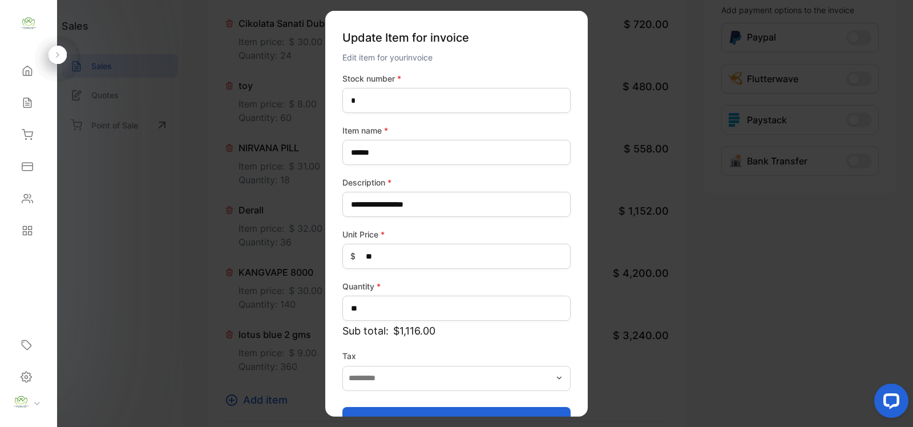
click at [357, 411] on button "Update item" at bounding box center [456, 419] width 228 height 27
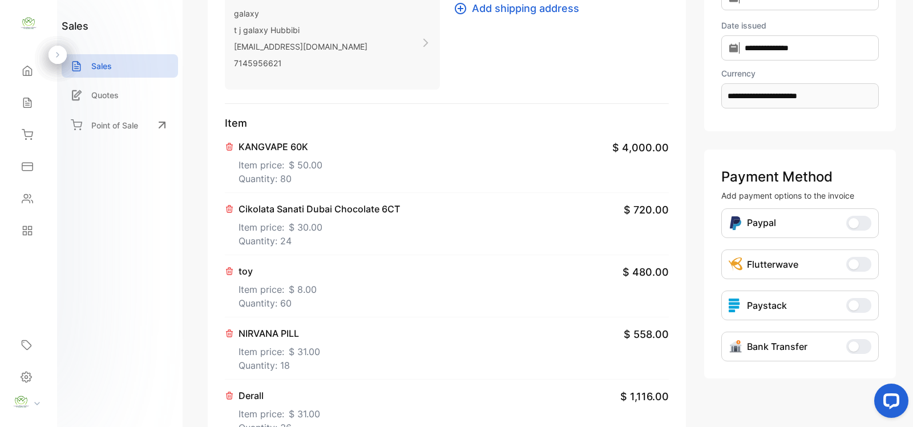
scroll to position [0, 0]
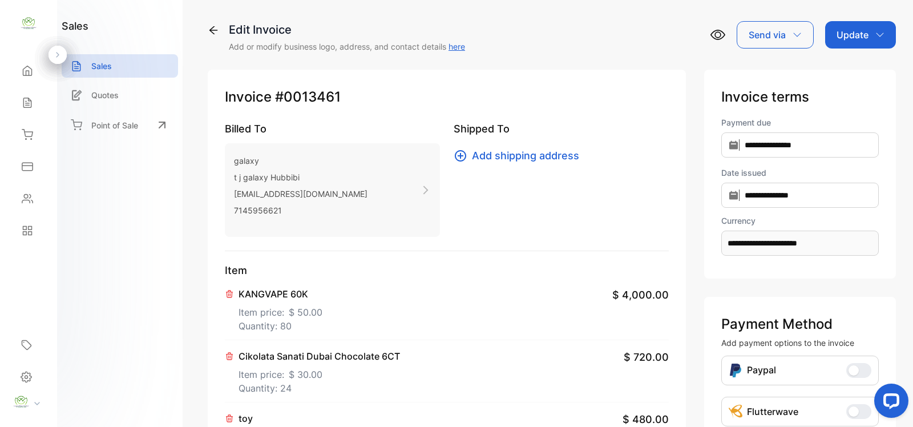
drag, startPoint x: 865, startPoint y: 33, endPoint x: 860, endPoint y: 43, distance: 11.3
click at [865, 34] on div "Update" at bounding box center [860, 34] width 71 height 27
click at [852, 75] on div "Invoice" at bounding box center [862, 72] width 66 height 23
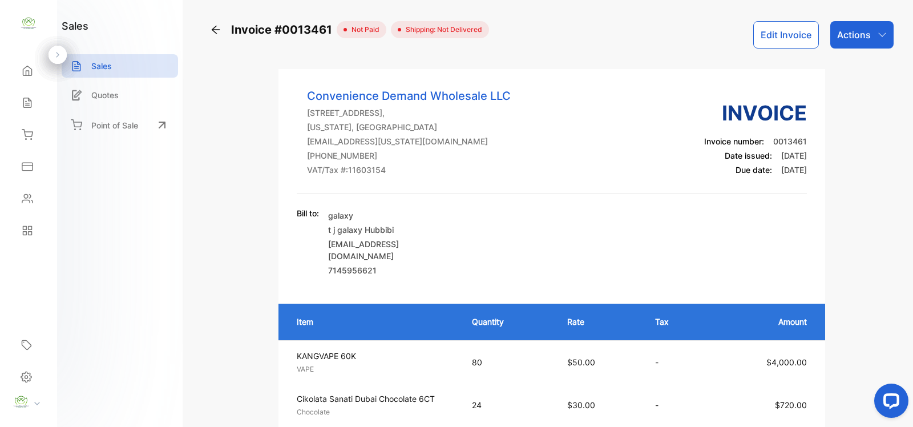
click at [217, 29] on icon at bounding box center [215, 29] width 11 height 11
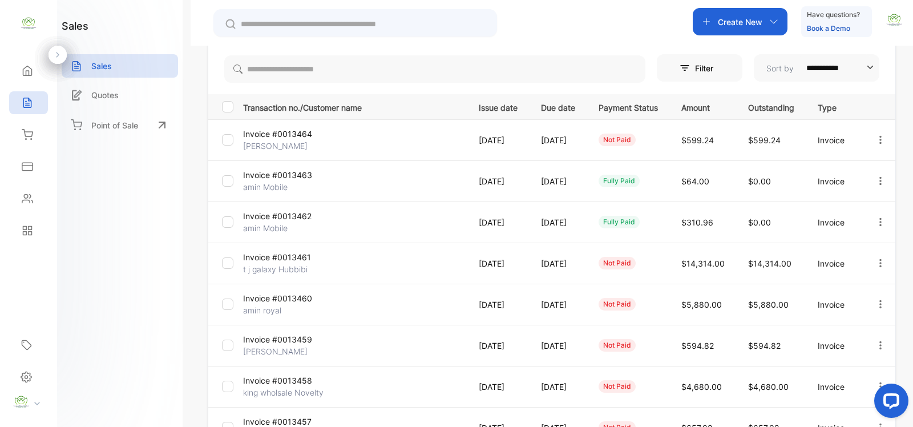
scroll to position [166, 0]
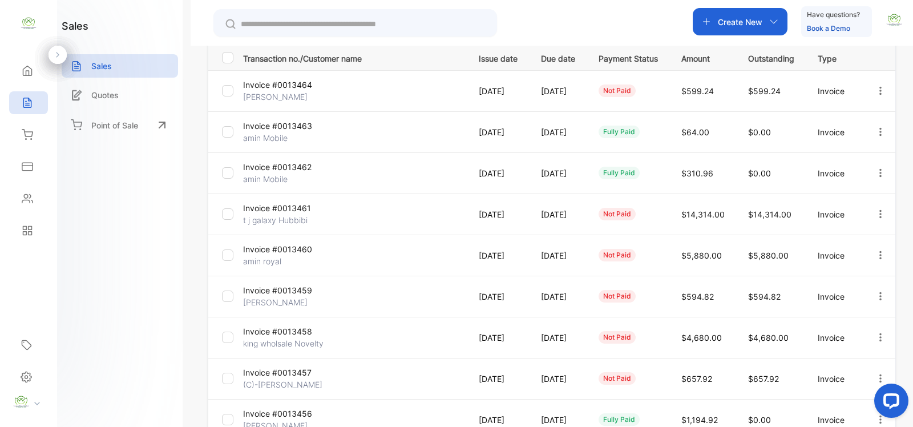
click at [879, 216] on icon "button" at bounding box center [880, 214] width 10 height 10
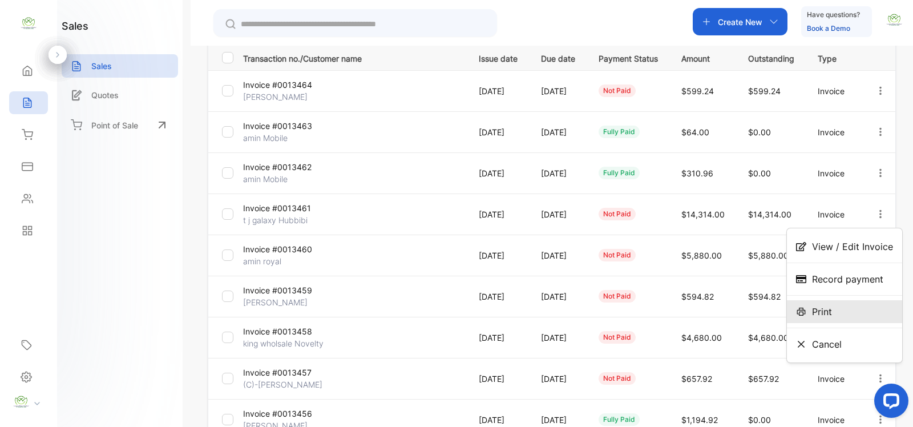
click at [805, 321] on div "Print" at bounding box center [844, 311] width 115 height 23
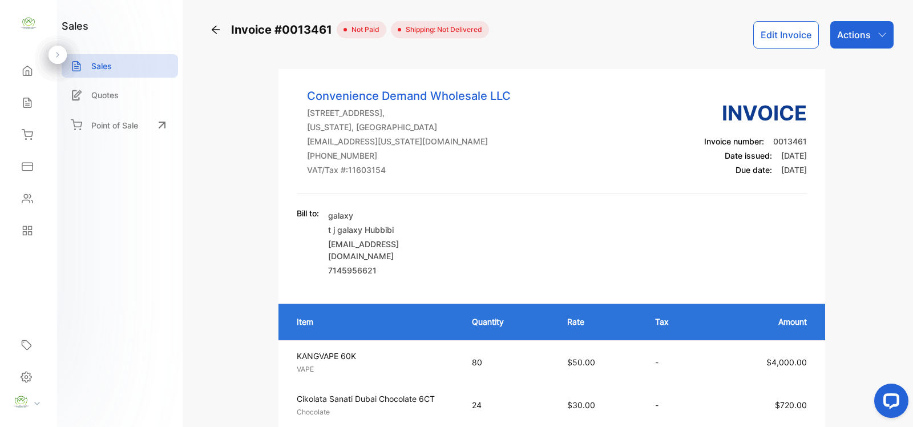
click at [216, 30] on icon at bounding box center [215, 29] width 11 height 11
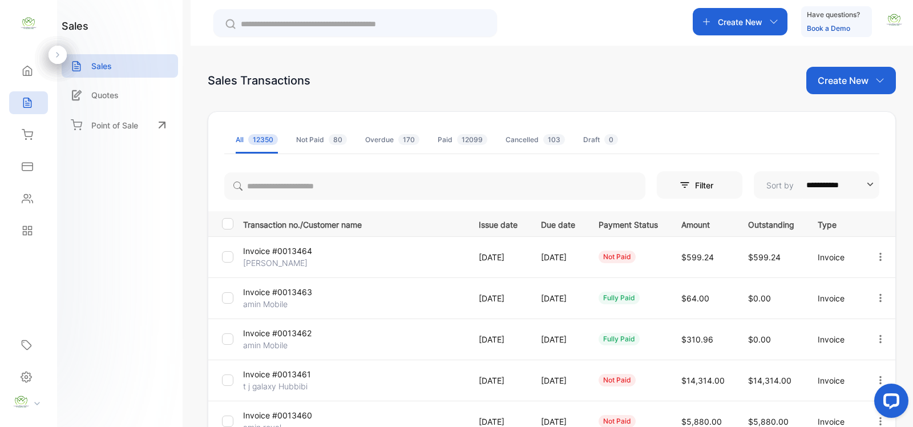
click at [831, 78] on p "Create New" at bounding box center [842, 81] width 51 height 14
click at [822, 127] on div "Invoice" at bounding box center [855, 118] width 80 height 23
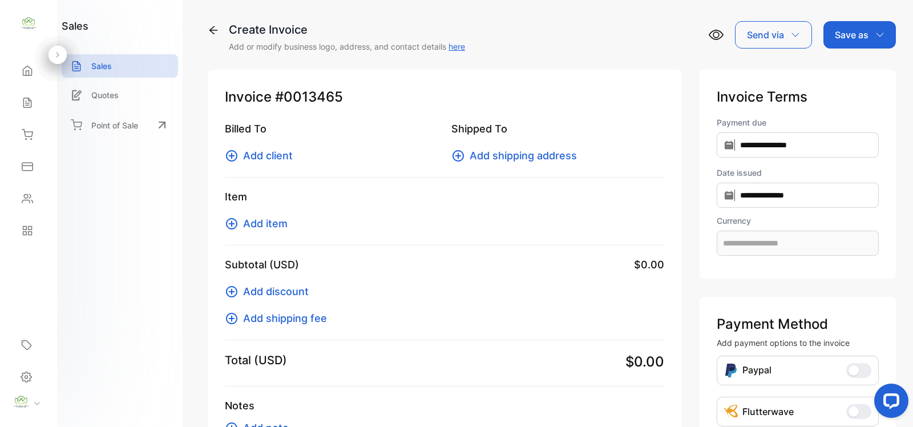
type input "**********"
click at [256, 224] on span "Add item" at bounding box center [265, 223] width 44 height 15
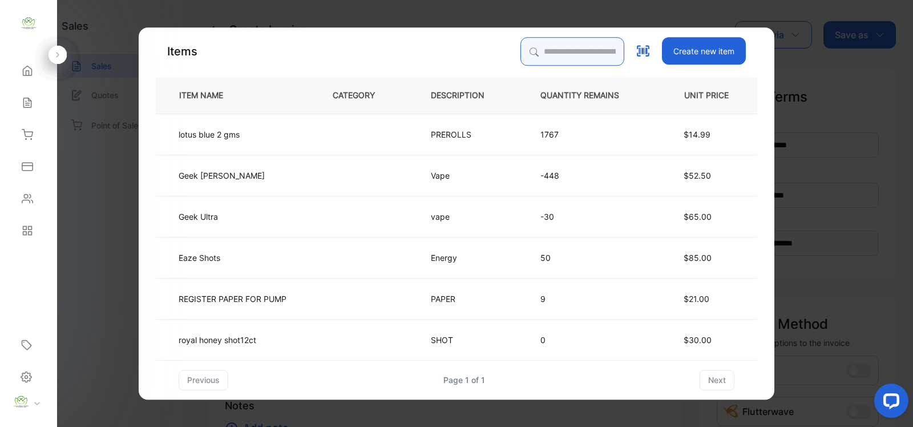
click at [566, 60] on input "search" at bounding box center [572, 51] width 104 height 29
type input "*****"
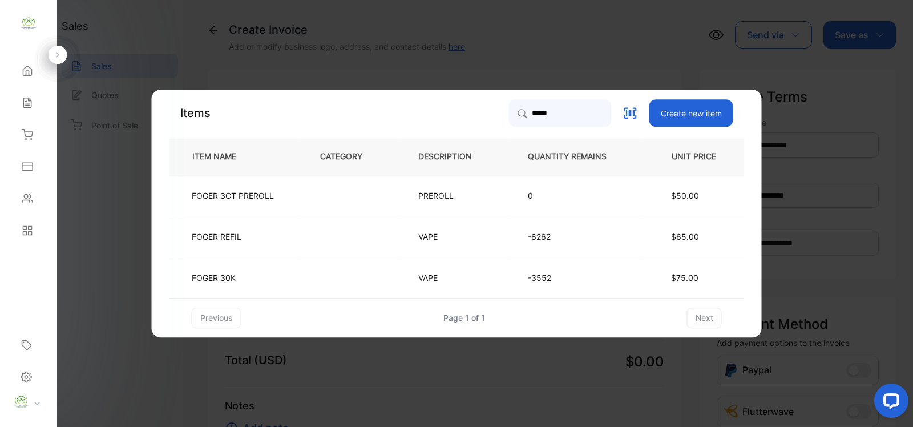
click at [204, 280] on p "FOGER 30K" at bounding box center [214, 278] width 44 height 12
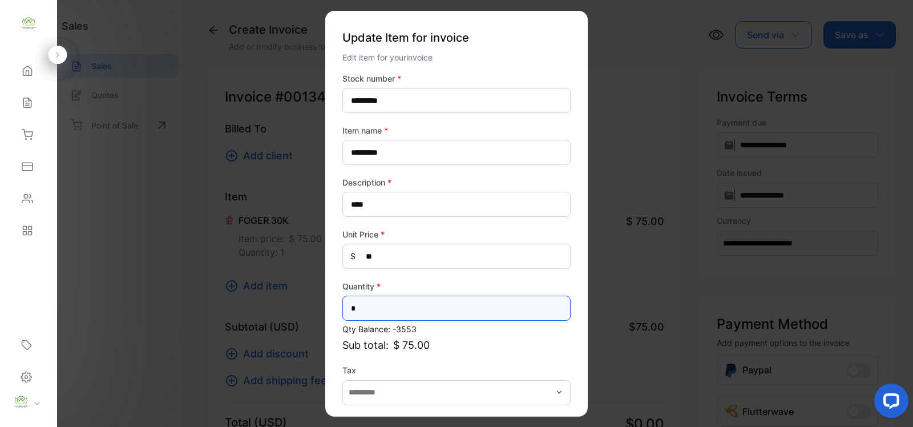
drag, startPoint x: 369, startPoint y: 300, endPoint x: 278, endPoint y: 302, distance: 90.7
type input "***"
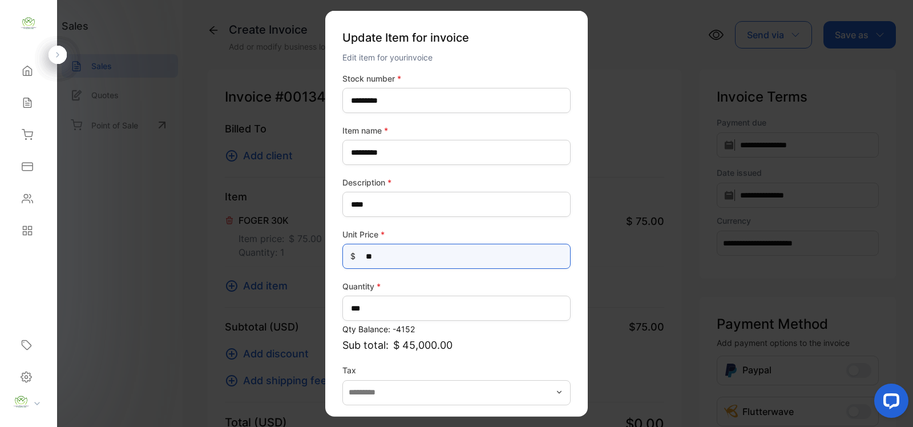
drag, startPoint x: 418, startPoint y: 261, endPoint x: 320, endPoint y: 247, distance: 98.6
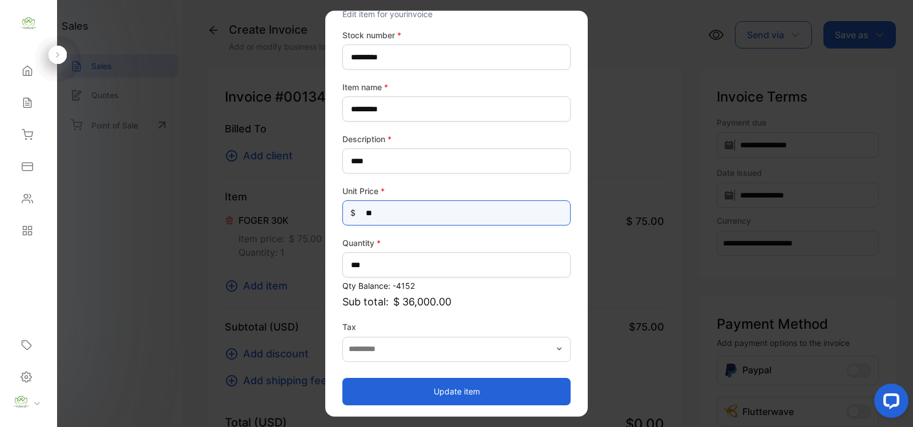
scroll to position [44, 0]
type Price-inputprice "**"
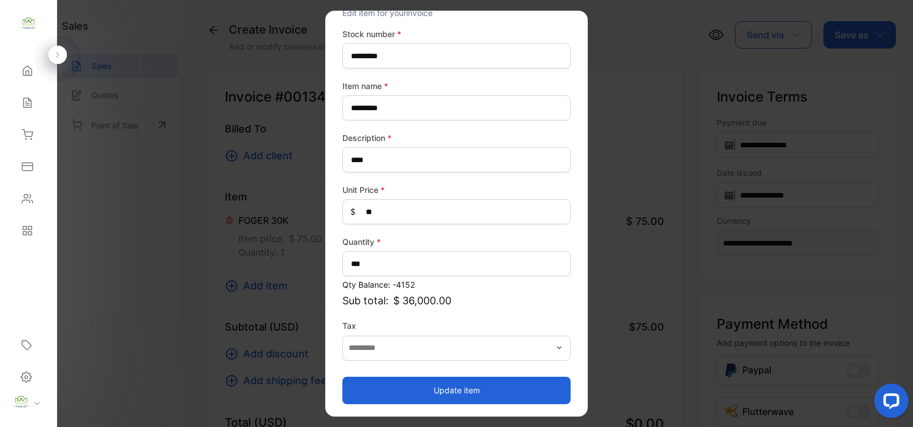
click at [395, 388] on button "Update item" at bounding box center [456, 389] width 228 height 27
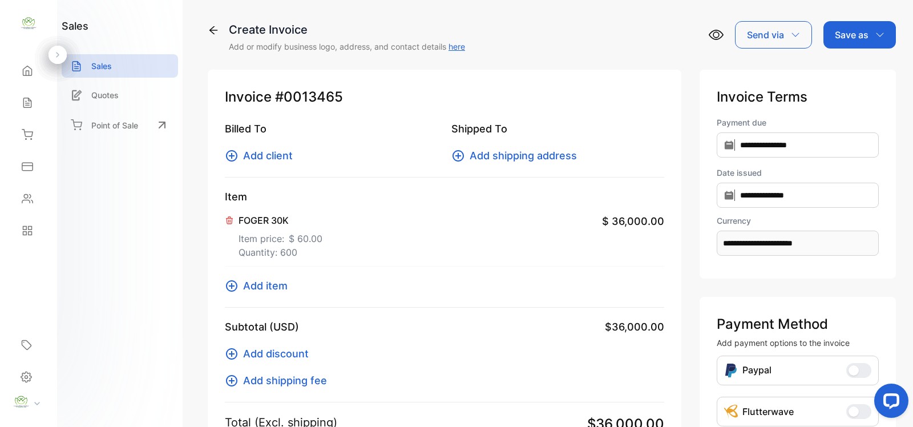
click at [248, 286] on span "Add item" at bounding box center [265, 285] width 44 height 15
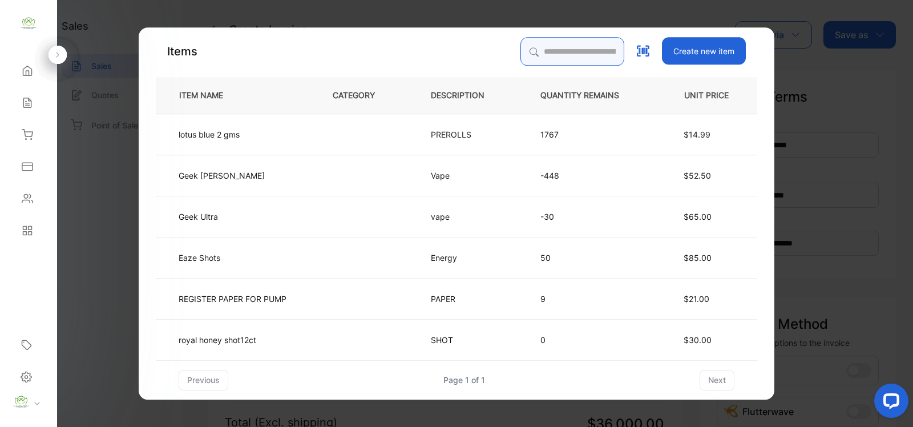
click at [576, 59] on input "search" at bounding box center [572, 51] width 104 height 29
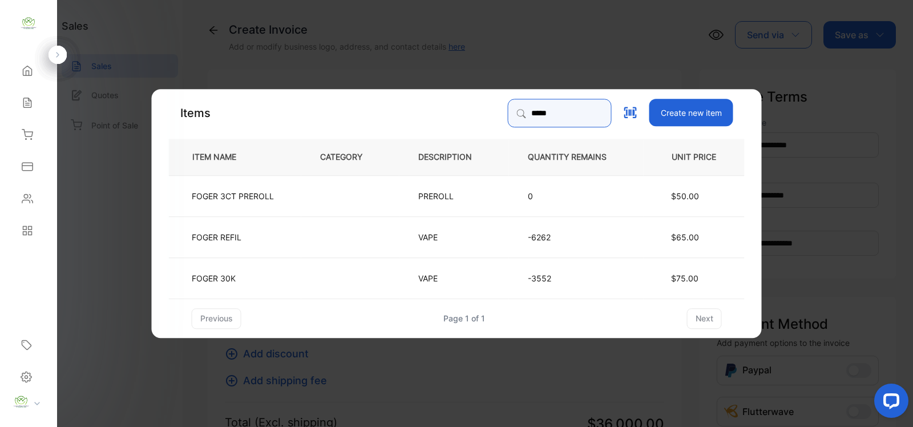
type input "*****"
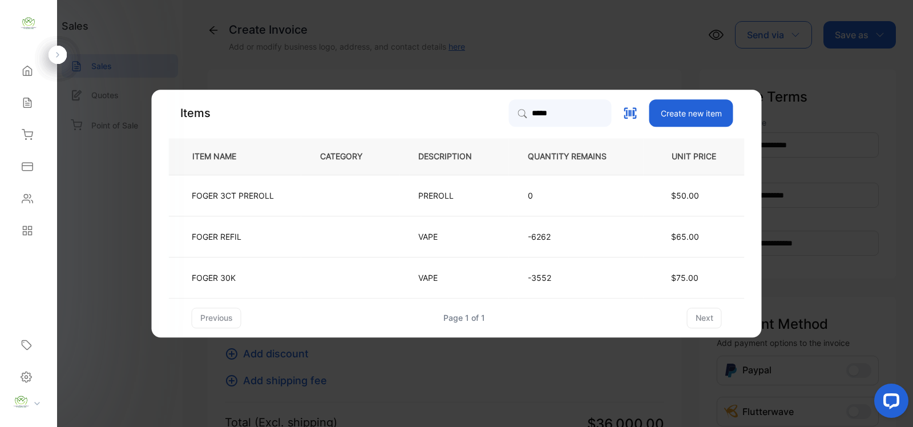
click at [330, 234] on td at bounding box center [350, 236] width 98 height 41
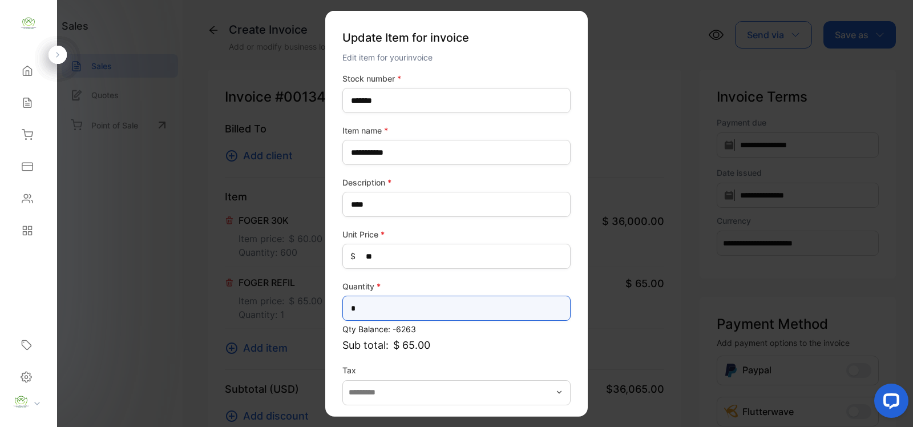
drag, startPoint x: 391, startPoint y: 309, endPoint x: 284, endPoint y: 297, distance: 108.0
type input "***"
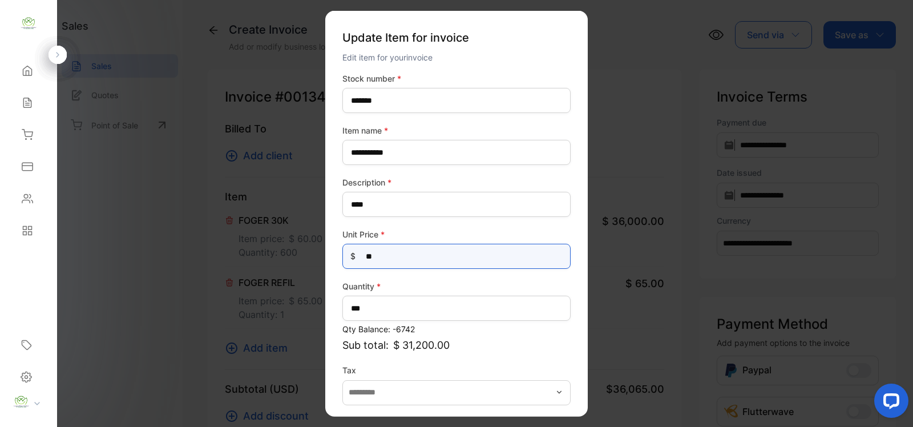
drag, startPoint x: 400, startPoint y: 248, endPoint x: 321, endPoint y: 272, distance: 83.4
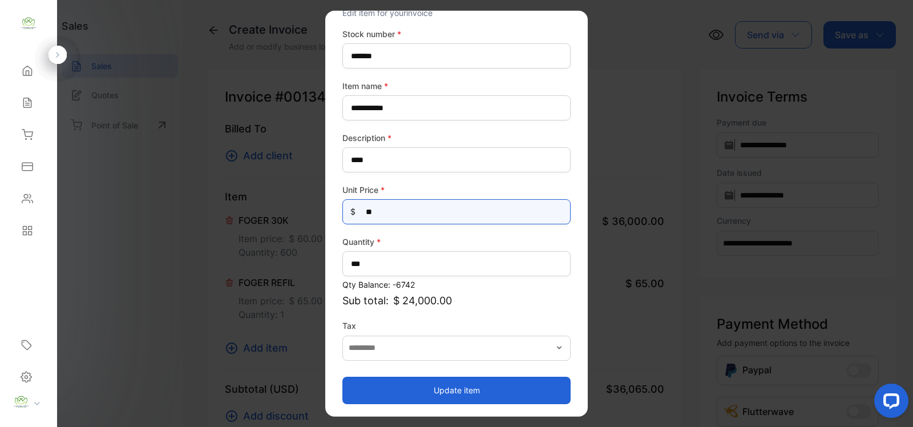
type Price-inputprice "**"
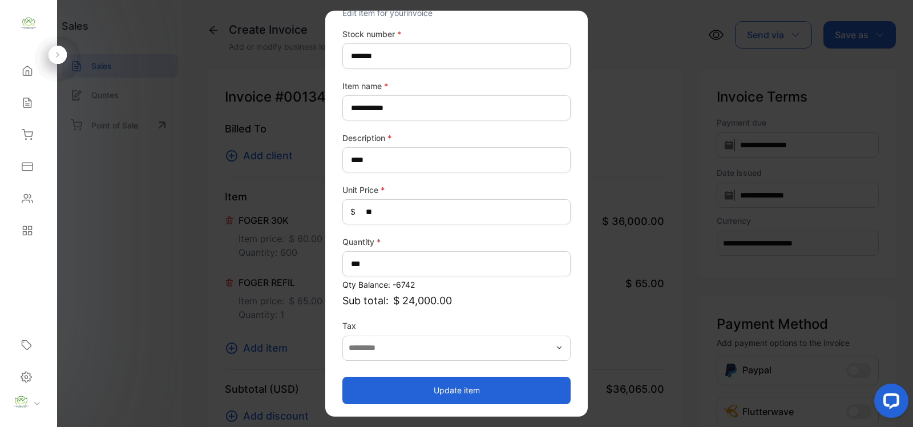
click at [544, 398] on button "Update item" at bounding box center [456, 389] width 228 height 27
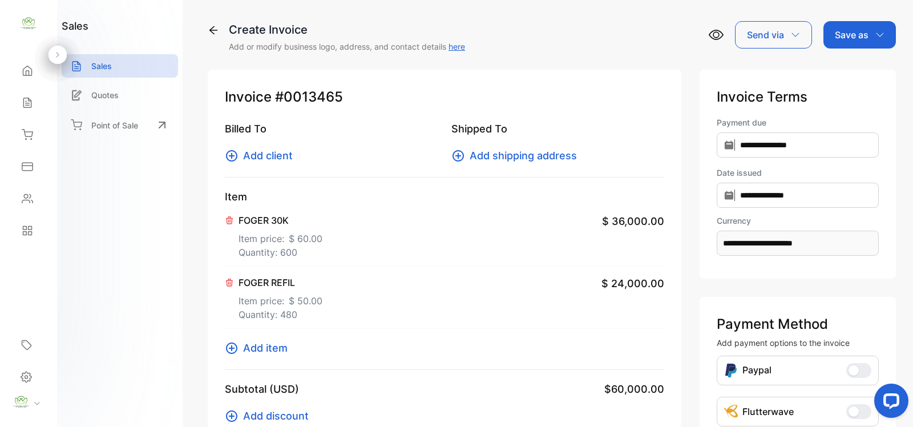
click at [249, 347] on span "Add item" at bounding box center [265, 347] width 44 height 15
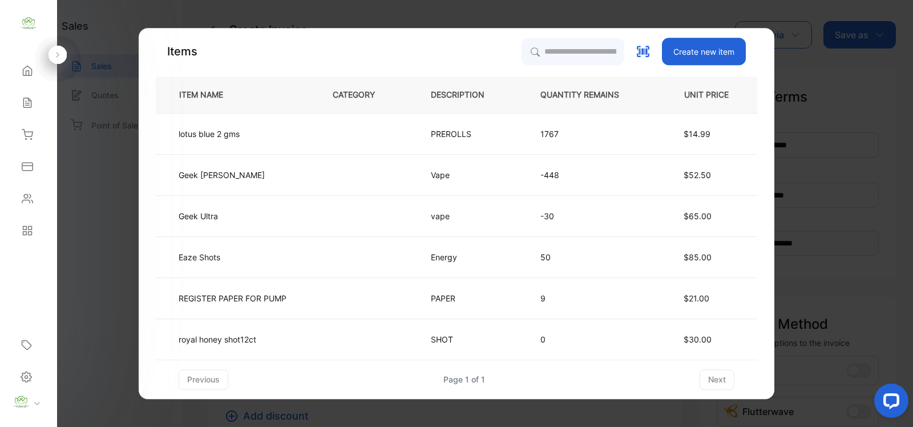
click at [582, 69] on div "Items Create new item ITEM NAME CATEGORY DESCRIPTION QUANTITY REMAINS UNIT PRIC…" at bounding box center [456, 214] width 601 height 352
click at [582, 51] on input "search" at bounding box center [572, 51] width 104 height 29
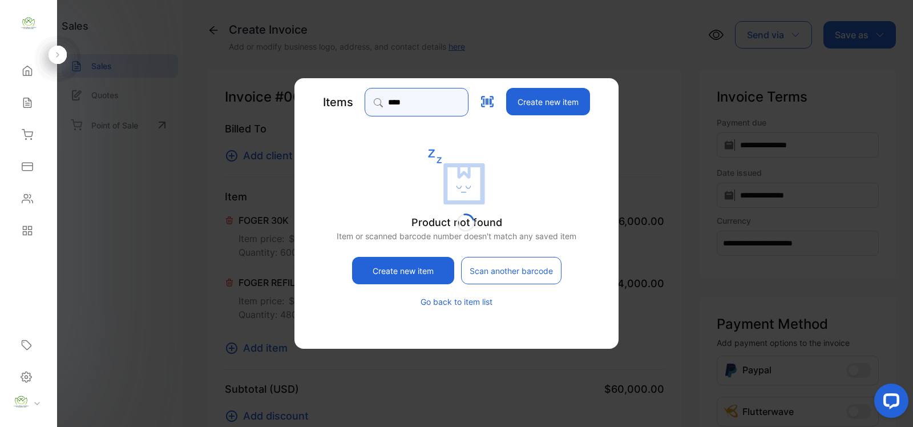
type input "********"
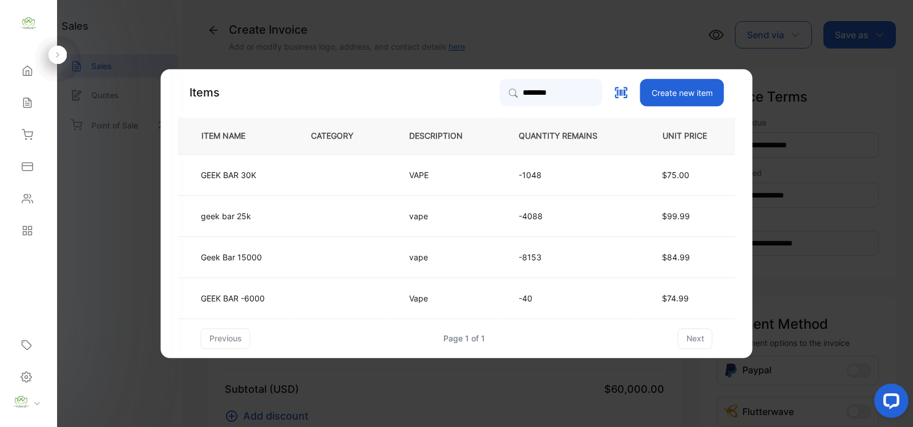
click at [369, 251] on td at bounding box center [341, 256] width 98 height 41
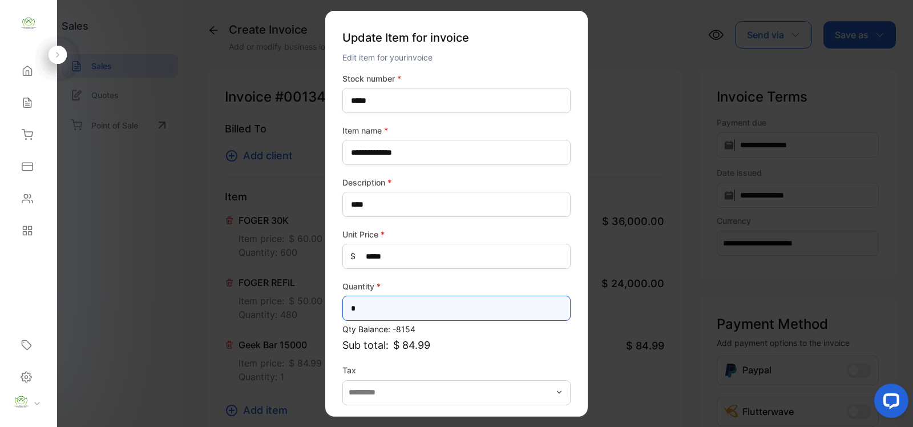
drag, startPoint x: 387, startPoint y: 309, endPoint x: 269, endPoint y: 324, distance: 119.1
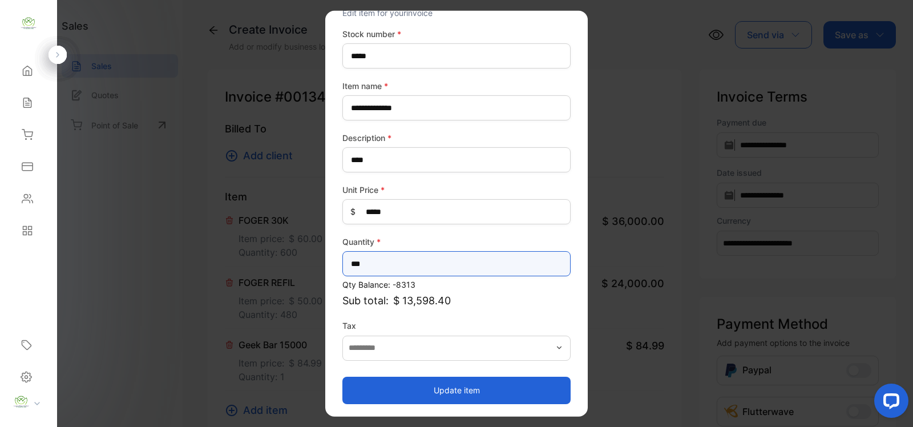
type input "***"
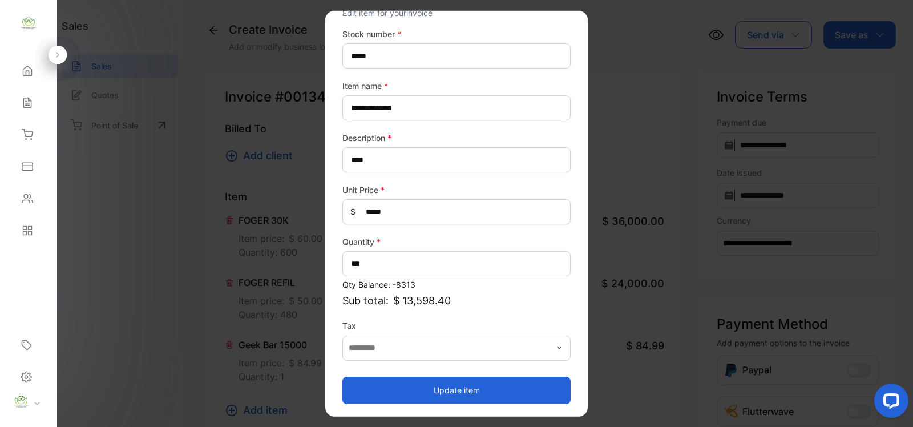
click at [491, 382] on button "Update item" at bounding box center [456, 389] width 228 height 27
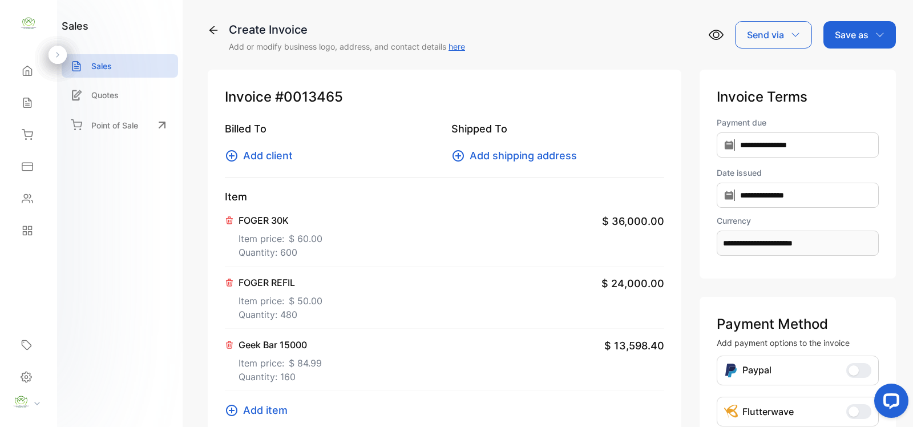
click at [234, 409] on icon at bounding box center [232, 410] width 14 height 14
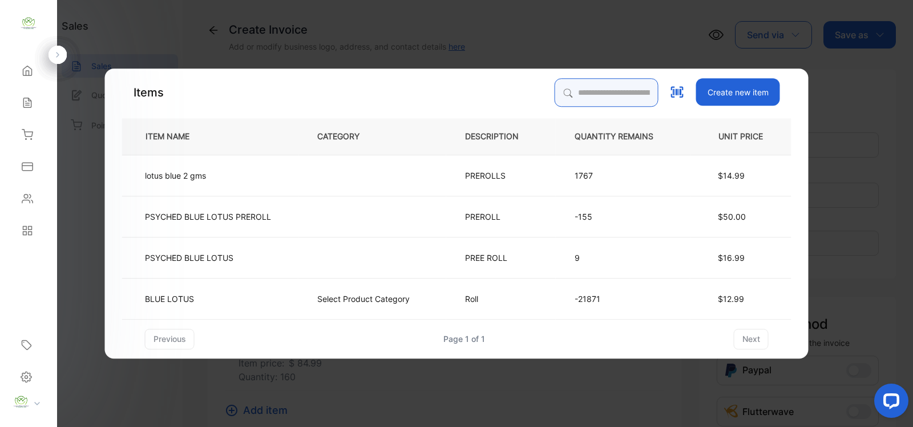
click at [560, 92] on input "search" at bounding box center [606, 92] width 104 height 29
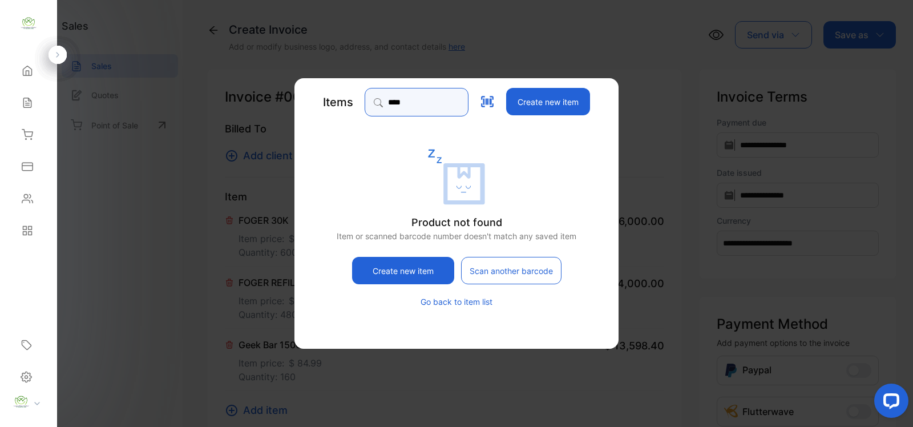
type input "********"
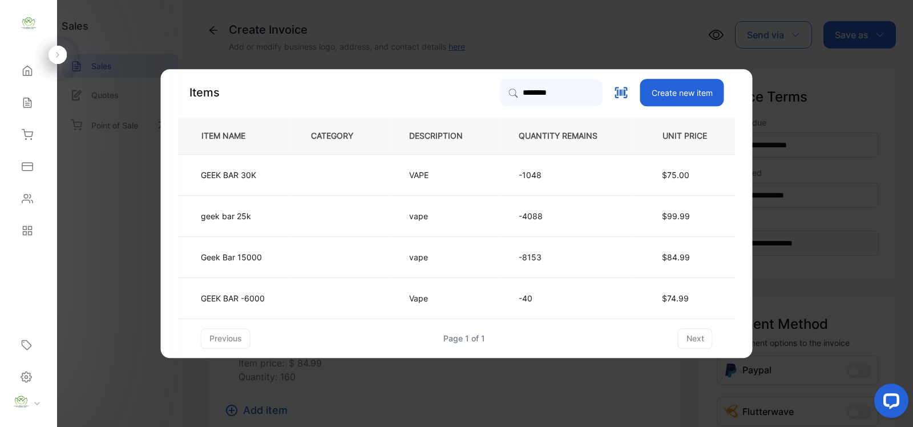
click at [402, 226] on td "vape" at bounding box center [445, 215] width 110 height 41
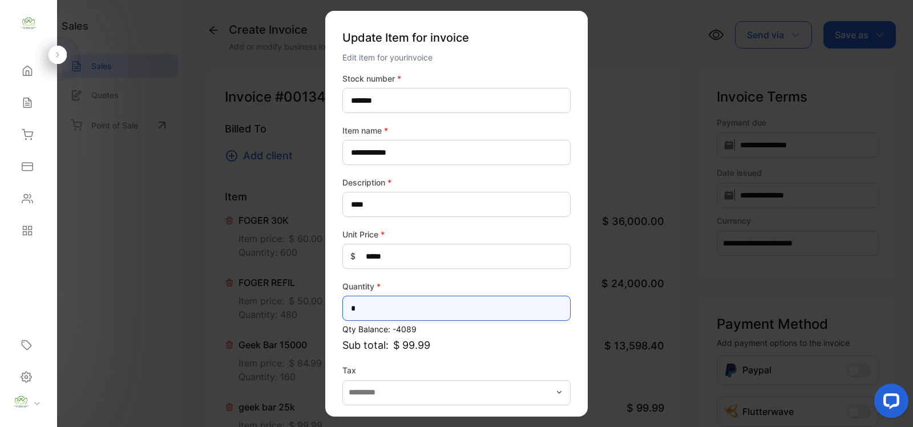
drag, startPoint x: 406, startPoint y: 315, endPoint x: 297, endPoint y: 320, distance: 109.1
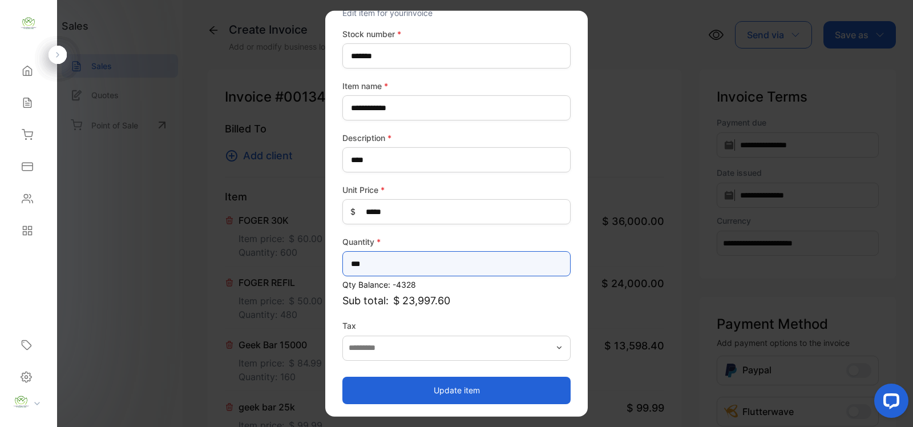
type input "***"
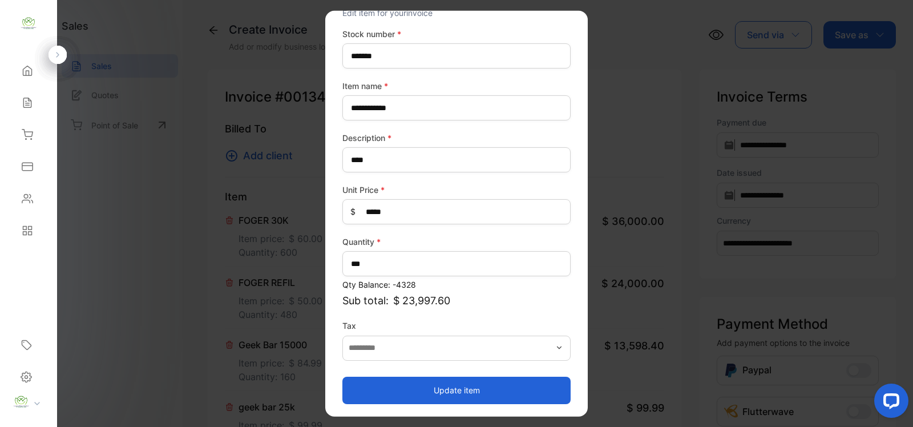
click at [425, 383] on button "Update item" at bounding box center [456, 389] width 228 height 27
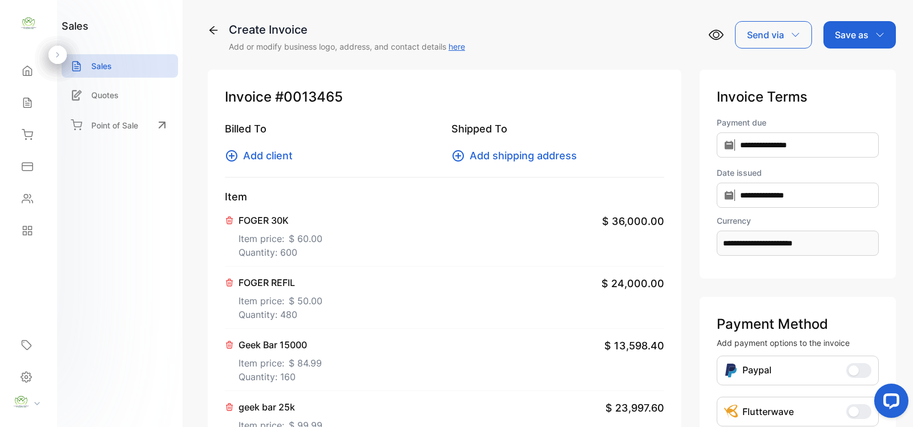
click at [289, 358] on span "$ 84.99" at bounding box center [305, 363] width 33 height 14
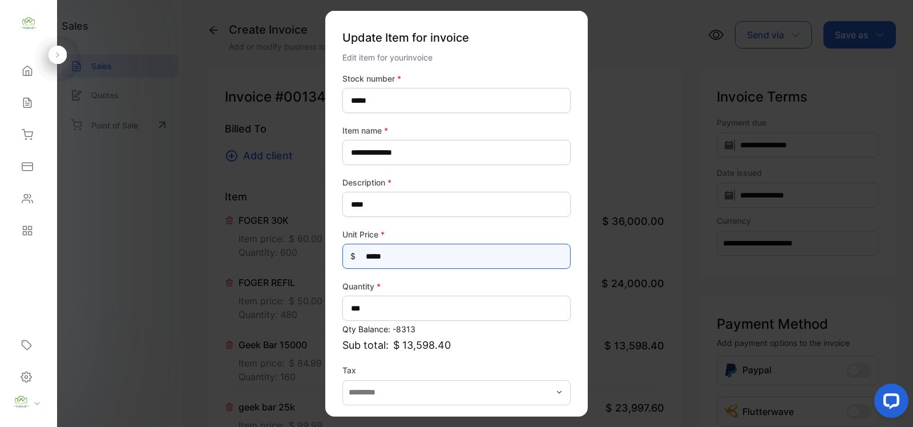
drag, startPoint x: 350, startPoint y: 260, endPoint x: 217, endPoint y: 247, distance: 133.5
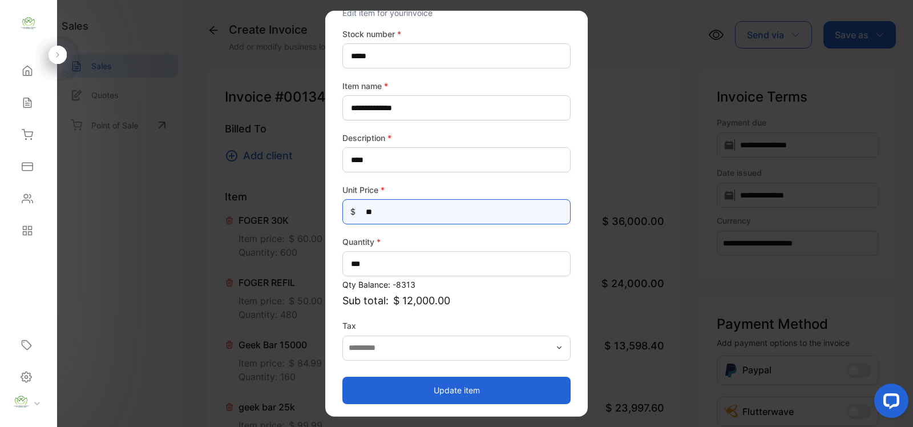
type Price-inputprice "**"
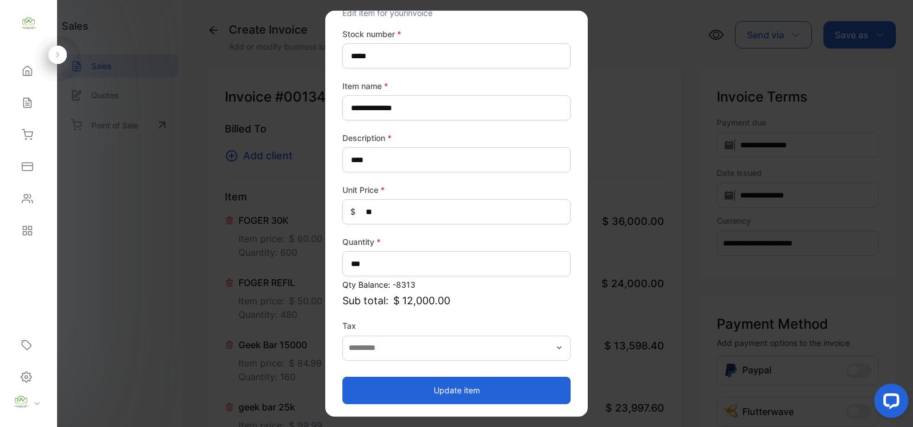
drag, startPoint x: 448, startPoint y: 380, endPoint x: 364, endPoint y: 397, distance: 86.0
click at [446, 380] on button "Update item" at bounding box center [456, 389] width 228 height 27
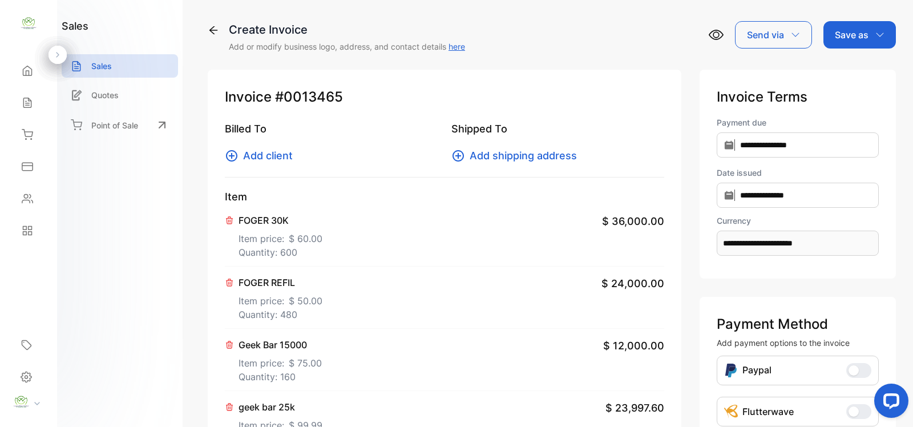
click at [272, 411] on p "geek bar 25k" at bounding box center [280, 407] width 84 height 14
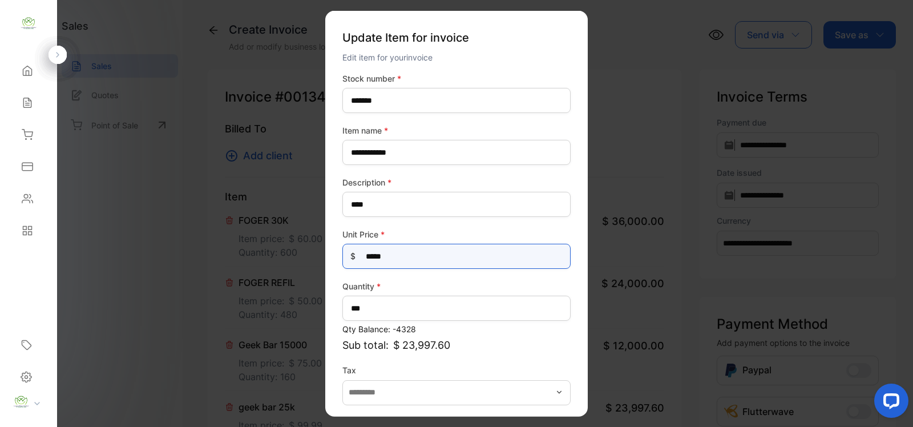
drag, startPoint x: 426, startPoint y: 251, endPoint x: 223, endPoint y: 281, distance: 204.7
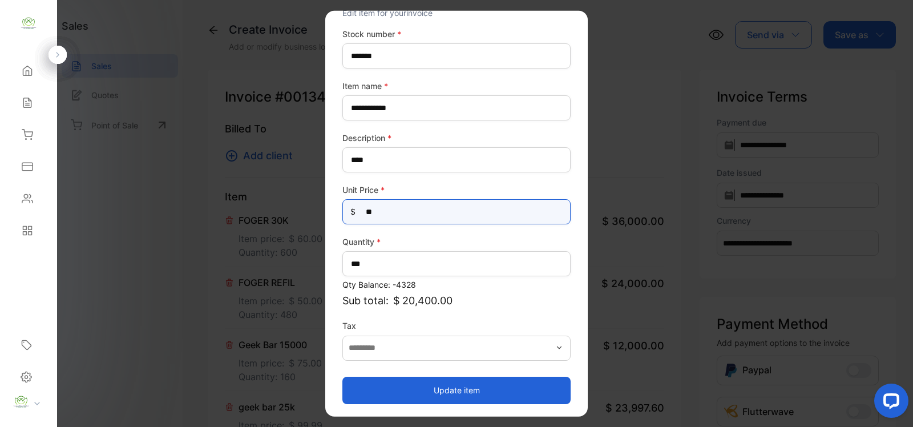
type Price-inputprice "**"
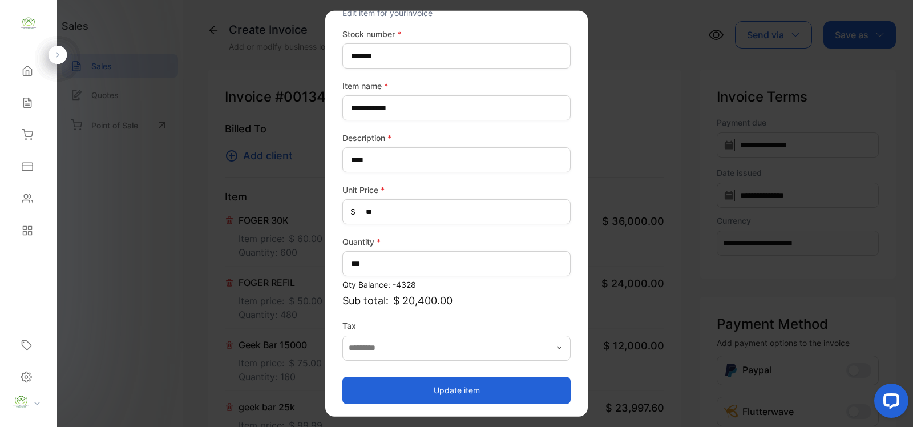
click at [465, 386] on button "Update item" at bounding box center [456, 389] width 228 height 27
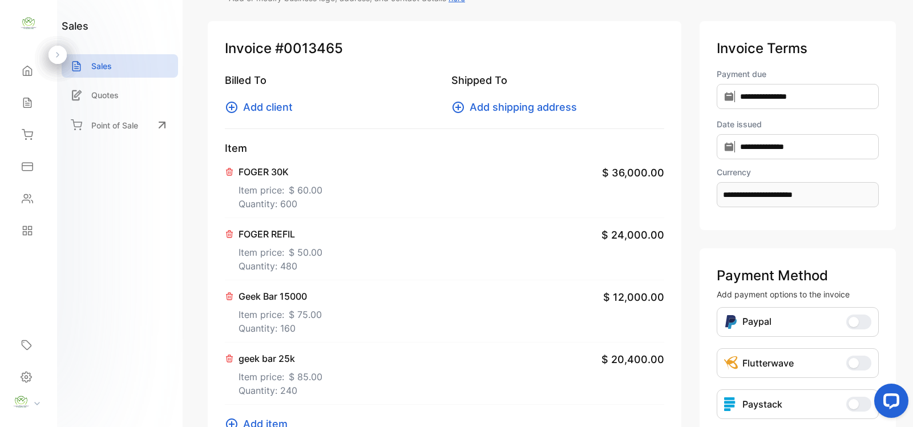
scroll to position [0, 0]
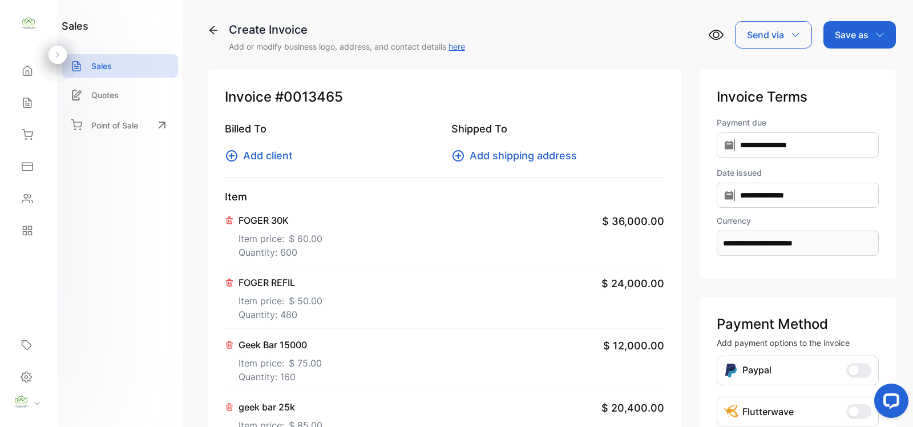
click at [281, 159] on span "Add client" at bounding box center [268, 155] width 50 height 15
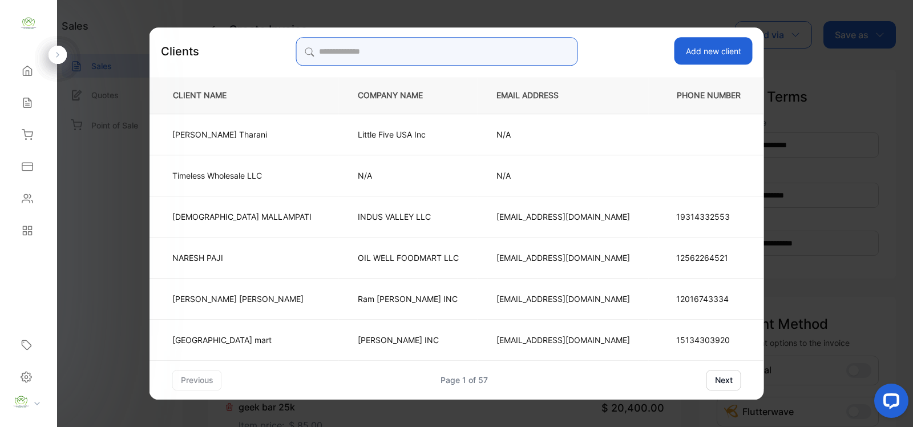
click at [439, 47] on input "search" at bounding box center [436, 51] width 282 height 29
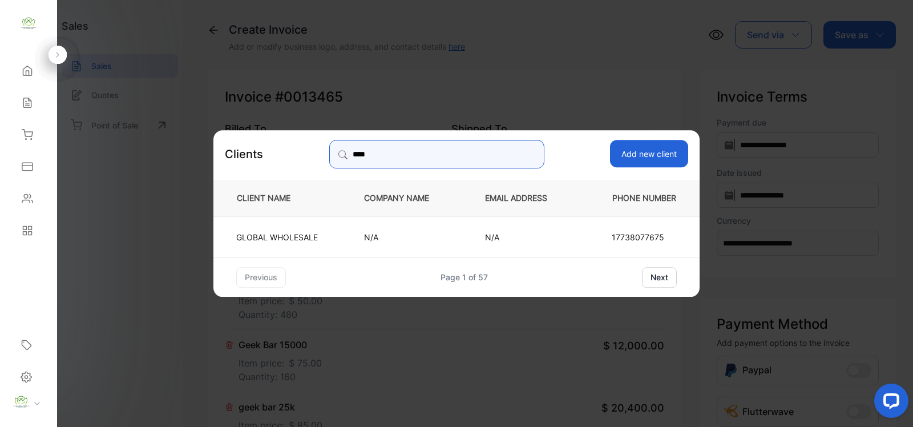
type input "****"
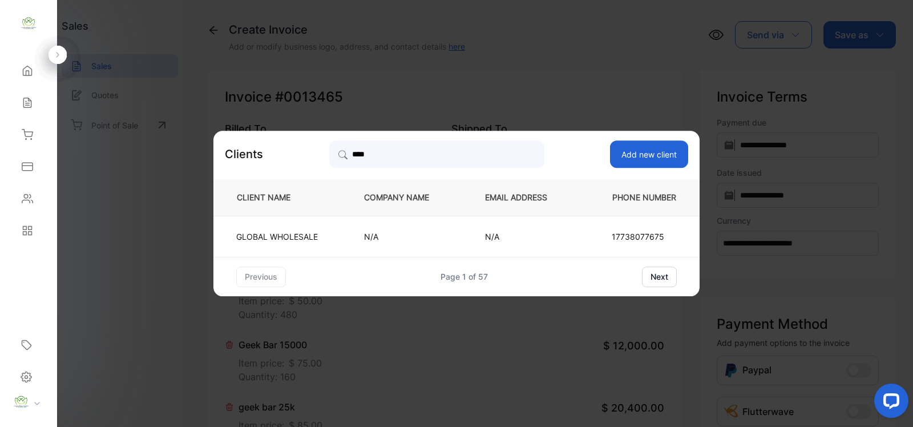
drag, startPoint x: 274, startPoint y: 231, endPoint x: 285, endPoint y: 218, distance: 17.0
click at [274, 230] on p "GLOBAL WHOLESALE" at bounding box center [277, 236] width 82 height 12
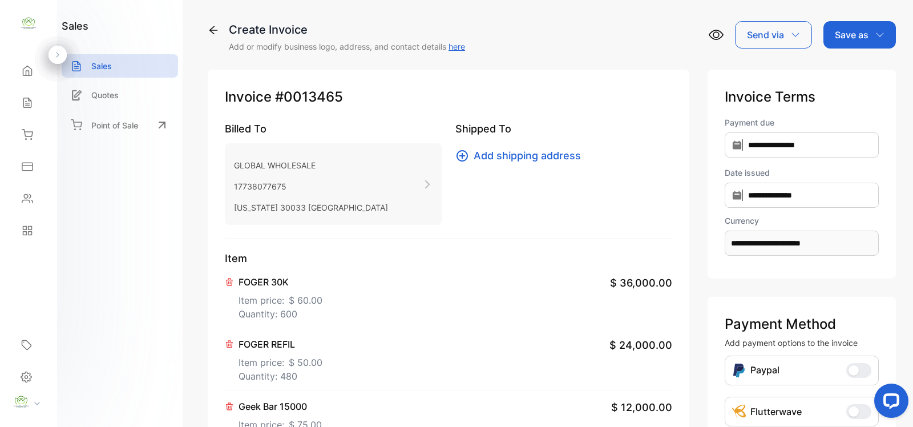
drag, startPoint x: 886, startPoint y: 33, endPoint x: 864, endPoint y: 36, distance: 21.9
click at [882, 33] on div "Save as" at bounding box center [859, 34] width 72 height 27
click at [843, 75] on div "Invoice" at bounding box center [857, 72] width 66 height 23
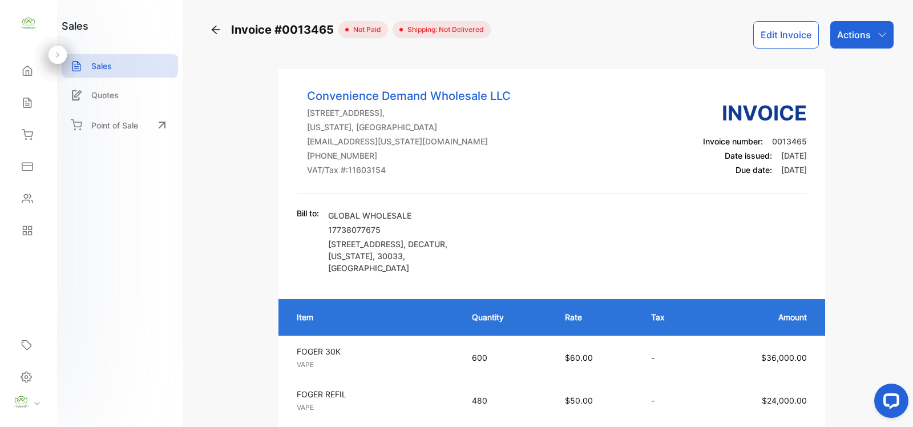
click at [853, 41] on p "Actions" at bounding box center [854, 35] width 34 height 14
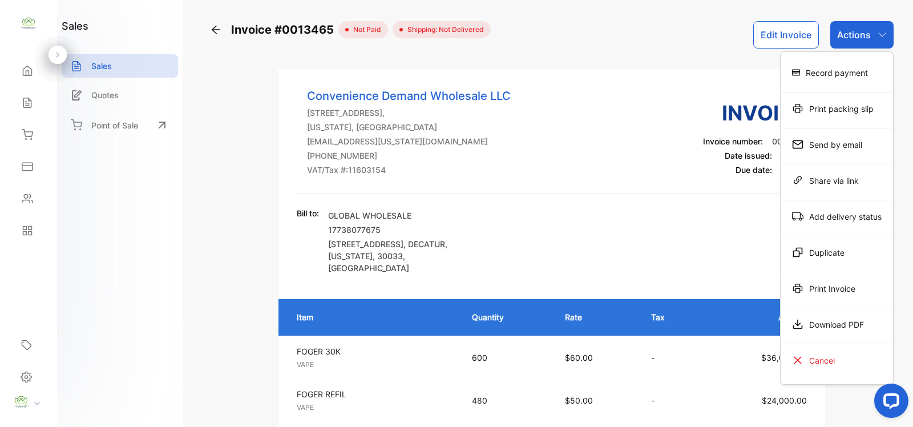
click at [820, 284] on div "Print Invoice" at bounding box center [836, 288] width 112 height 23
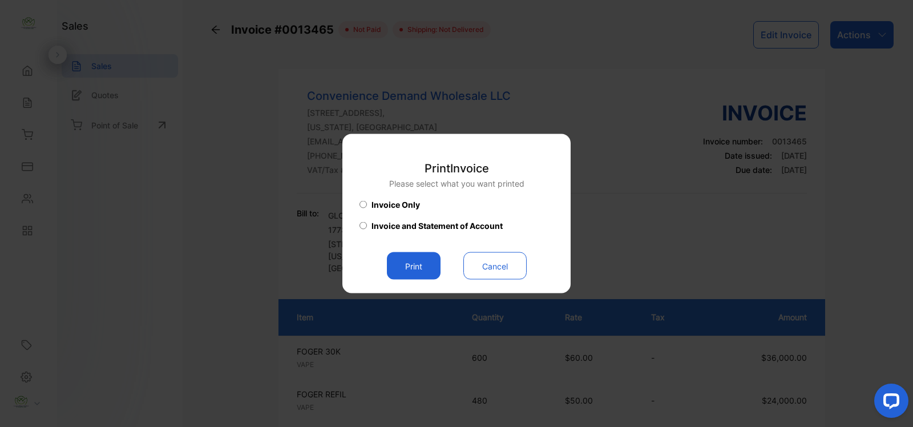
click at [392, 257] on button "Print" at bounding box center [414, 265] width 54 height 27
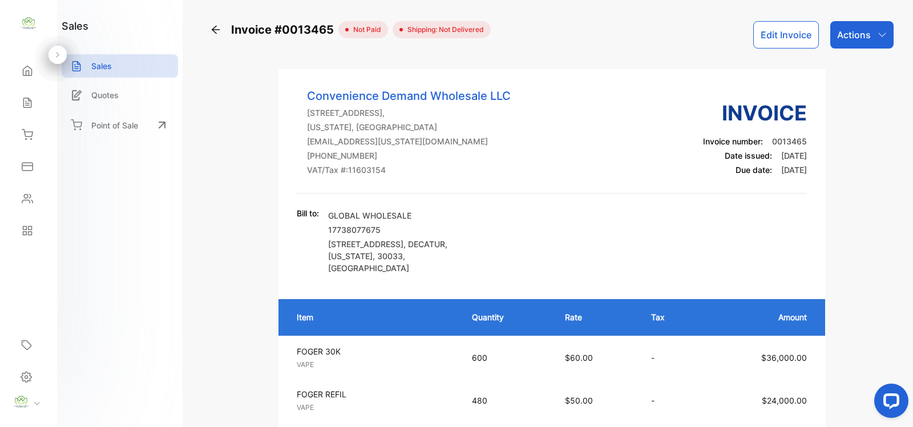
click at [218, 26] on icon at bounding box center [215, 29] width 11 height 11
